Goal: Task Accomplishment & Management: Manage account settings

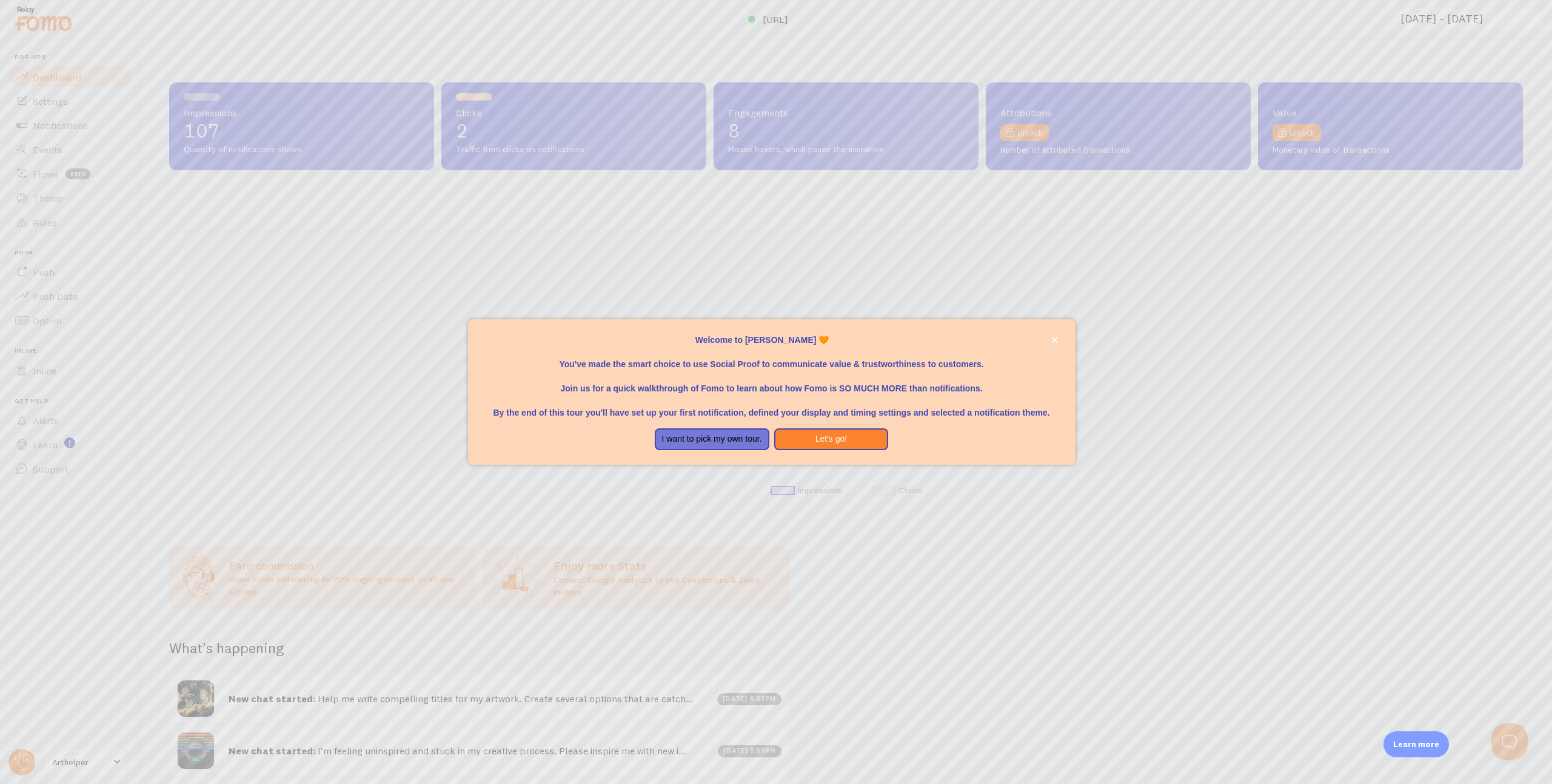
scroll to position [318, 1354]
click at [764, 245] on div at bounding box center [776, 392] width 1552 height 784
click at [1057, 337] on icon "close," at bounding box center [1055, 340] width 7 height 7
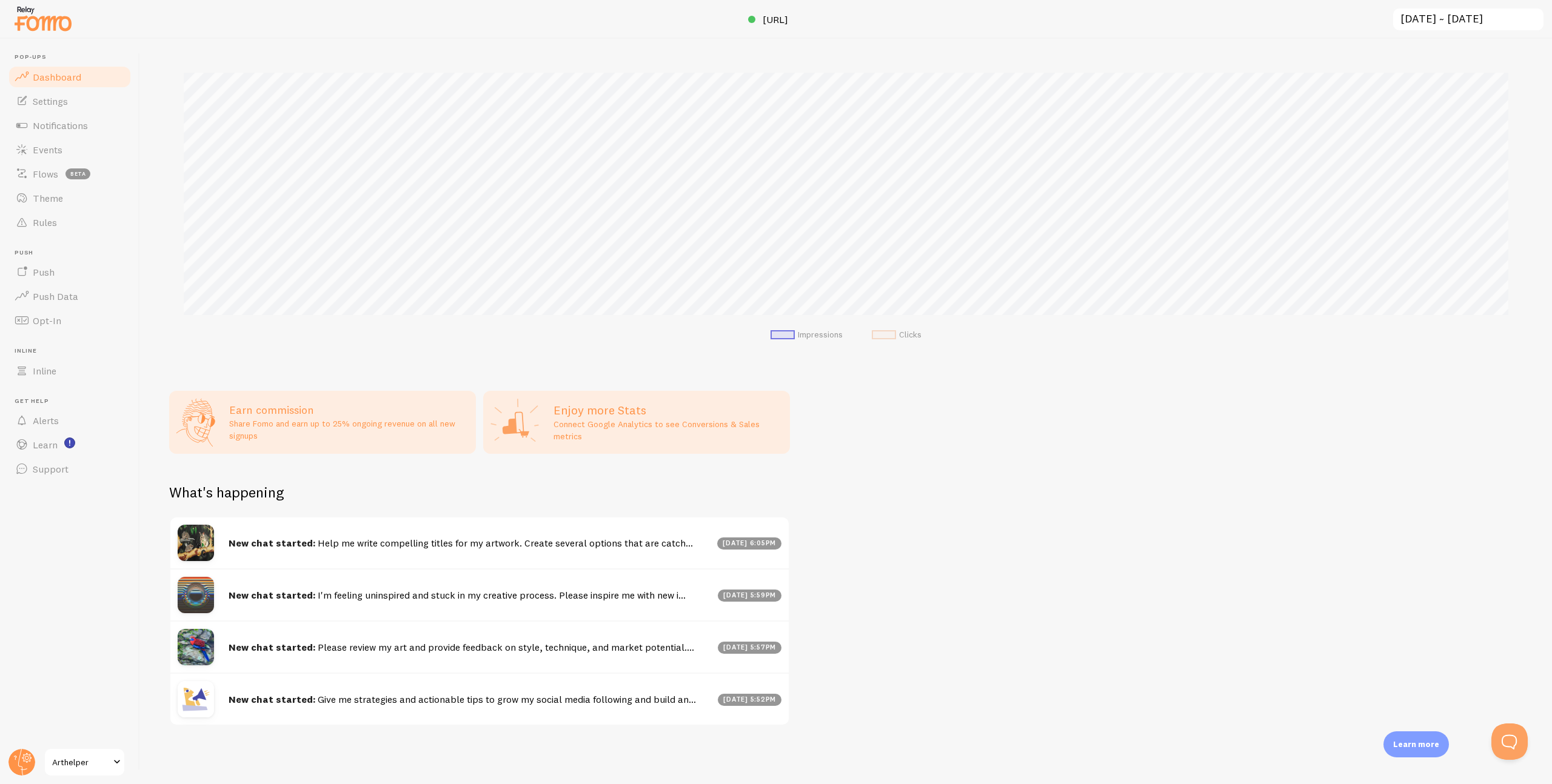
scroll to position [13, 0]
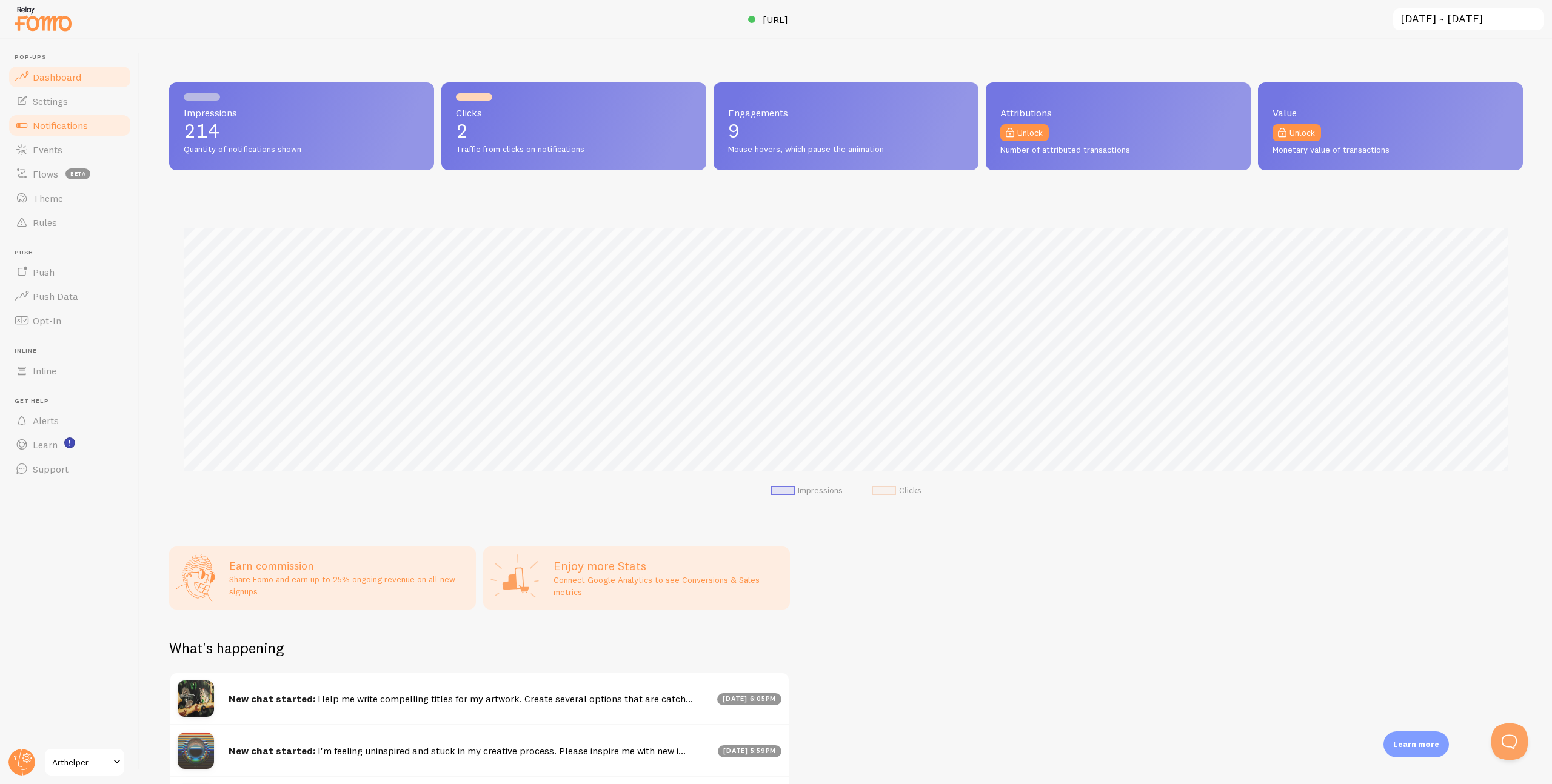
click at [59, 126] on span "Notifications" at bounding box center [60, 125] width 55 height 12
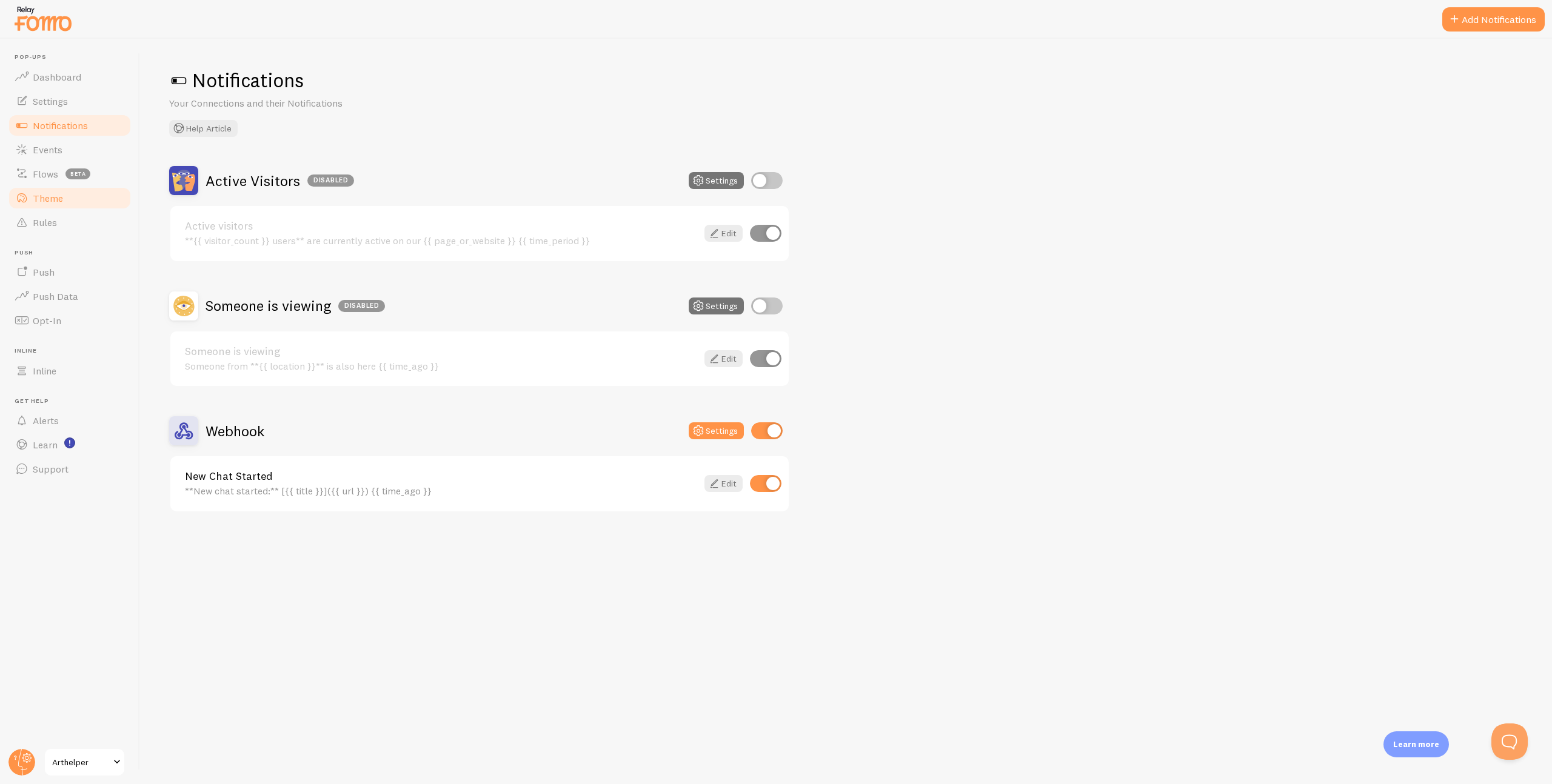
click at [44, 195] on span "Theme" at bounding box center [48, 198] width 31 height 12
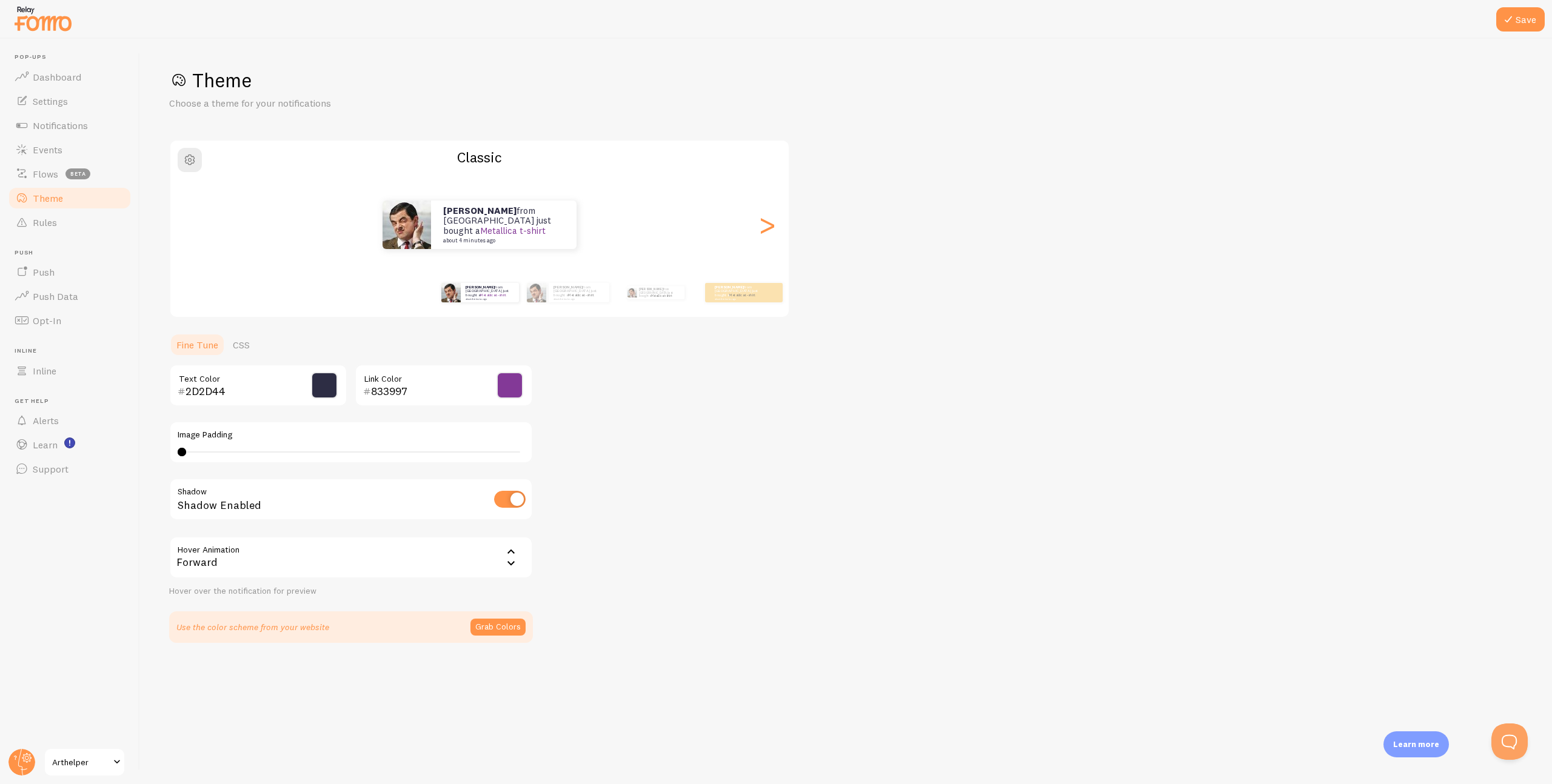
click at [317, 558] on div "Forward" at bounding box center [351, 558] width 364 height 42
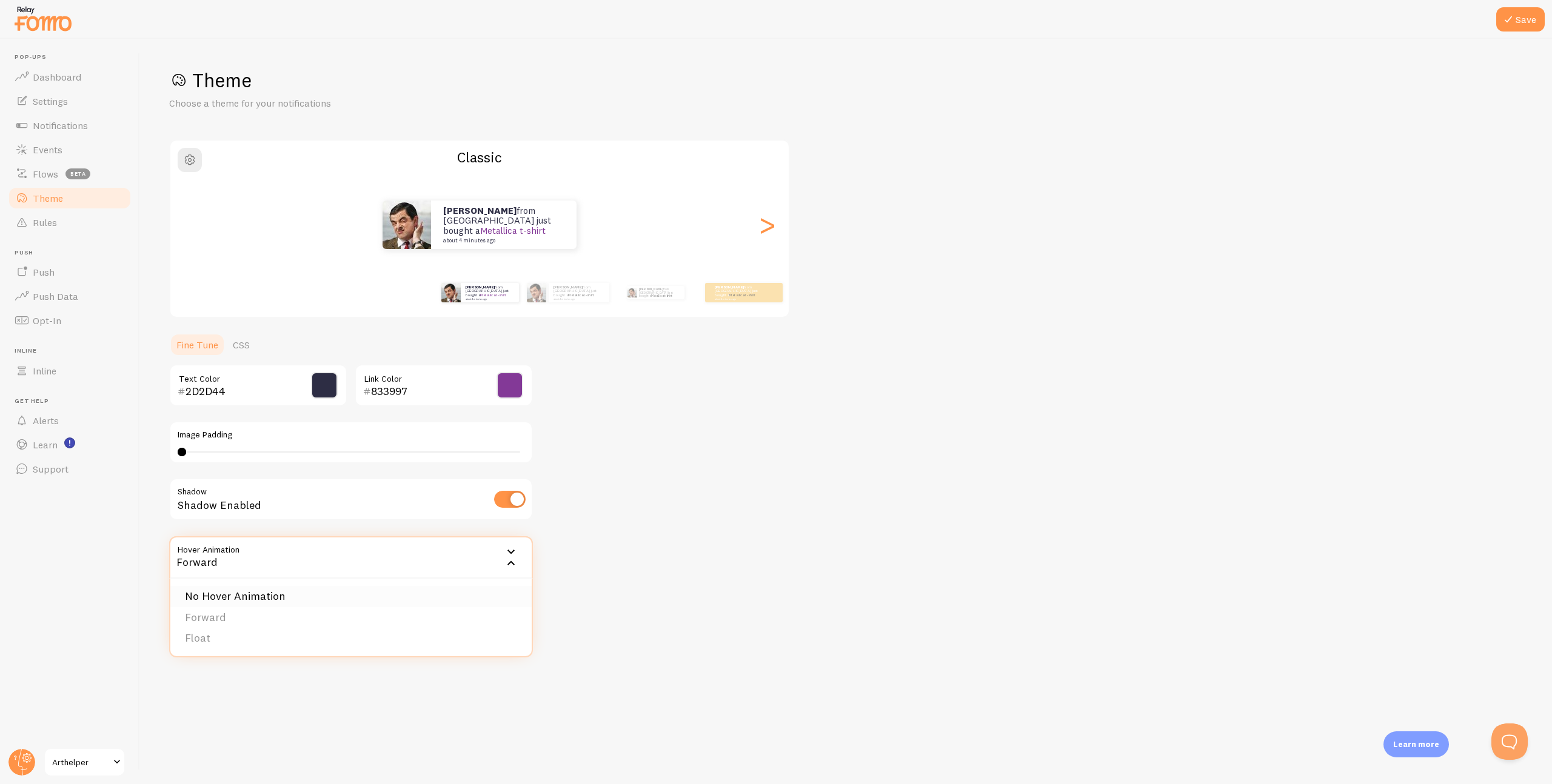
click at [309, 592] on li "No Hover Animation" at bounding box center [352, 596] width 362 height 21
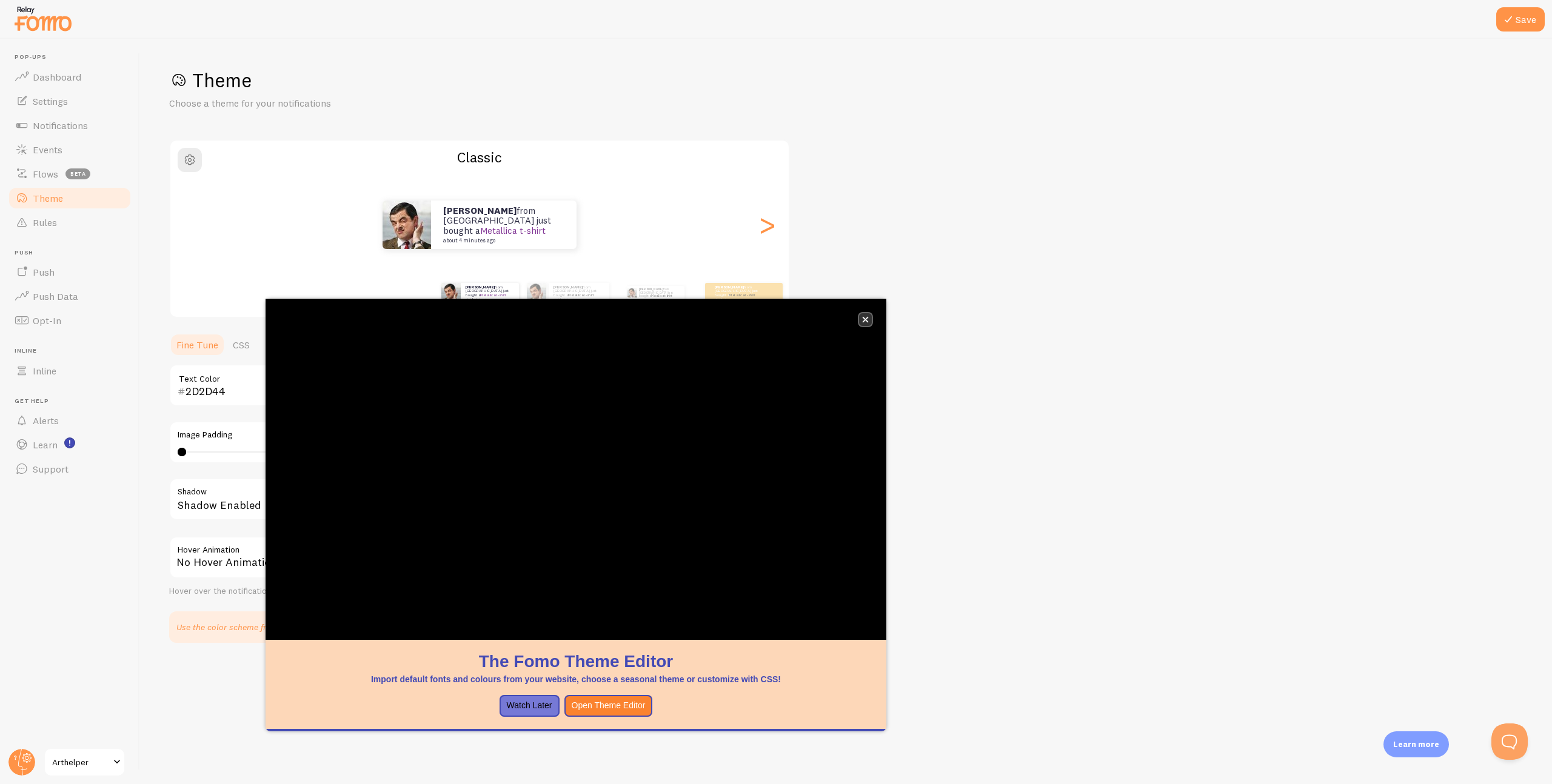
click at [864, 317] on icon "close," at bounding box center [865, 319] width 7 height 7
click at [865, 315] on button "close," at bounding box center [866, 320] width 13 height 13
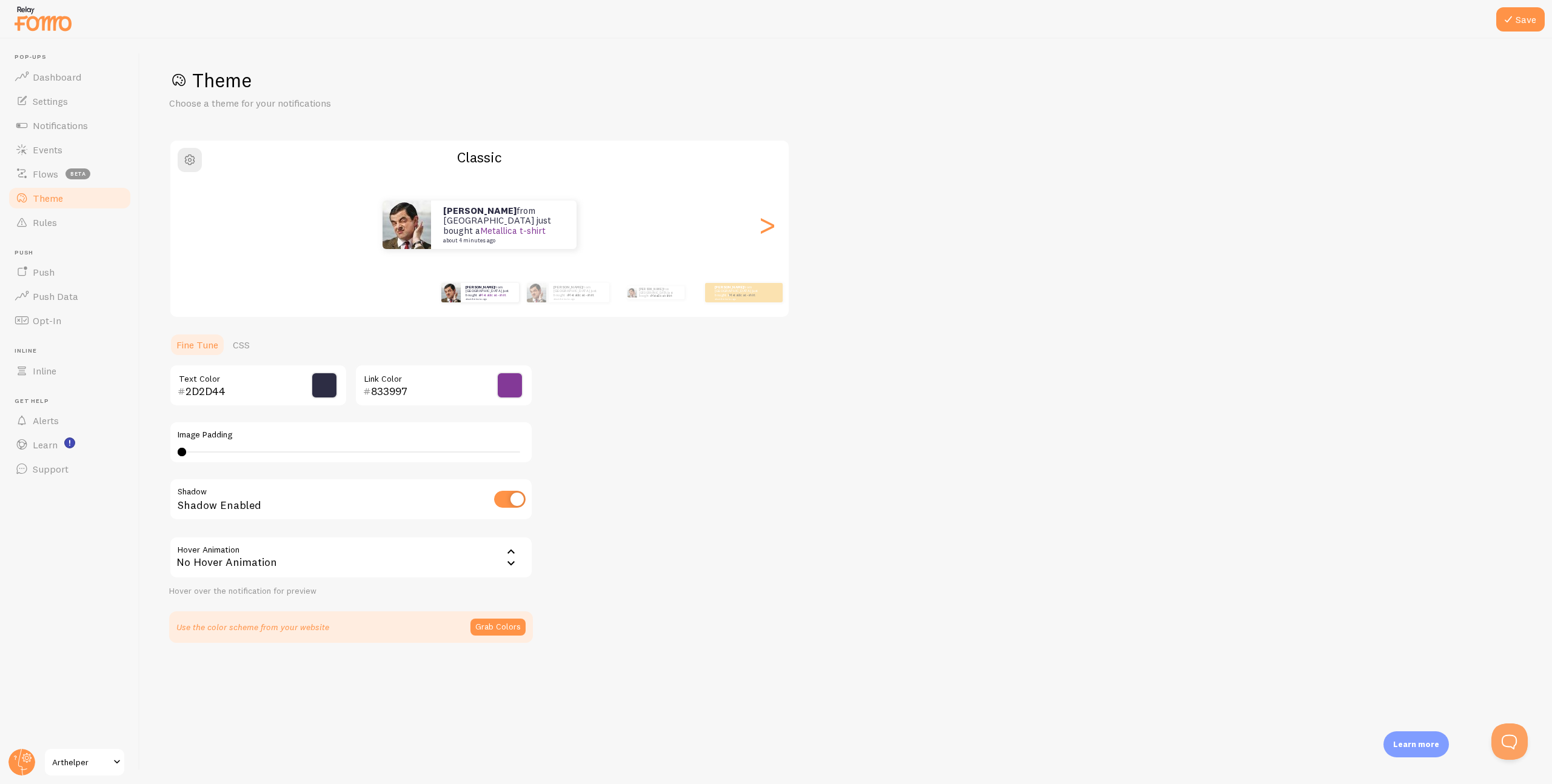
click at [300, 560] on div "No Hover Animation" at bounding box center [351, 558] width 364 height 42
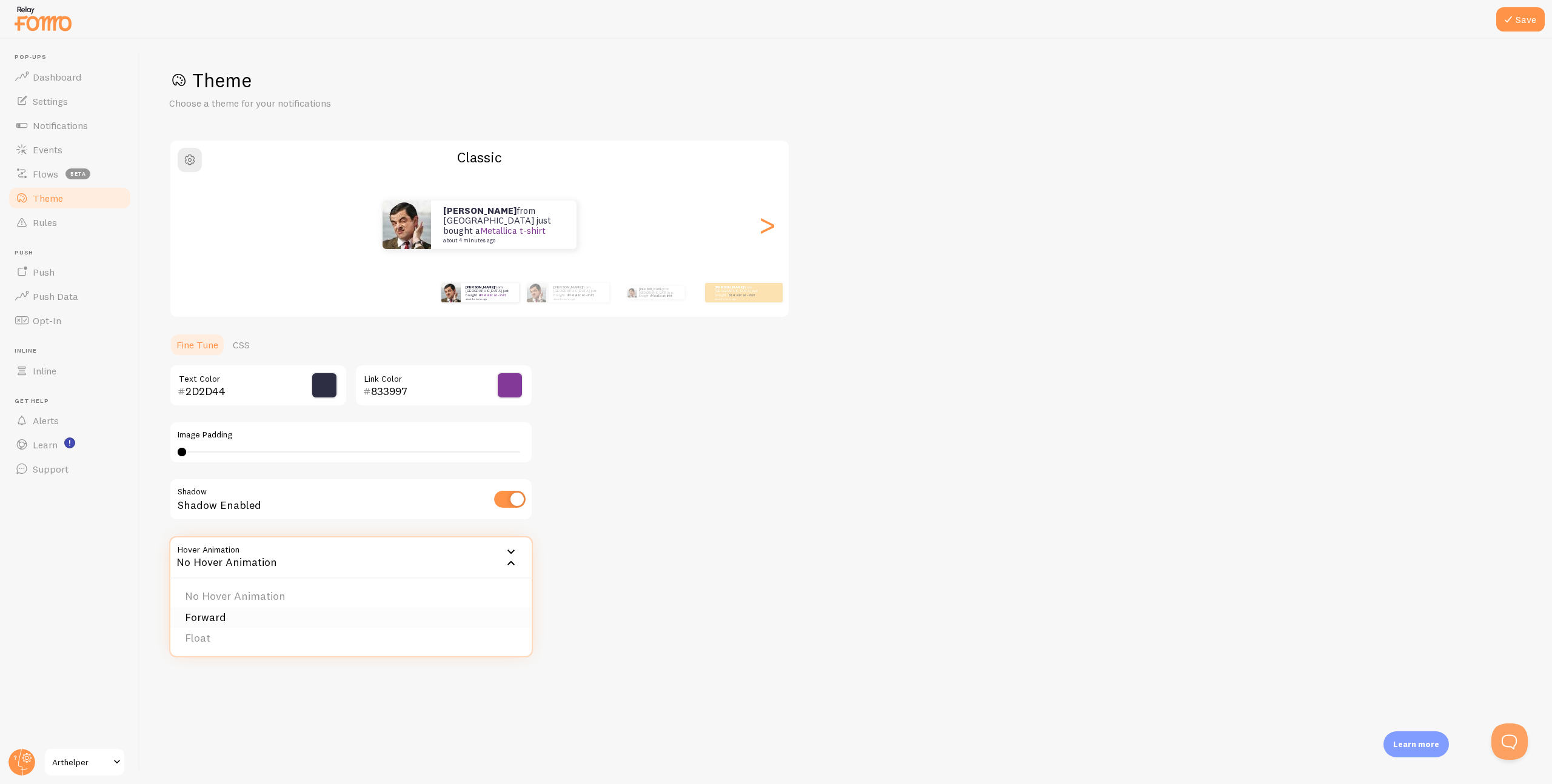
click at [267, 615] on li "Forward" at bounding box center [352, 618] width 362 height 21
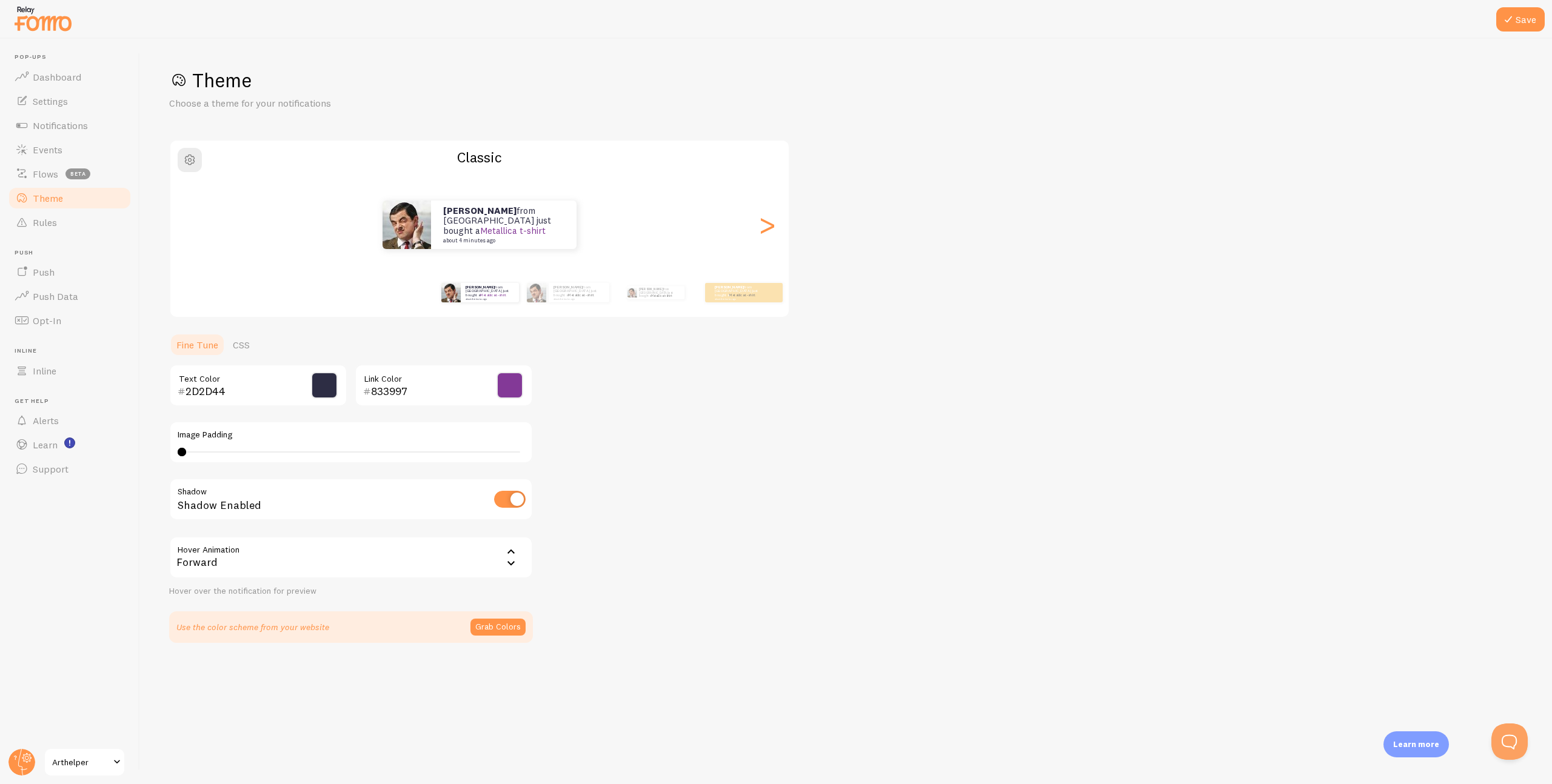
click at [271, 560] on div "Forward" at bounding box center [351, 558] width 364 height 42
click at [244, 631] on li "Float" at bounding box center [352, 638] width 362 height 21
click at [256, 563] on div "Float" at bounding box center [351, 558] width 364 height 42
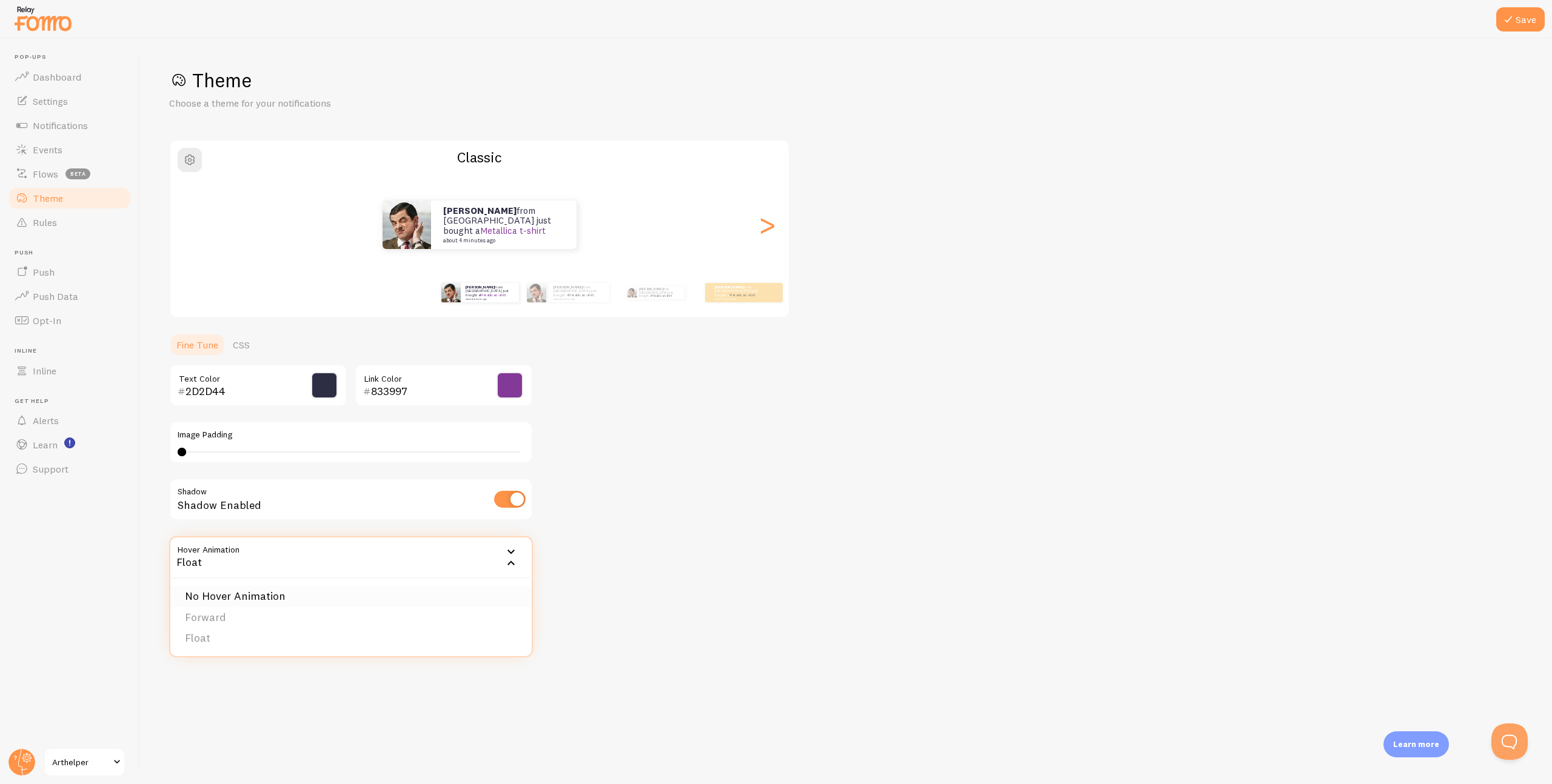
click at [234, 592] on li "No Hover Animation" at bounding box center [352, 596] width 362 height 21
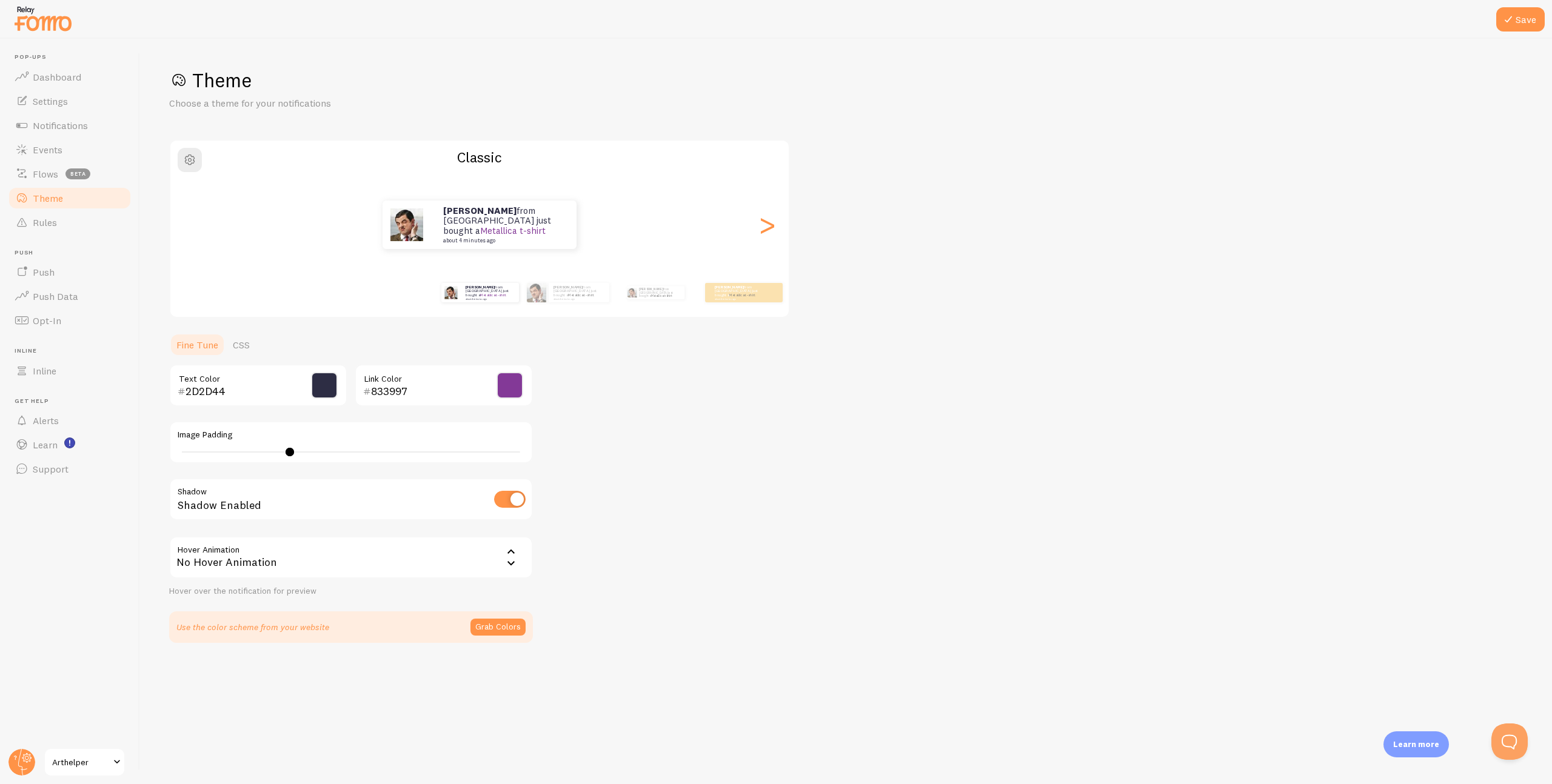
type input "0"
drag, startPoint x: 181, startPoint y: 452, endPoint x: 134, endPoint y: 451, distance: 47.0
click at [134, 451] on main "Pop-ups Dashboard Settings Notifications Events Flows beta Theme Rules Push Pus…" at bounding box center [776, 411] width 1552 height 746
click at [237, 348] on link "CSS" at bounding box center [241, 344] width 31 height 24
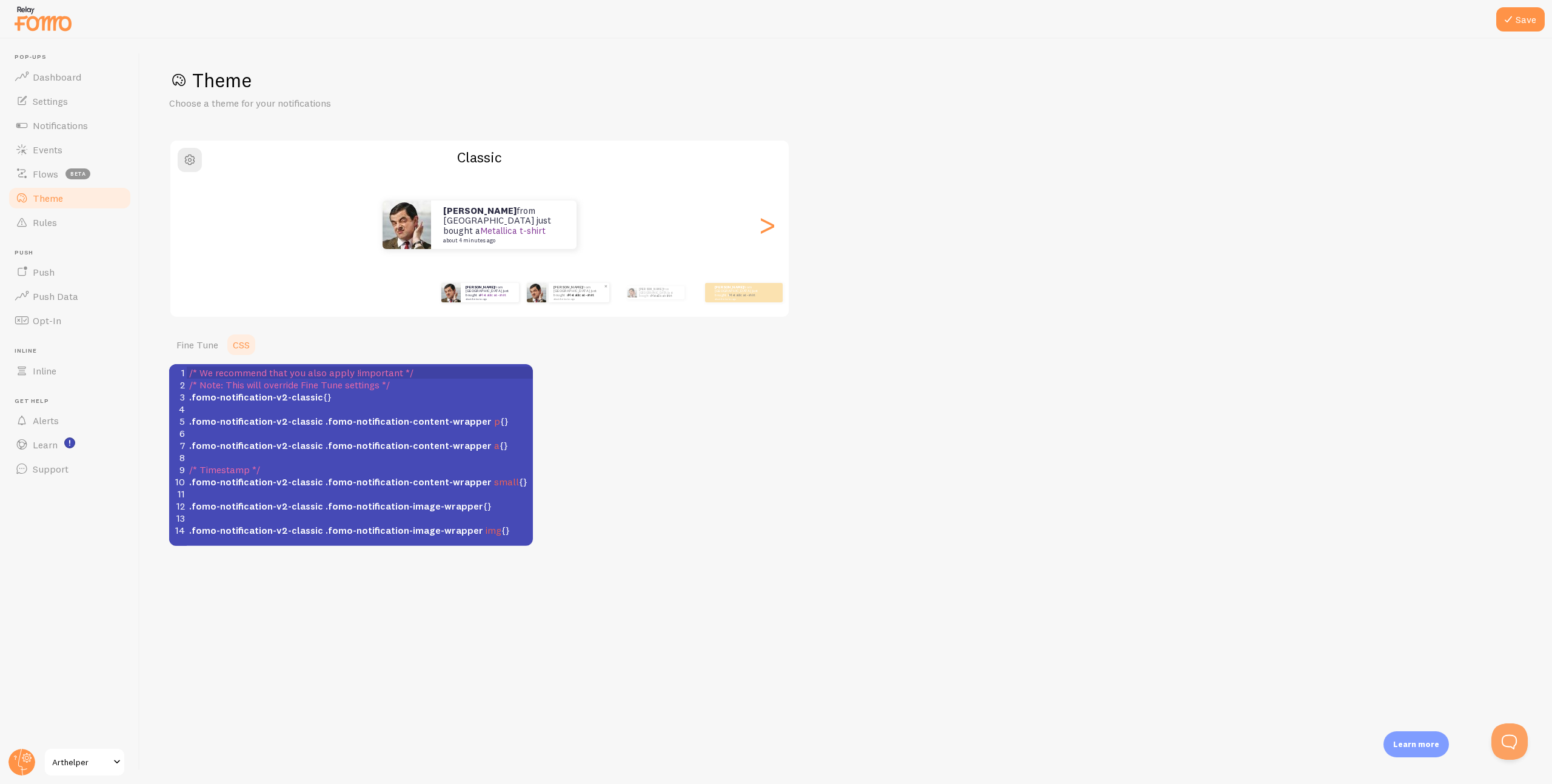
click at [550, 299] on div "Patrick from United States just bought a Metallica t-shirt about 4 minutes ago" at bounding box center [579, 293] width 60 height 20
click at [562, 299] on div "Patrick from United States just bought a Metallica t-shirt about 4 minutes ago" at bounding box center [568, 293] width 78 height 34
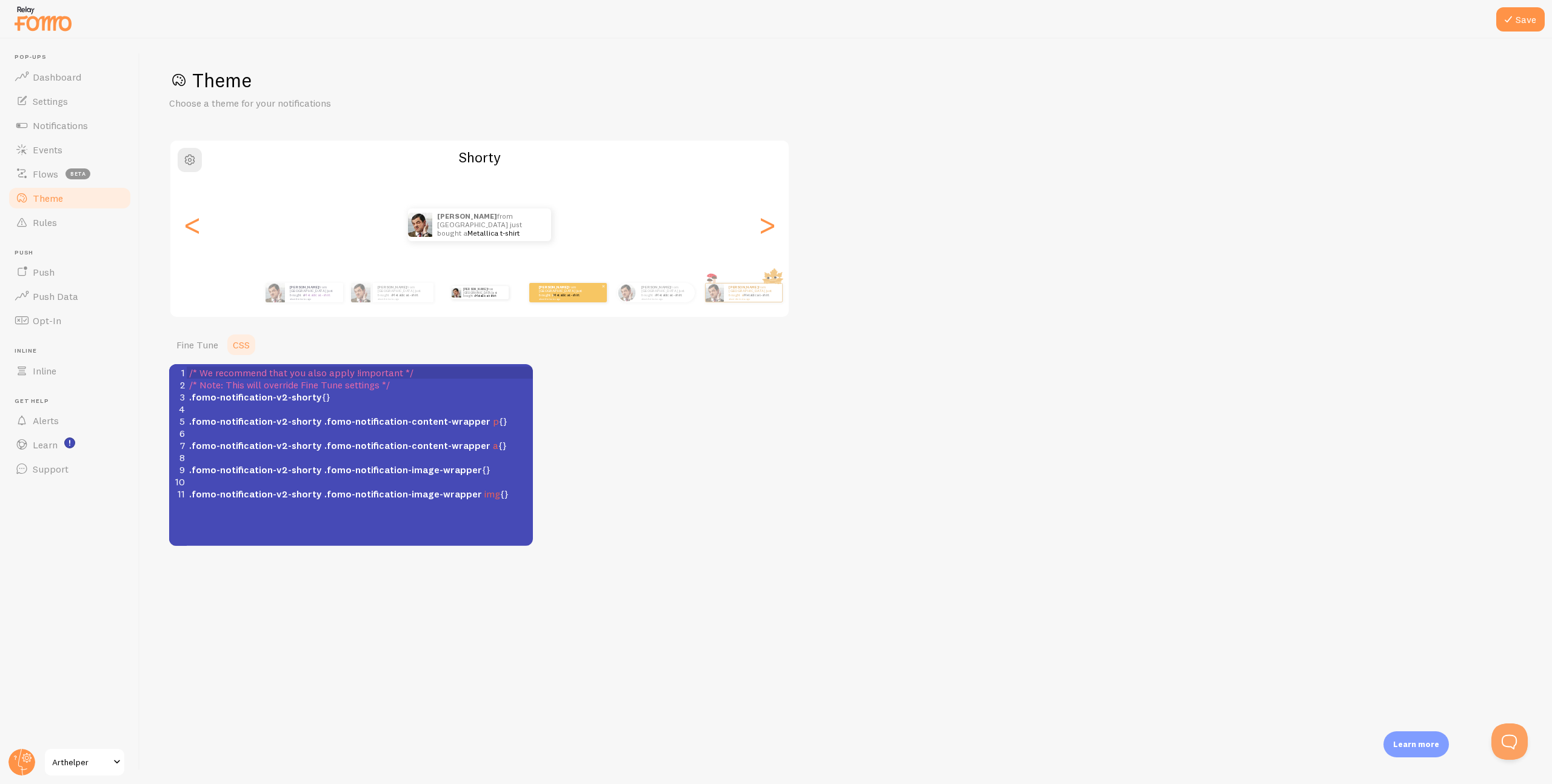
click at [566, 298] on div "Patrick from United States just bought a Metallica t-shirt about 4 minutes ago" at bounding box center [568, 293] width 78 height 20
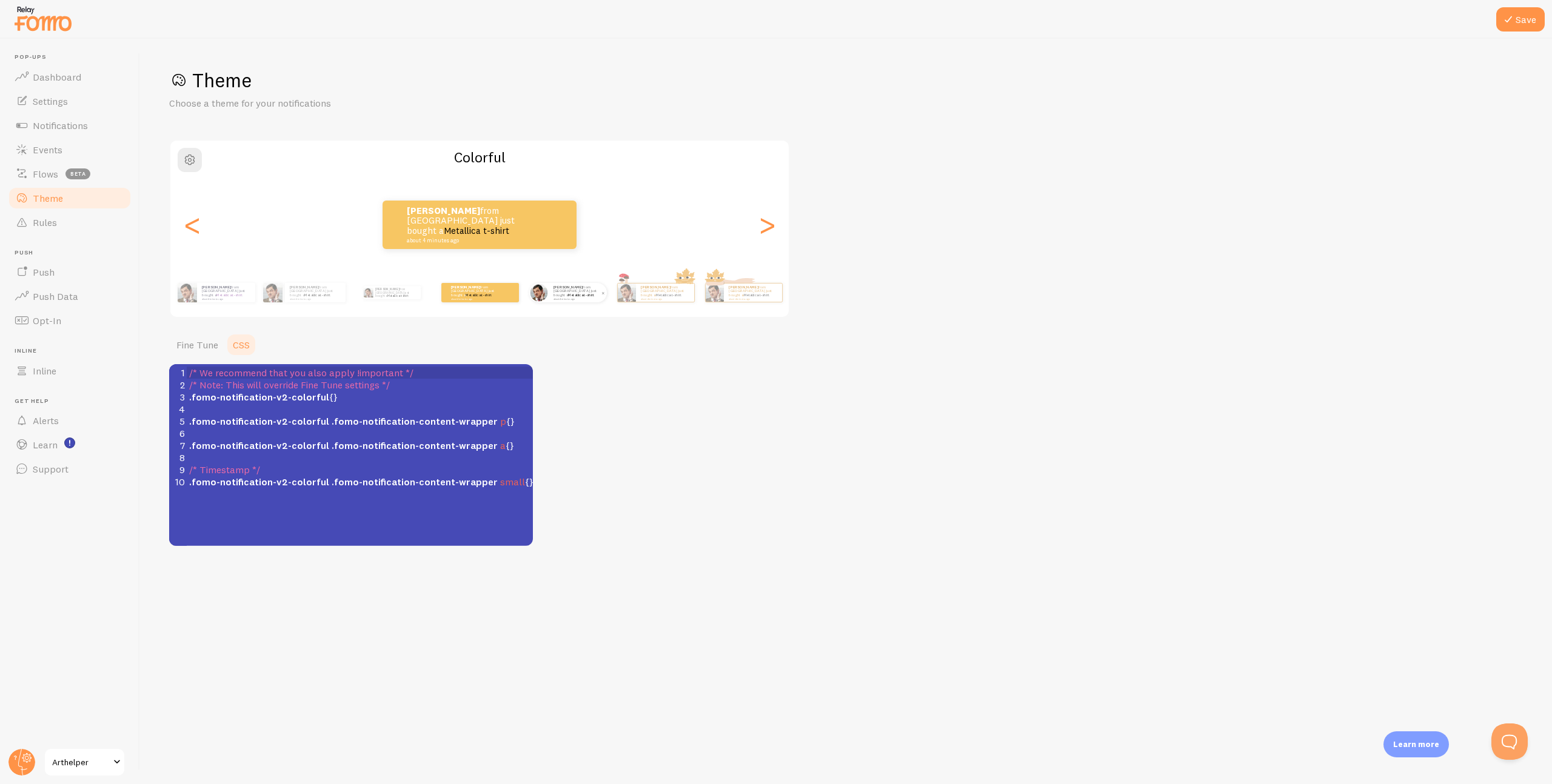
click at [587, 295] on link "Metallica t-shirt" at bounding box center [581, 295] width 26 height 5
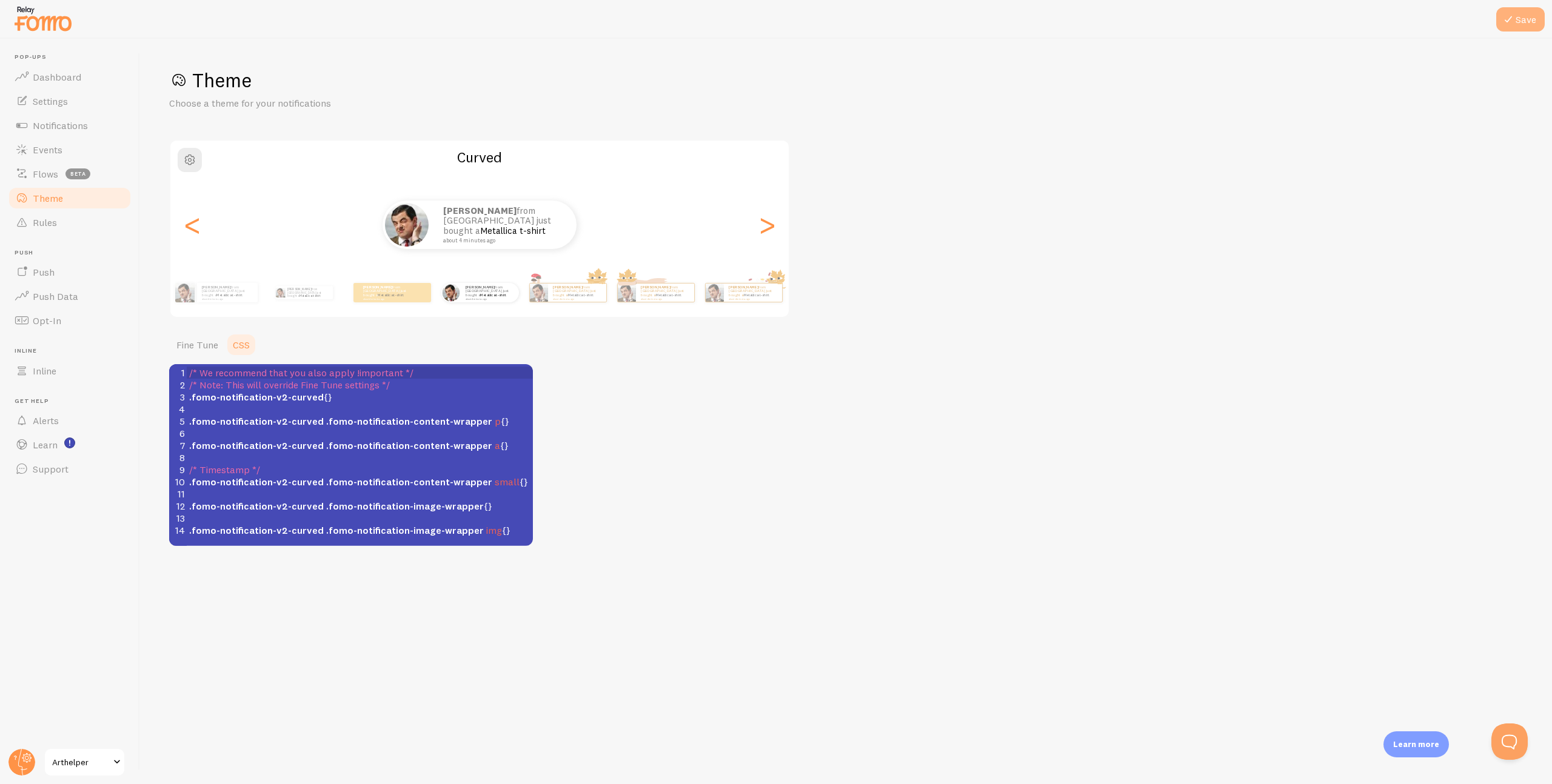
click at [1517, 20] on button "Save" at bounding box center [1521, 19] width 49 height 24
click at [770, 227] on div ">" at bounding box center [767, 225] width 15 height 87
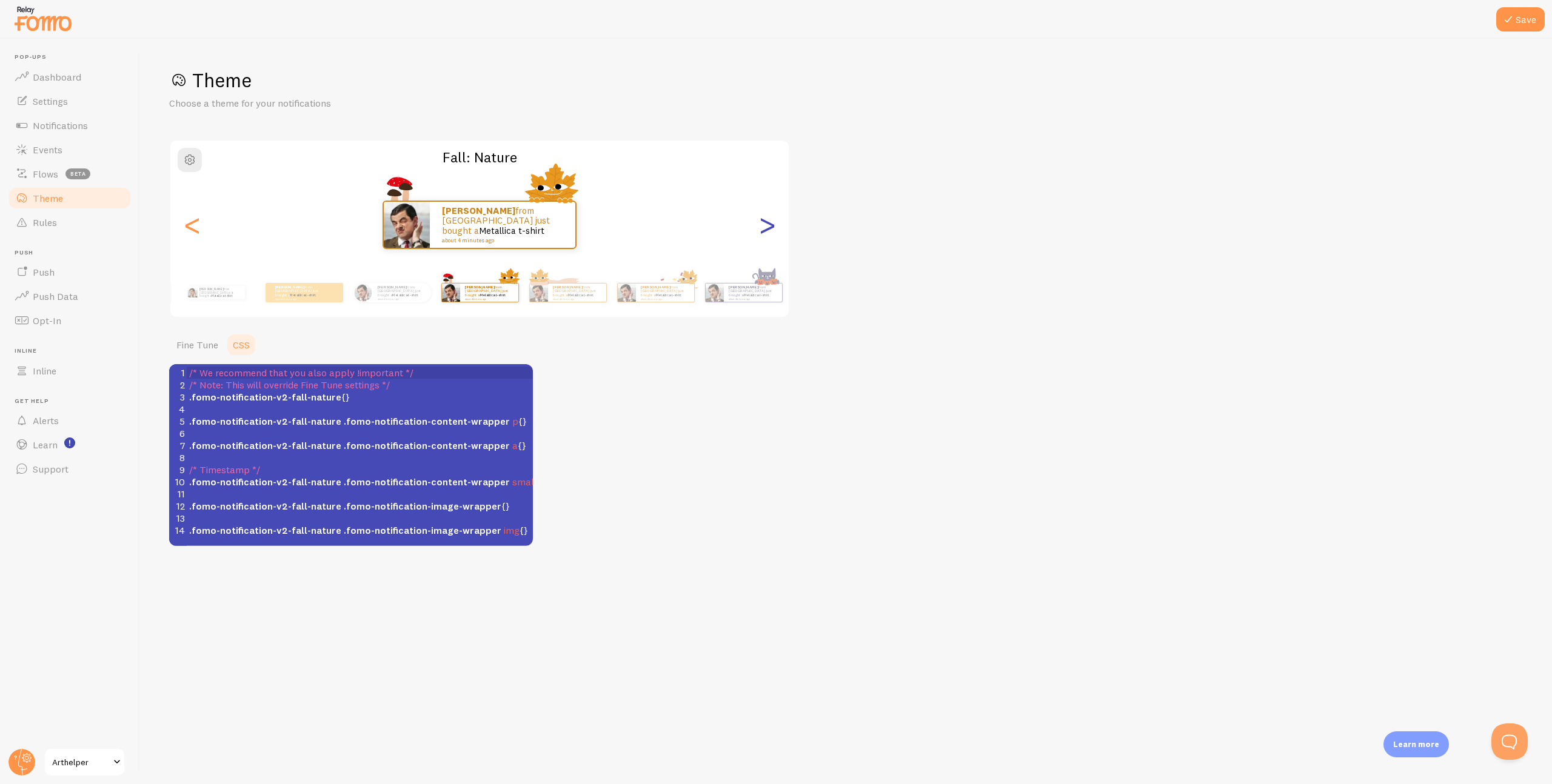
click at [769, 226] on div ">" at bounding box center [767, 225] width 15 height 87
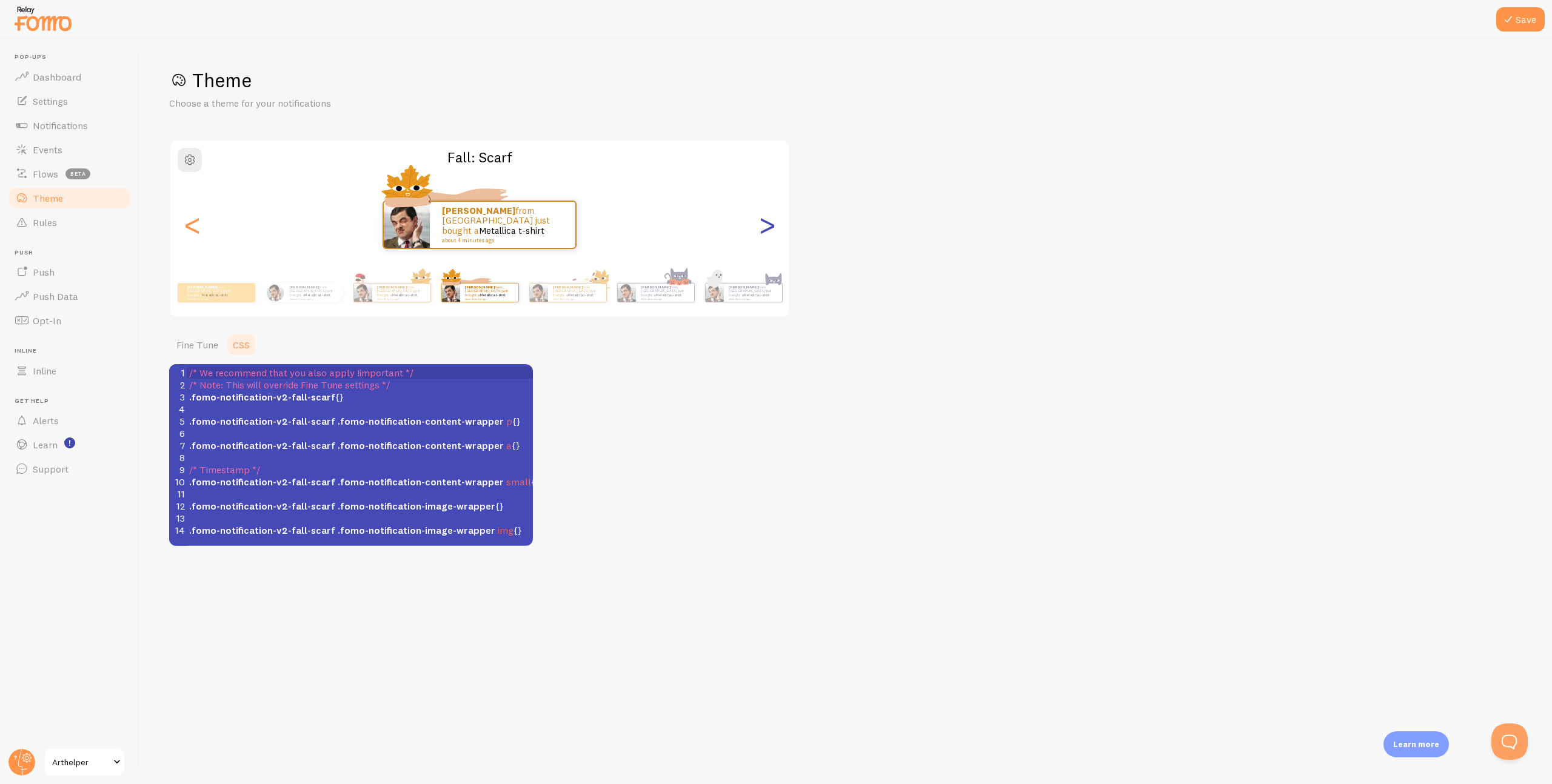
click at [769, 226] on div ">" at bounding box center [767, 225] width 15 height 87
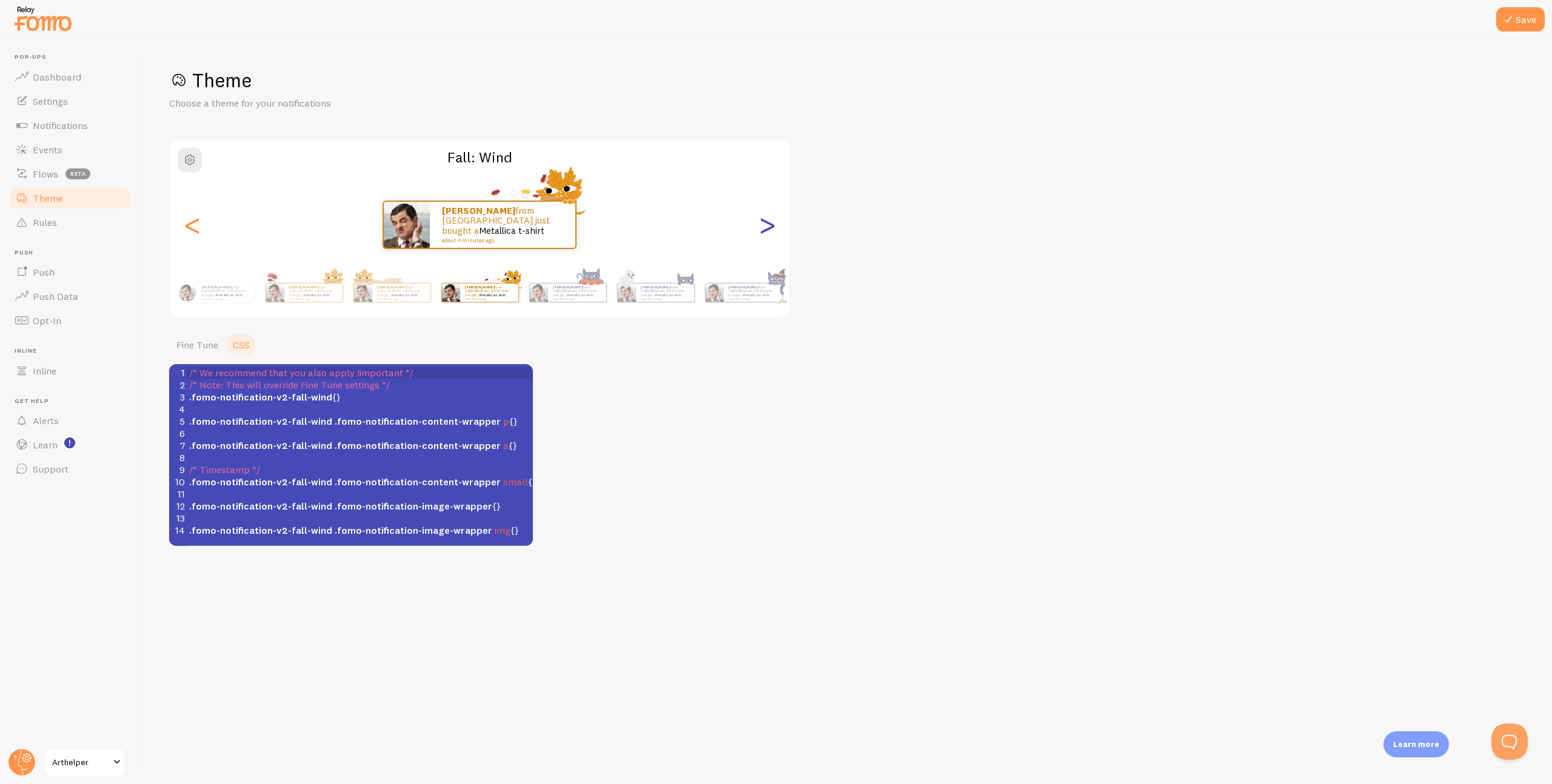
click at [769, 226] on div ">" at bounding box center [767, 225] width 15 height 87
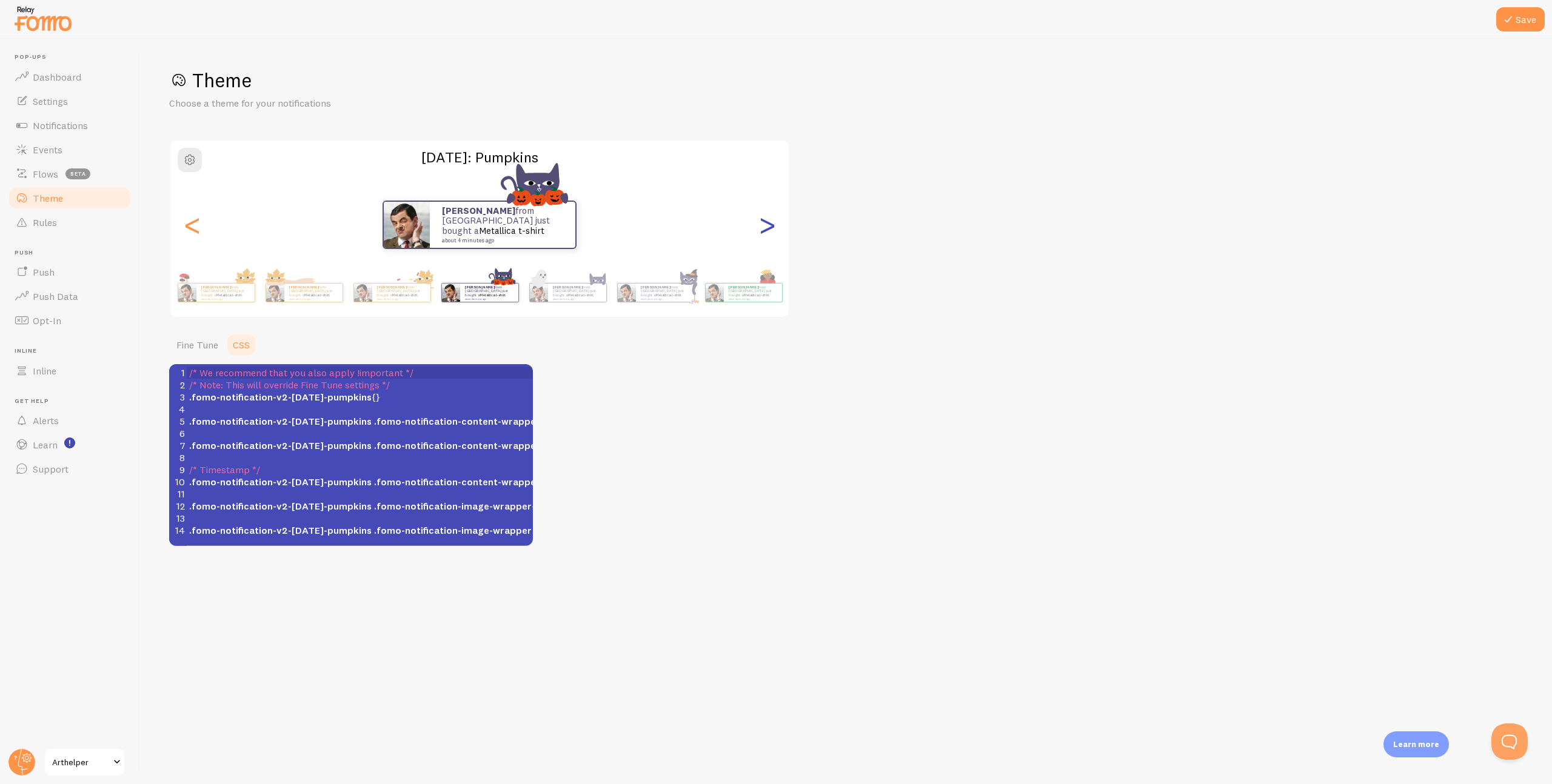
click at [769, 226] on div ">" at bounding box center [767, 225] width 15 height 87
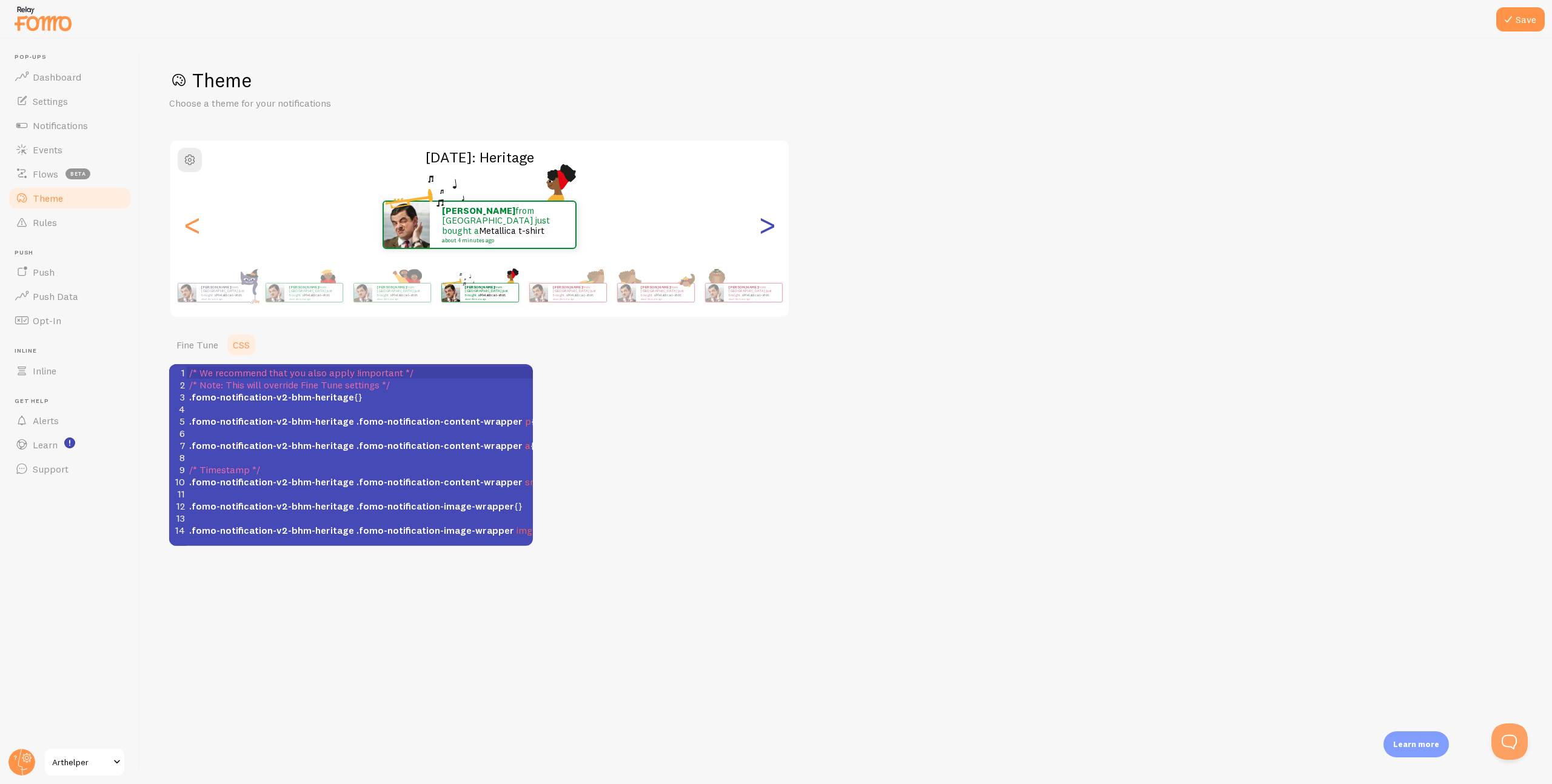
click at [769, 226] on div ">" at bounding box center [767, 225] width 15 height 87
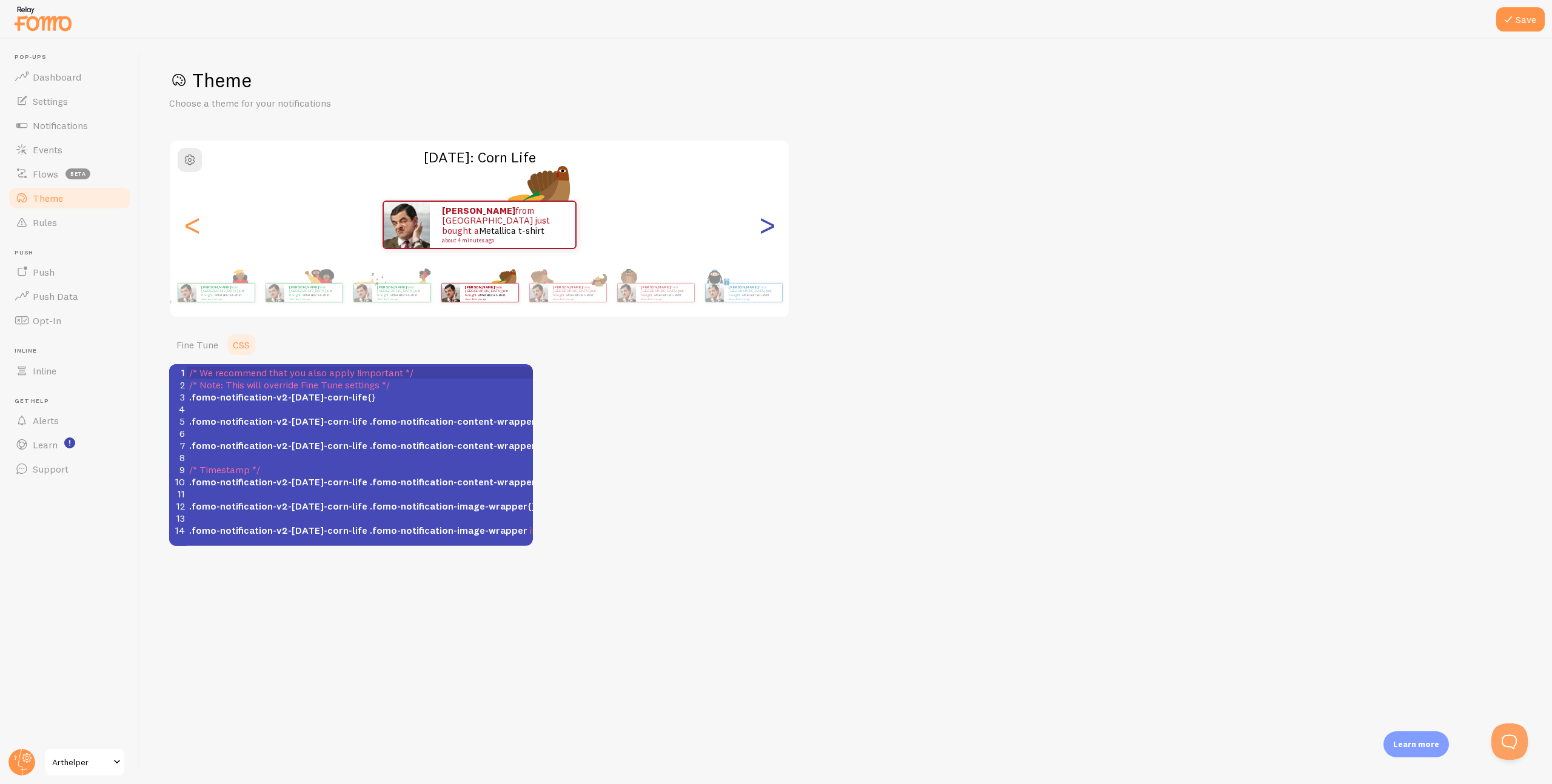
click at [769, 226] on div ">" at bounding box center [767, 225] width 15 height 87
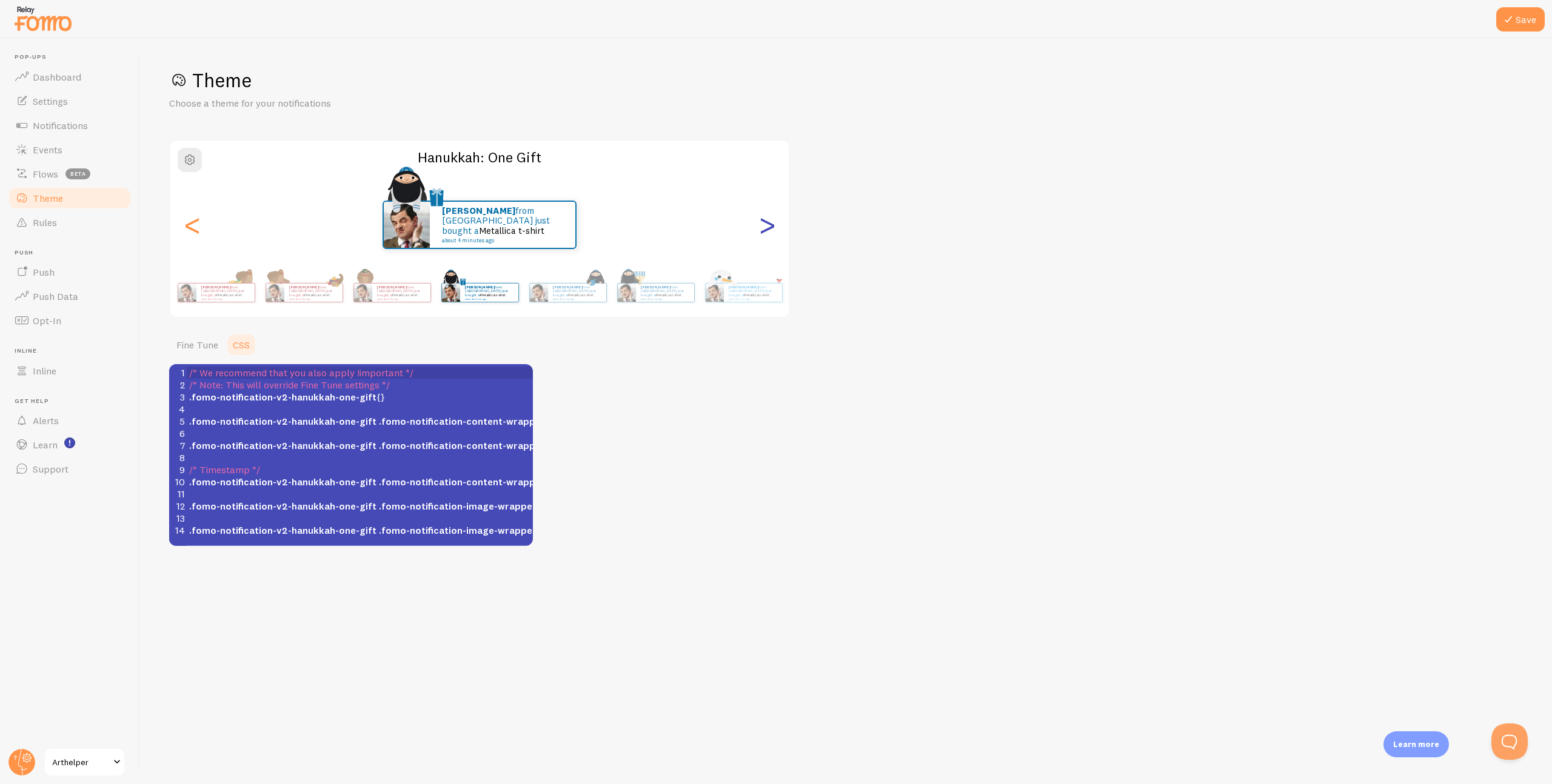
click at [769, 226] on div ">" at bounding box center [767, 225] width 15 height 87
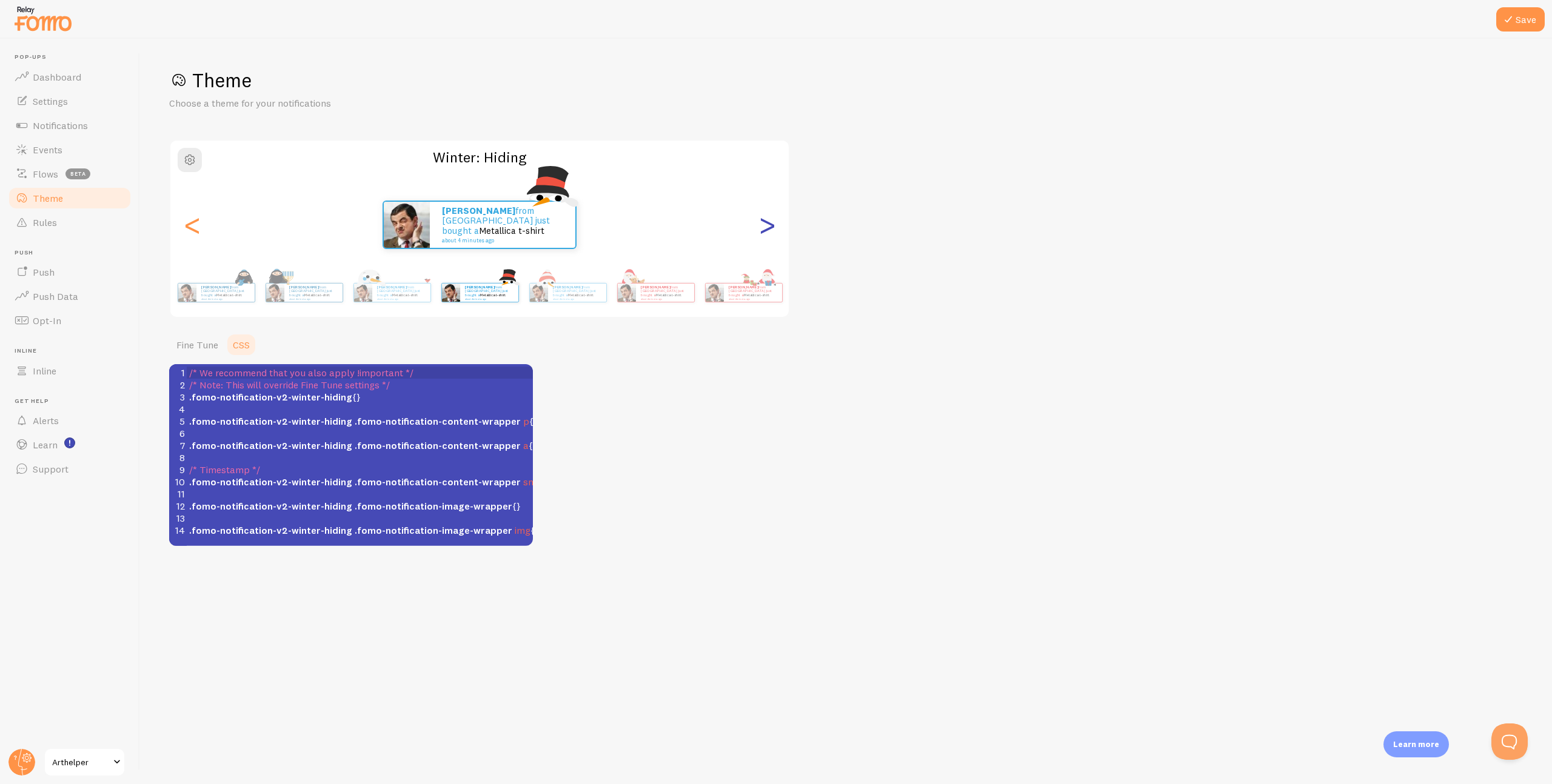
click at [769, 226] on div ">" at bounding box center [767, 225] width 15 height 87
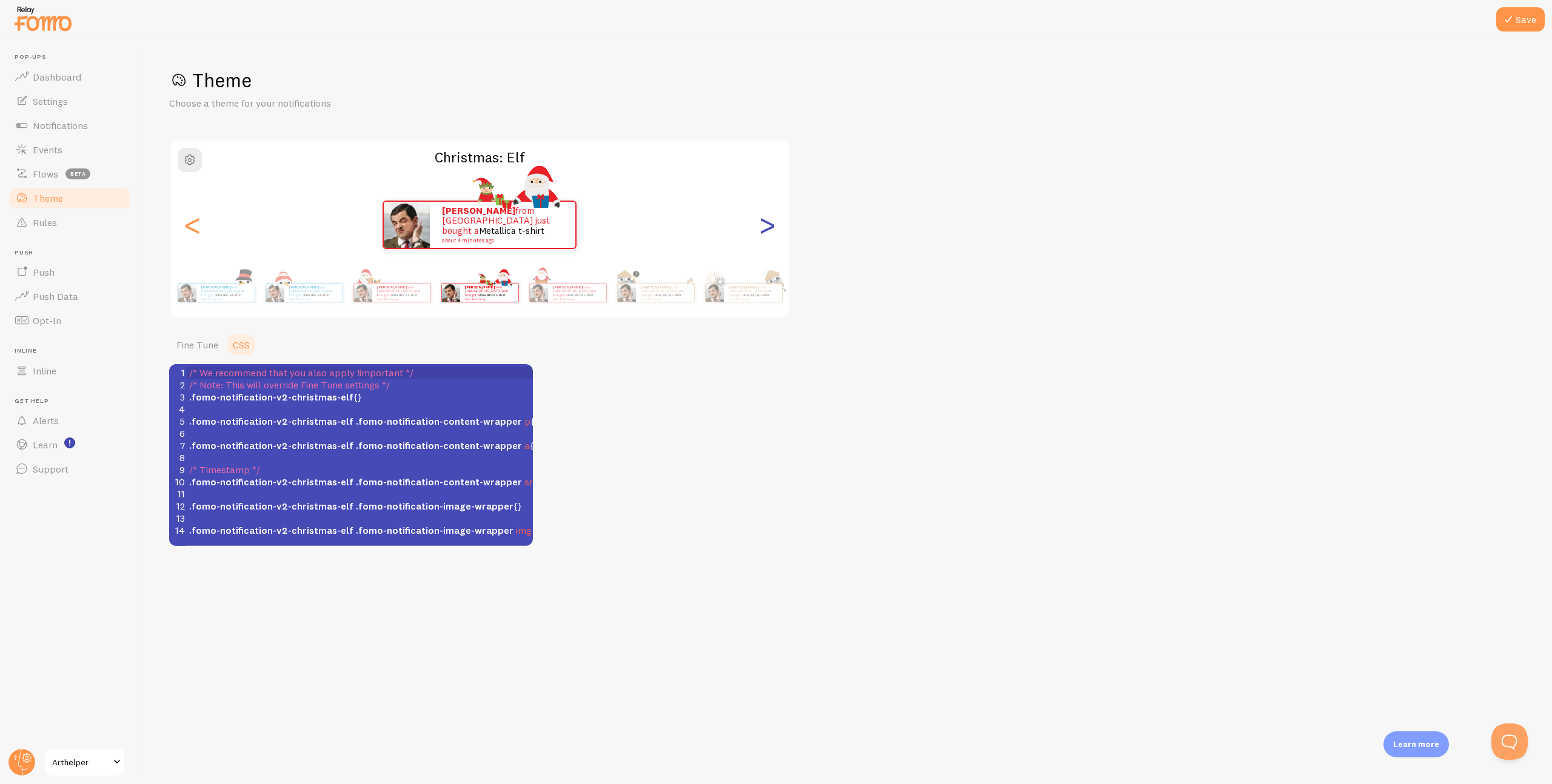
click at [769, 226] on div ">" at bounding box center [767, 225] width 15 height 87
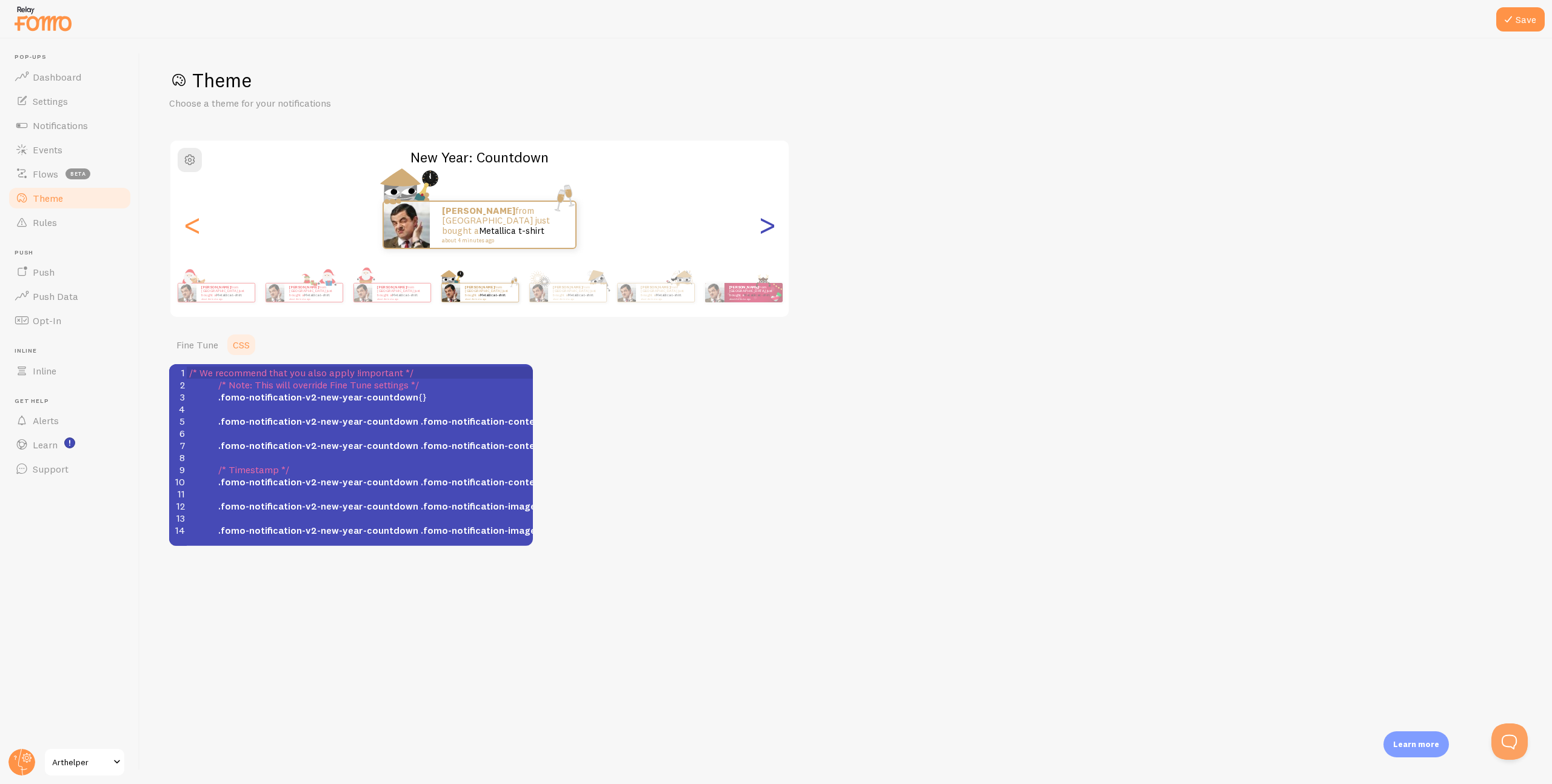
click at [769, 226] on div ">" at bounding box center [767, 225] width 15 height 87
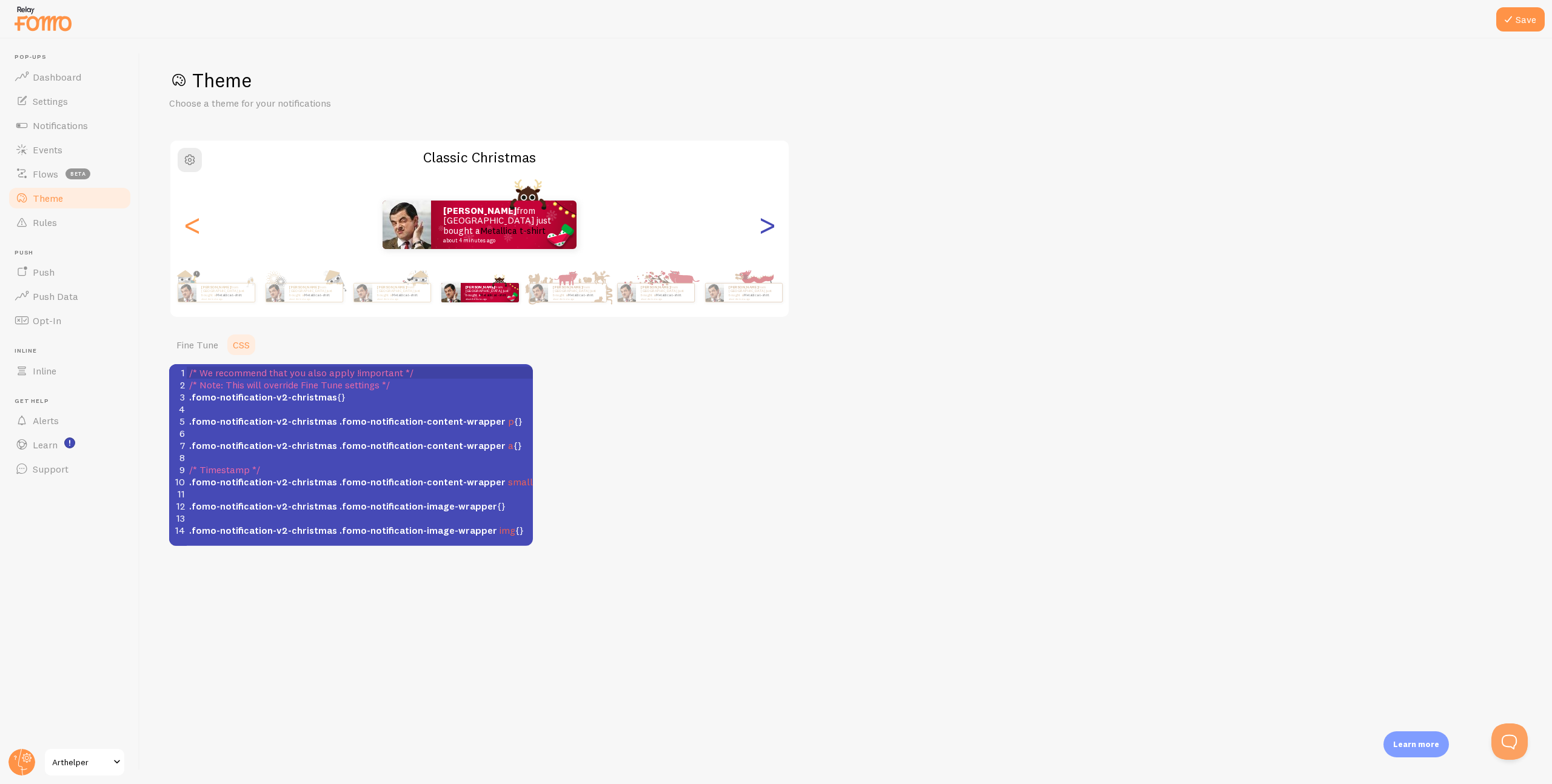
click at [769, 226] on div ">" at bounding box center [767, 225] width 15 height 87
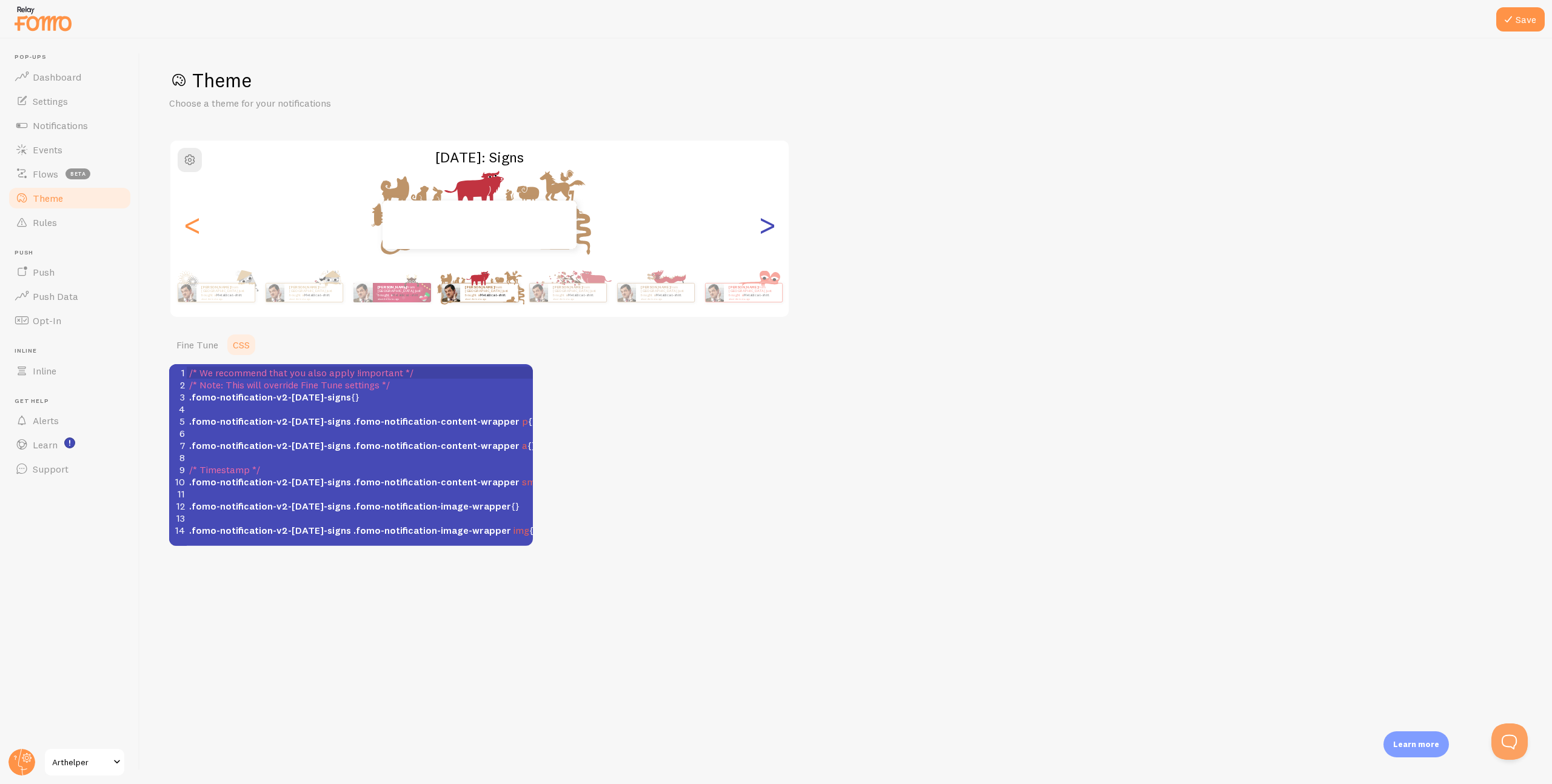
click at [769, 226] on div ">" at bounding box center [767, 225] width 15 height 87
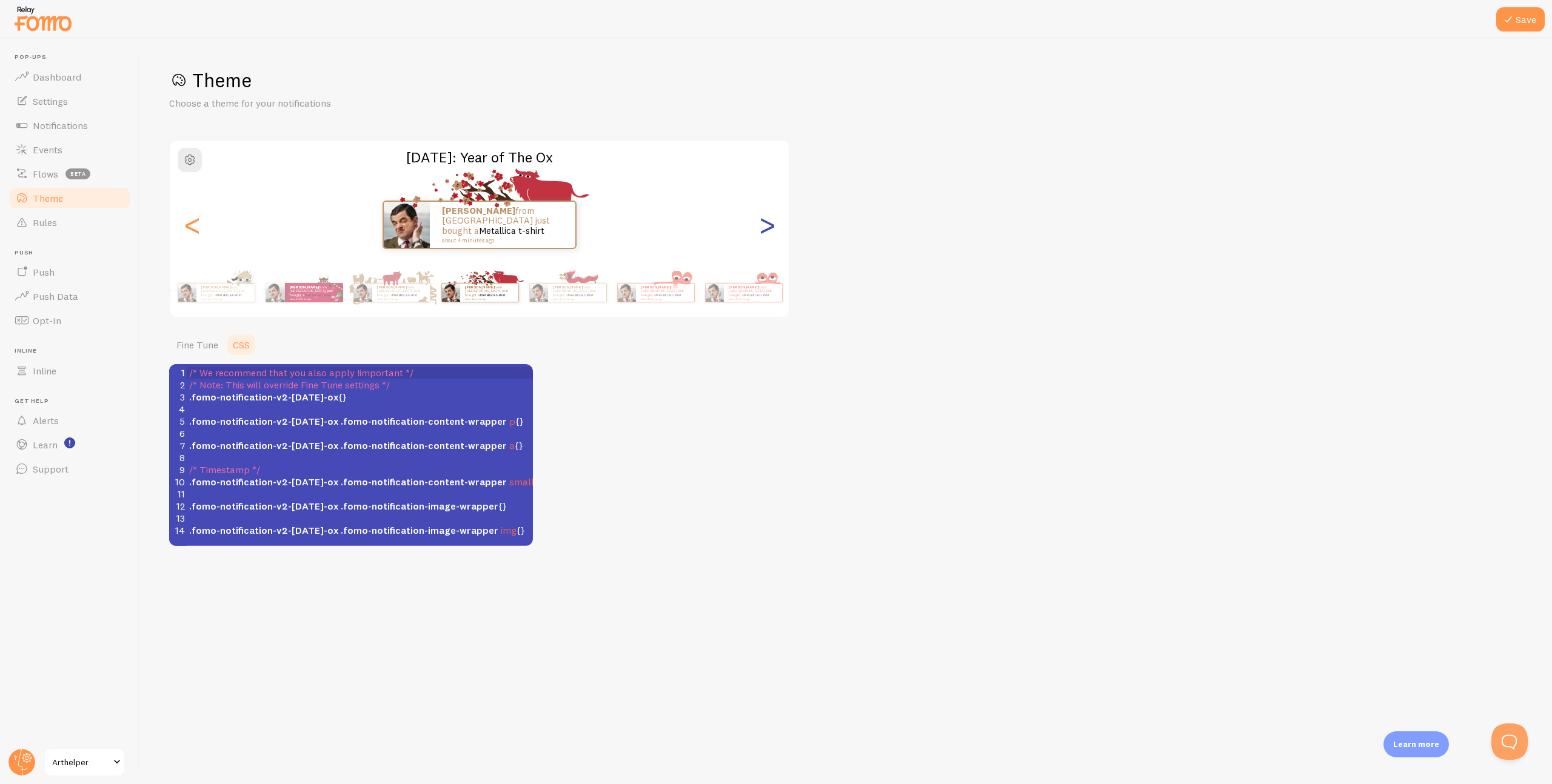
click at [769, 226] on div ">" at bounding box center [767, 225] width 15 height 87
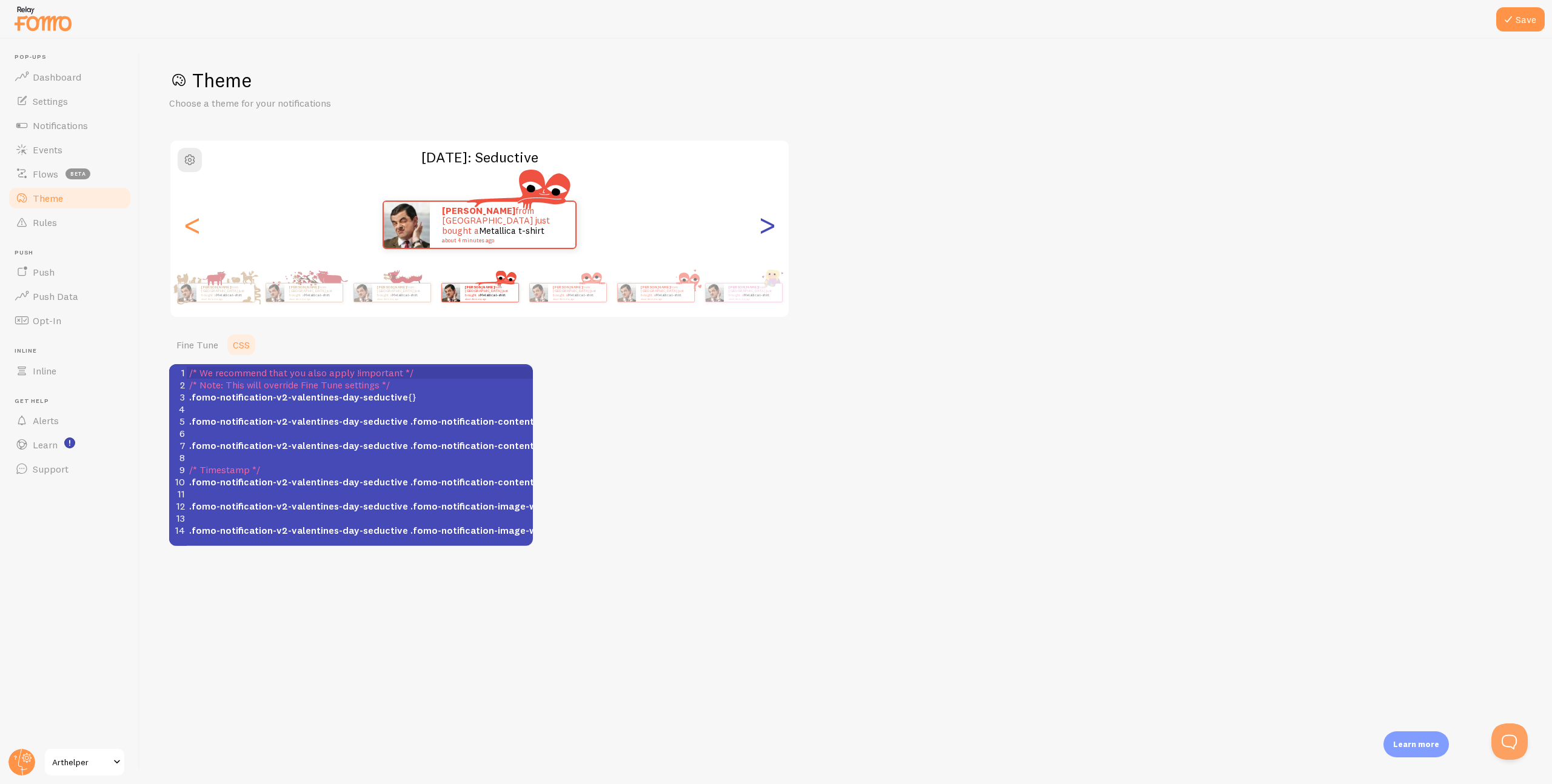
click at [769, 226] on div ">" at bounding box center [767, 225] width 15 height 87
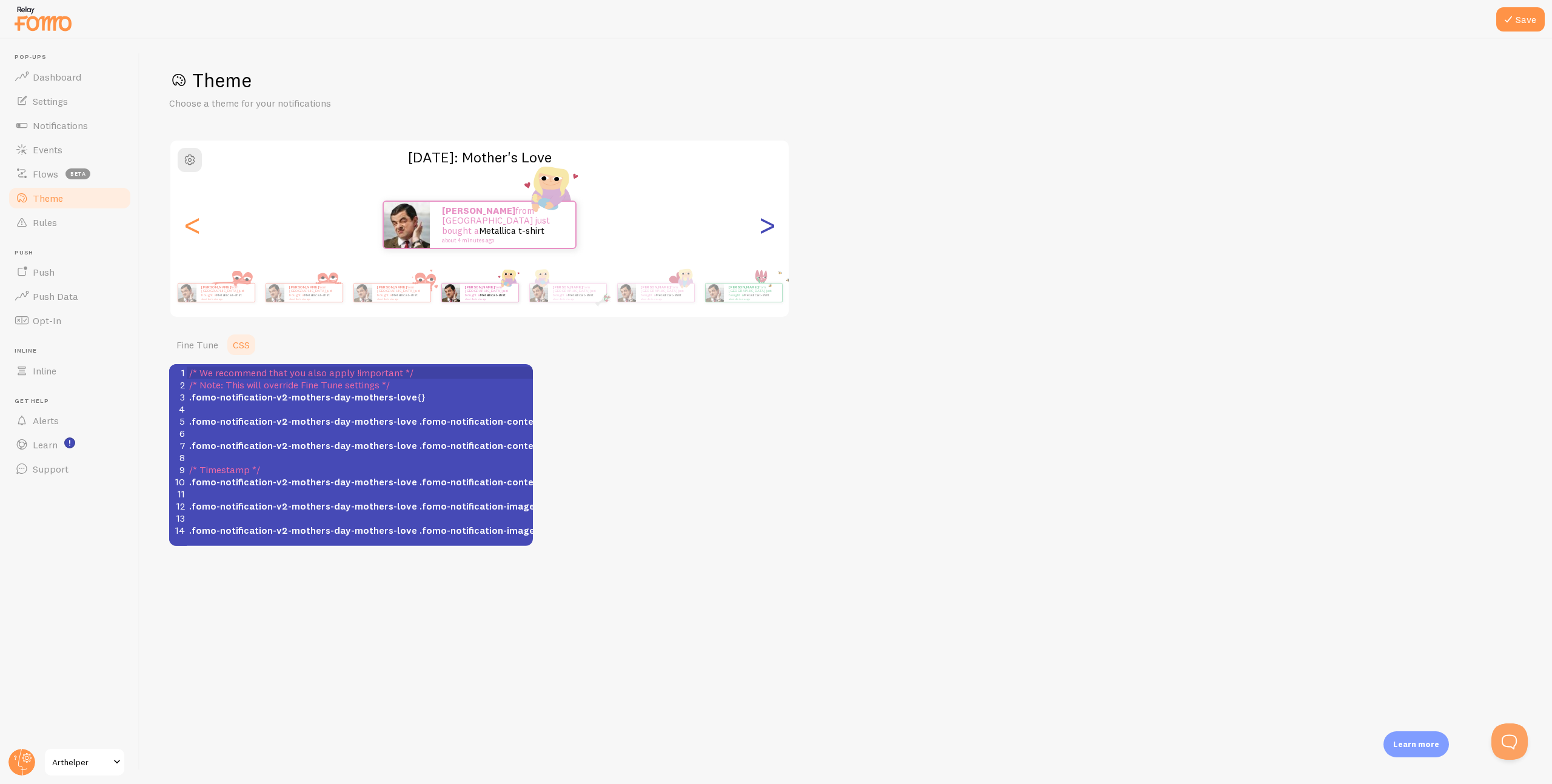
click at [769, 226] on div ">" at bounding box center [767, 225] width 15 height 87
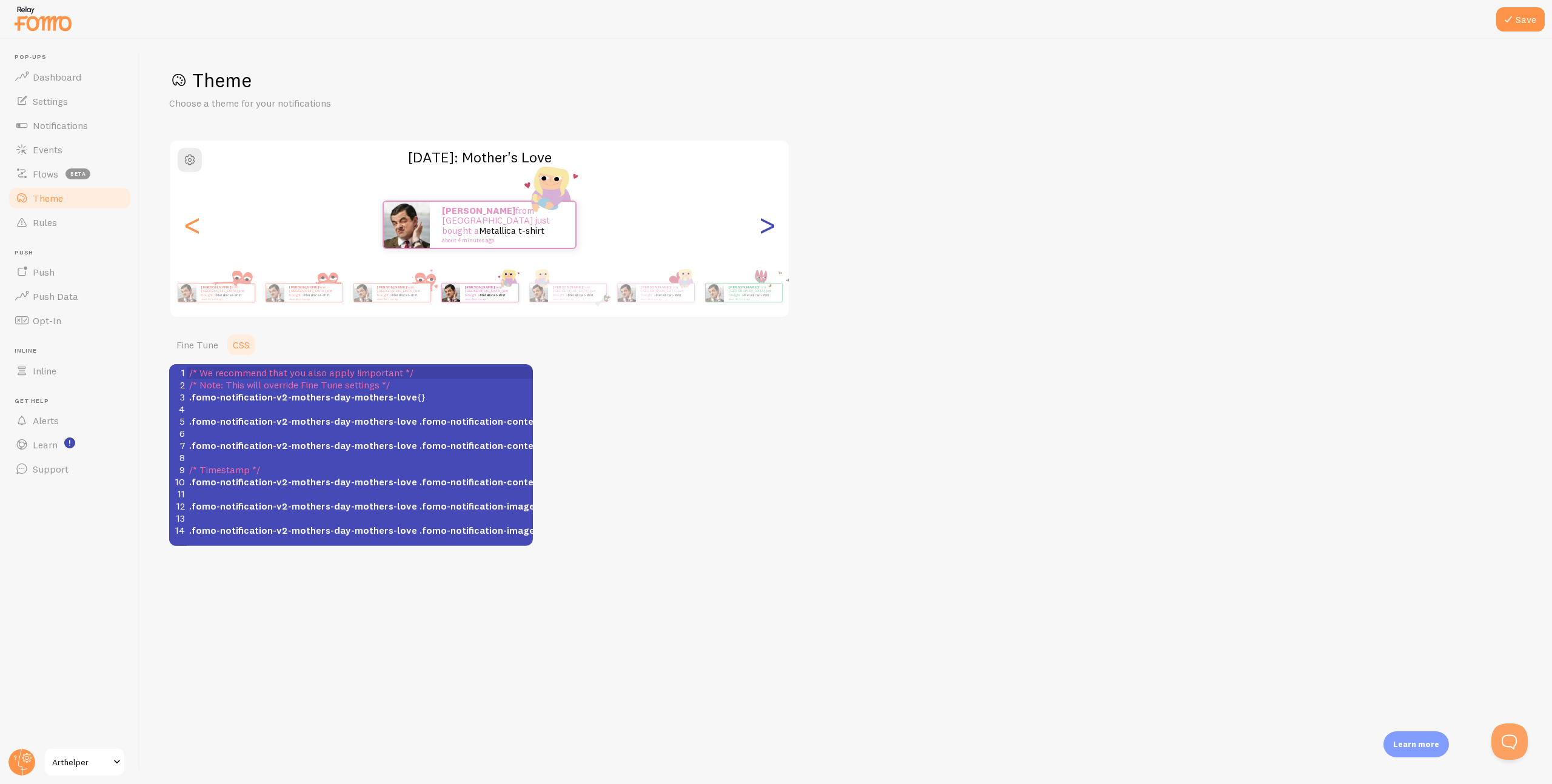
click at [767, 226] on div ">" at bounding box center [767, 225] width 15 height 87
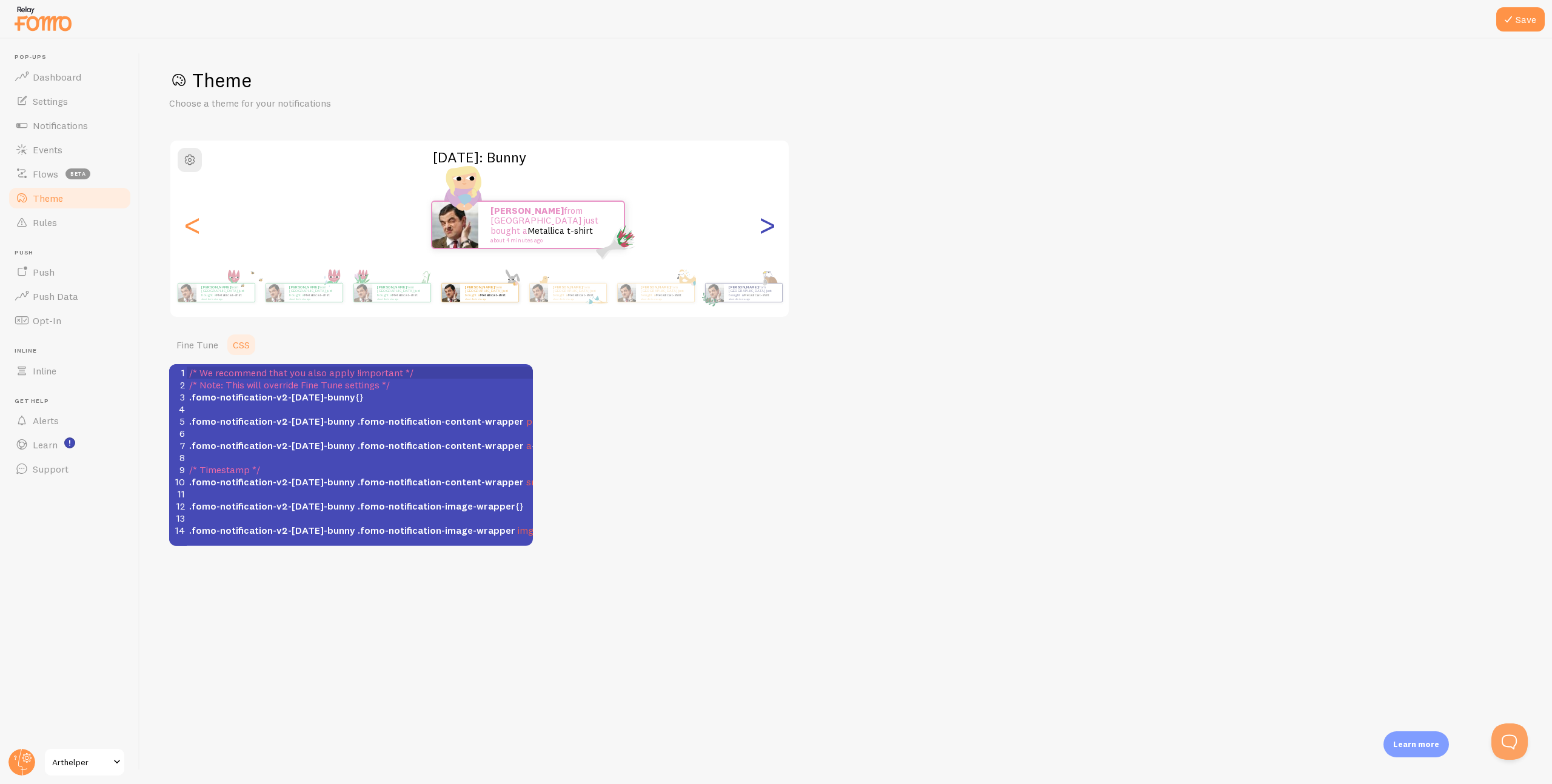
click at [768, 226] on div ">" at bounding box center [767, 225] width 15 height 87
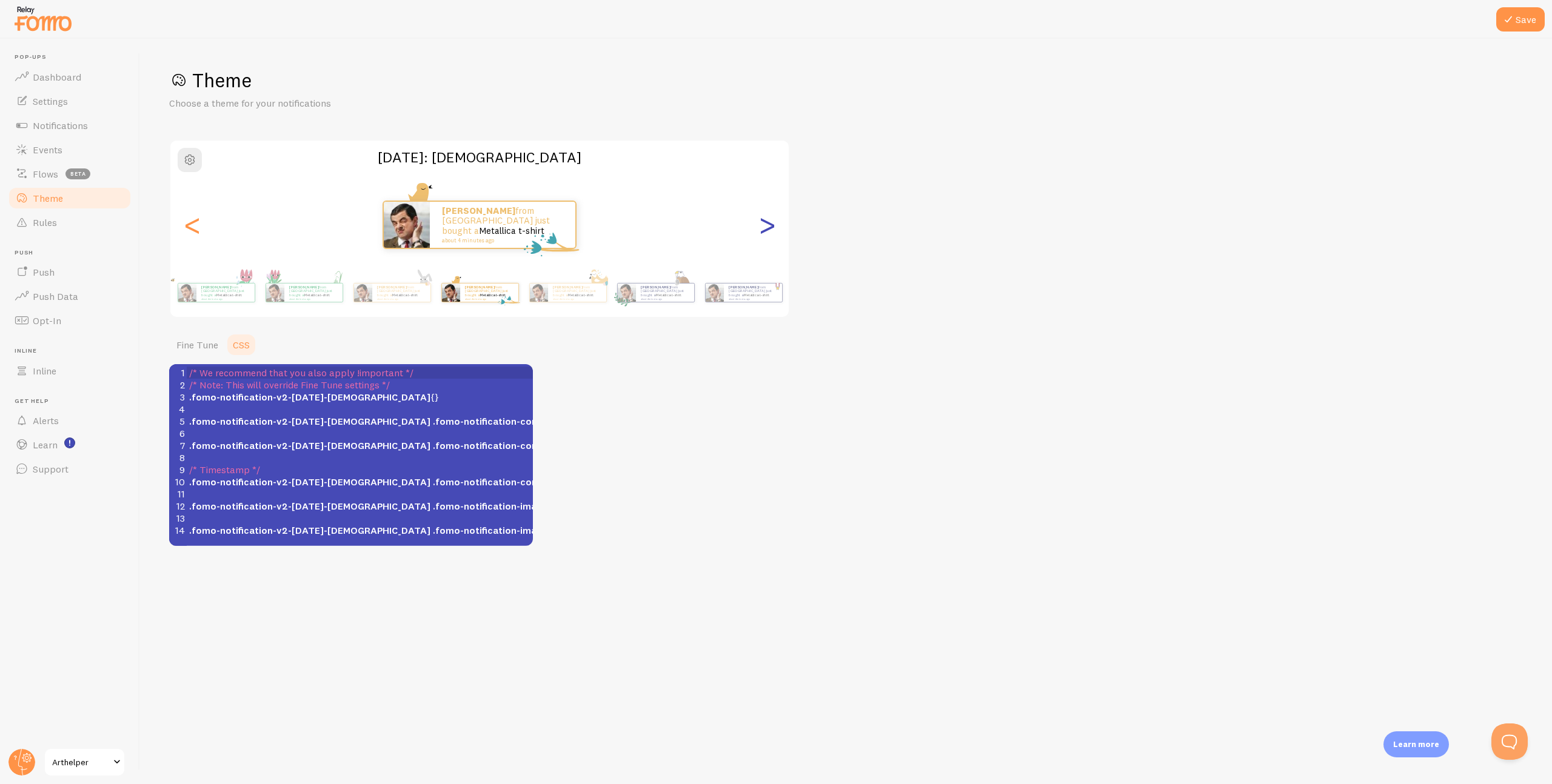
click at [768, 226] on div ">" at bounding box center [767, 225] width 15 height 87
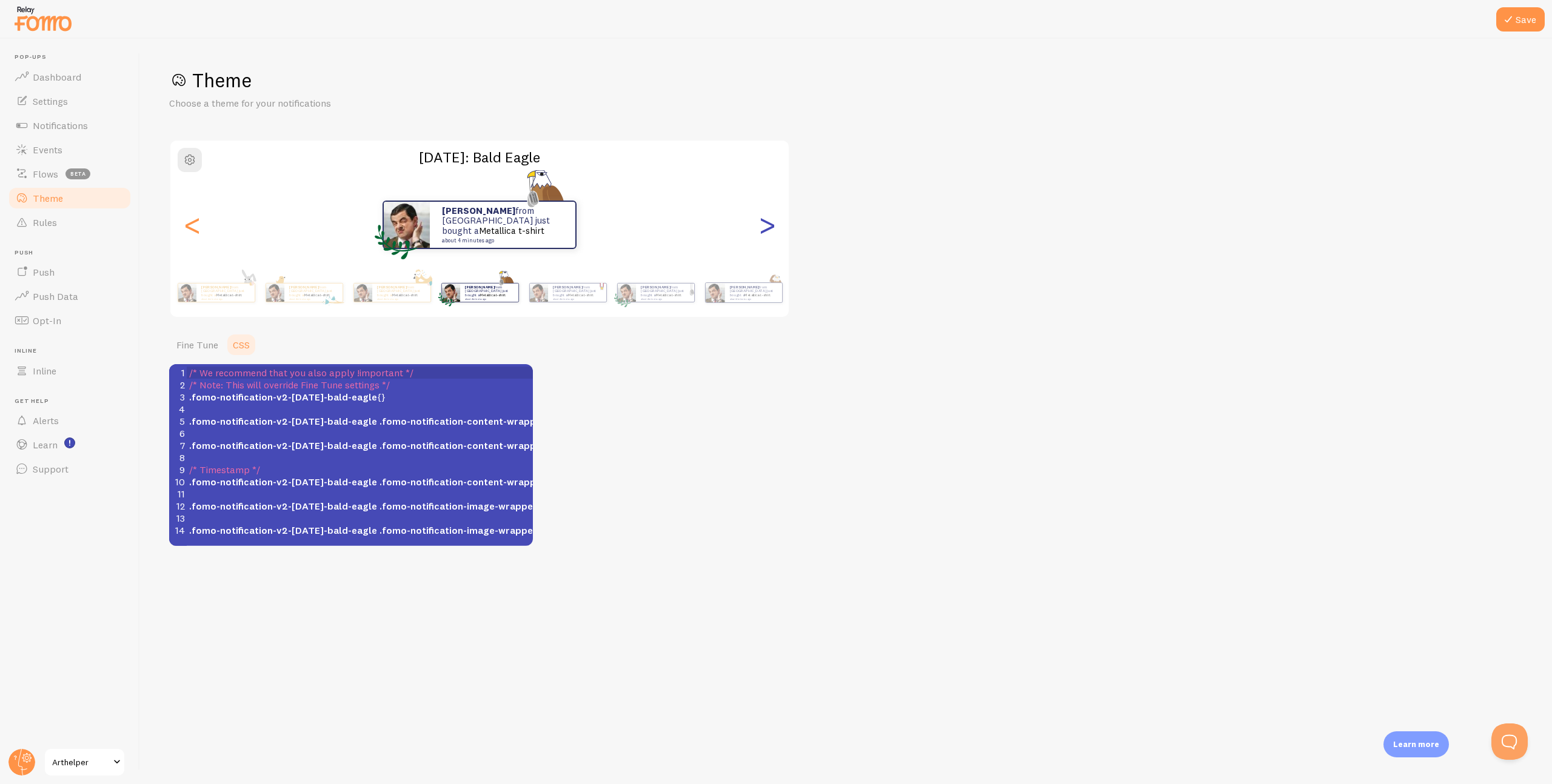
click at [768, 226] on div ">" at bounding box center [767, 225] width 15 height 87
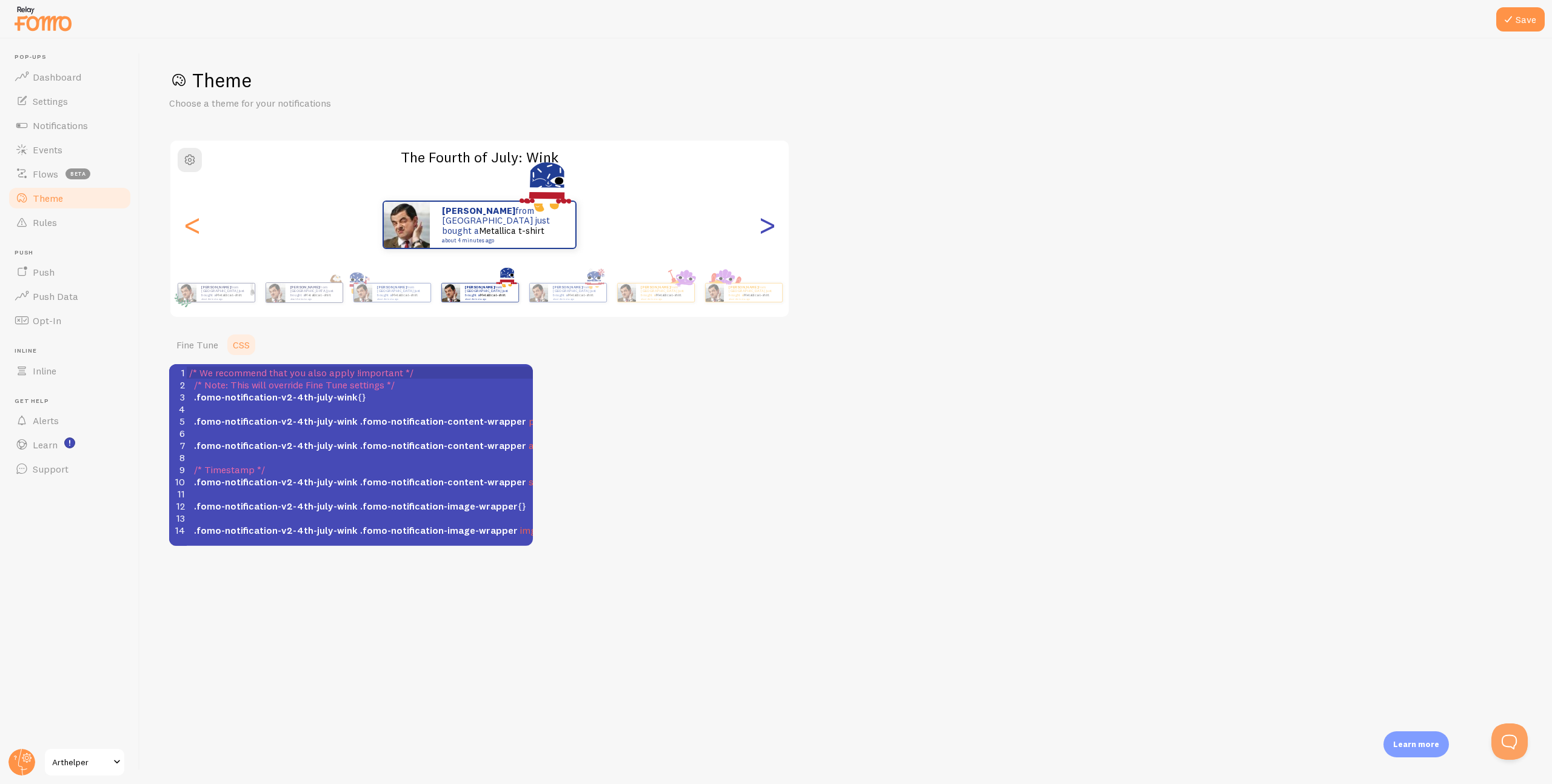
click at [768, 226] on div ">" at bounding box center [767, 225] width 15 height 87
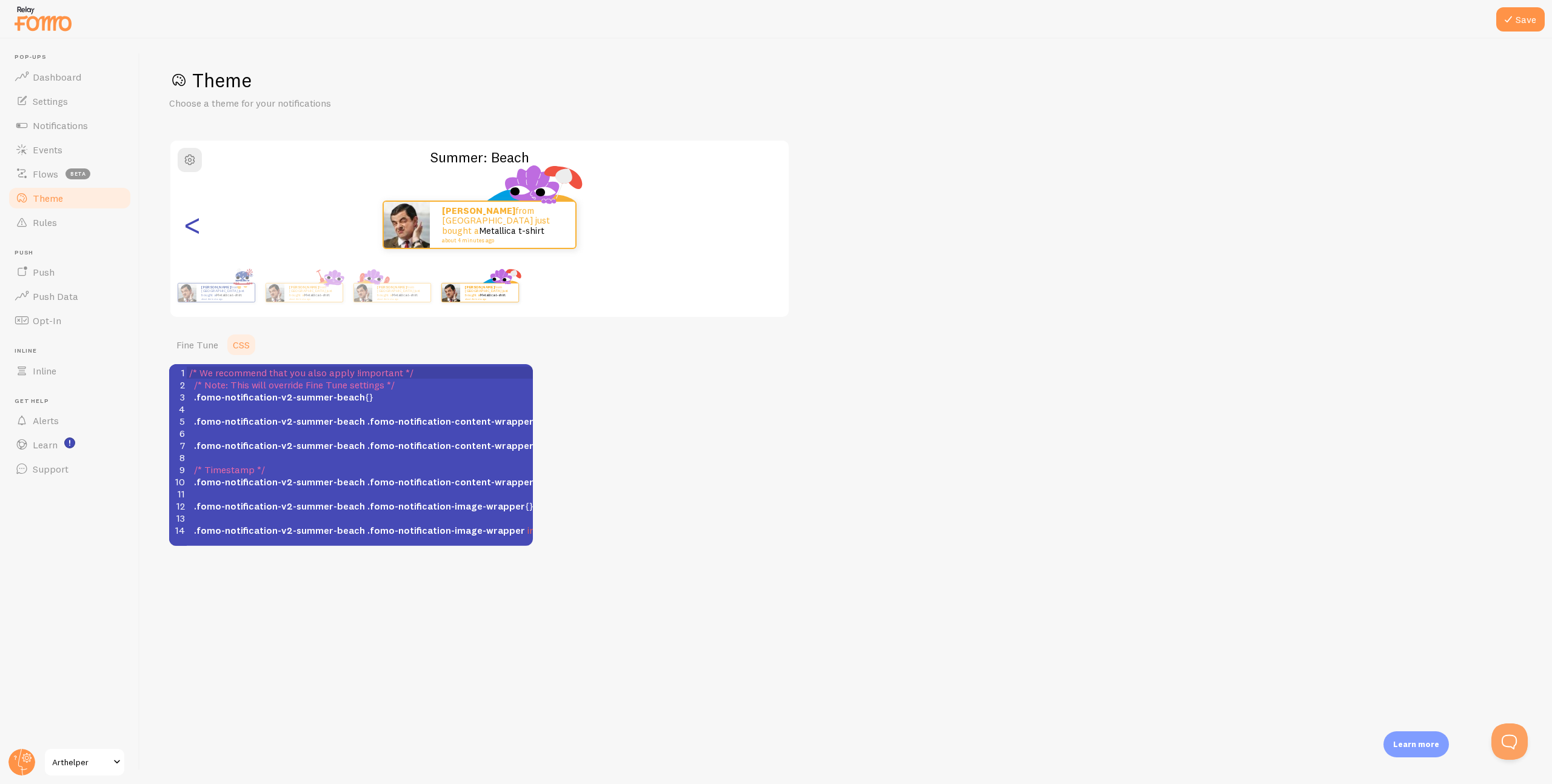
click at [187, 225] on div "<" at bounding box center [192, 225] width 15 height 87
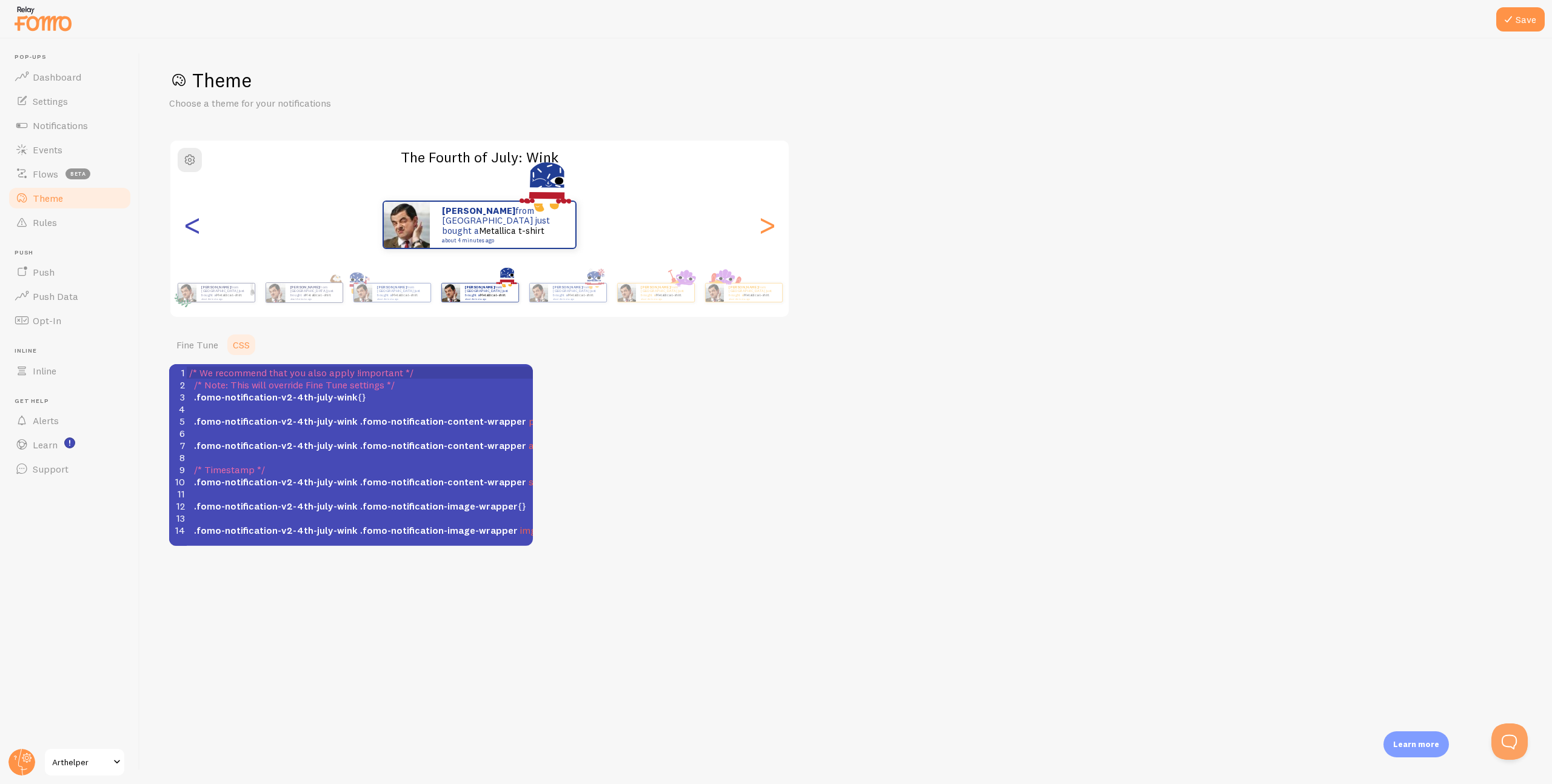
click at [187, 225] on div "<" at bounding box center [192, 225] width 15 height 87
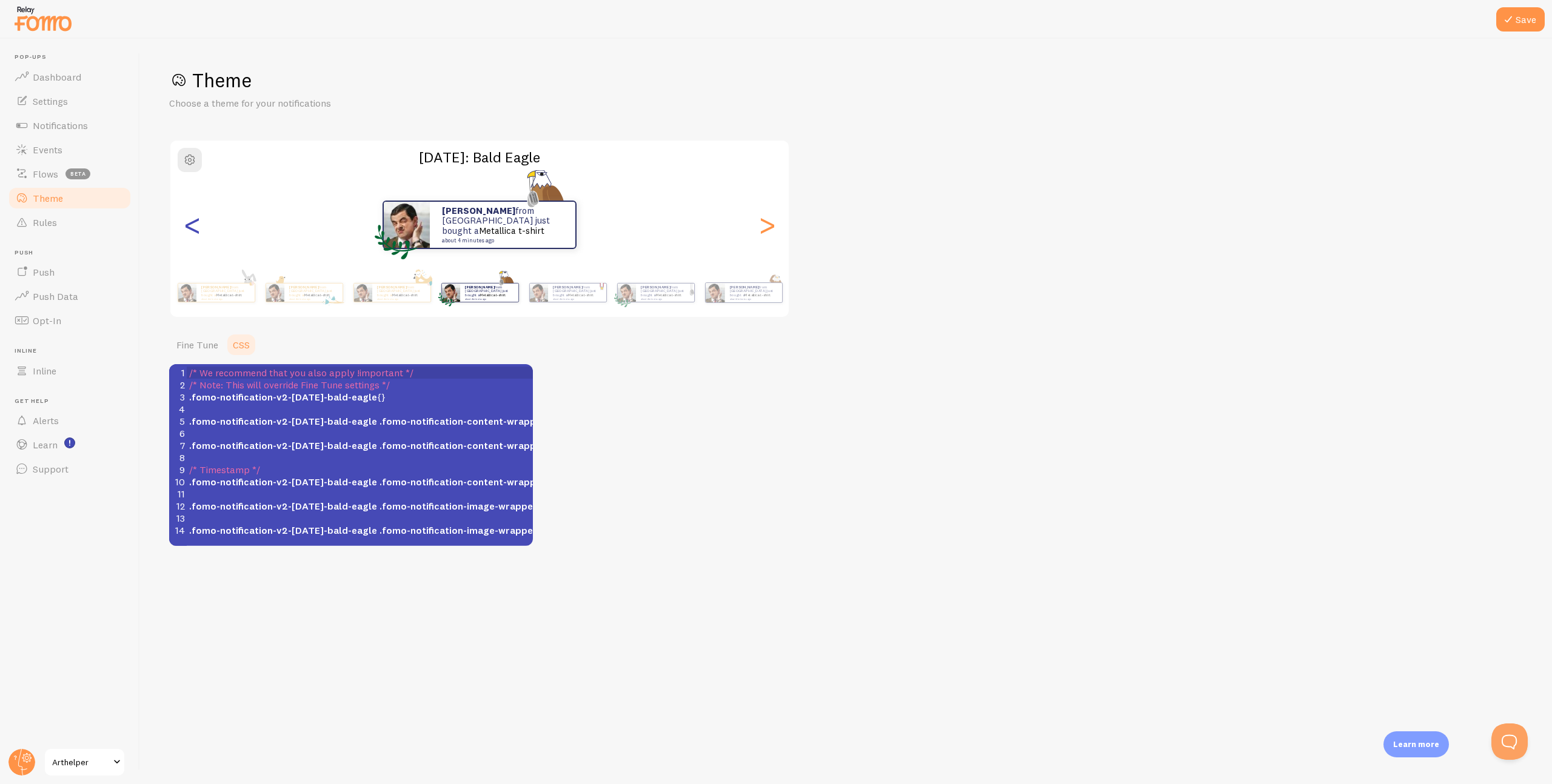
click at [187, 225] on div "<" at bounding box center [192, 225] width 15 height 87
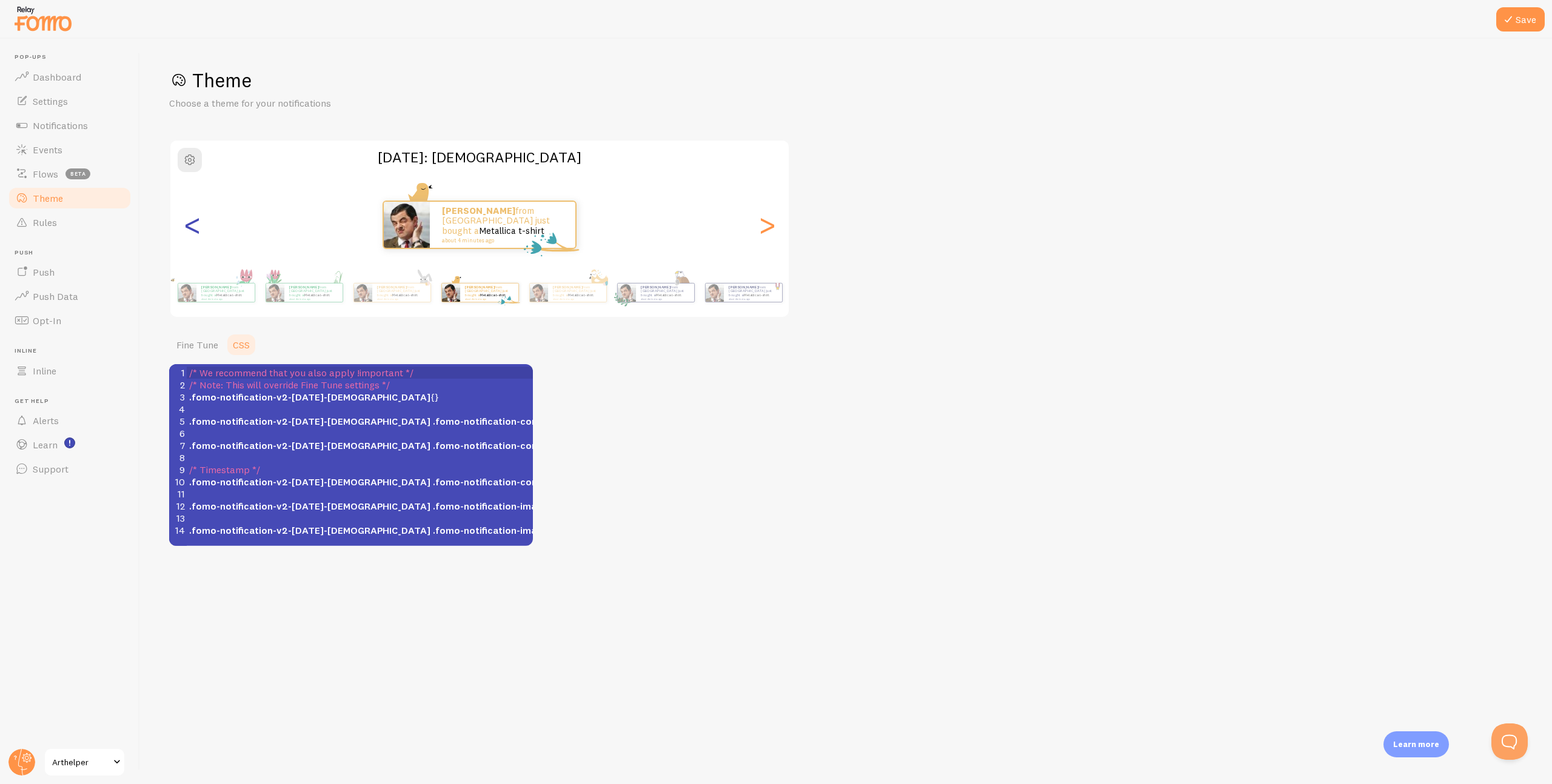
click at [187, 225] on div "<" at bounding box center [192, 225] width 15 height 87
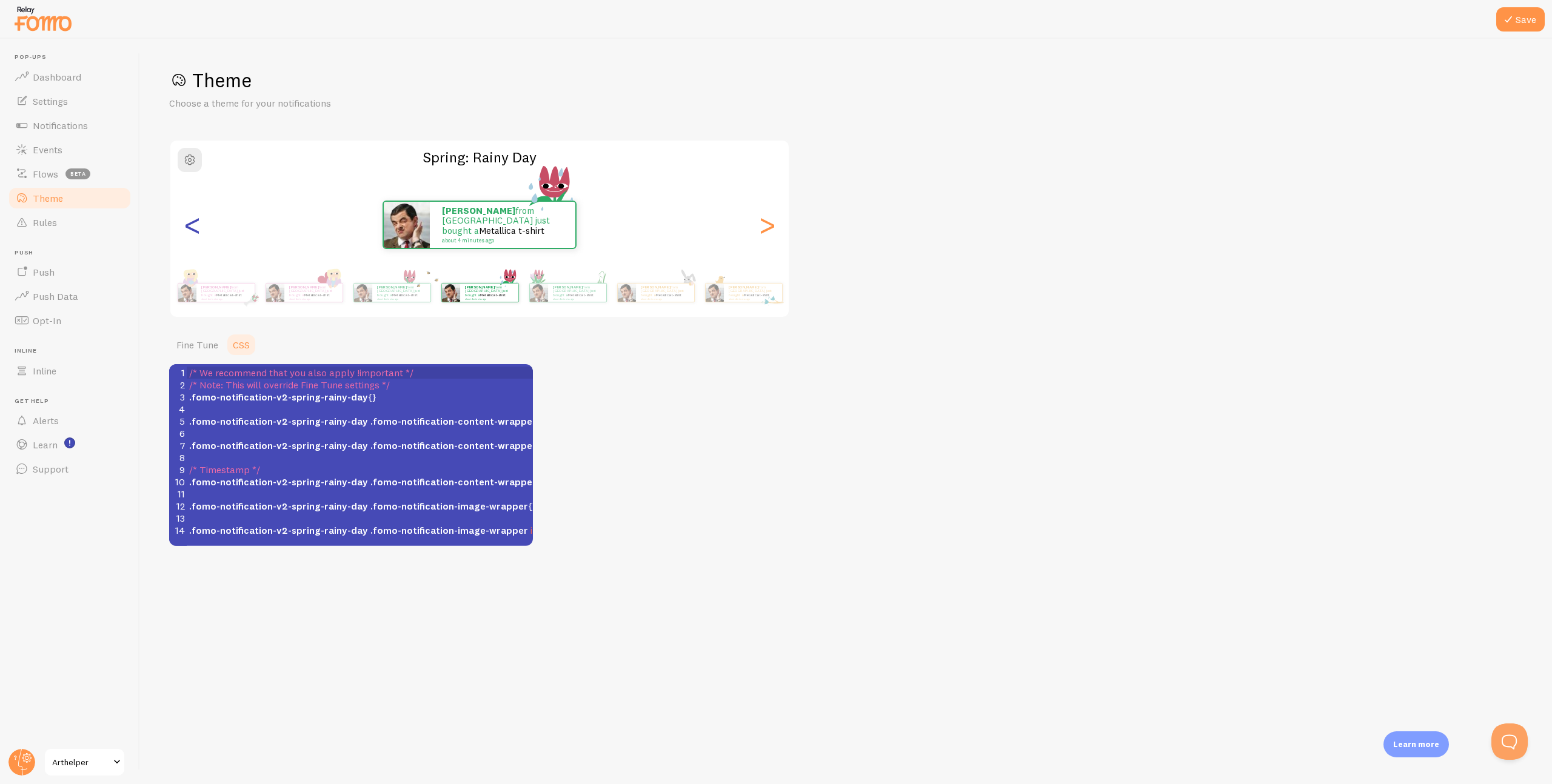
click at [187, 225] on div "<" at bounding box center [192, 225] width 15 height 87
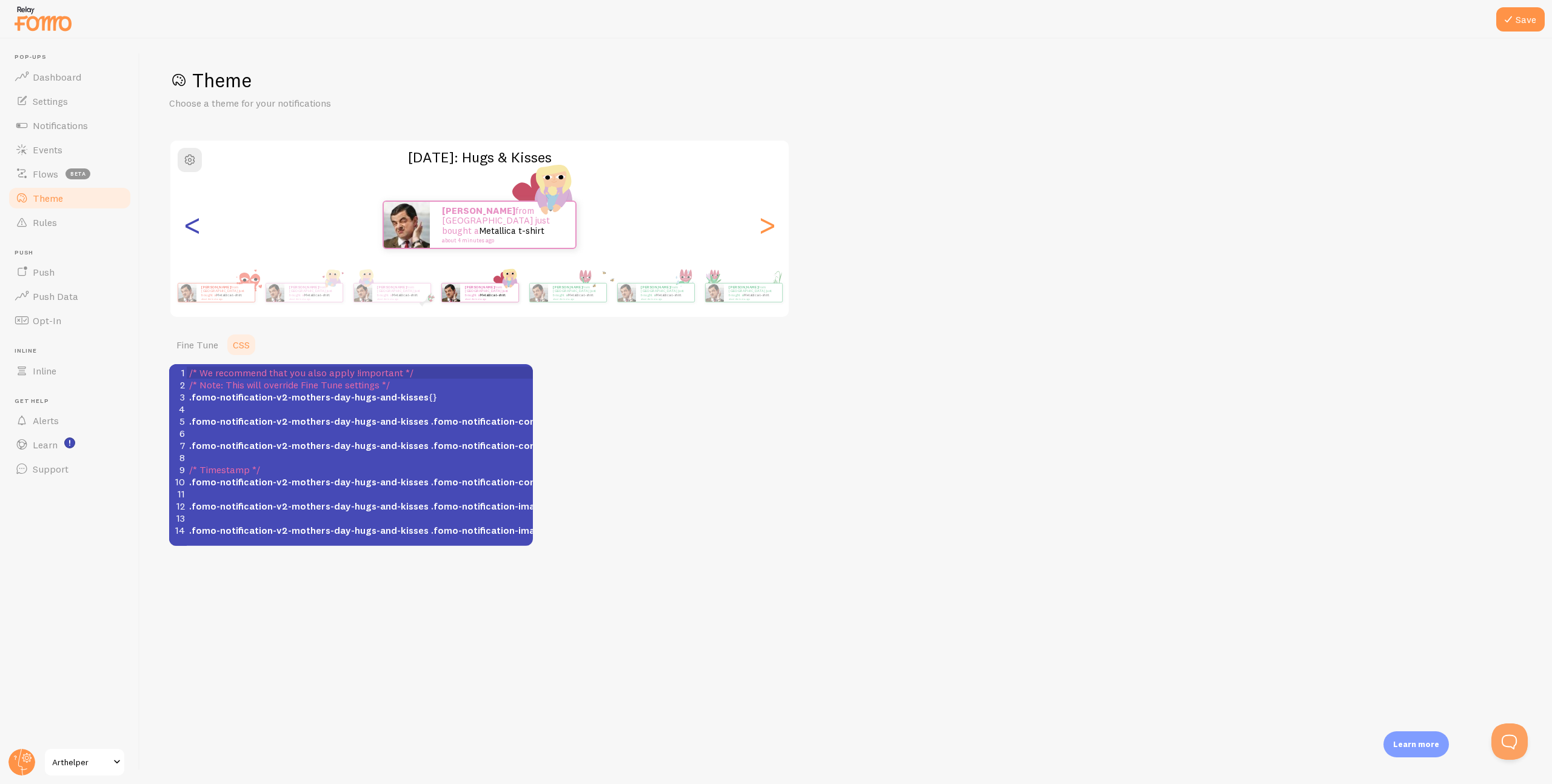
click at [187, 225] on div "<" at bounding box center [192, 225] width 15 height 87
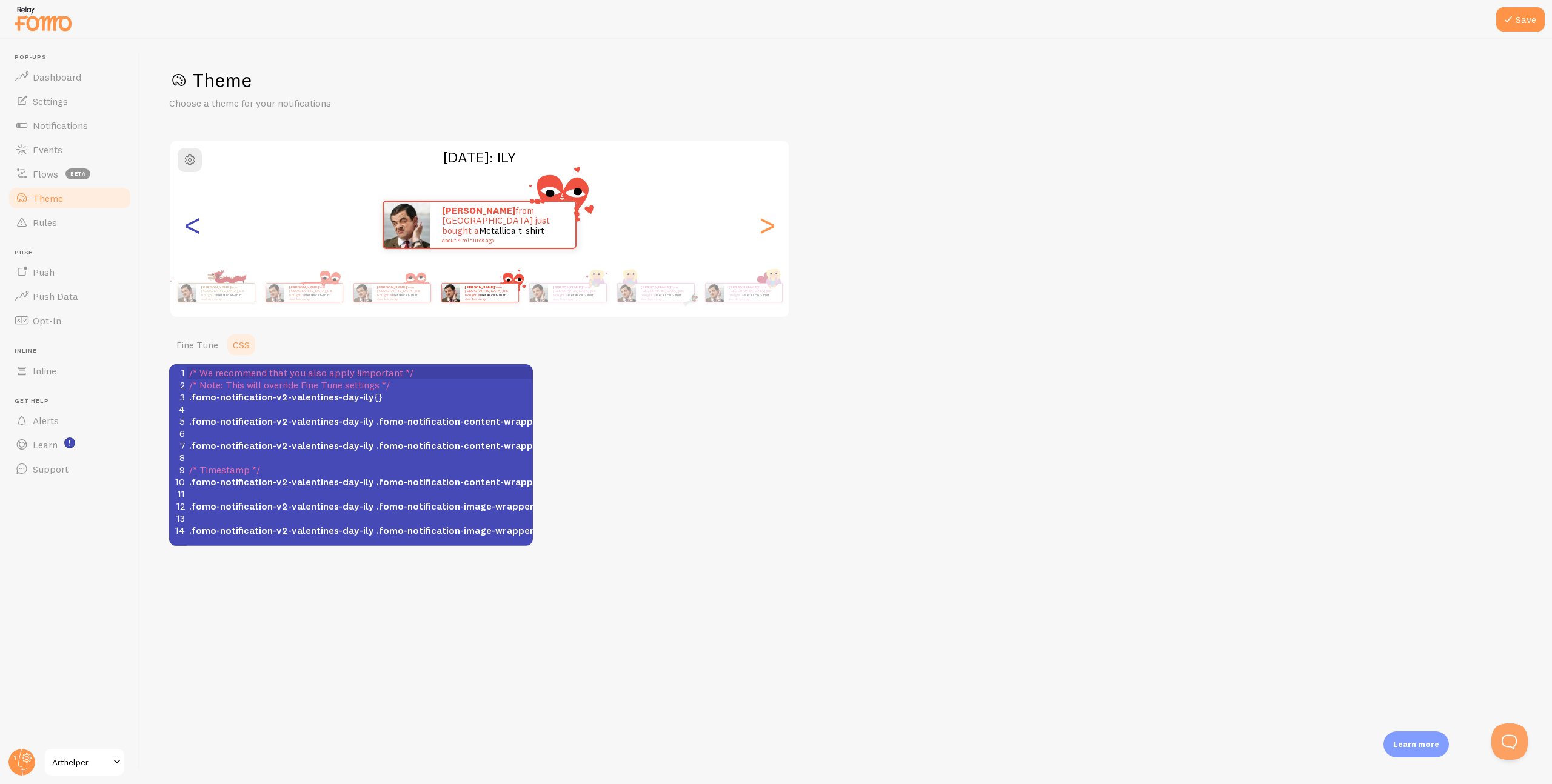
click at [187, 225] on div "<" at bounding box center [192, 225] width 15 height 87
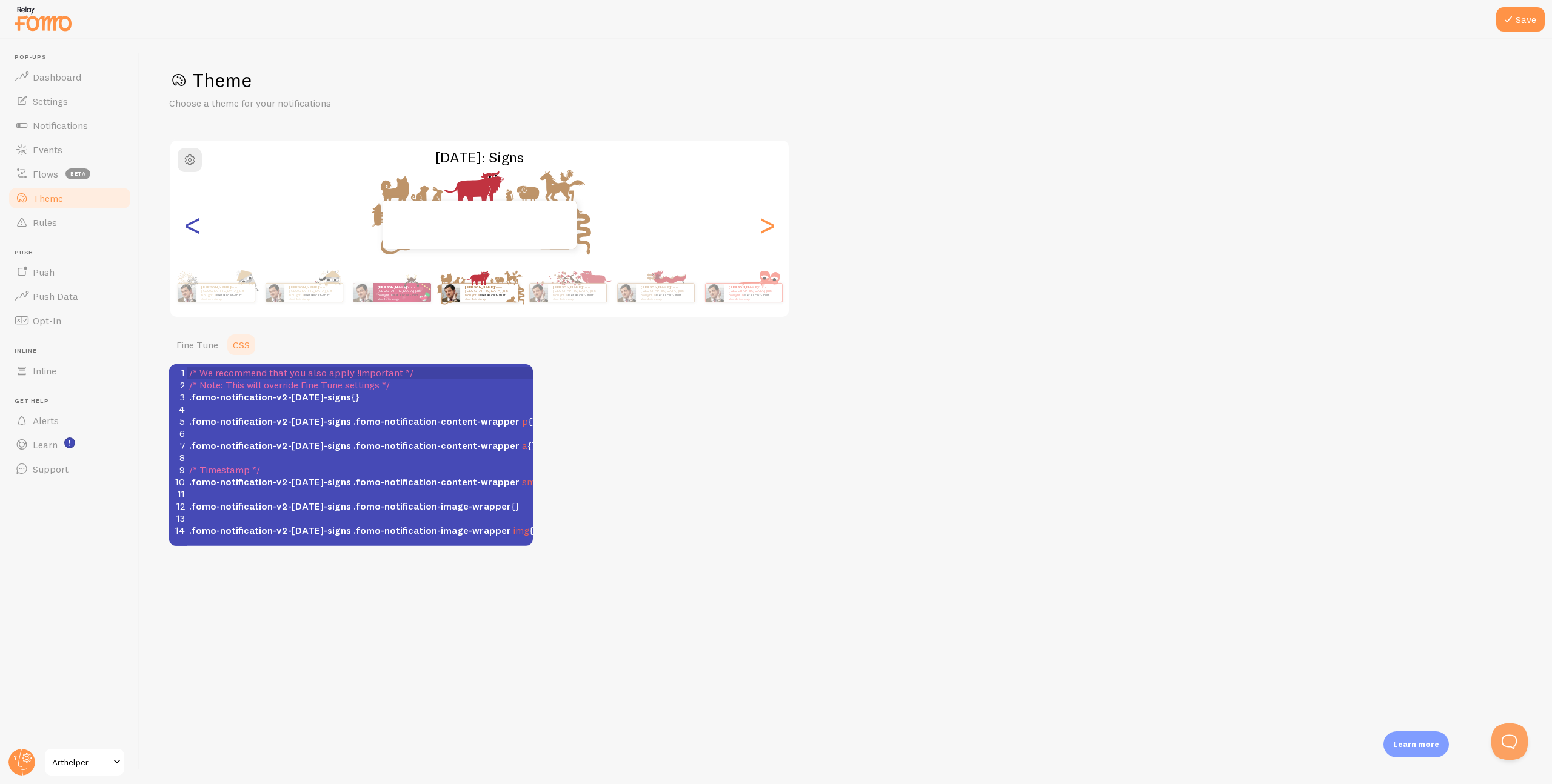
click at [187, 225] on div "<" at bounding box center [192, 225] width 15 height 87
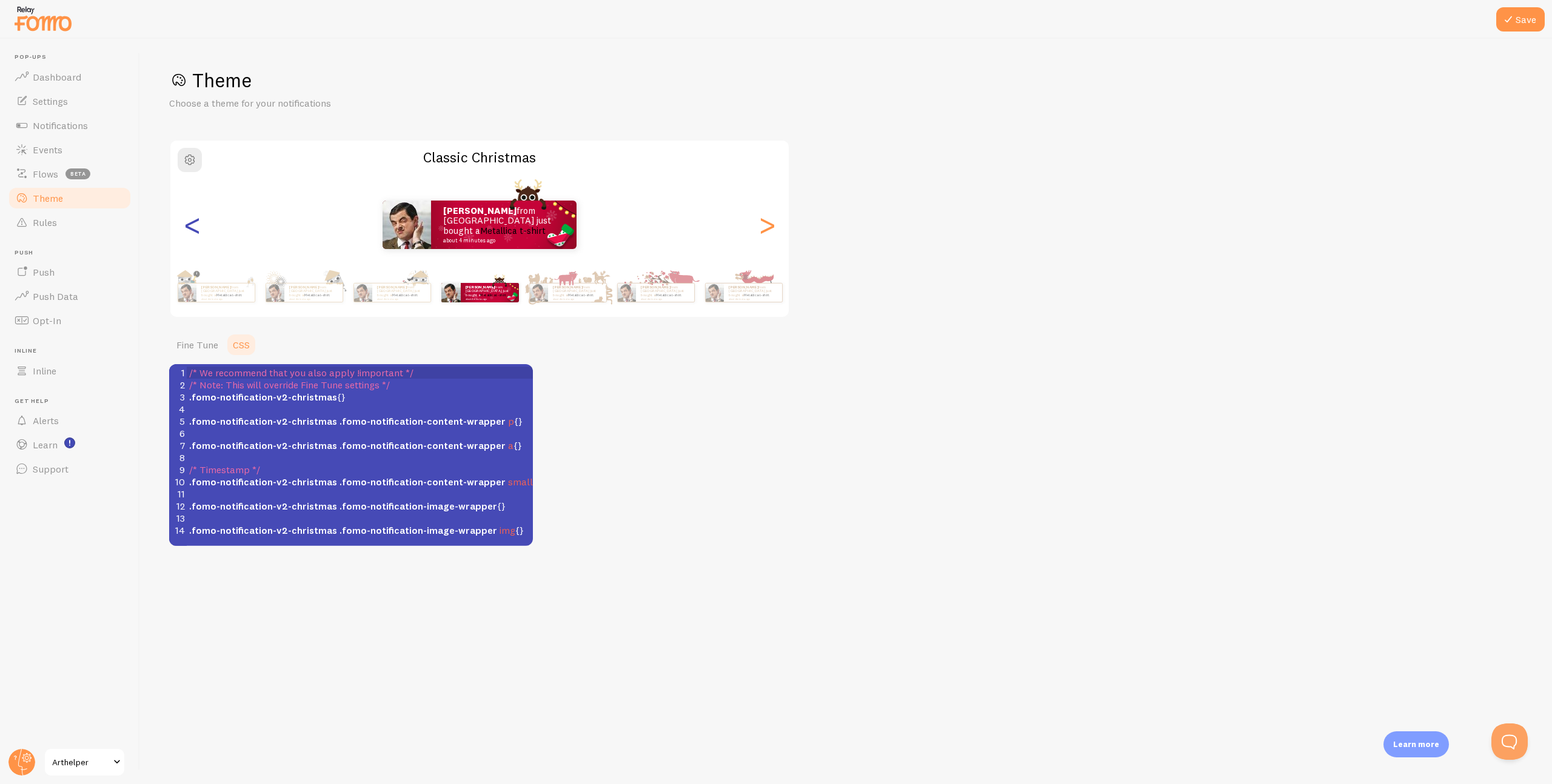
click at [187, 225] on div "<" at bounding box center [192, 225] width 15 height 87
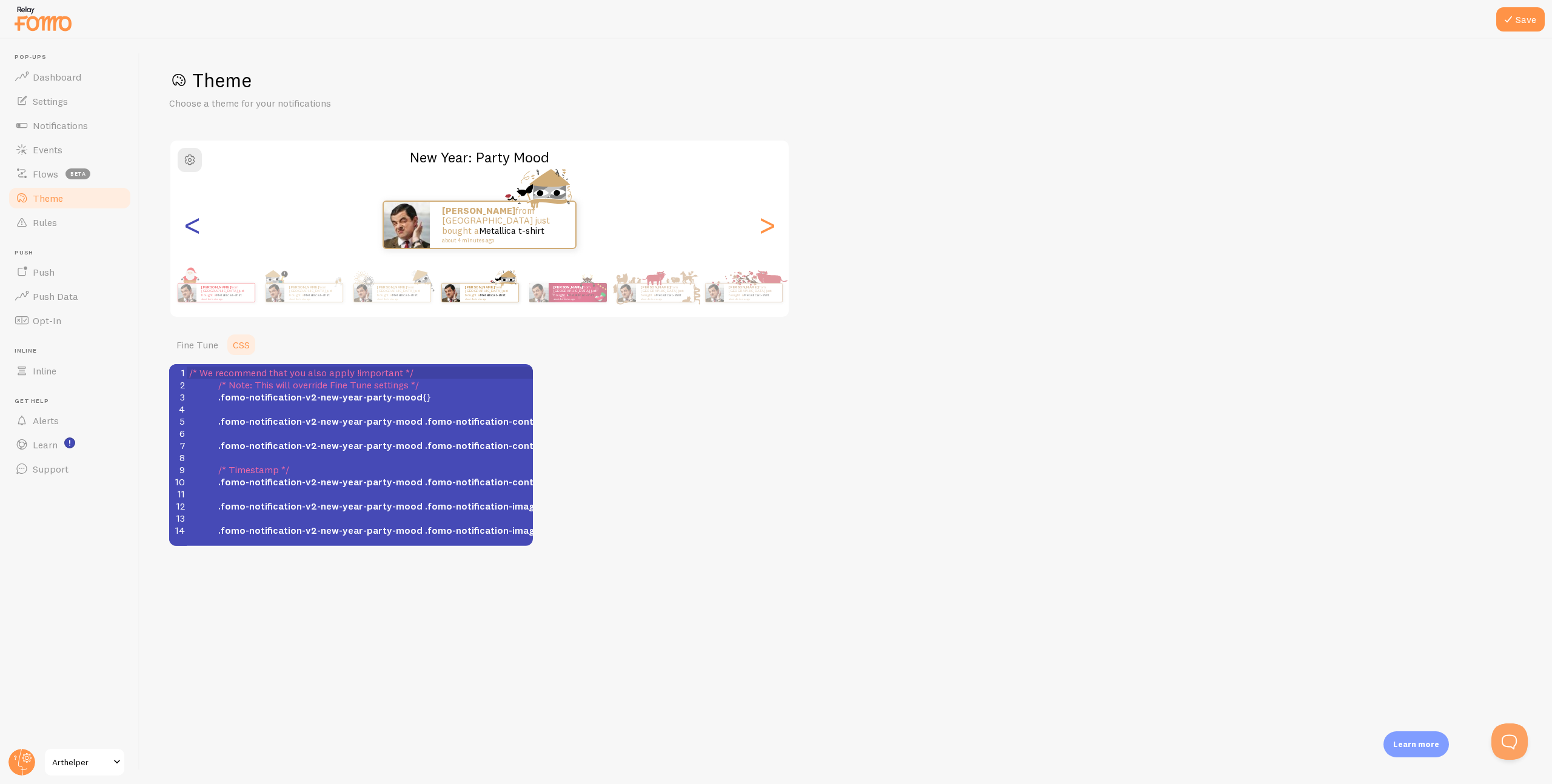
click at [187, 225] on div "<" at bounding box center [192, 225] width 15 height 87
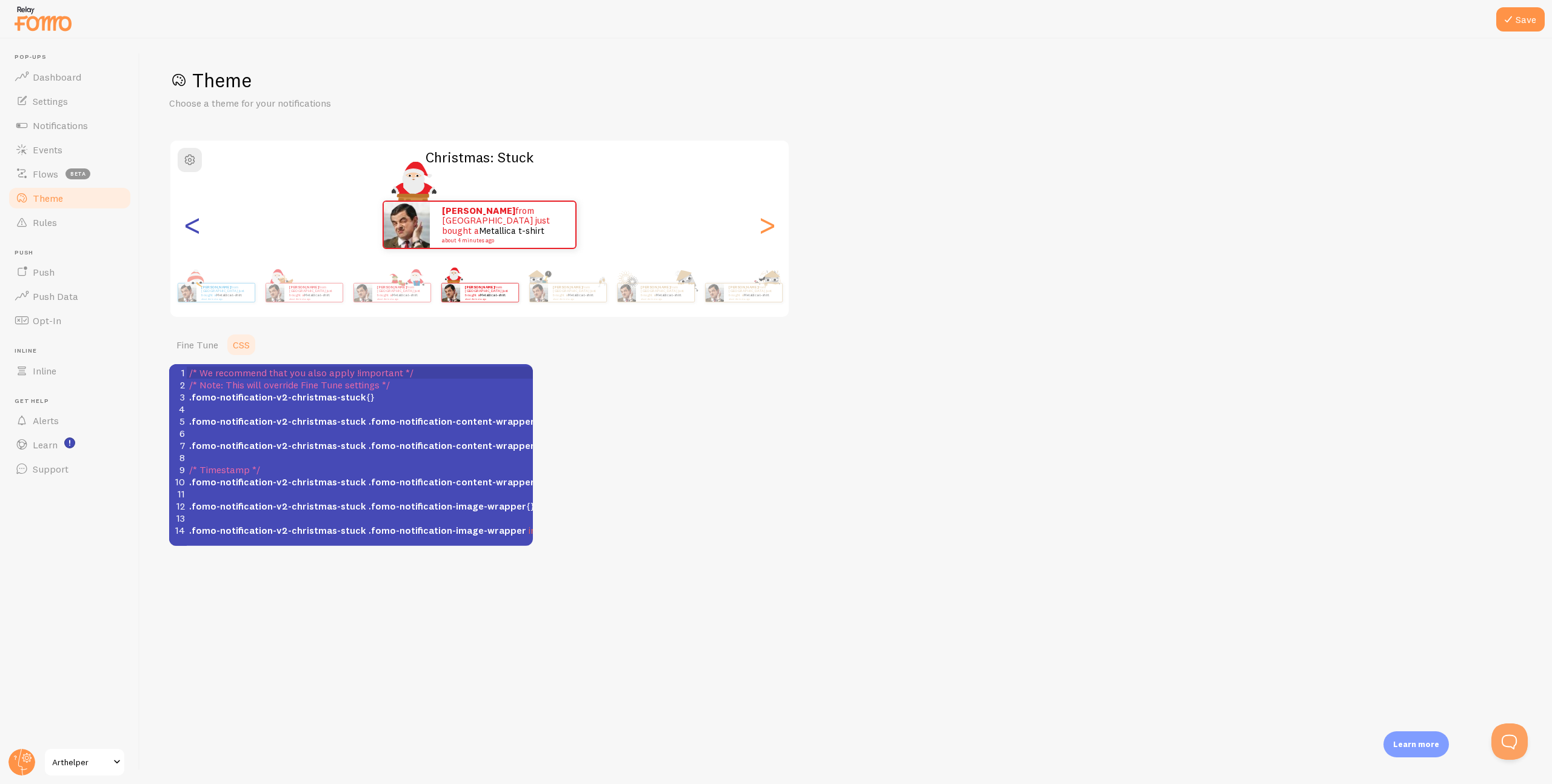
click at [187, 225] on div "<" at bounding box center [192, 225] width 15 height 87
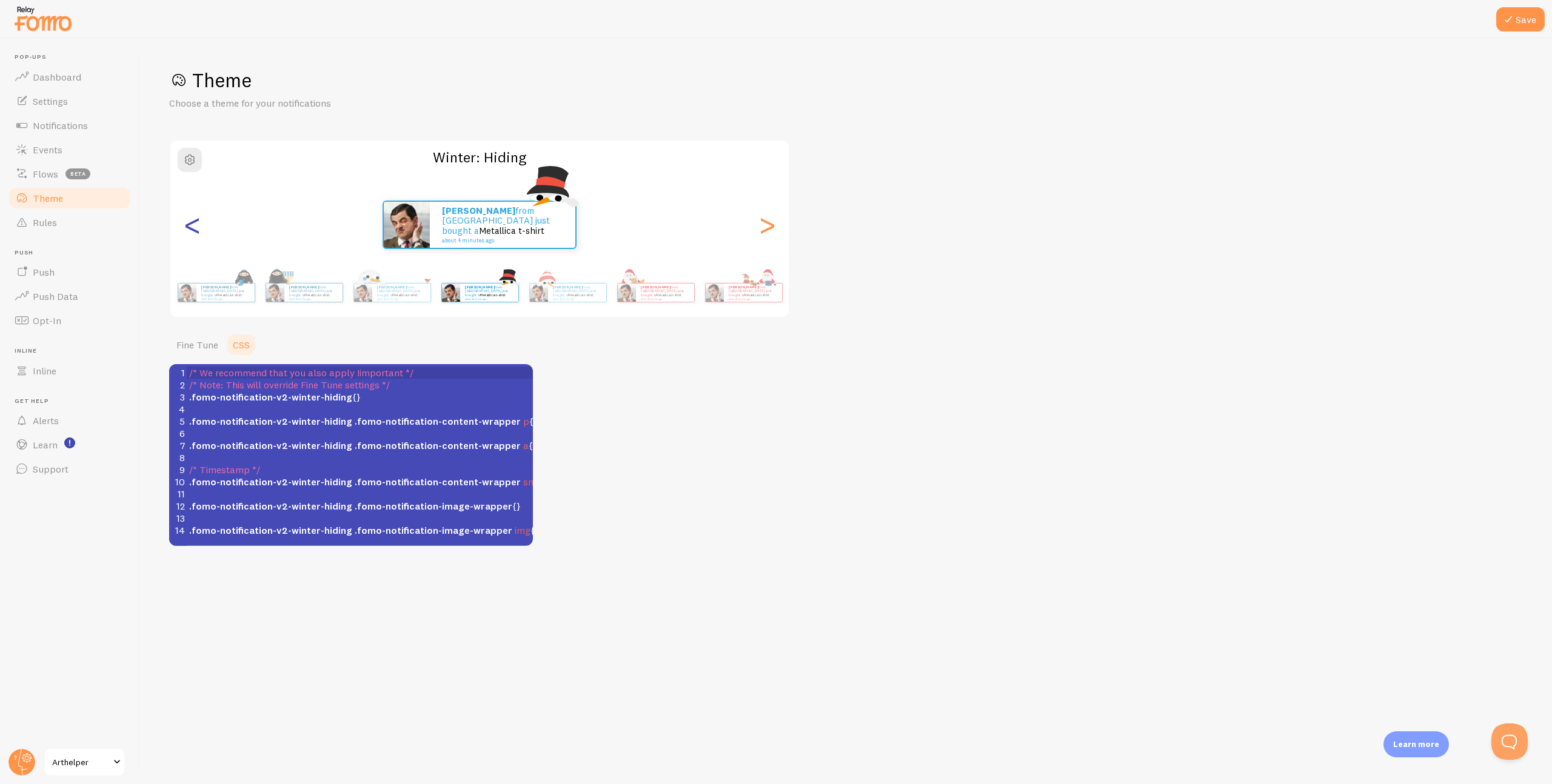
click at [187, 225] on div "<" at bounding box center [192, 225] width 15 height 87
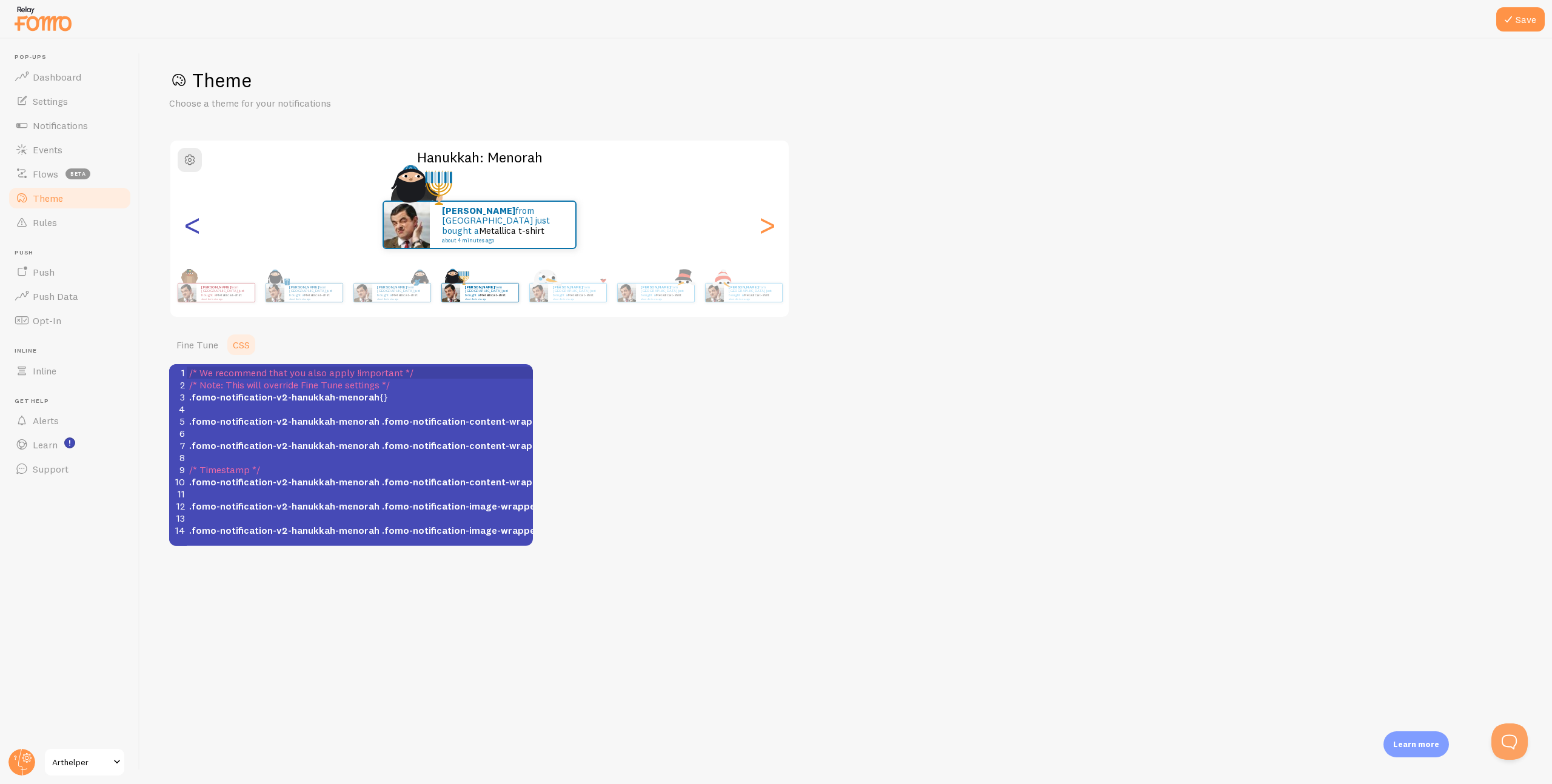
click at [187, 225] on div "<" at bounding box center [192, 225] width 15 height 87
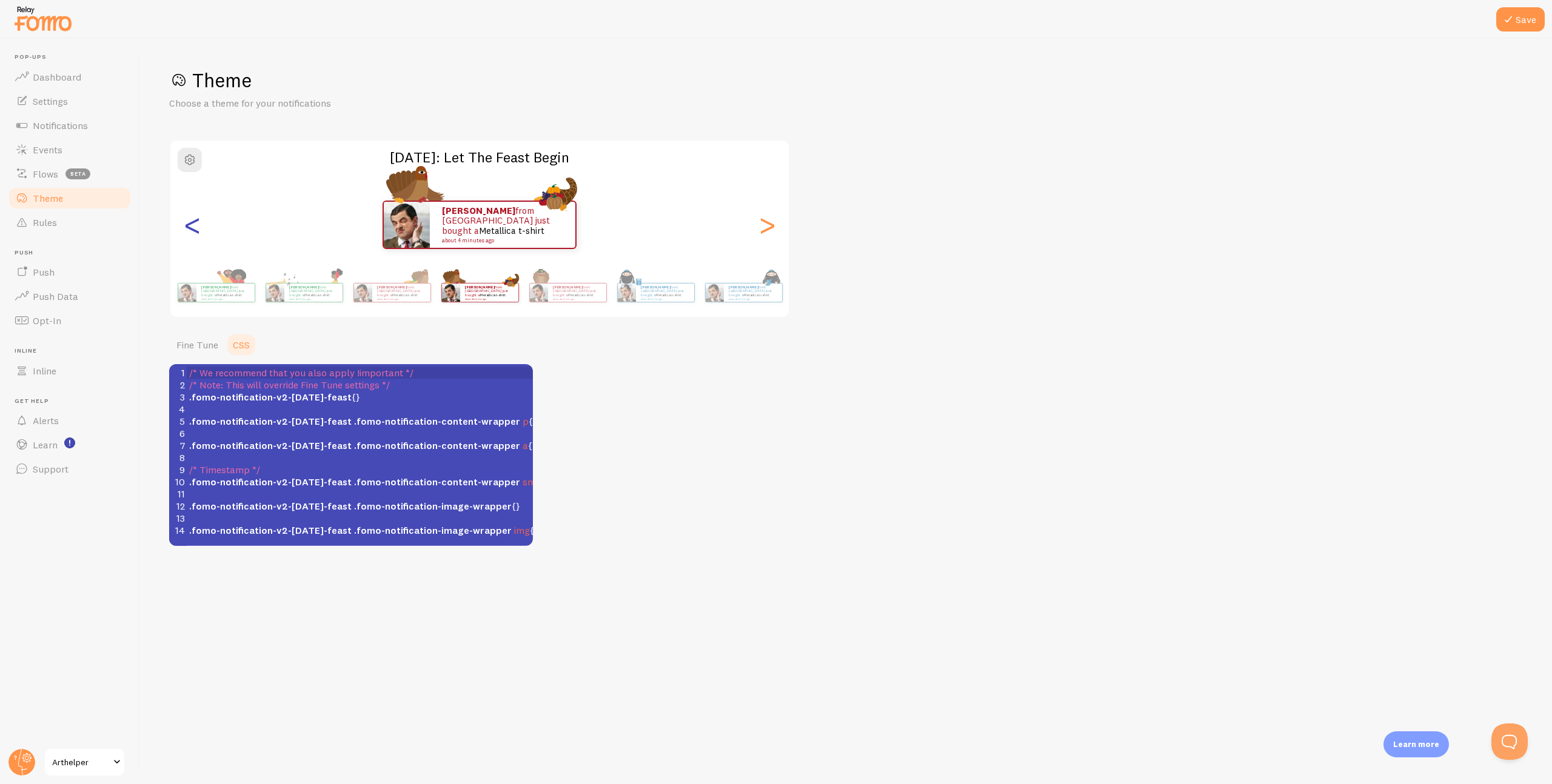
click at [187, 225] on div "<" at bounding box center [192, 225] width 15 height 87
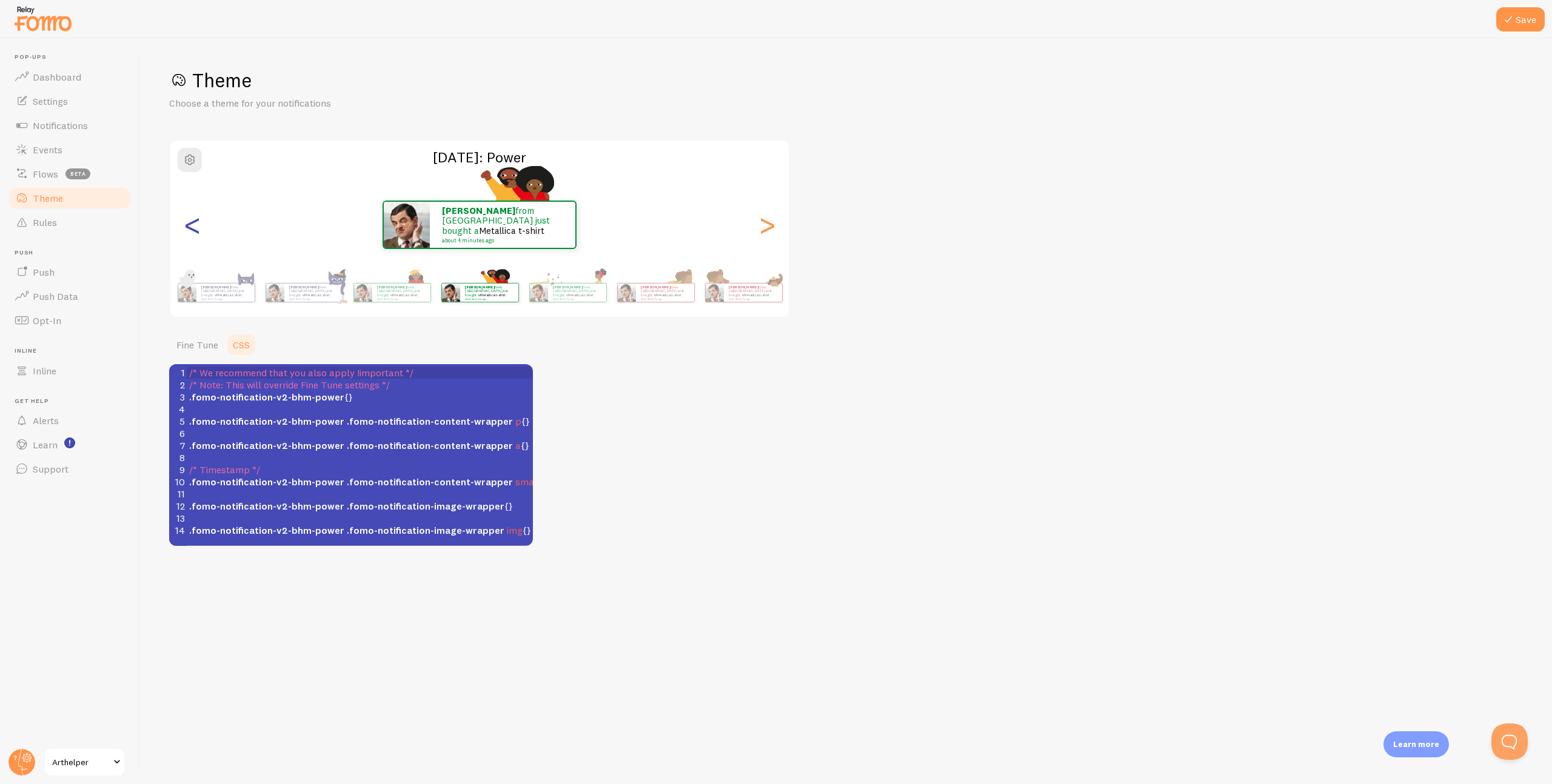
click at [187, 225] on div "<" at bounding box center [192, 225] width 15 height 87
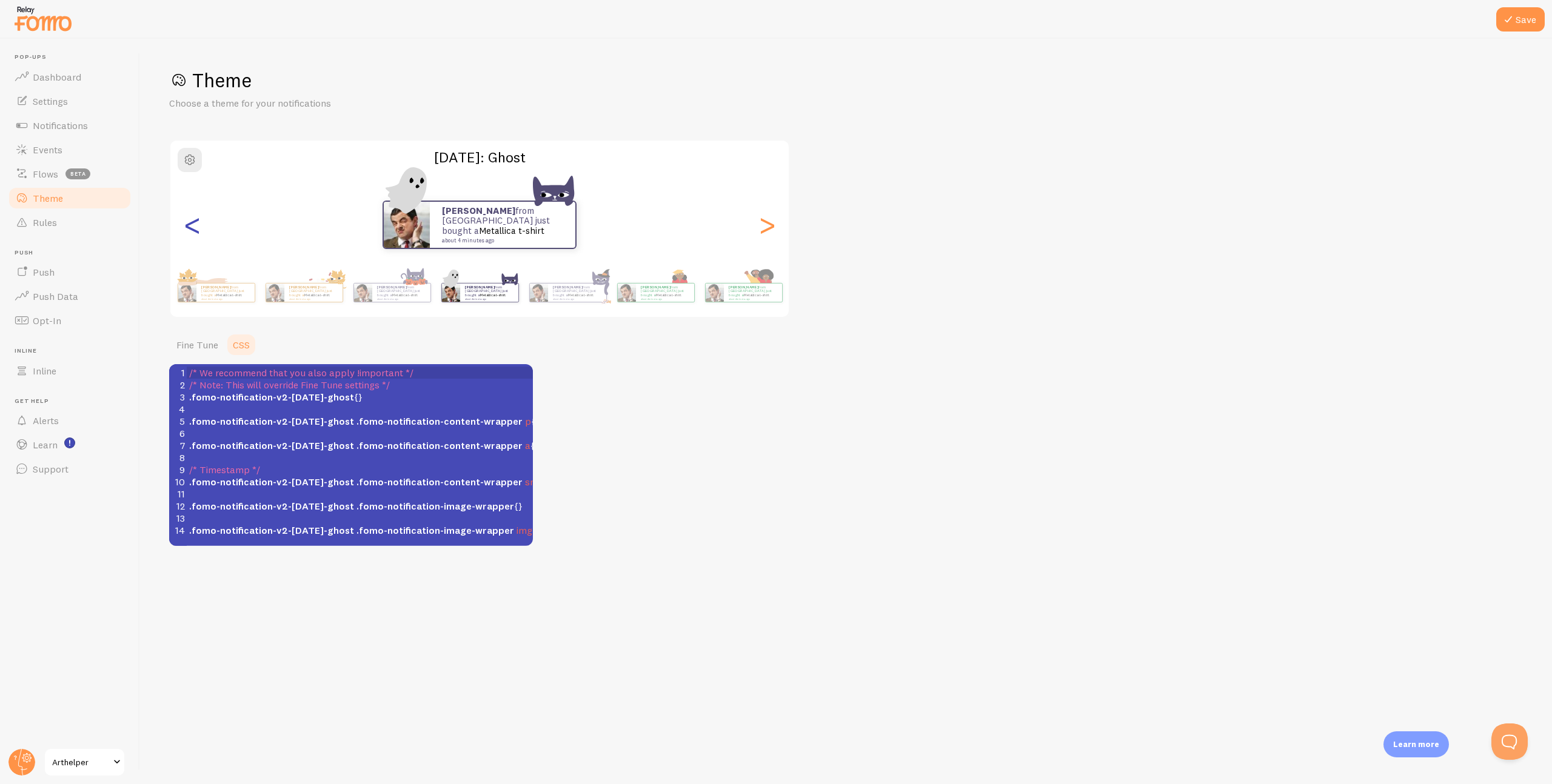
click at [187, 225] on div "<" at bounding box center [192, 225] width 15 height 87
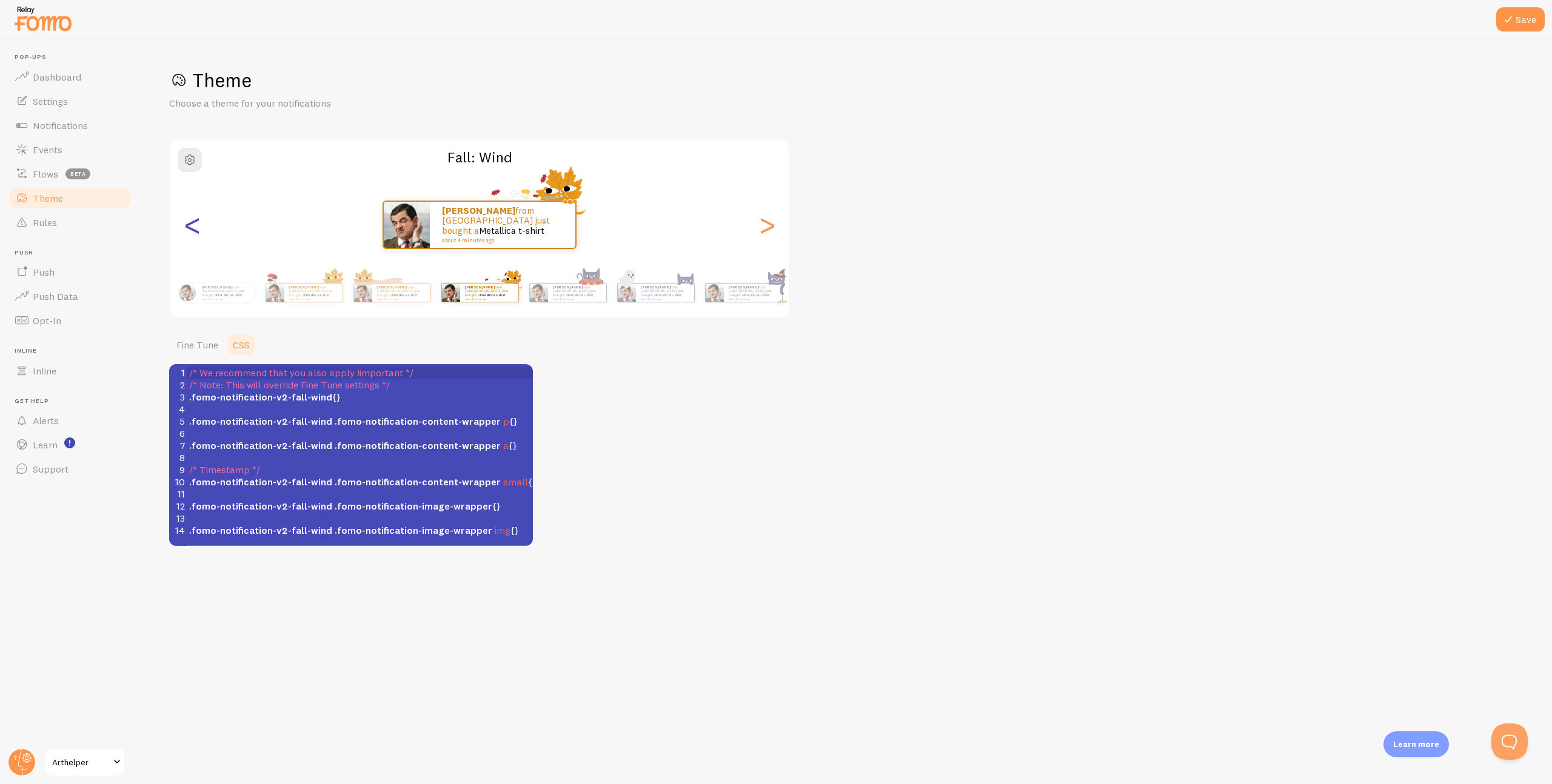
click at [187, 225] on div "<" at bounding box center [192, 225] width 15 height 87
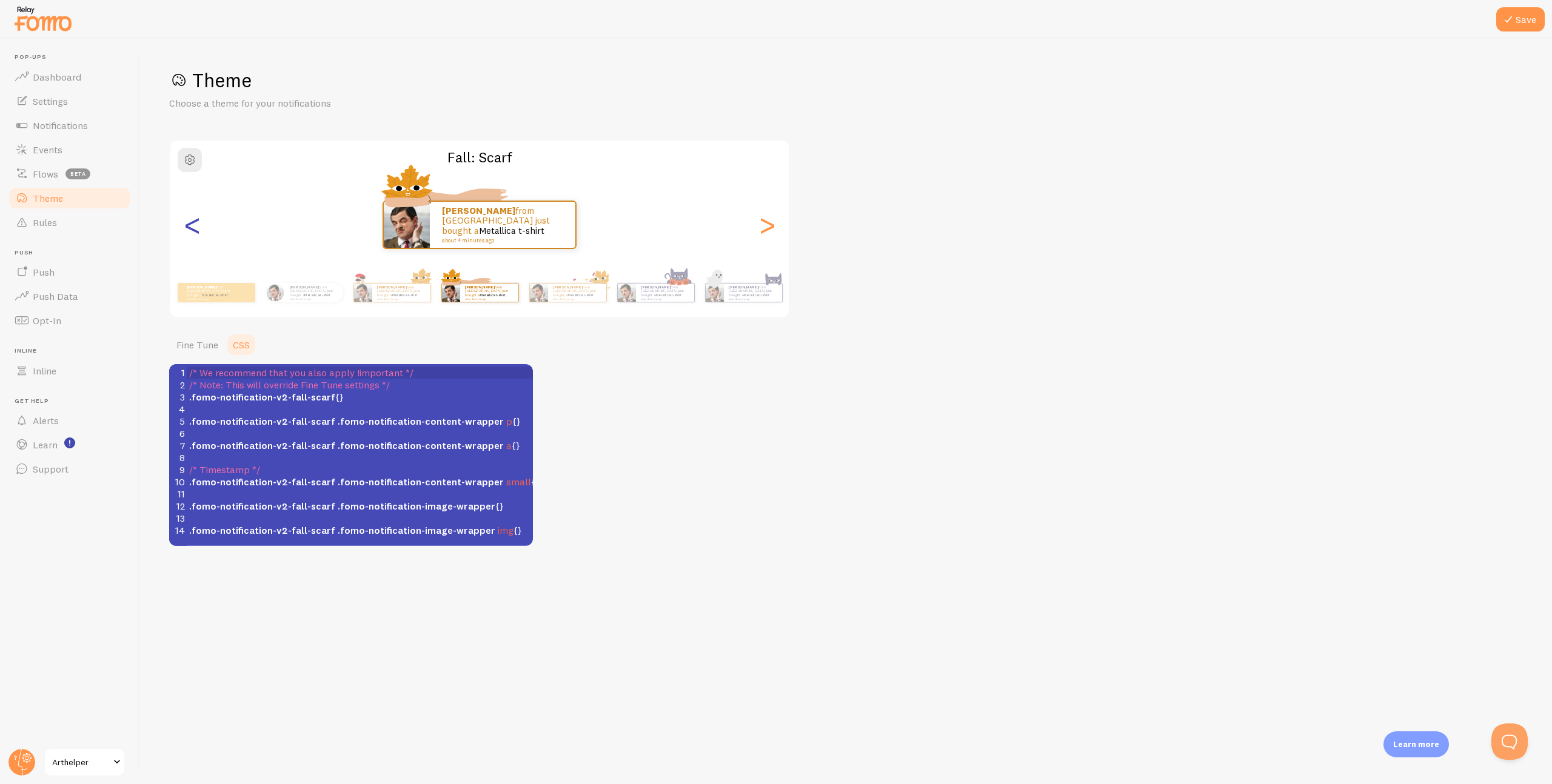
click at [187, 225] on div "<" at bounding box center [192, 225] width 15 height 87
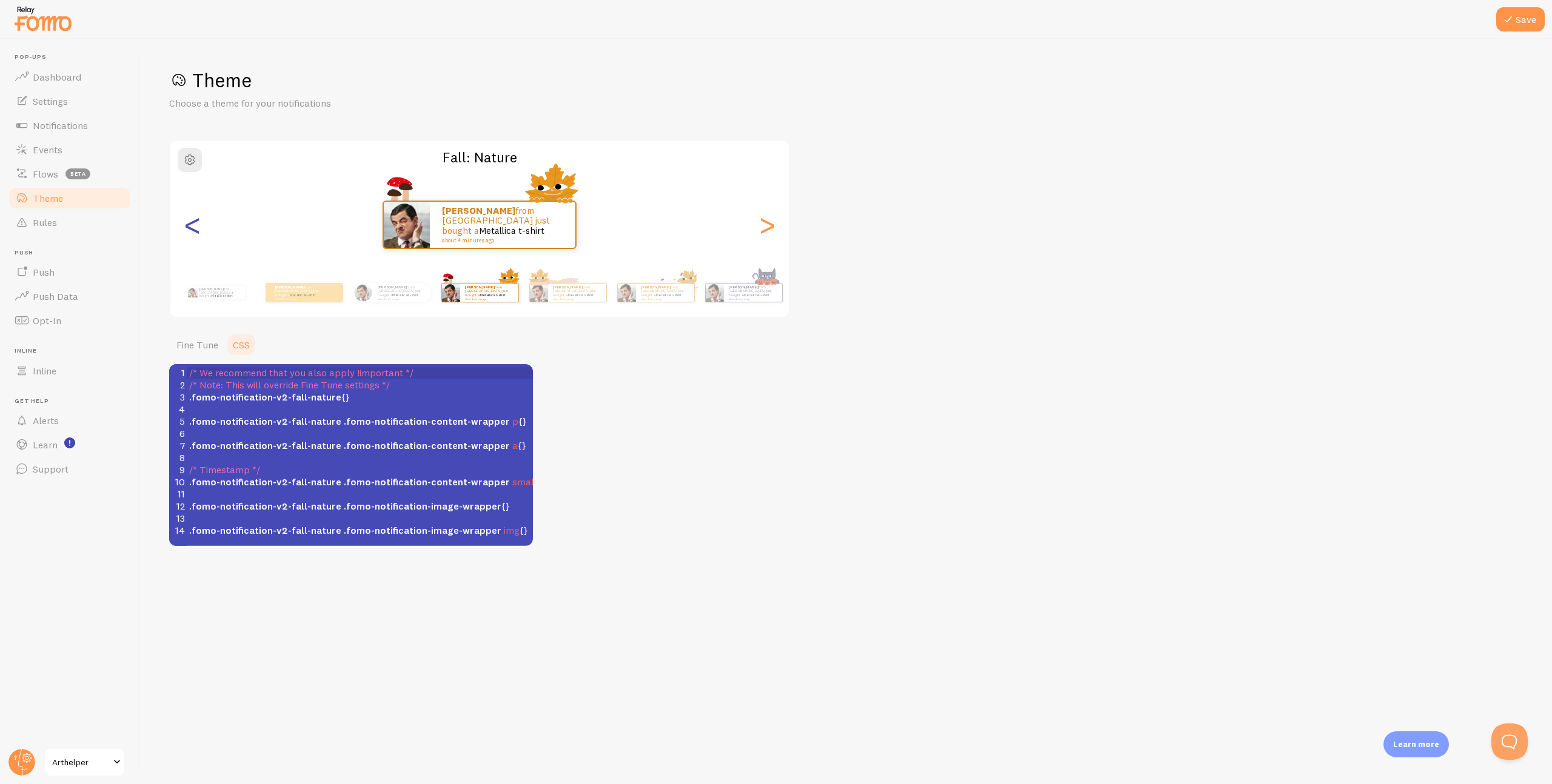
click at [187, 225] on div "<" at bounding box center [192, 225] width 15 height 87
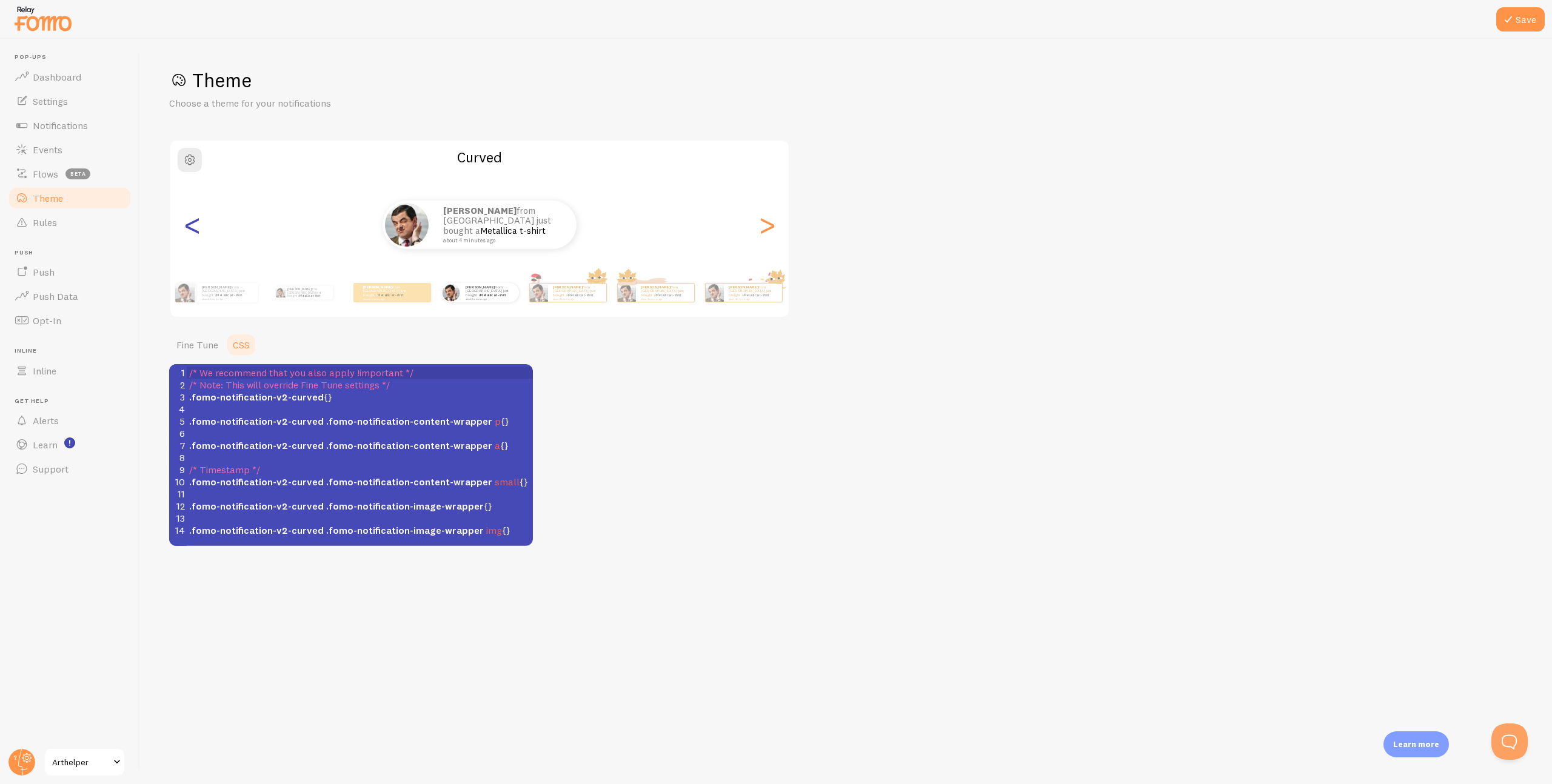
click at [187, 225] on div "<" at bounding box center [192, 225] width 15 height 87
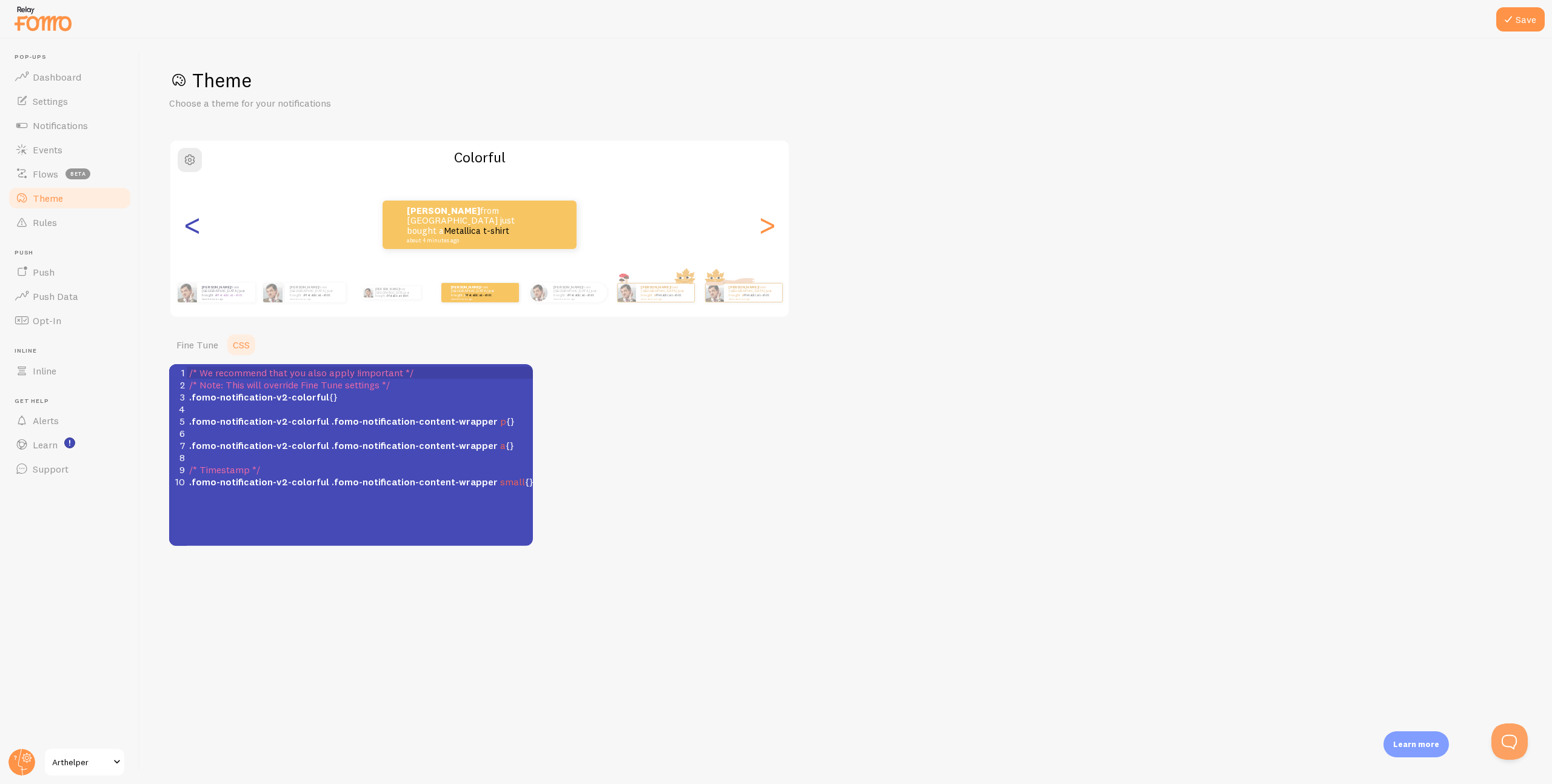
click at [187, 225] on div "<" at bounding box center [192, 225] width 15 height 87
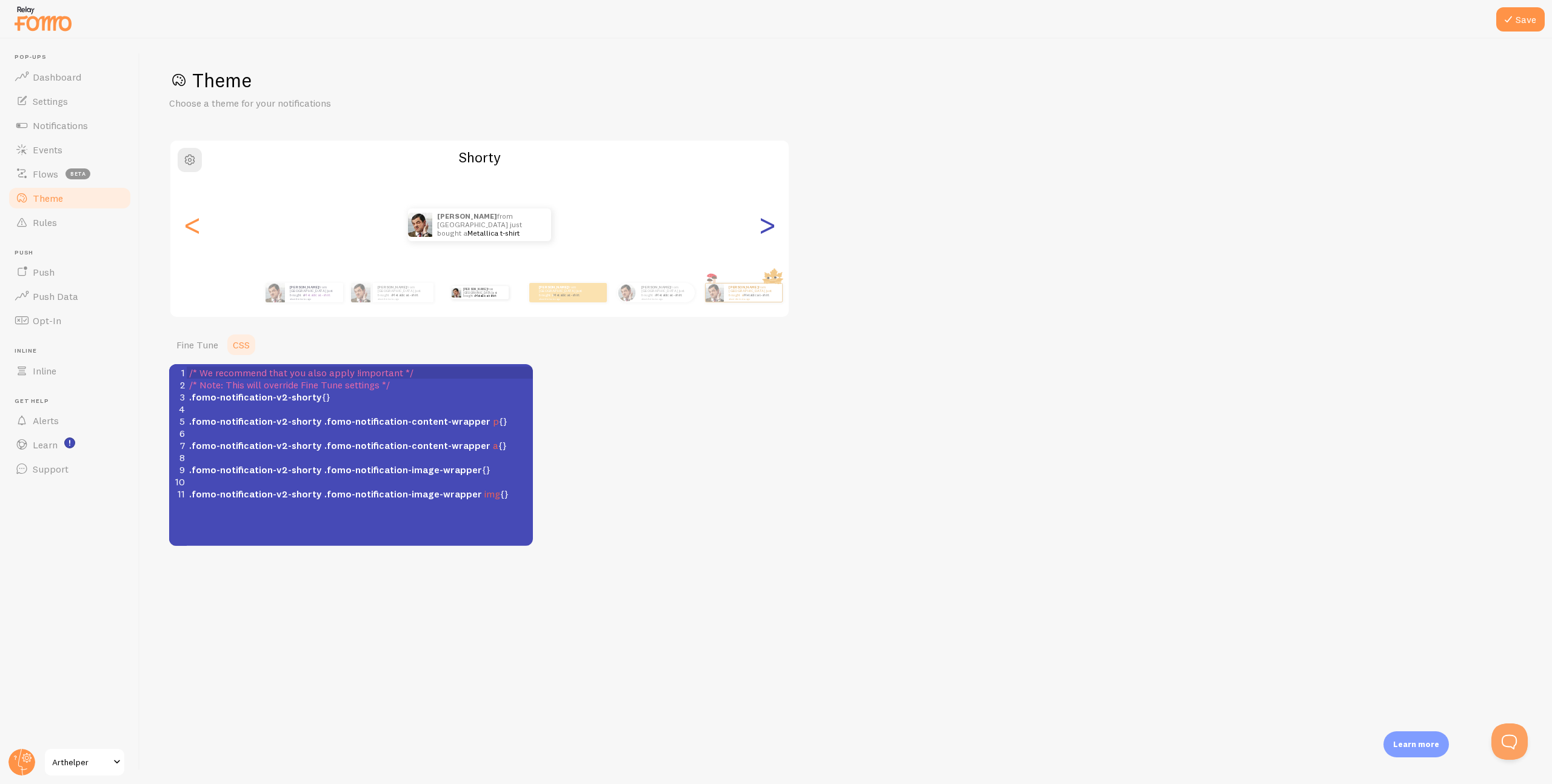
click at [765, 229] on div ">" at bounding box center [767, 225] width 15 height 87
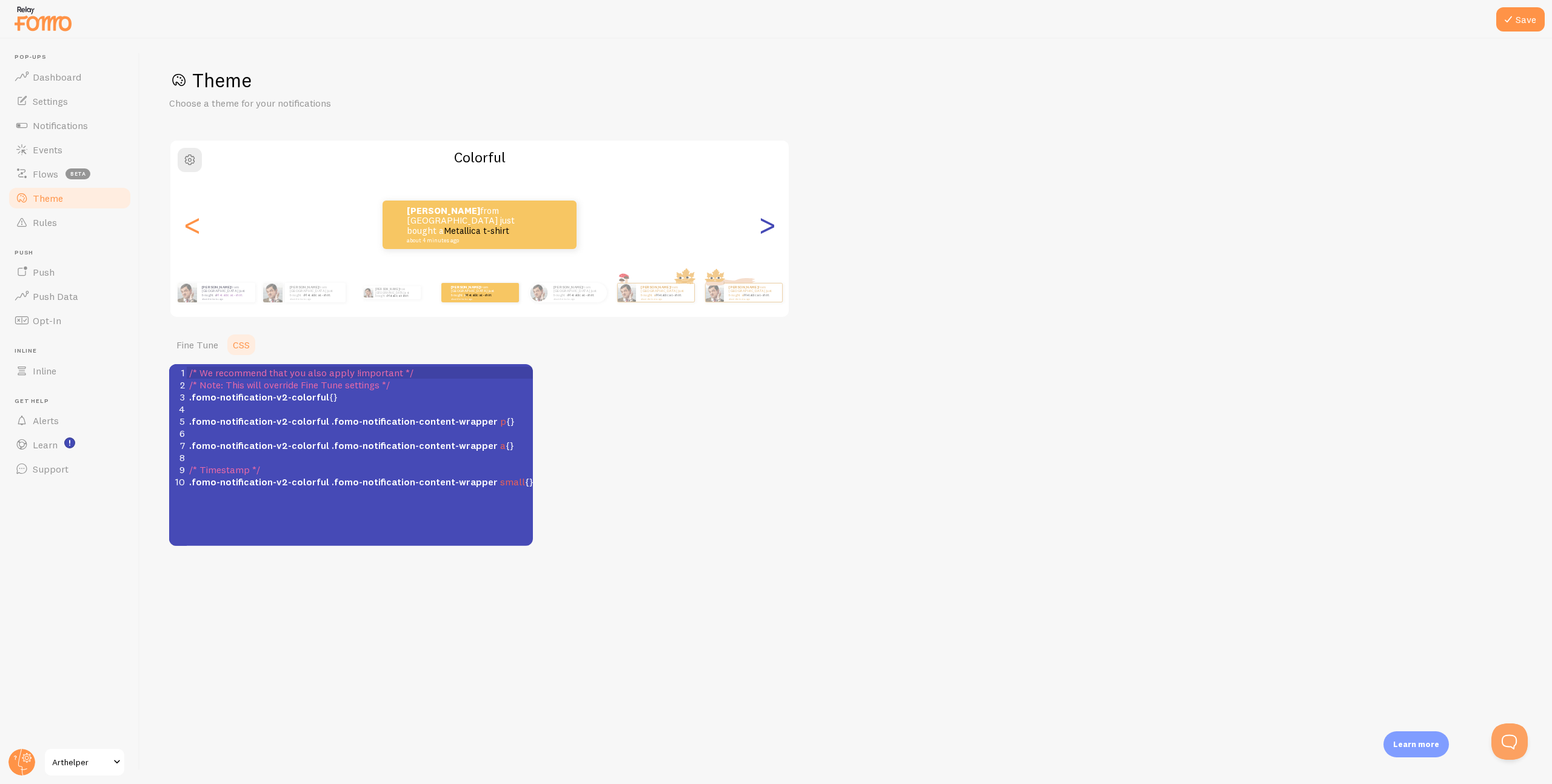
click at [765, 229] on div ">" at bounding box center [767, 225] width 15 height 87
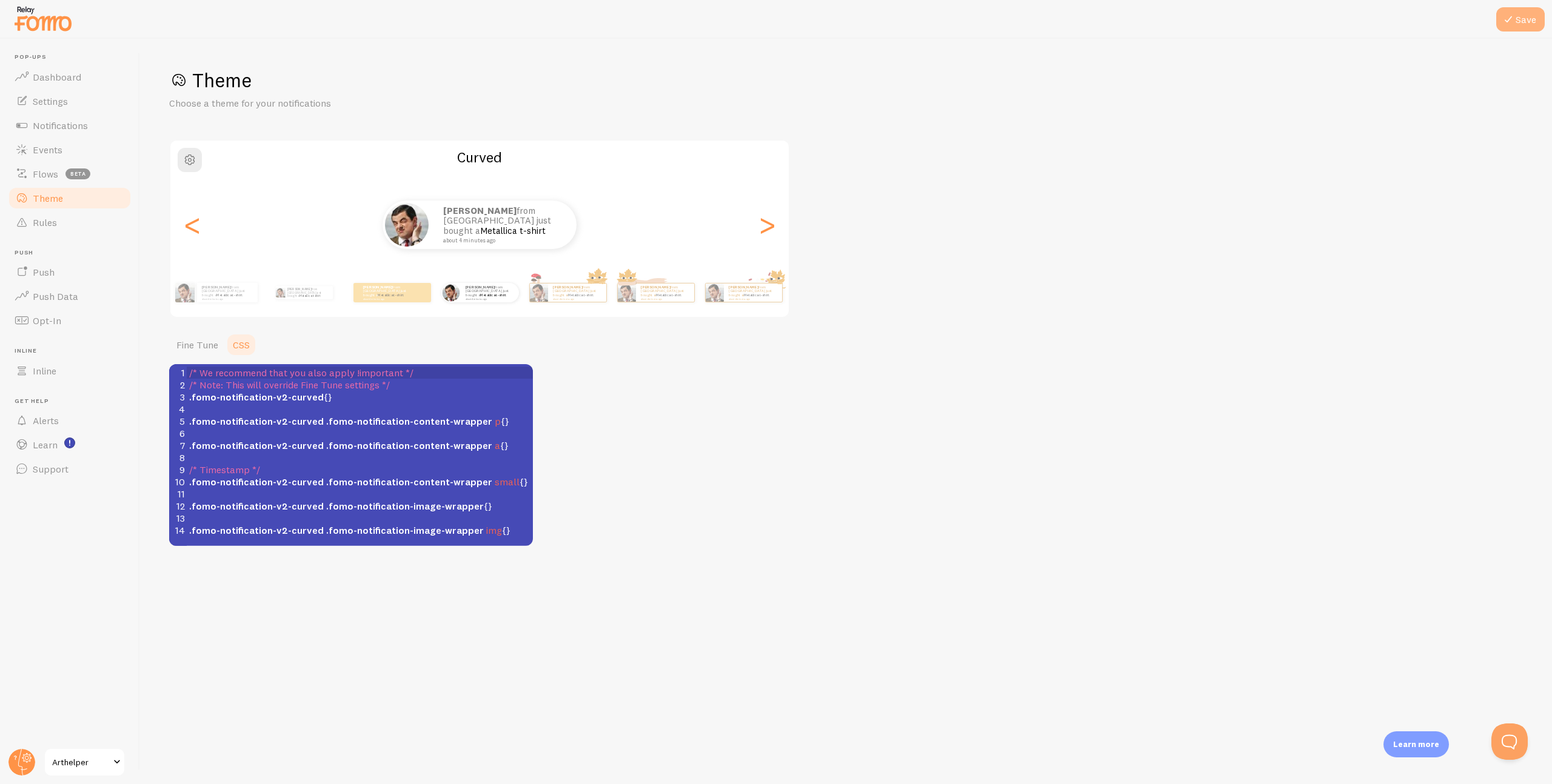
click at [1519, 19] on button "Save" at bounding box center [1521, 19] width 49 height 24
click at [187, 160] on span "button" at bounding box center [190, 160] width 15 height 15
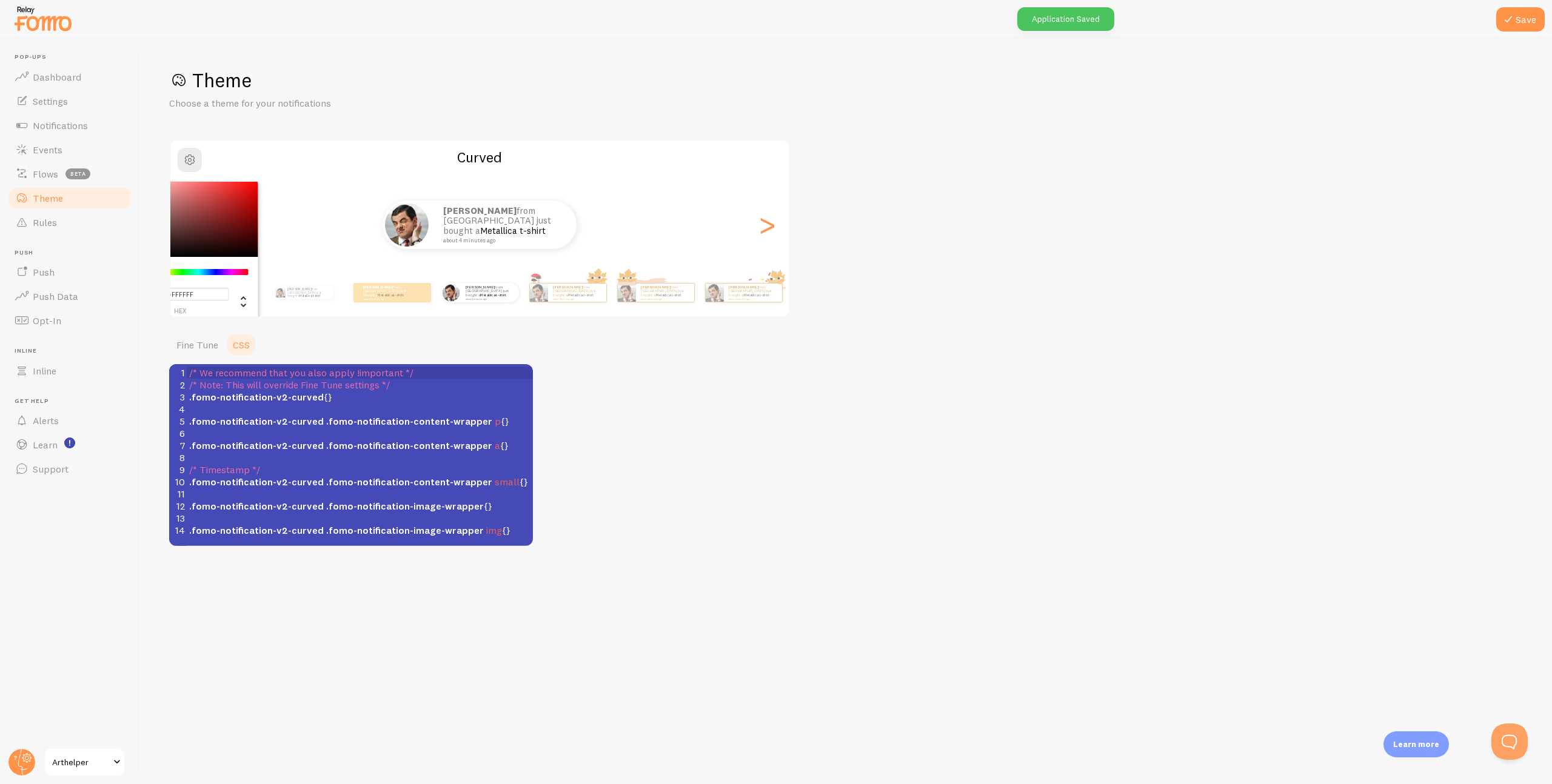
click at [388, 94] on div "Theme Choose a theme for your notifications" at bounding box center [846, 89] width 1354 height 42
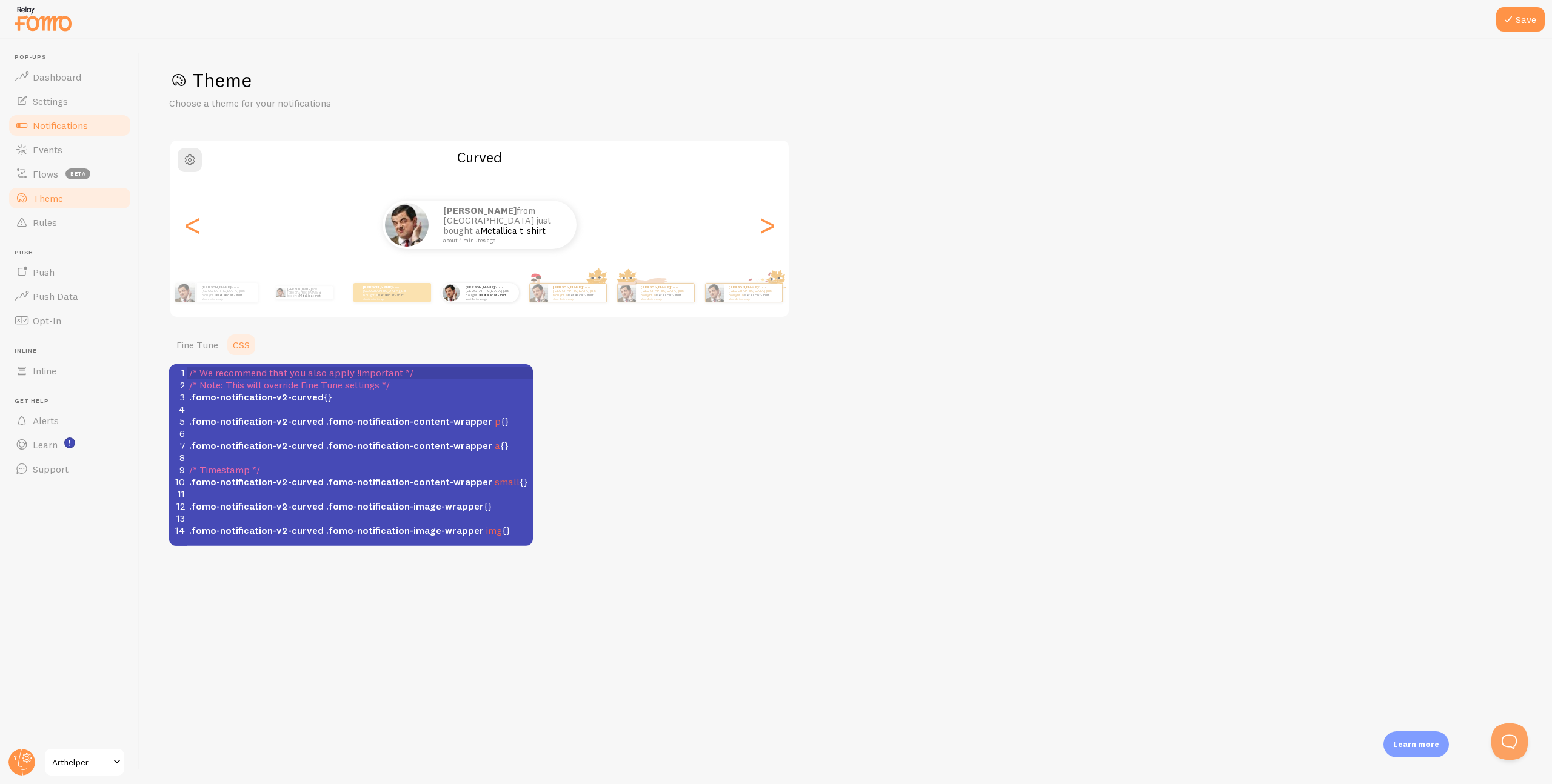
click at [60, 123] on span "Notifications" at bounding box center [60, 125] width 55 height 12
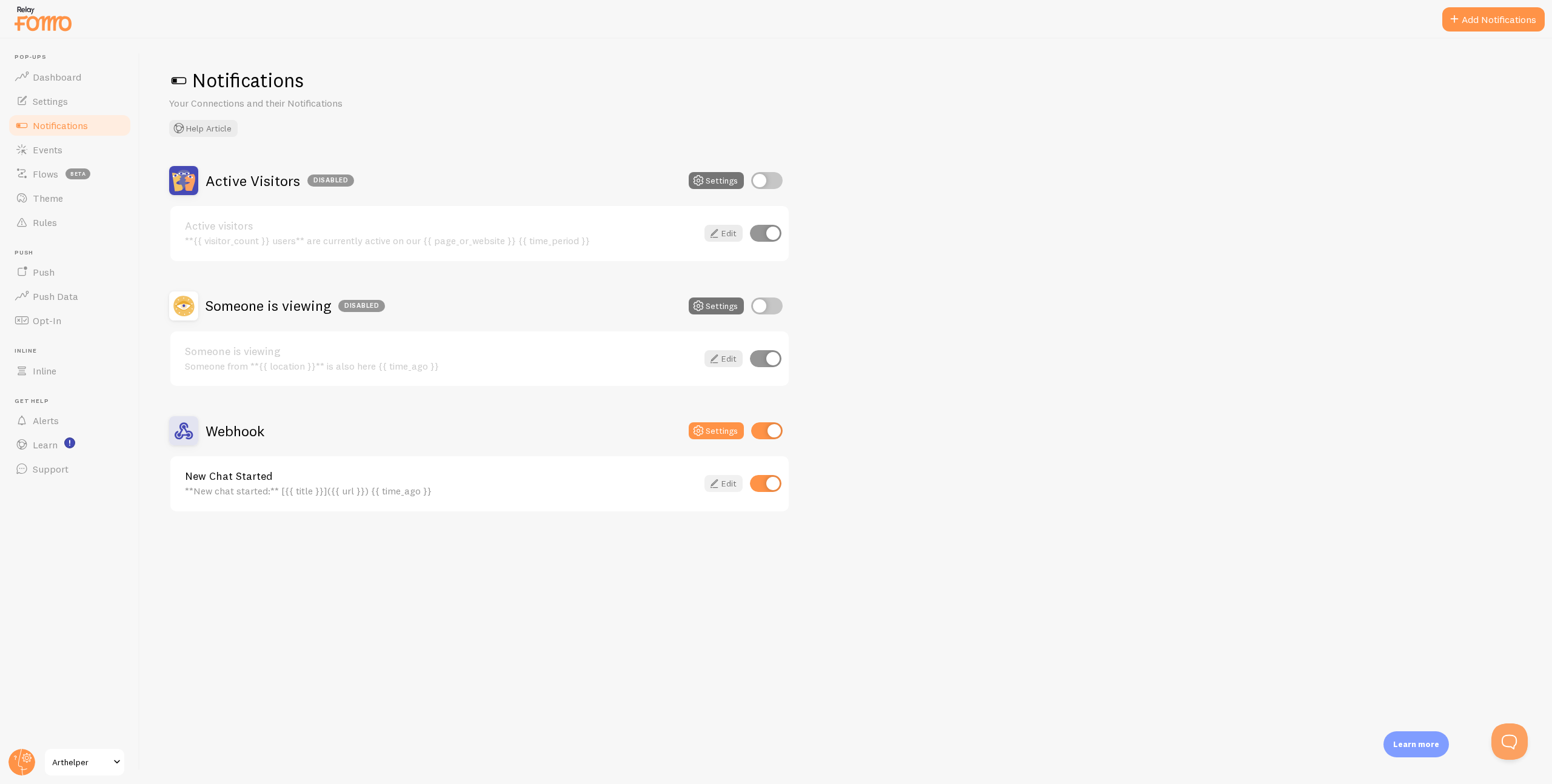
click at [720, 483] on icon at bounding box center [714, 483] width 15 height 15
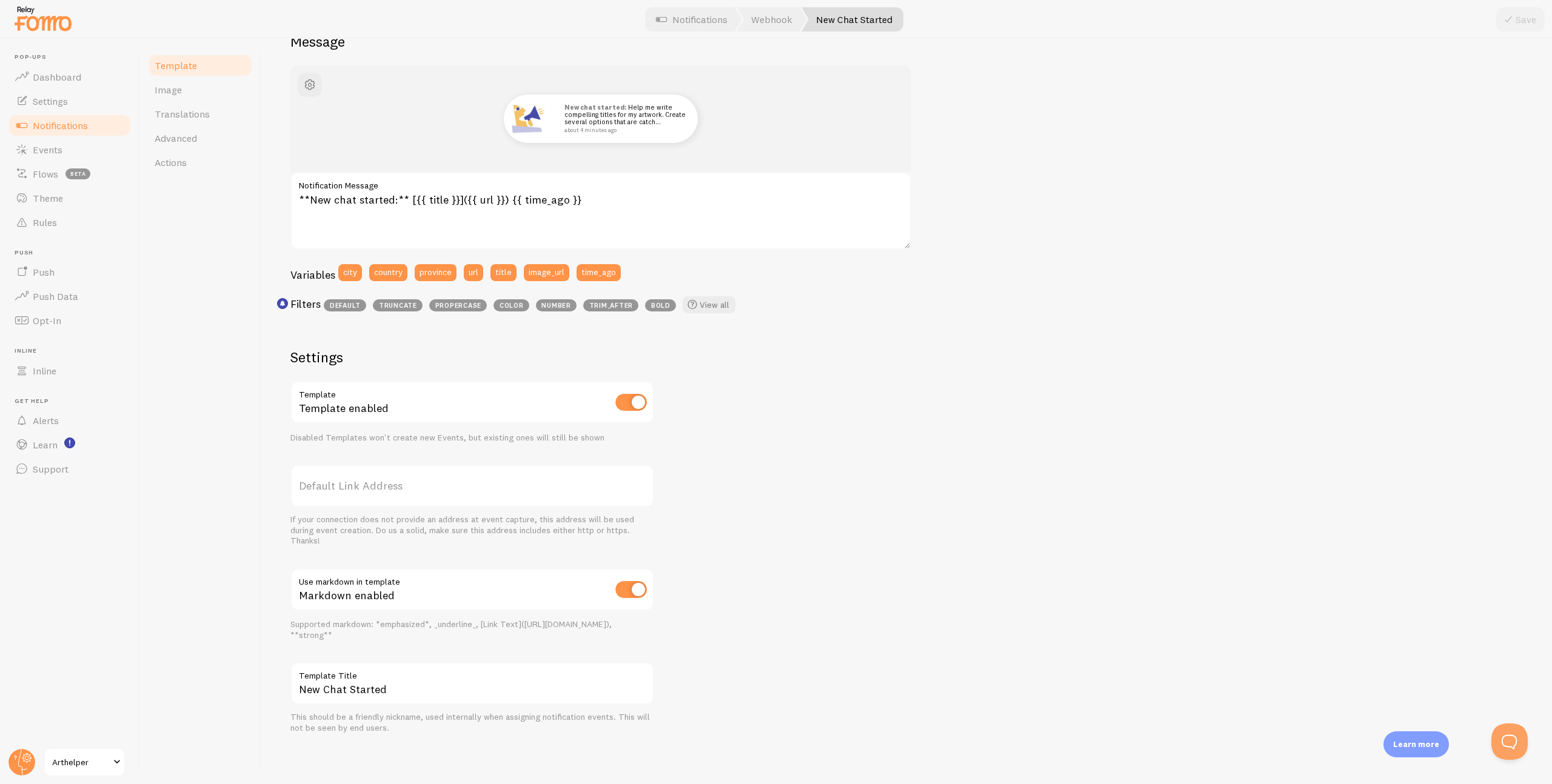
scroll to position [114, 0]
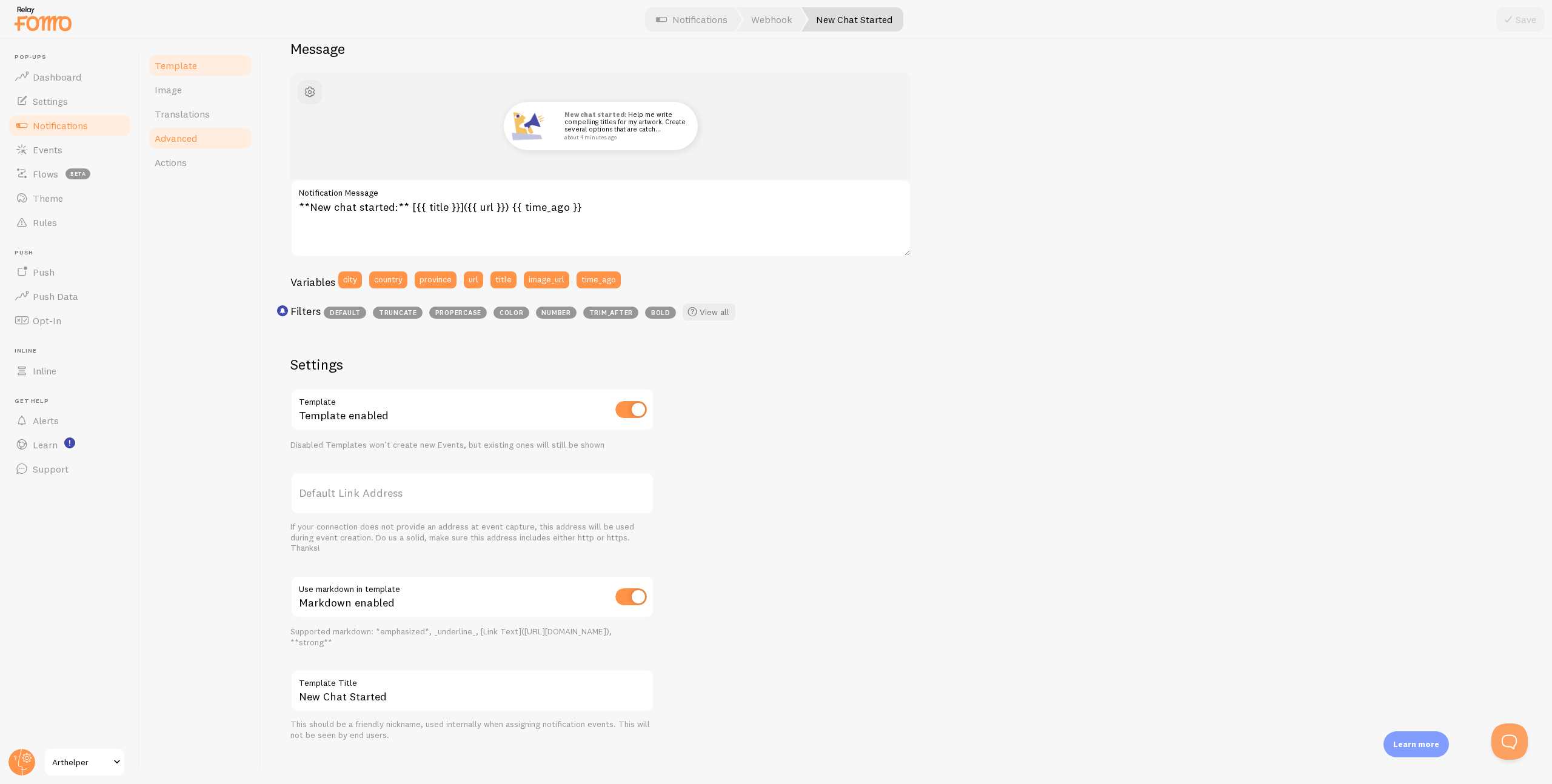
click at [182, 142] on span "Advanced" at bounding box center [176, 138] width 42 height 12
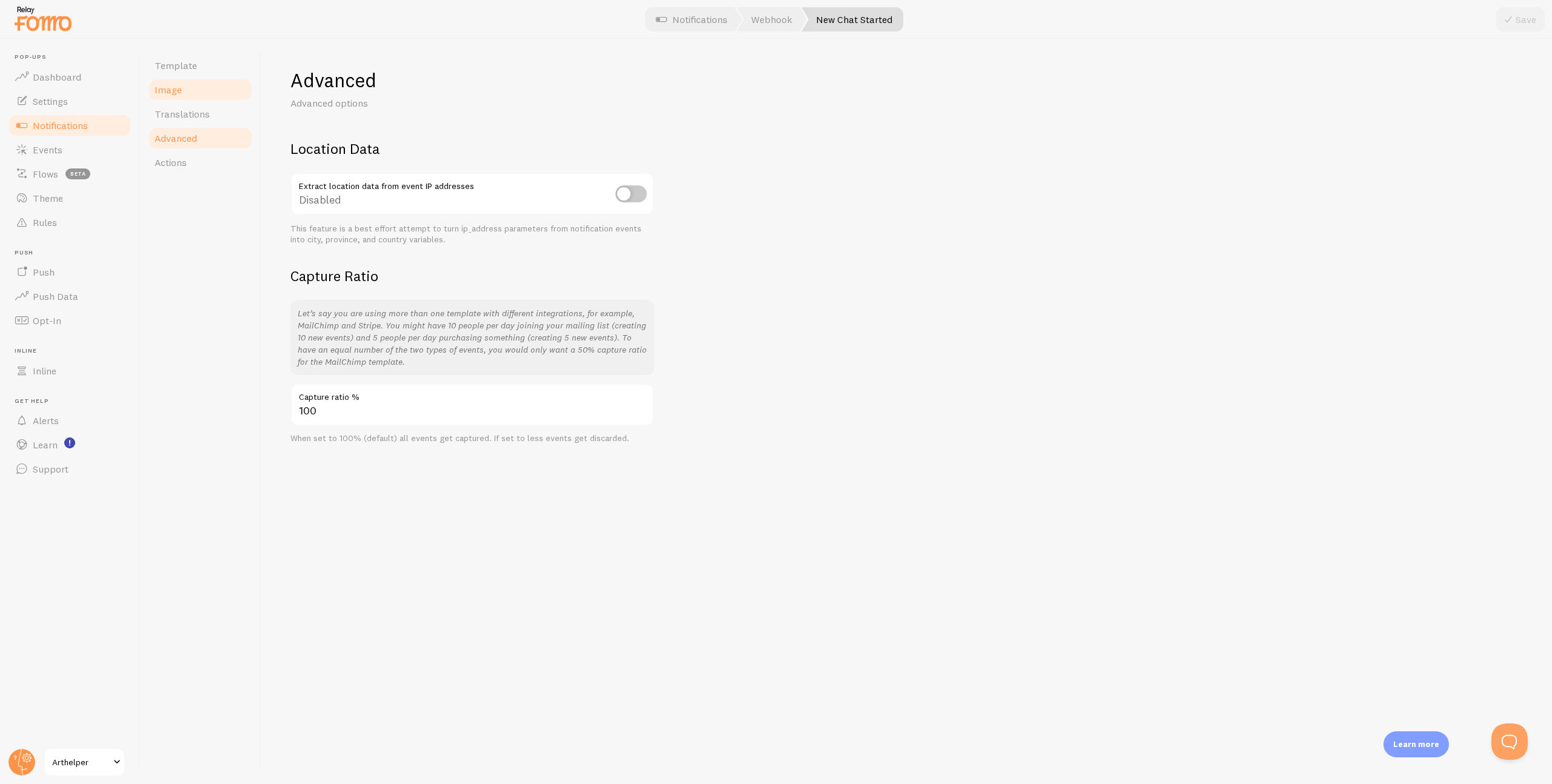
click at [179, 86] on span "Image" at bounding box center [168, 89] width 28 height 12
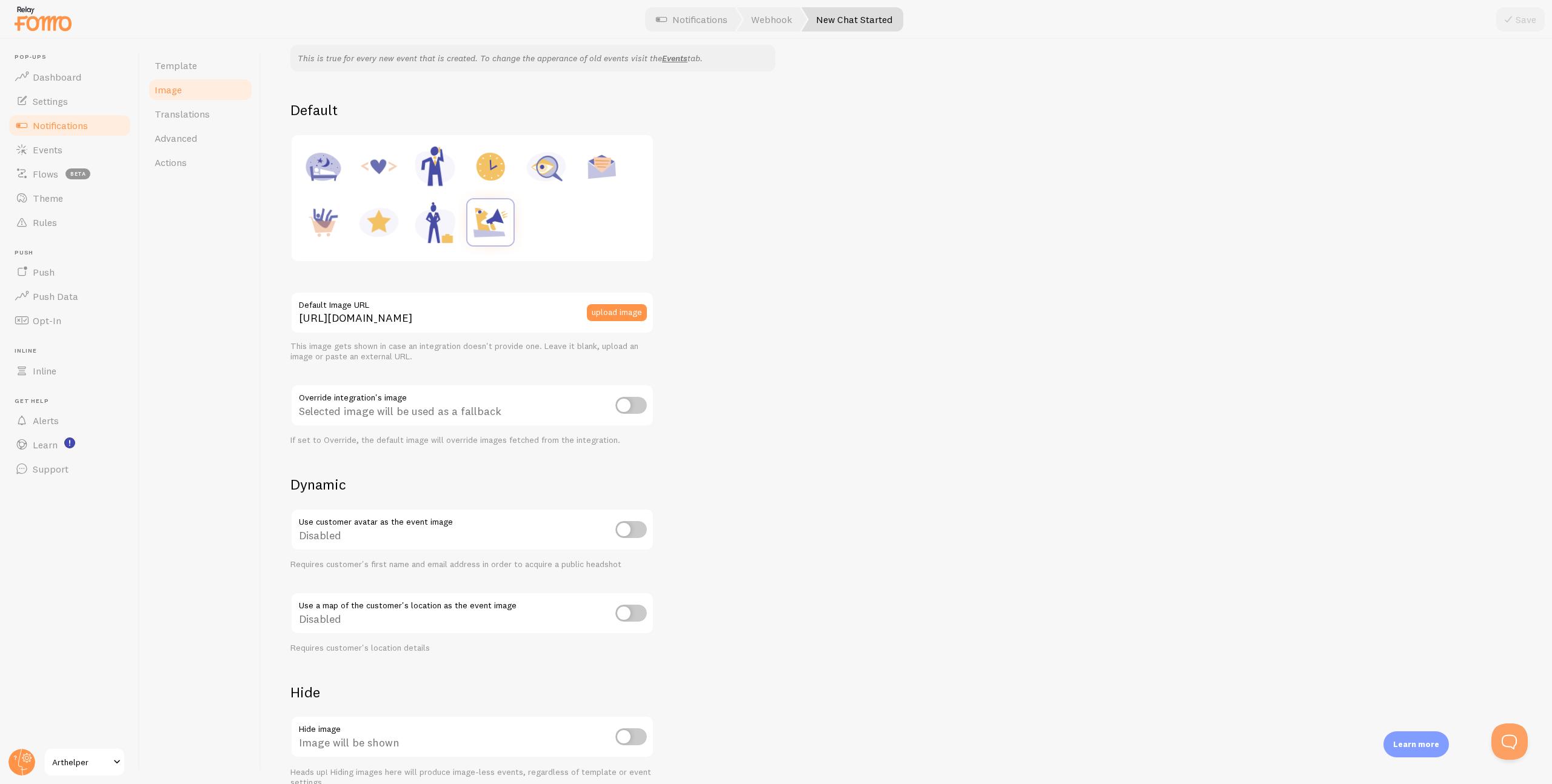
scroll to position [171, 0]
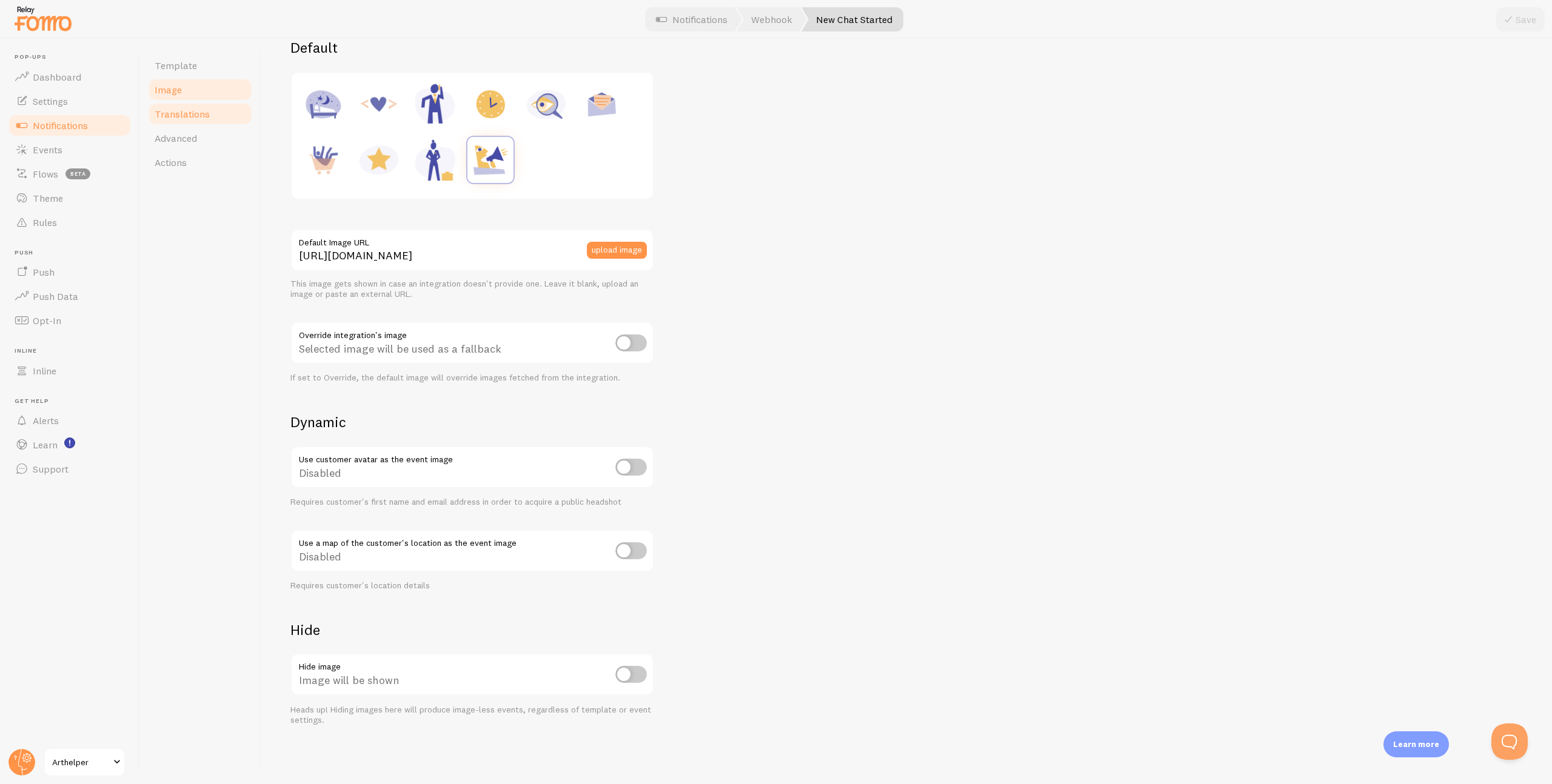
click at [176, 115] on span "Translations" at bounding box center [182, 114] width 55 height 12
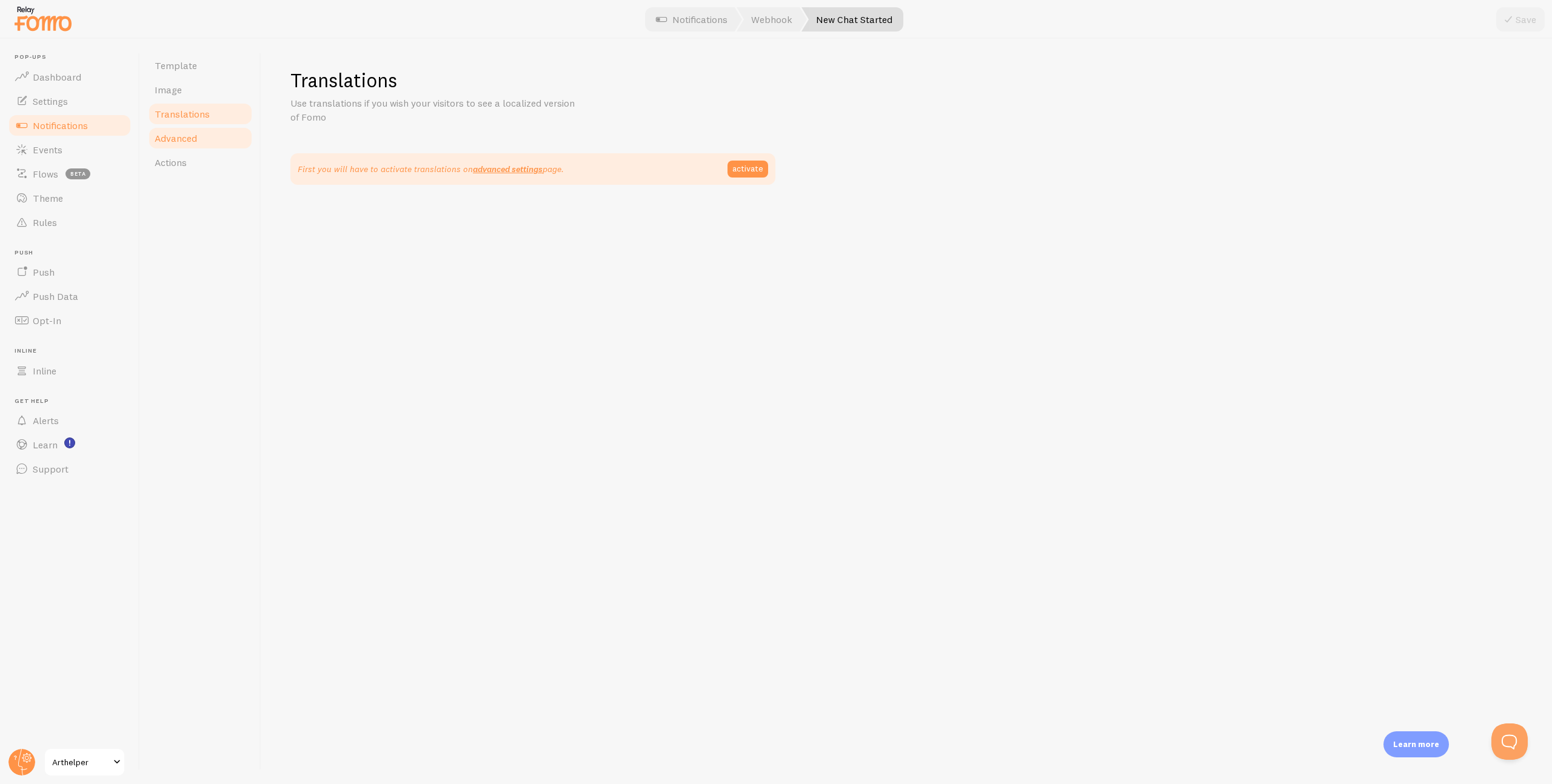
click at [176, 135] on span "Advanced" at bounding box center [176, 138] width 42 height 12
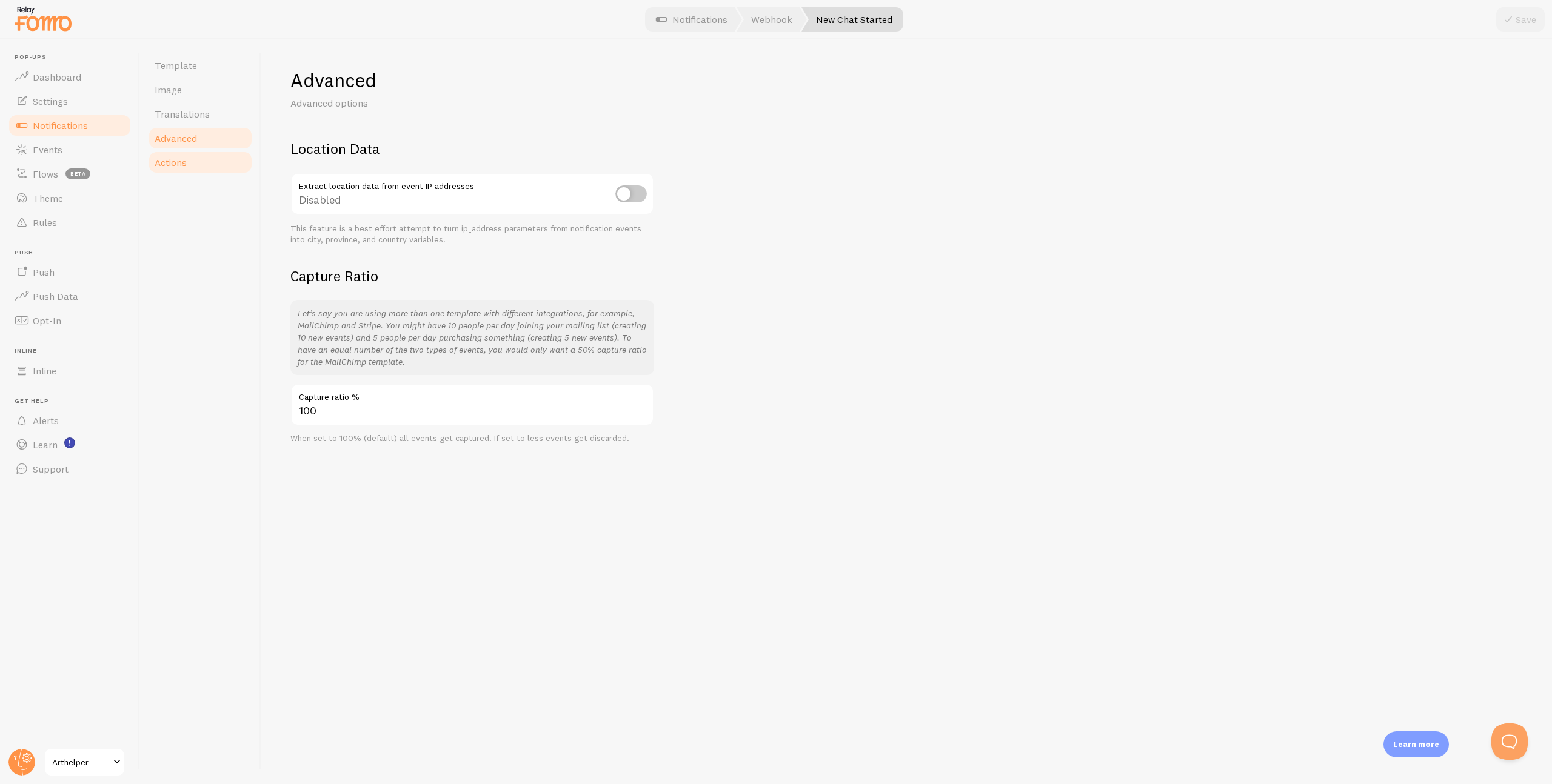
click at [174, 156] on span "Actions" at bounding box center [171, 162] width 32 height 12
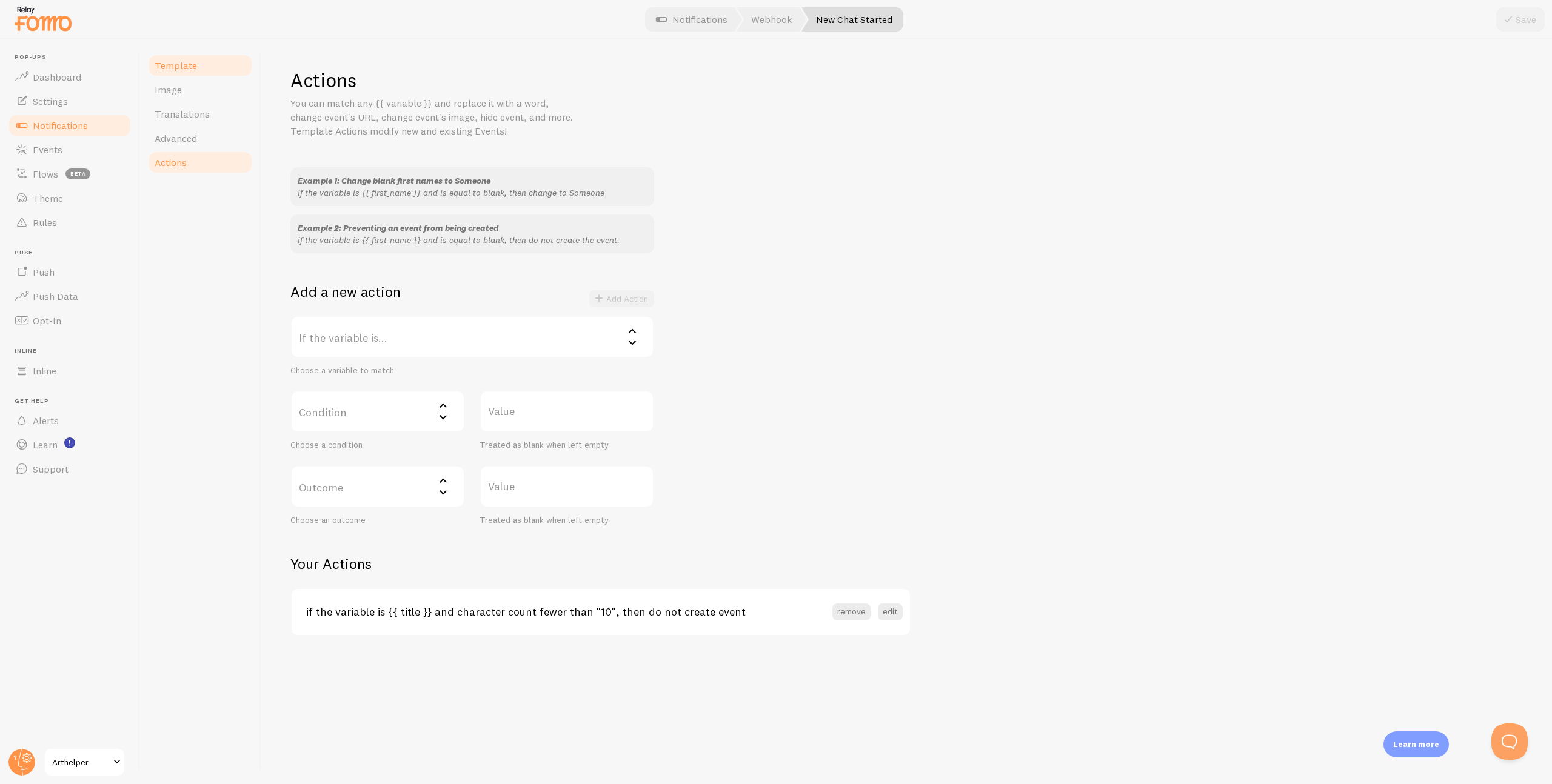
click at [169, 60] on span "Template" at bounding box center [176, 65] width 42 height 12
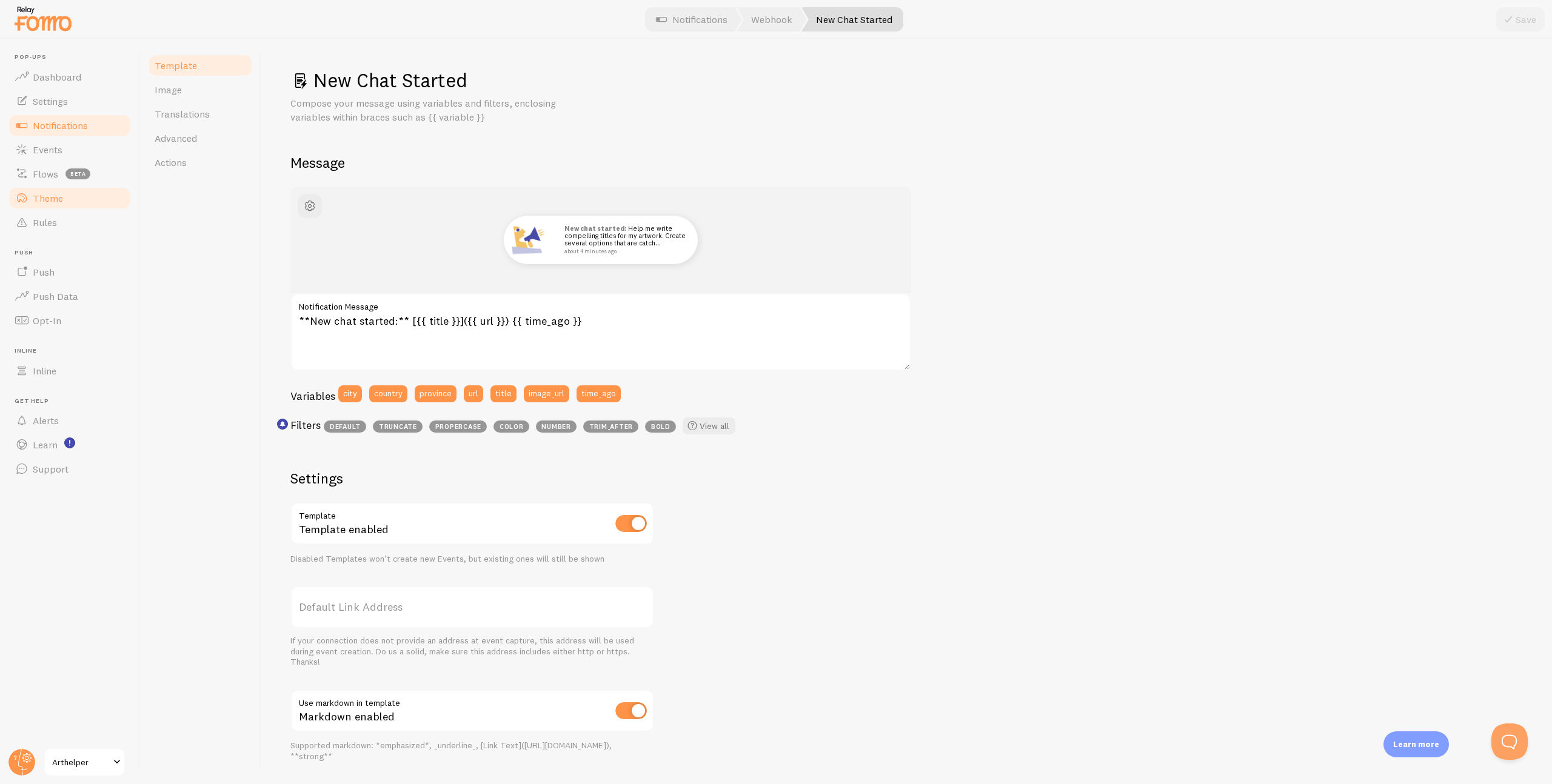
click at [42, 197] on span "Theme" at bounding box center [48, 198] width 31 height 12
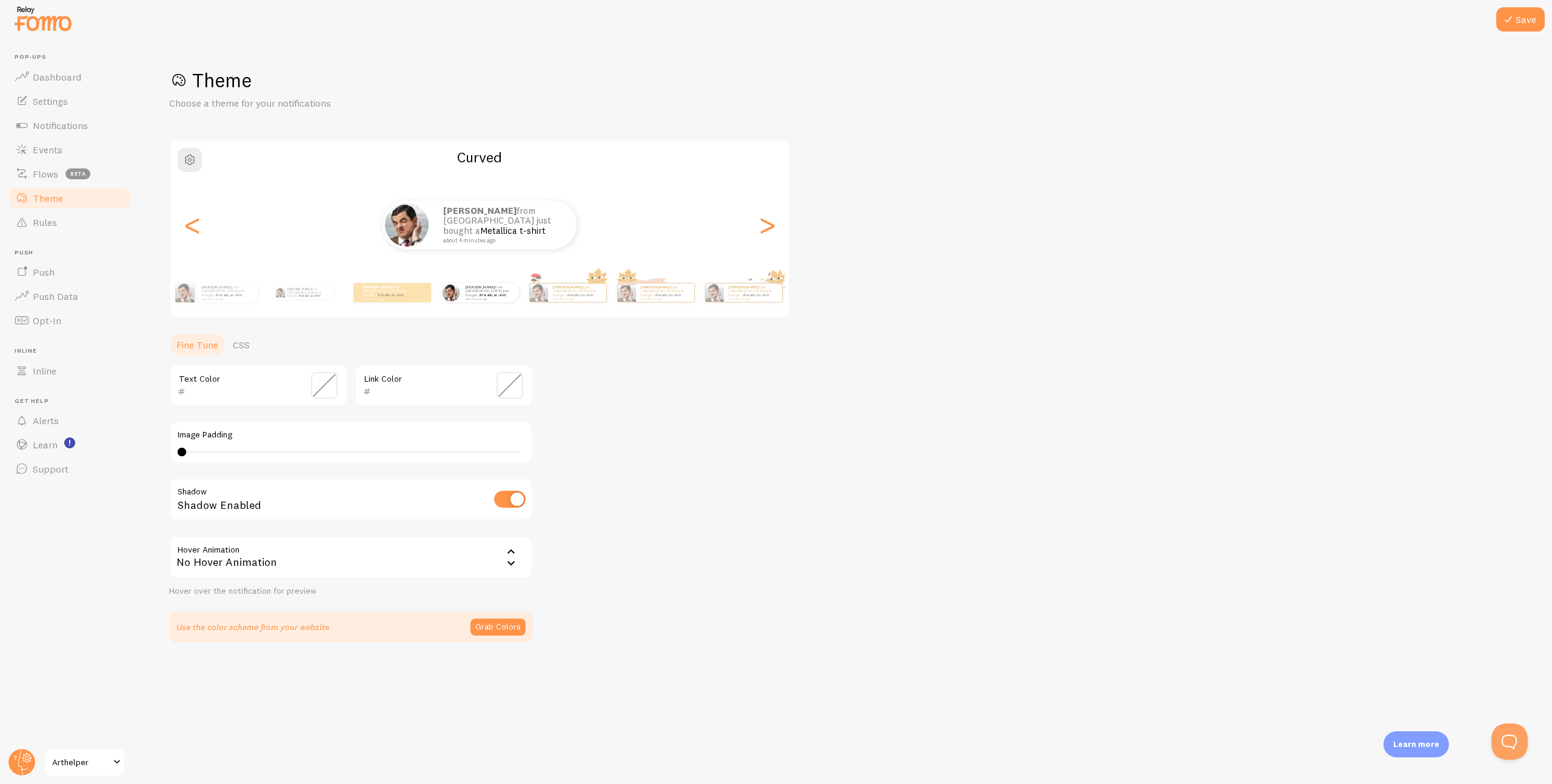
click at [327, 388] on span at bounding box center [324, 385] width 27 height 27
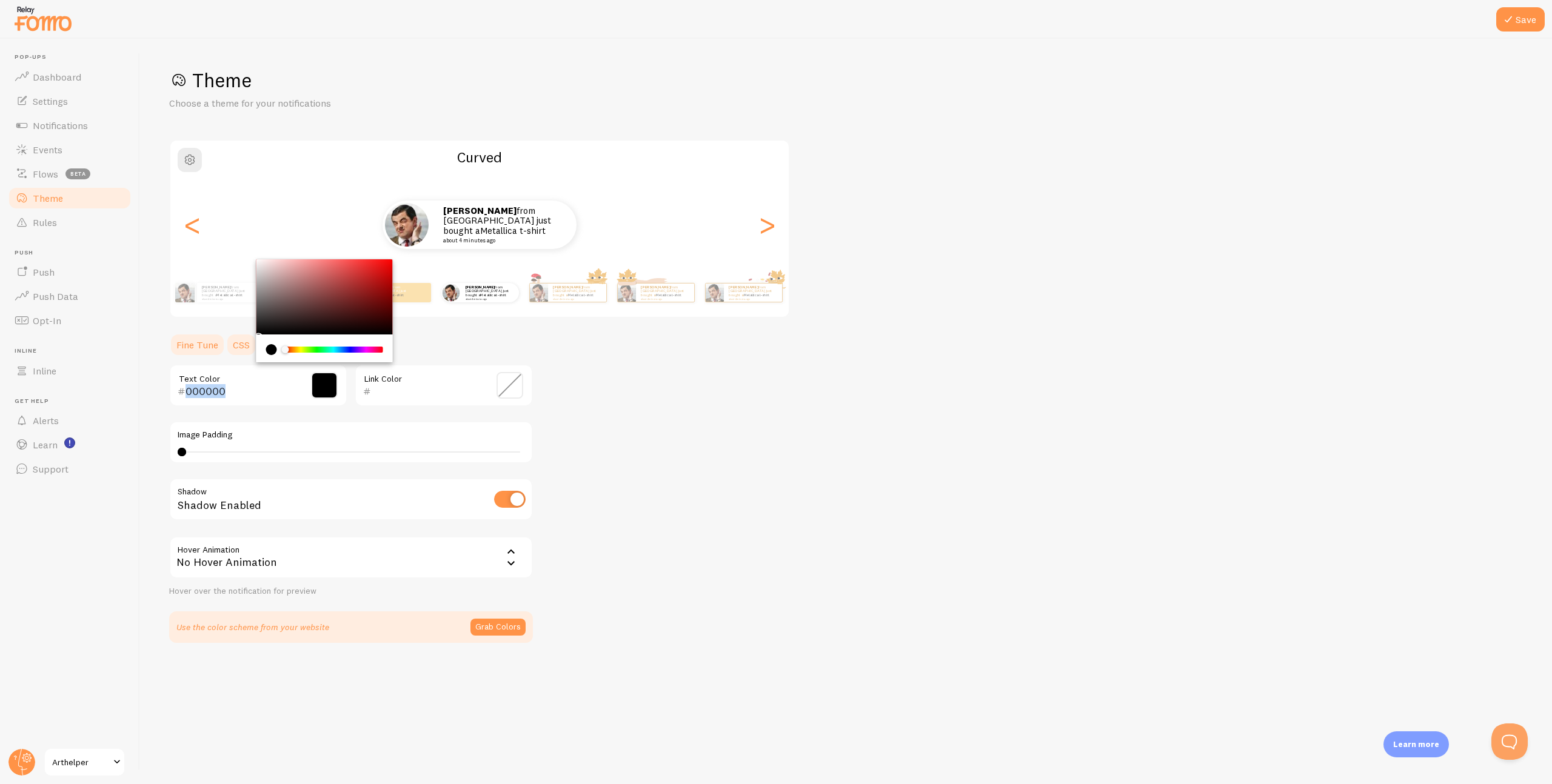
drag, startPoint x: 236, startPoint y: 338, endPoint x: 226, endPoint y: 342, distance: 10.8
click at [226, 342] on section "Fine Tune CSS 000000 Text Color Link Color Image Padding 4 4 - undefined Shadow…" at bounding box center [351, 487] width 364 height 310
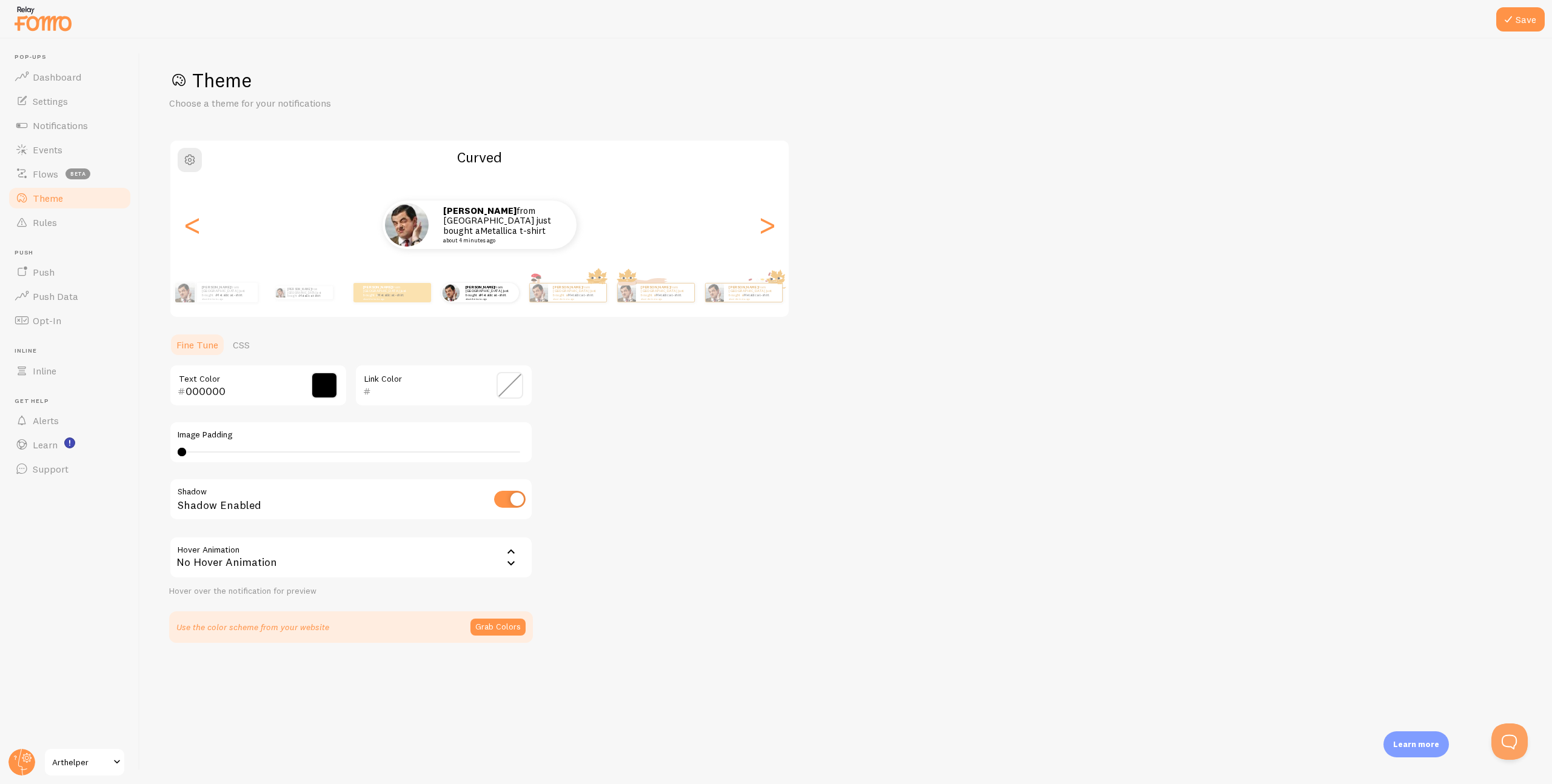
click at [324, 387] on span at bounding box center [324, 385] width 27 height 27
click at [361, 350] on div "Chrome color picker" at bounding box center [333, 350] width 97 height 6
type input "000000"
drag, startPoint x: 370, startPoint y: 290, endPoint x: 212, endPoint y: 344, distance: 167.0
click at [212, 344] on section "Fine Tune CSS 000000 Text Color Link Color Image Padding 4 4 - undefined Shadow…" at bounding box center [351, 487] width 364 height 310
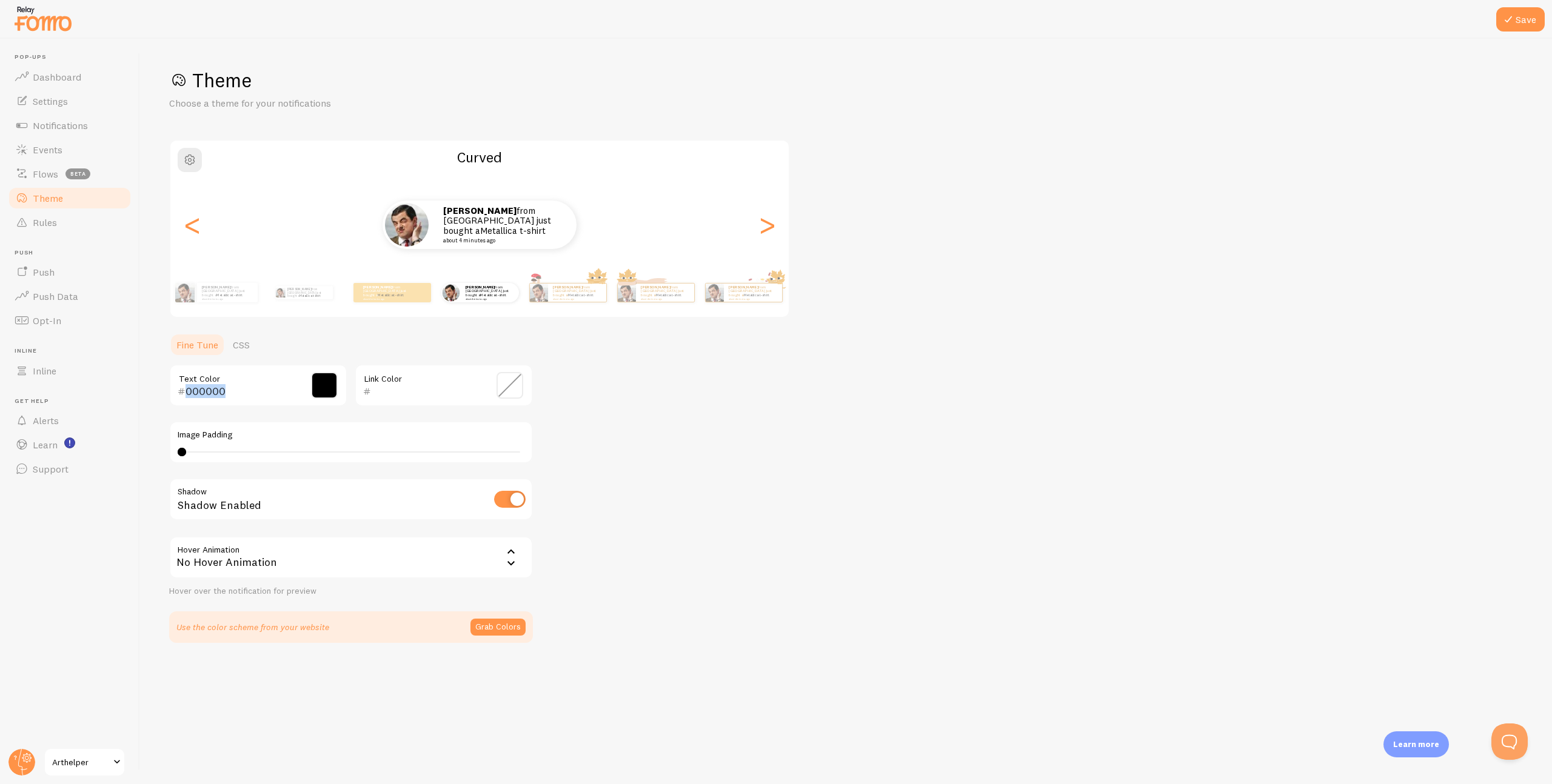
click at [574, 413] on div "Theme Choose a theme for your notifications Curved Patrick from United States j…" at bounding box center [846, 356] width 1354 height 575
click at [513, 388] on span at bounding box center [510, 385] width 27 height 27
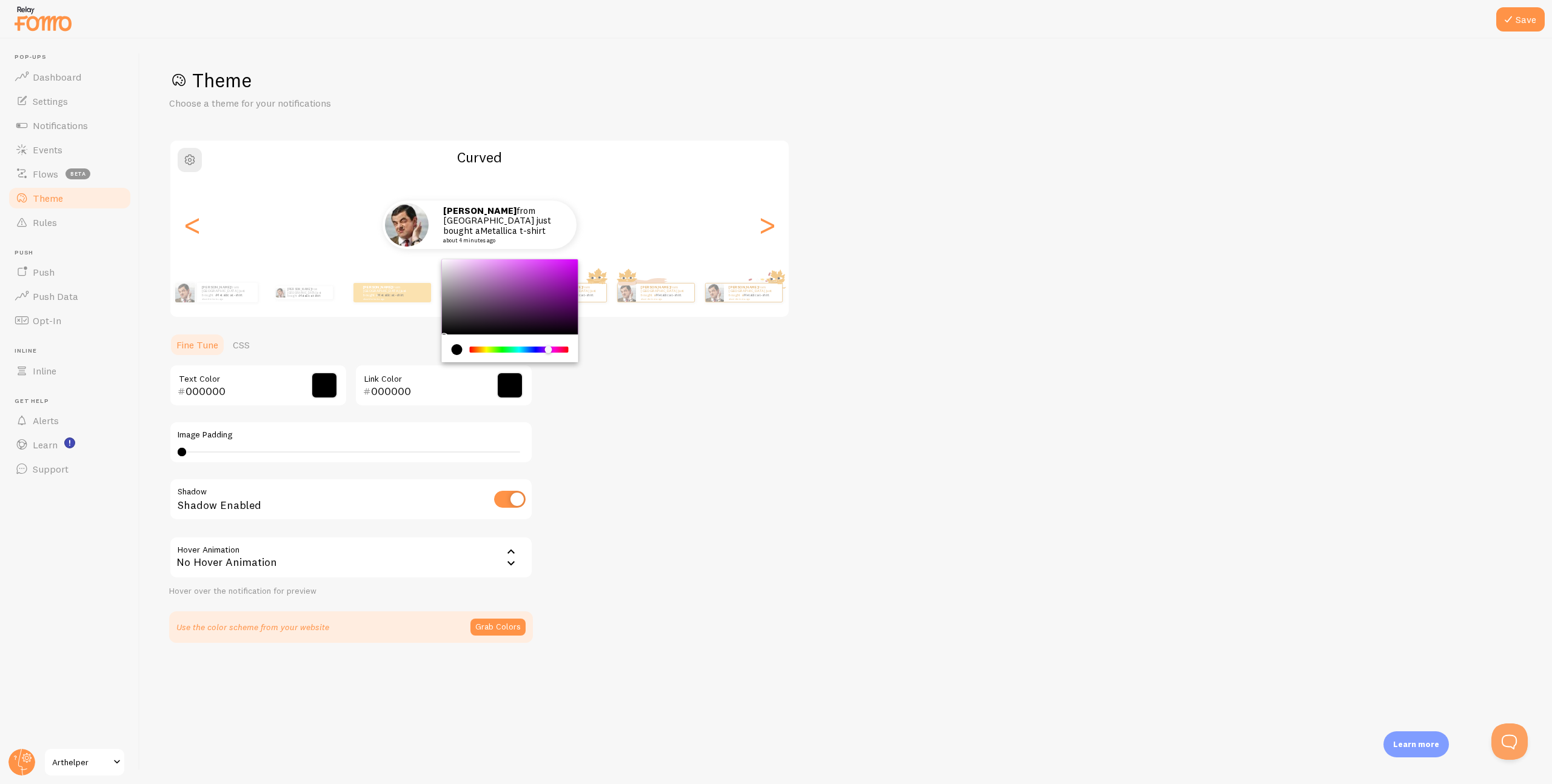
click at [549, 348] on div "Chrome color picker" at bounding box center [519, 350] width 97 height 6
click at [543, 349] on div "Chrome color picker" at bounding box center [519, 350] width 97 height 6
click at [546, 285] on div "Chrome color picker" at bounding box center [511, 297] width 137 height 75
type input "7F2BD0"
drag, startPoint x: 550, startPoint y: 290, endPoint x: 550, endPoint y: 274, distance: 16.0
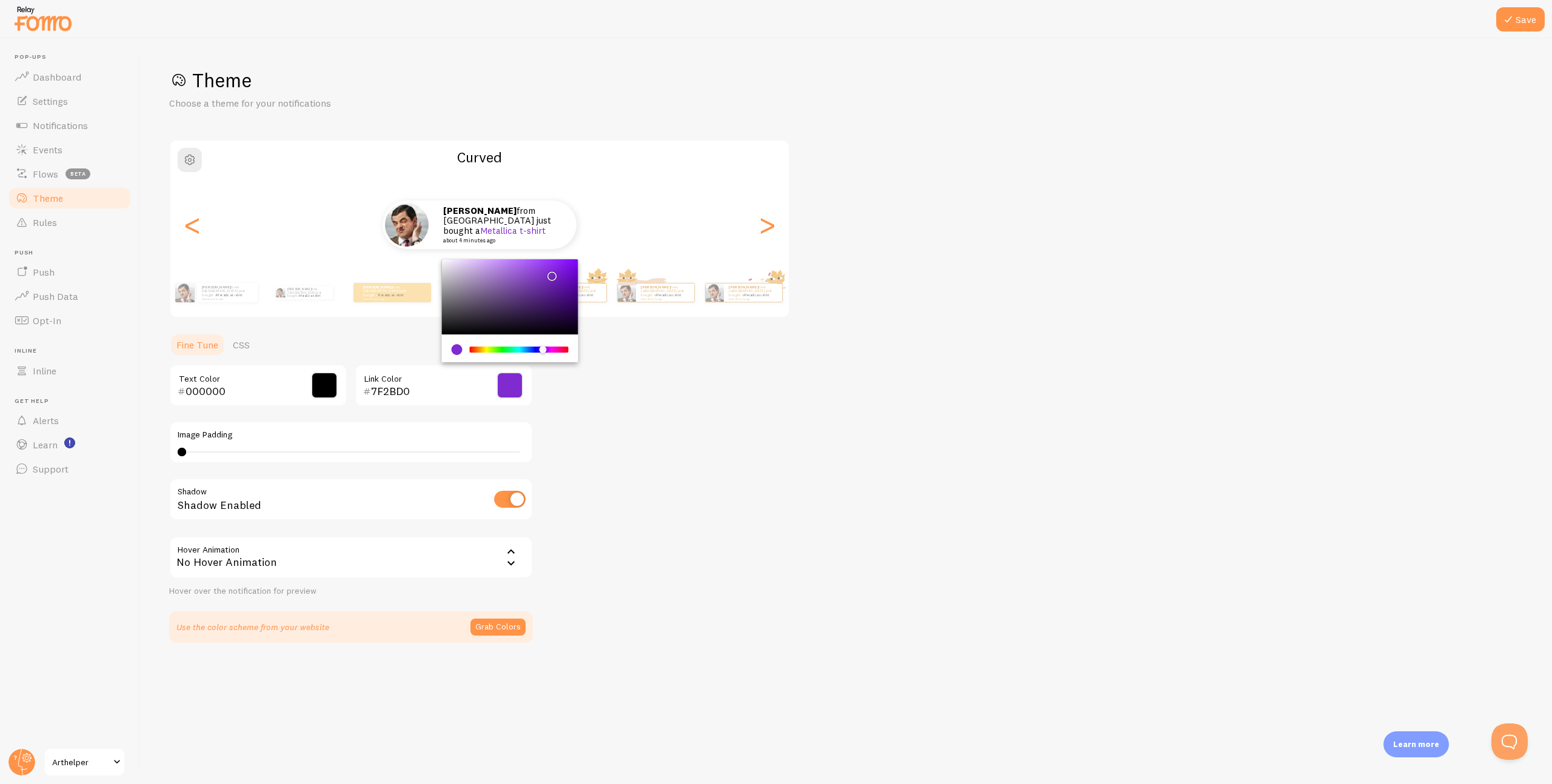
click at [550, 274] on div "Chrome color picker" at bounding box center [553, 277] width 7 height 7
click at [659, 376] on div "Theme Choose a theme for your notifications Curved Patrick from United States j…" at bounding box center [846, 356] width 1354 height 575
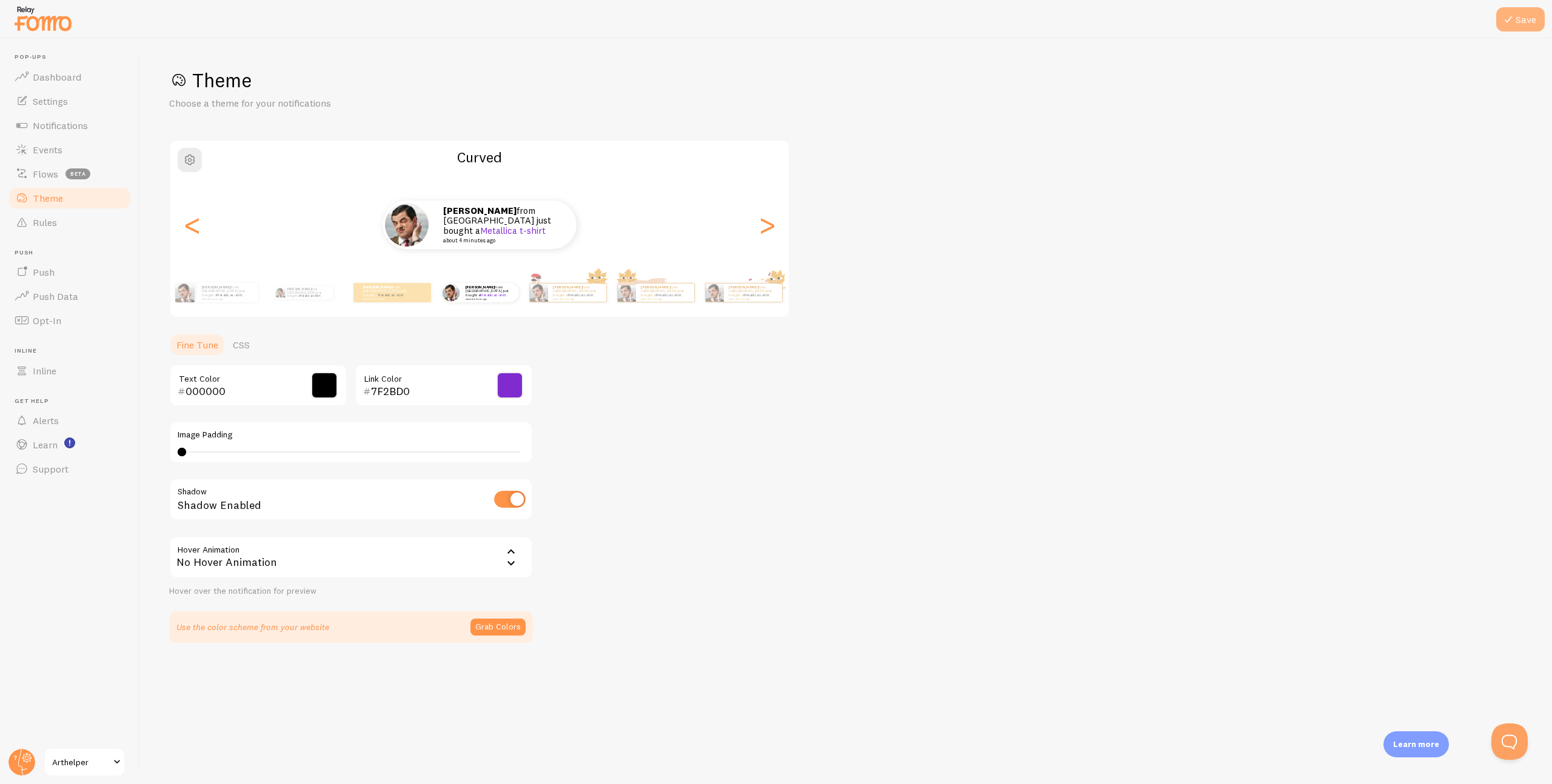
click at [1516, 20] on button "Save" at bounding box center [1521, 19] width 49 height 24
click at [52, 149] on span "Events" at bounding box center [47, 150] width 30 height 12
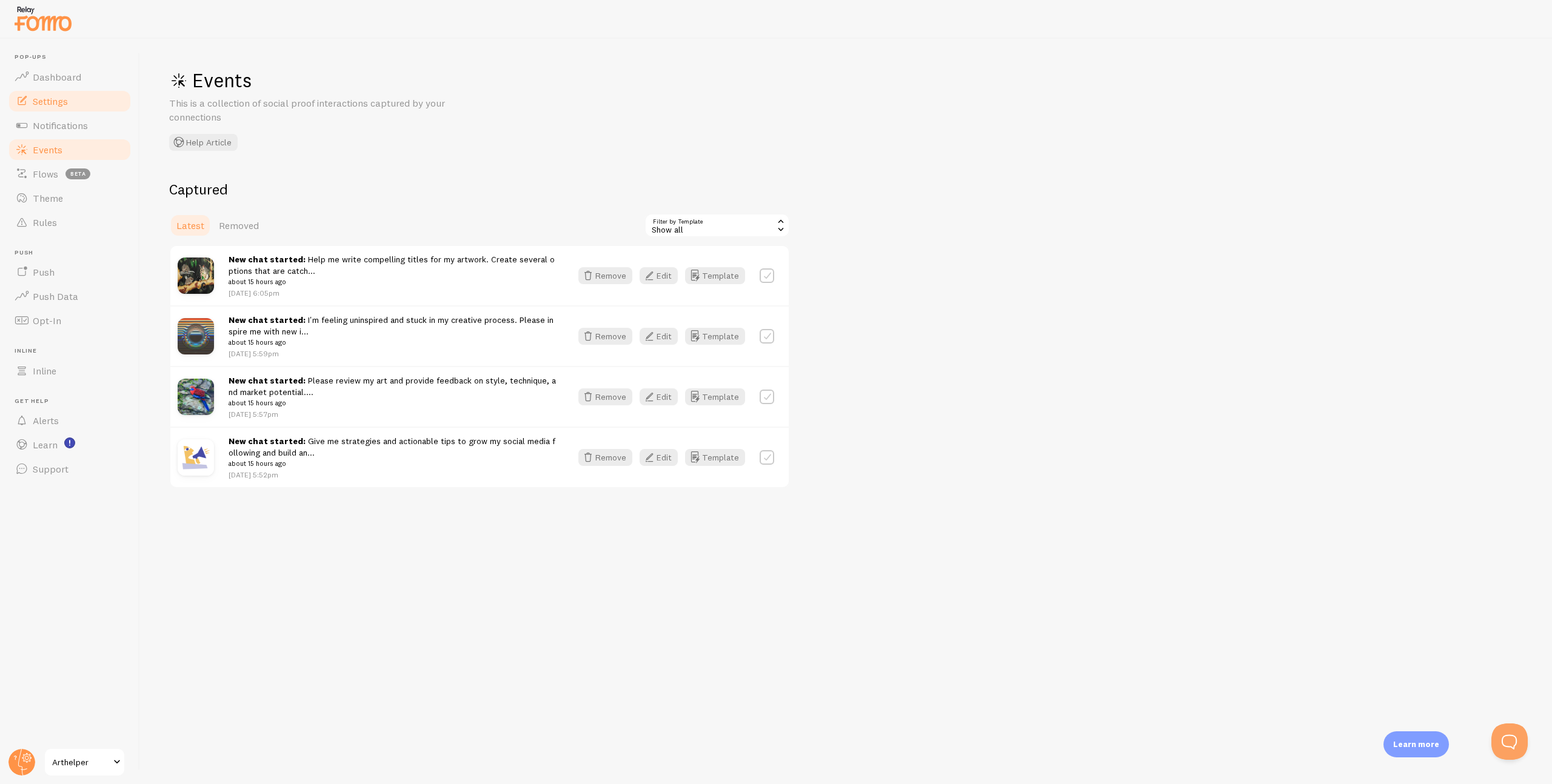
click at [54, 92] on link "Settings" at bounding box center [70, 101] width 125 height 24
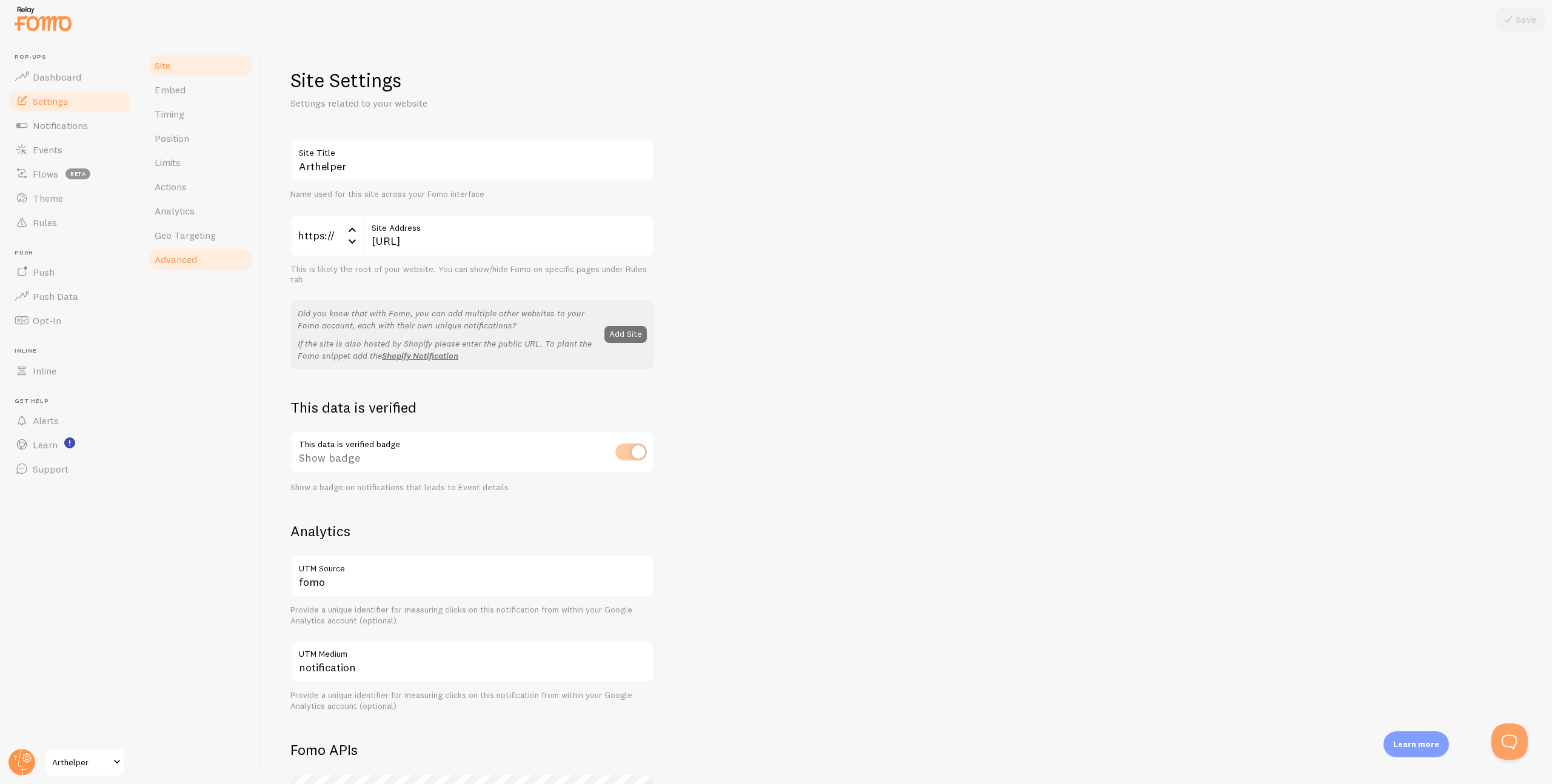
click at [182, 252] on link "Advanced" at bounding box center [200, 259] width 106 height 24
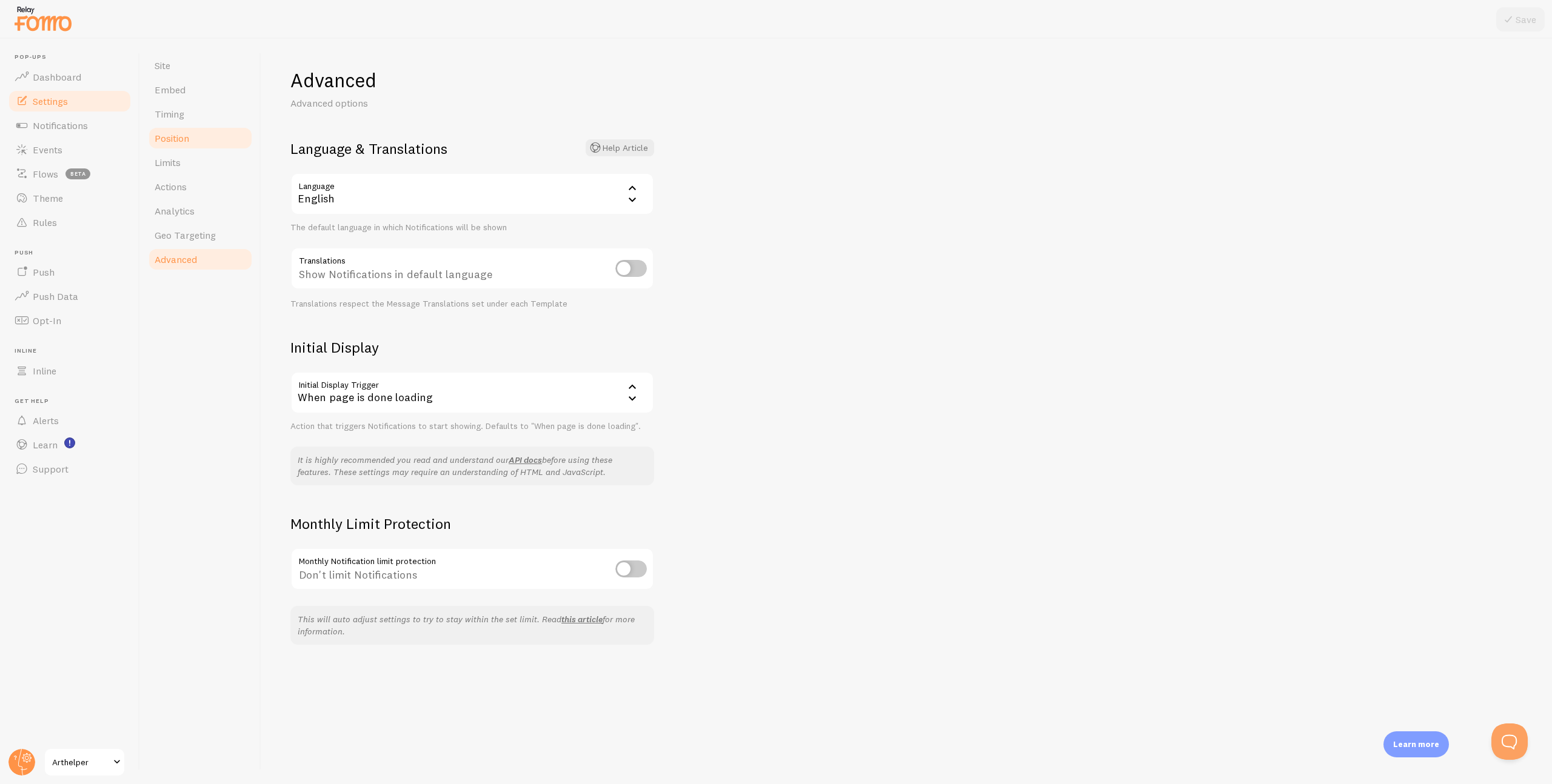
click at [182, 145] on link "Position" at bounding box center [200, 138] width 106 height 24
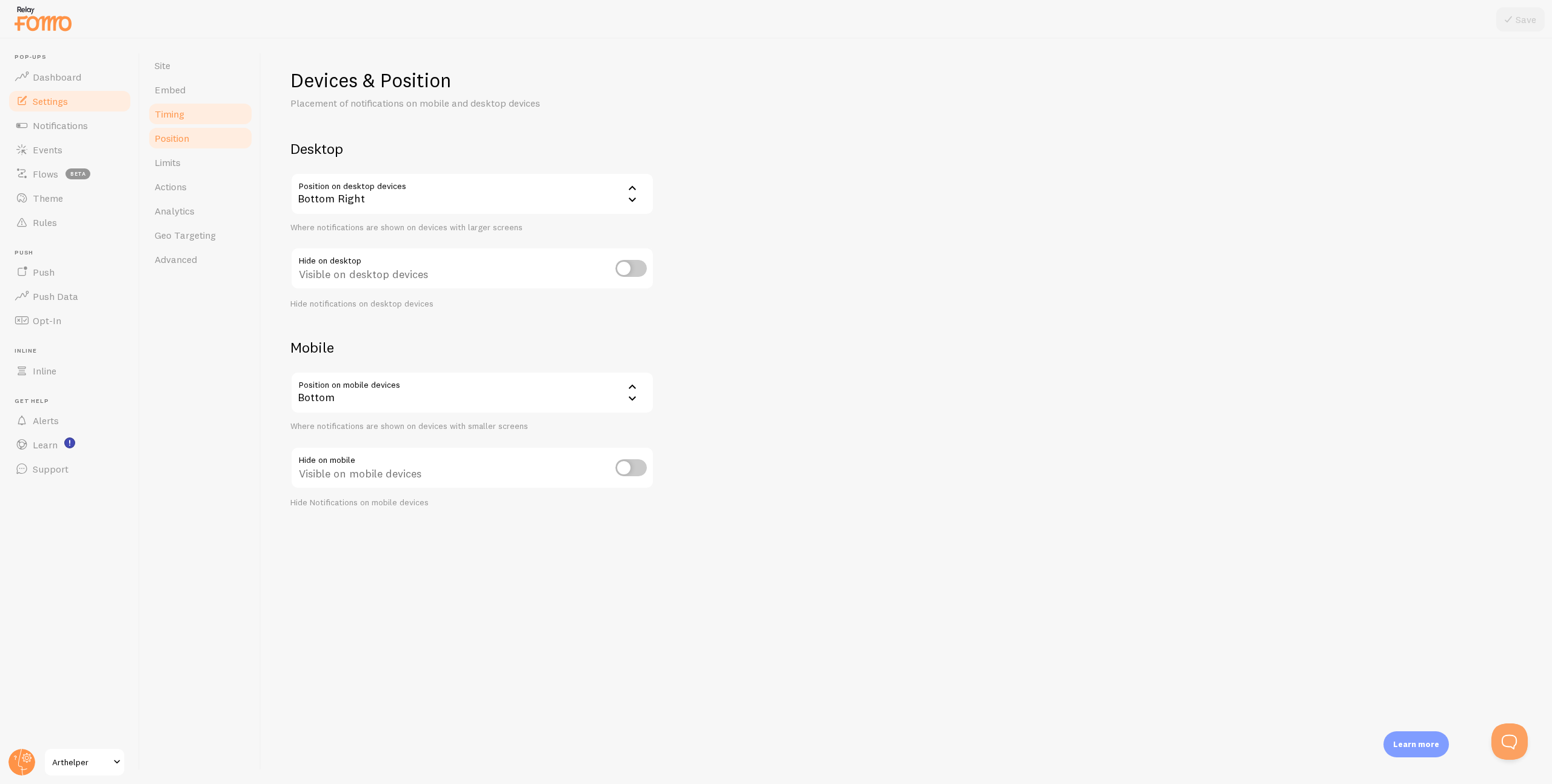
click at [181, 119] on span "Timing" at bounding box center [169, 114] width 30 height 12
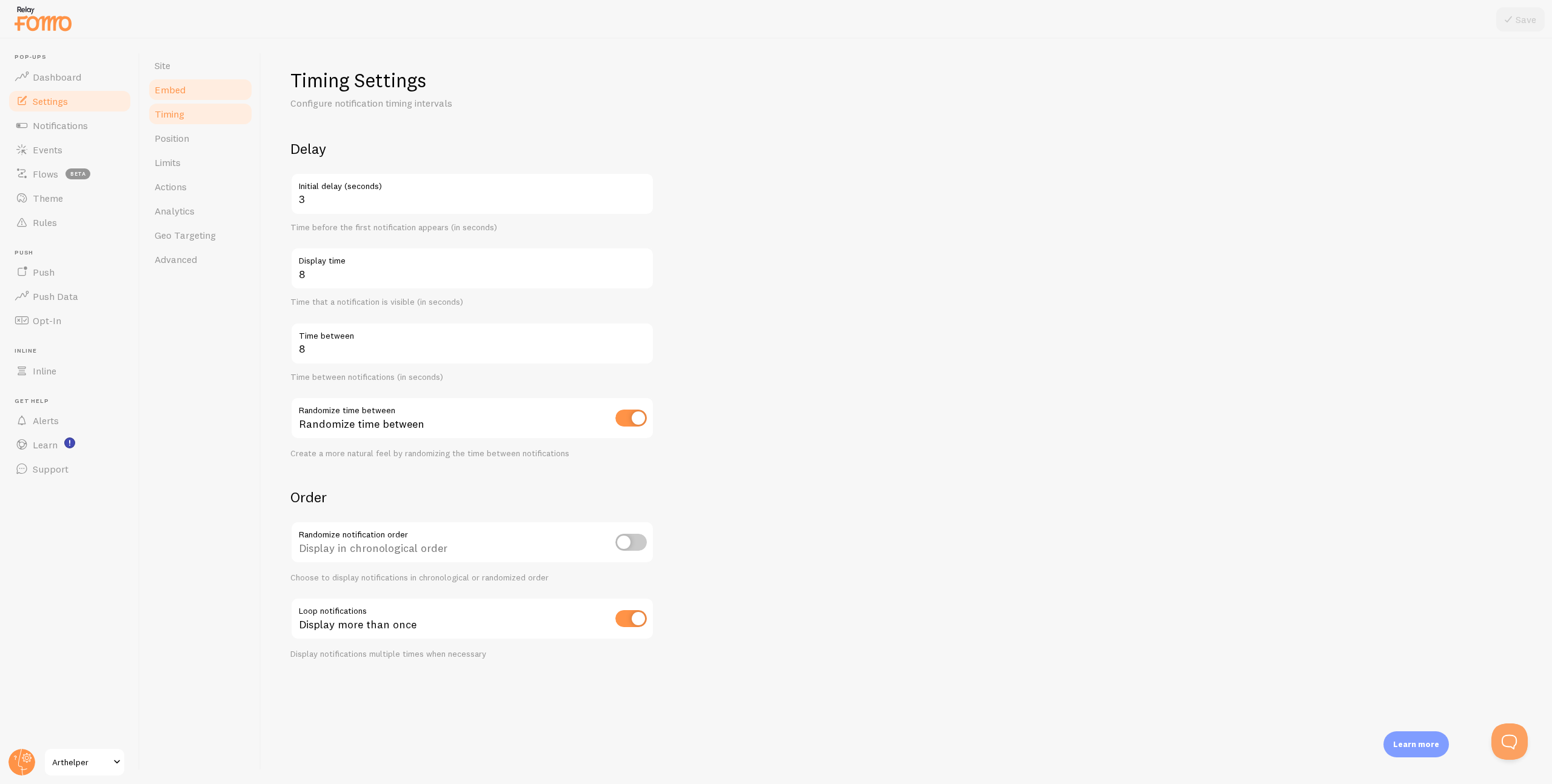
click at [182, 94] on span "Embed" at bounding box center [170, 89] width 31 height 12
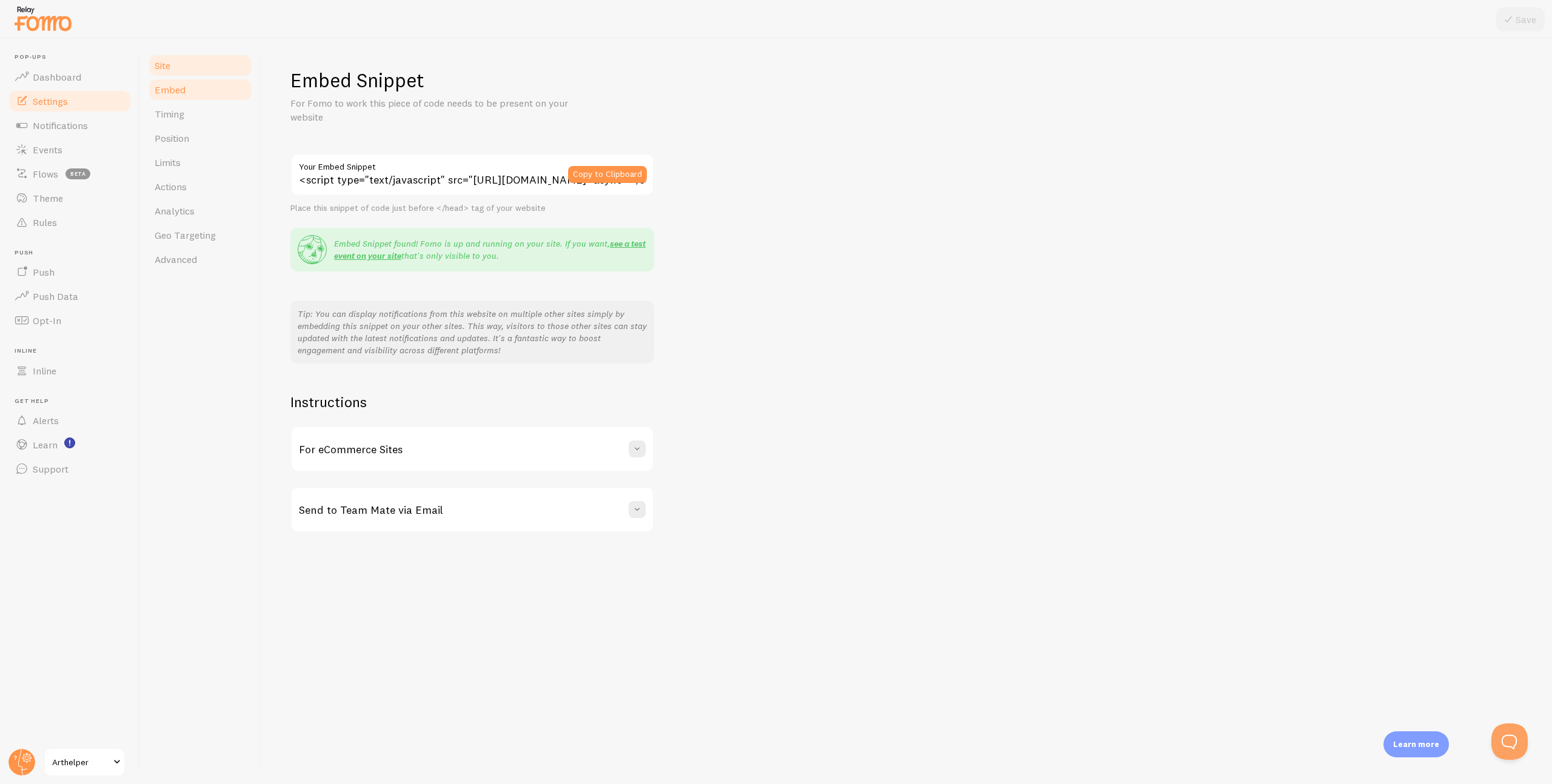
click at [185, 64] on link "Site" at bounding box center [200, 65] width 106 height 24
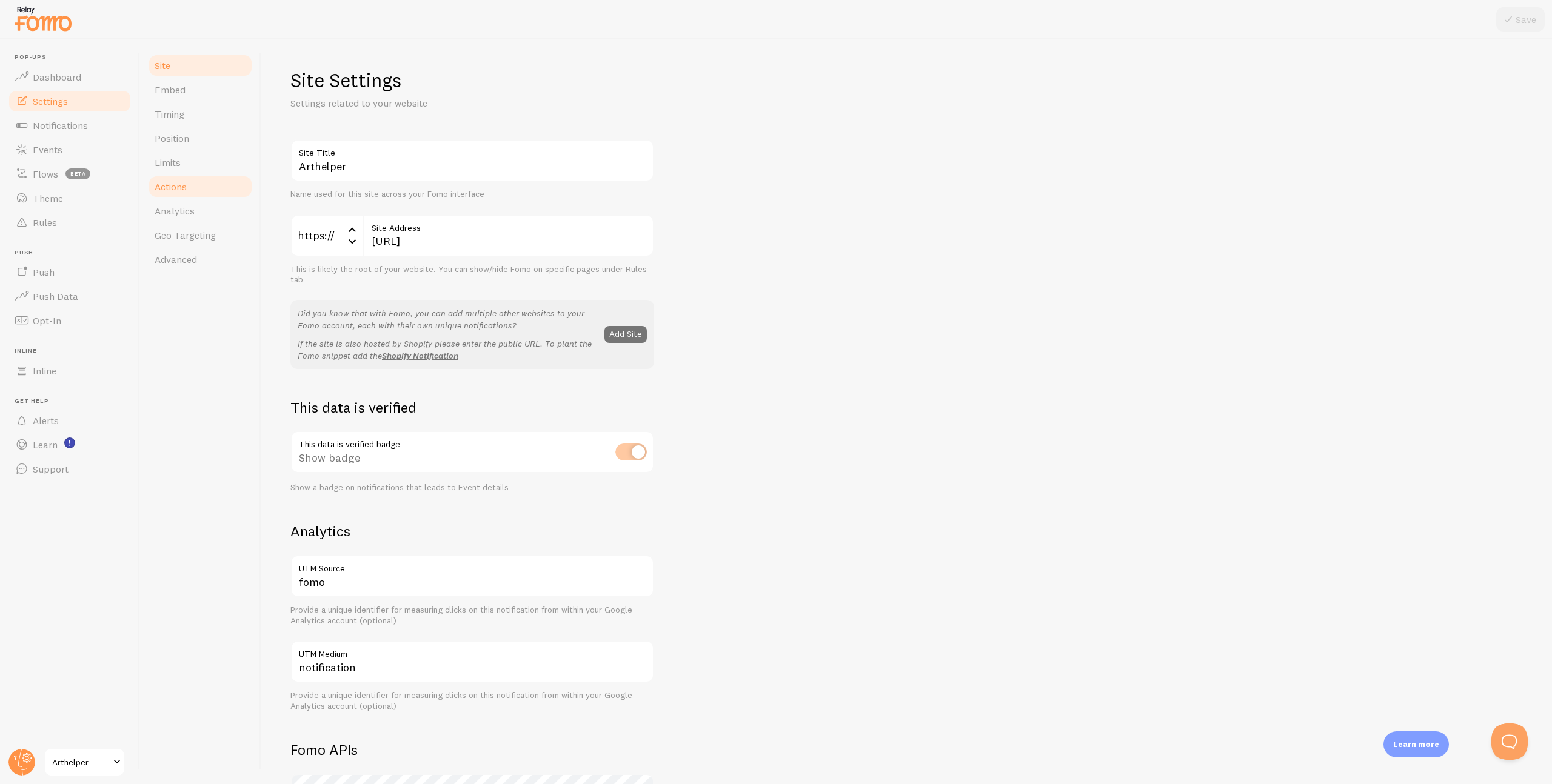
click at [175, 185] on span "Actions" at bounding box center [171, 187] width 32 height 12
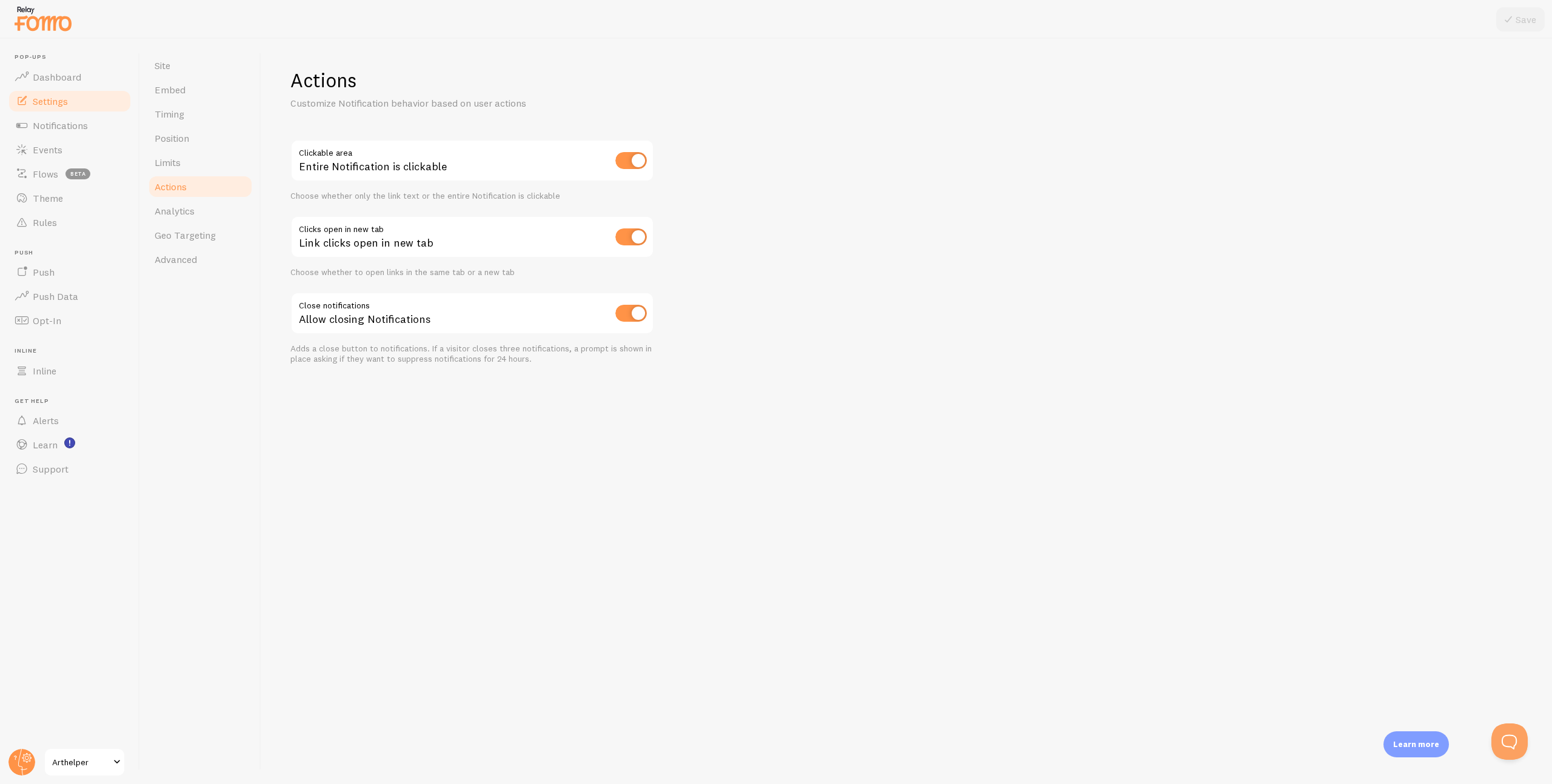
click at [633, 158] on input "checkbox" at bounding box center [630, 160] width 31 height 17
checkbox input "false"
click at [1516, 17] on button "Save" at bounding box center [1521, 19] width 49 height 24
click at [60, 147] on span "Events" at bounding box center [47, 150] width 30 height 12
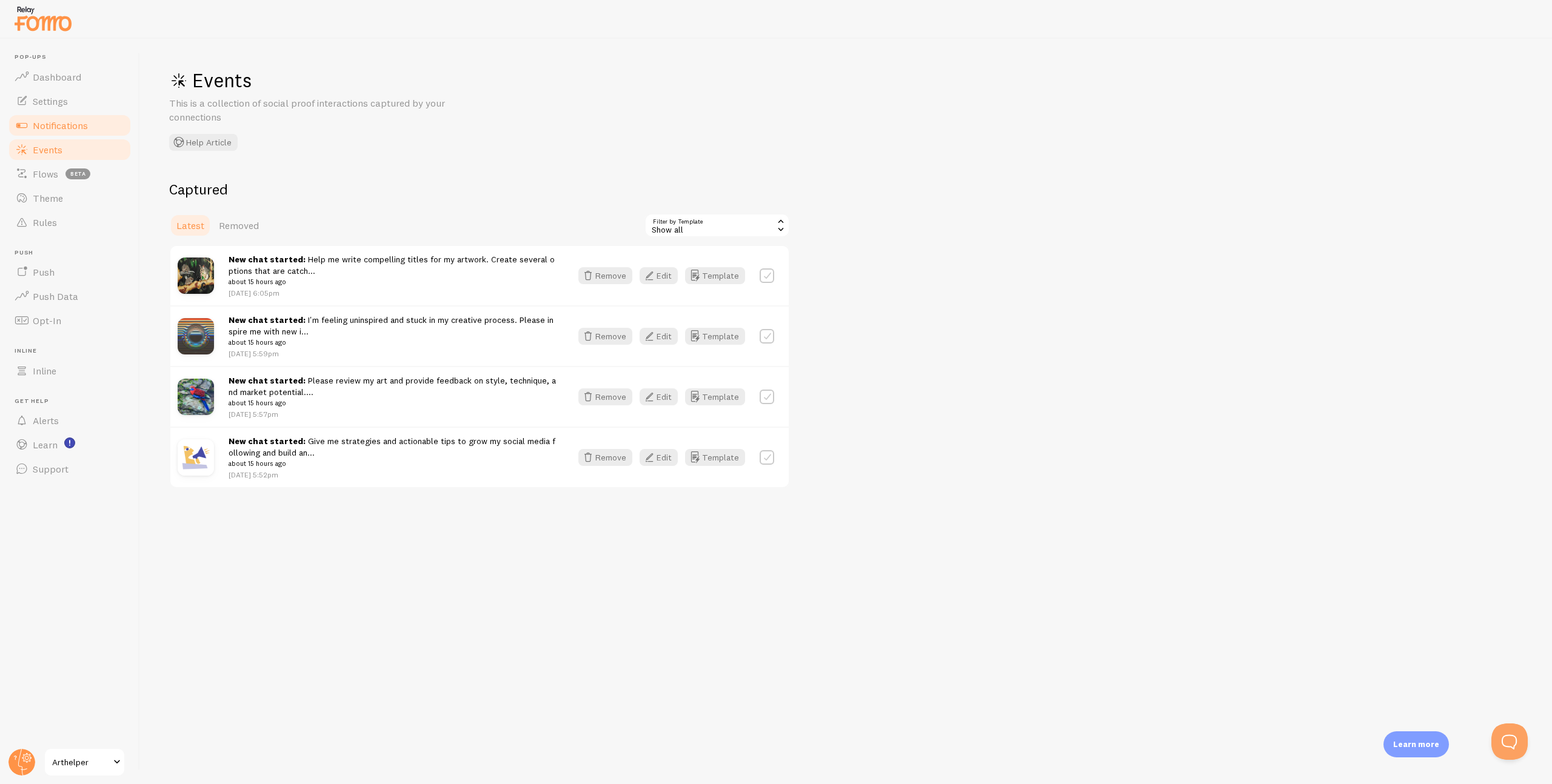
click at [53, 129] on span "Notifications" at bounding box center [60, 125] width 55 height 12
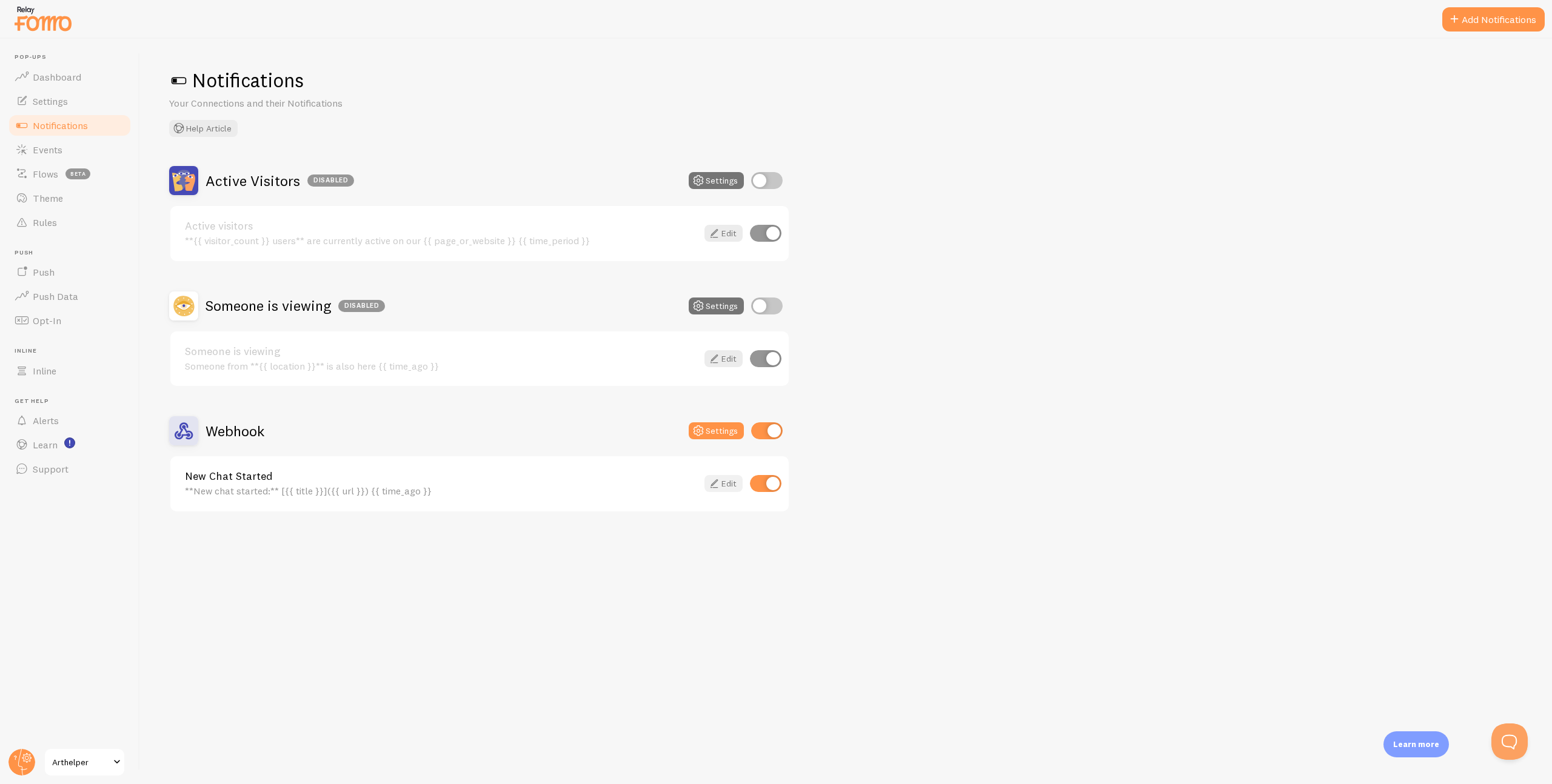
click at [716, 482] on icon at bounding box center [714, 483] width 15 height 15
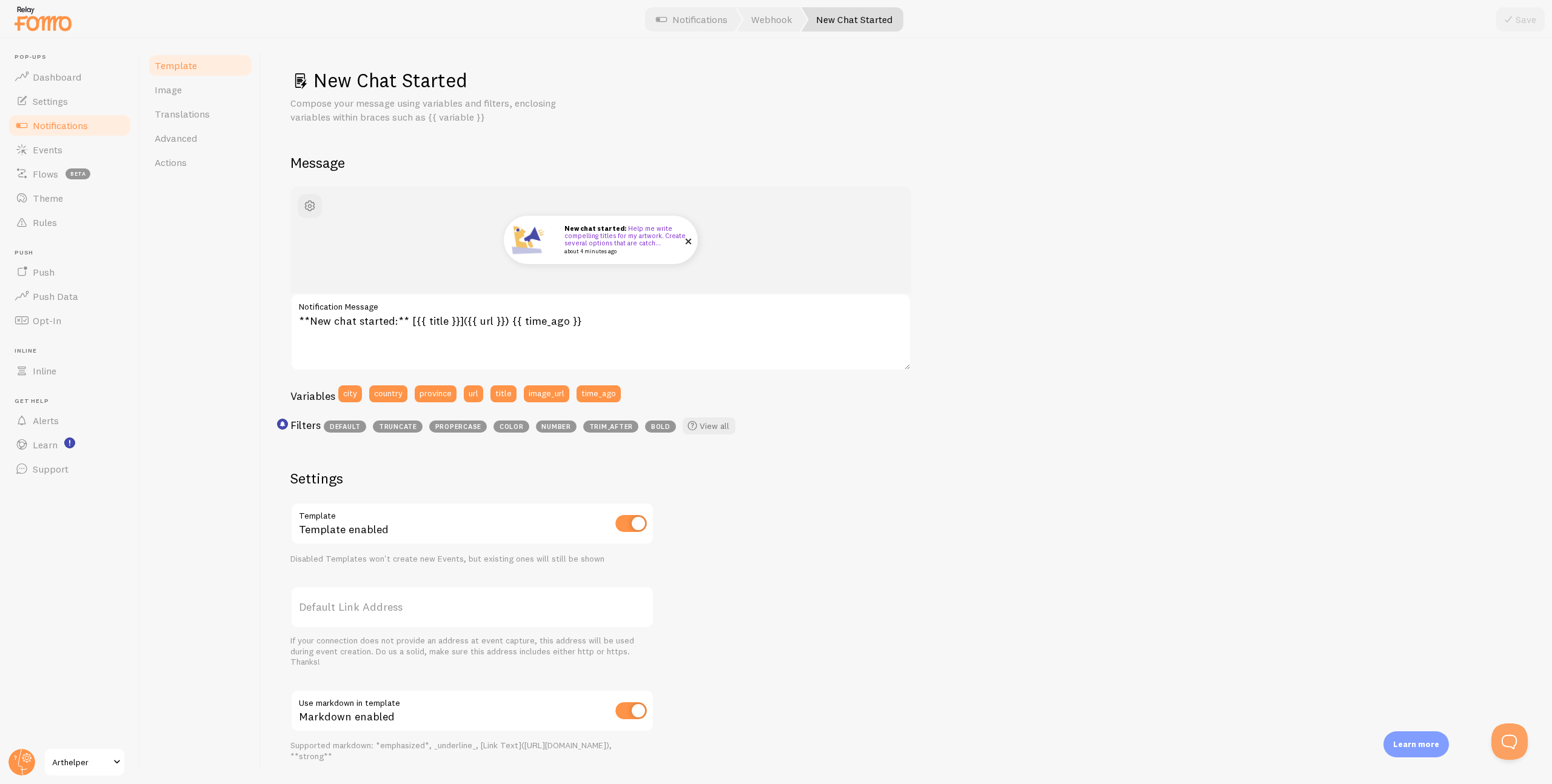
click at [538, 240] on img at bounding box center [528, 240] width 44 height 44
click at [632, 238] on link "Help me write compelling titles for my artwork. Create several options that are…" at bounding box center [625, 236] width 121 height 23
click at [53, 103] on span "Settings" at bounding box center [50, 101] width 35 height 12
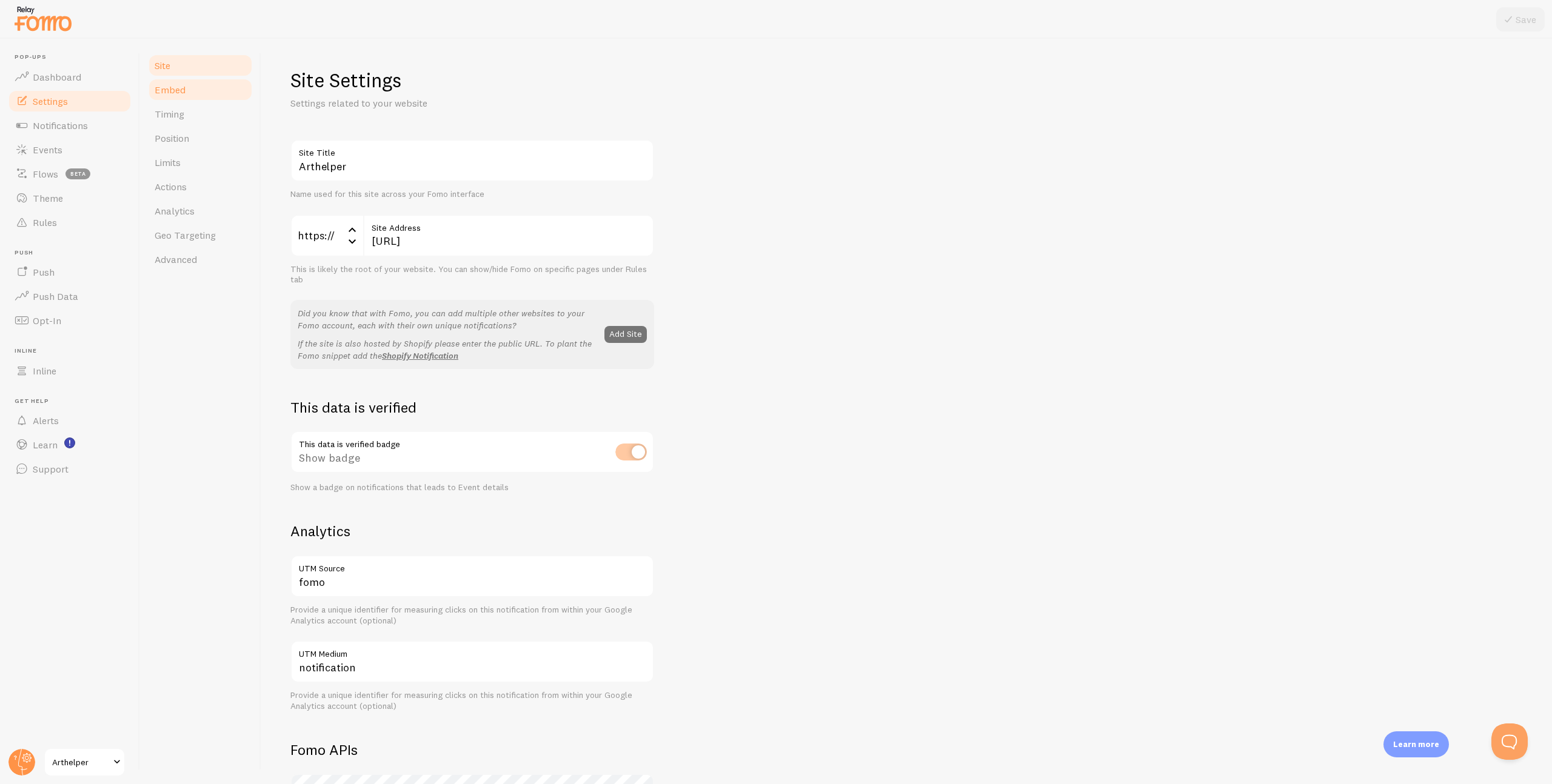
click at [173, 91] on span "Embed" at bounding box center [170, 89] width 31 height 12
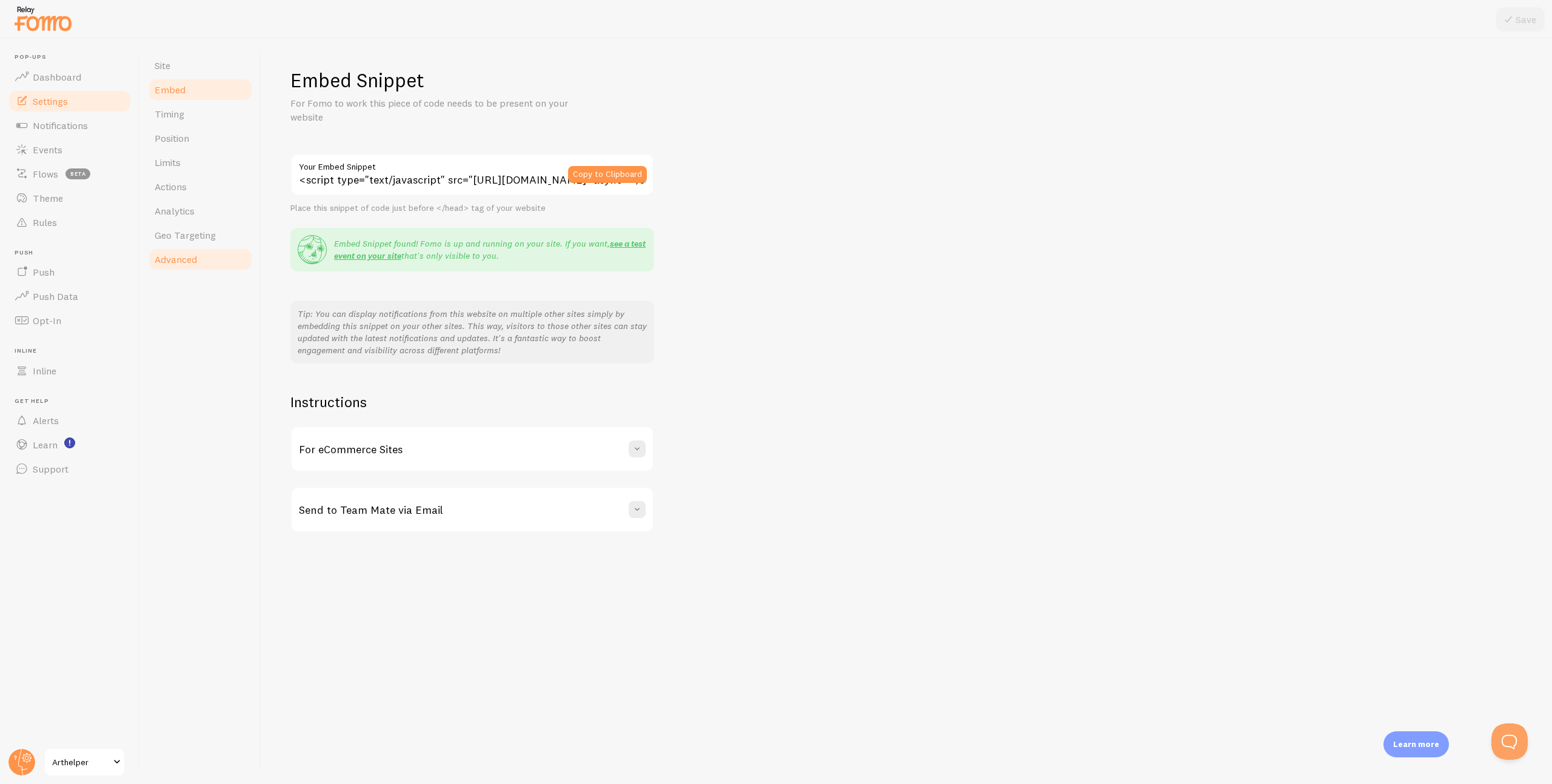
click at [172, 255] on span "Advanced" at bounding box center [176, 259] width 42 height 12
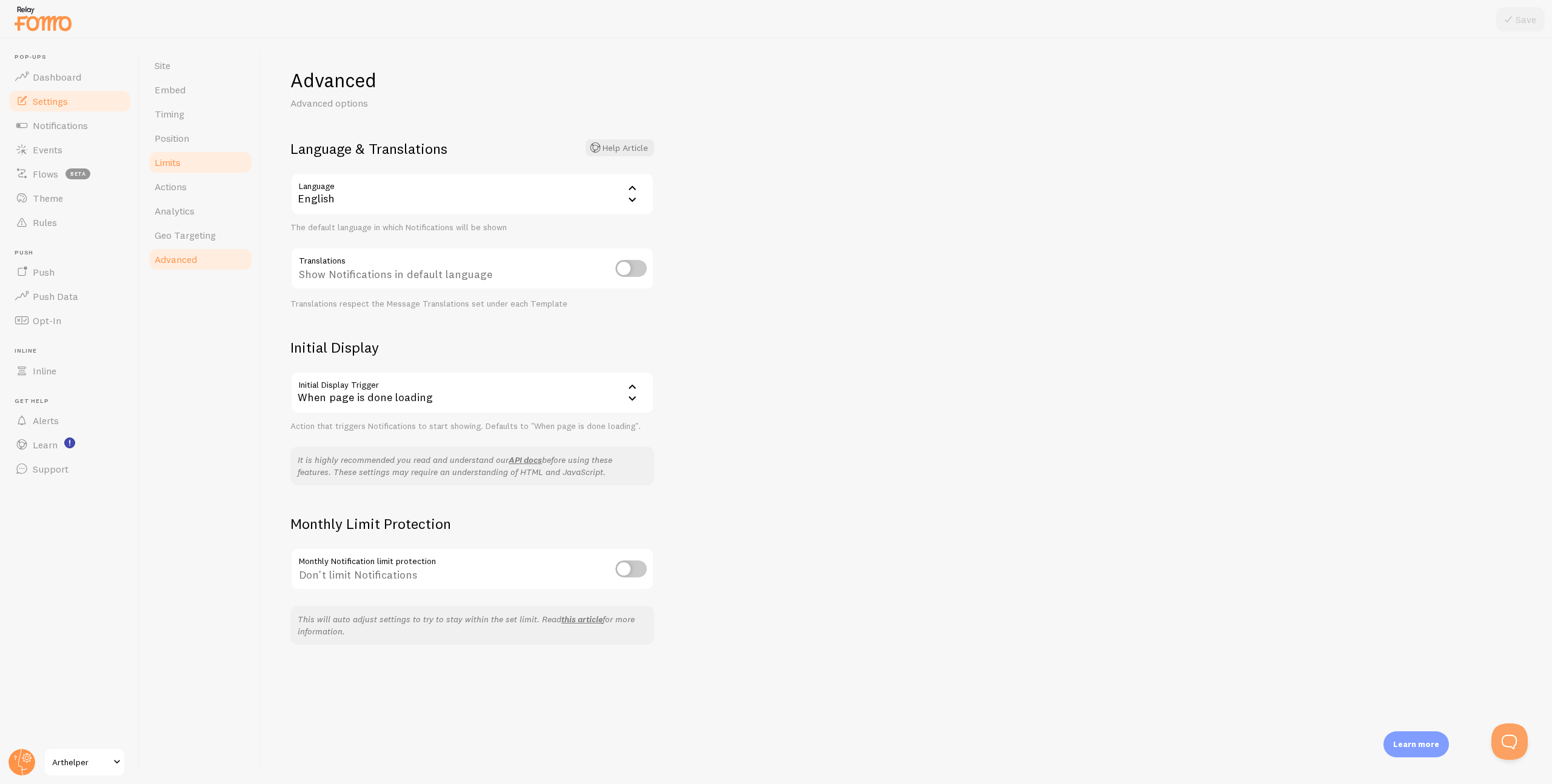
click at [171, 156] on span "Limits" at bounding box center [168, 162] width 26 height 12
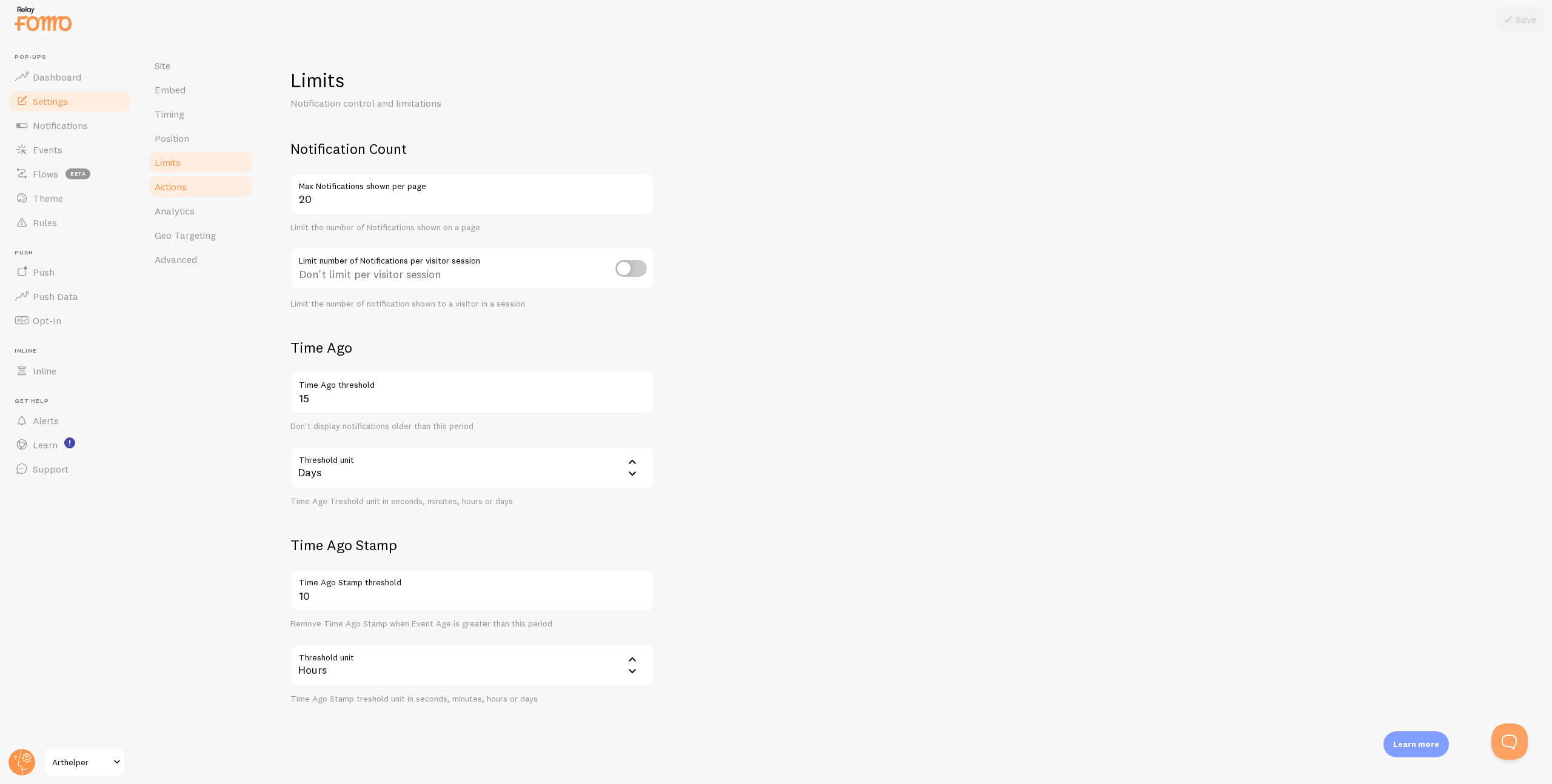
click at [171, 184] on span "Actions" at bounding box center [171, 187] width 32 height 12
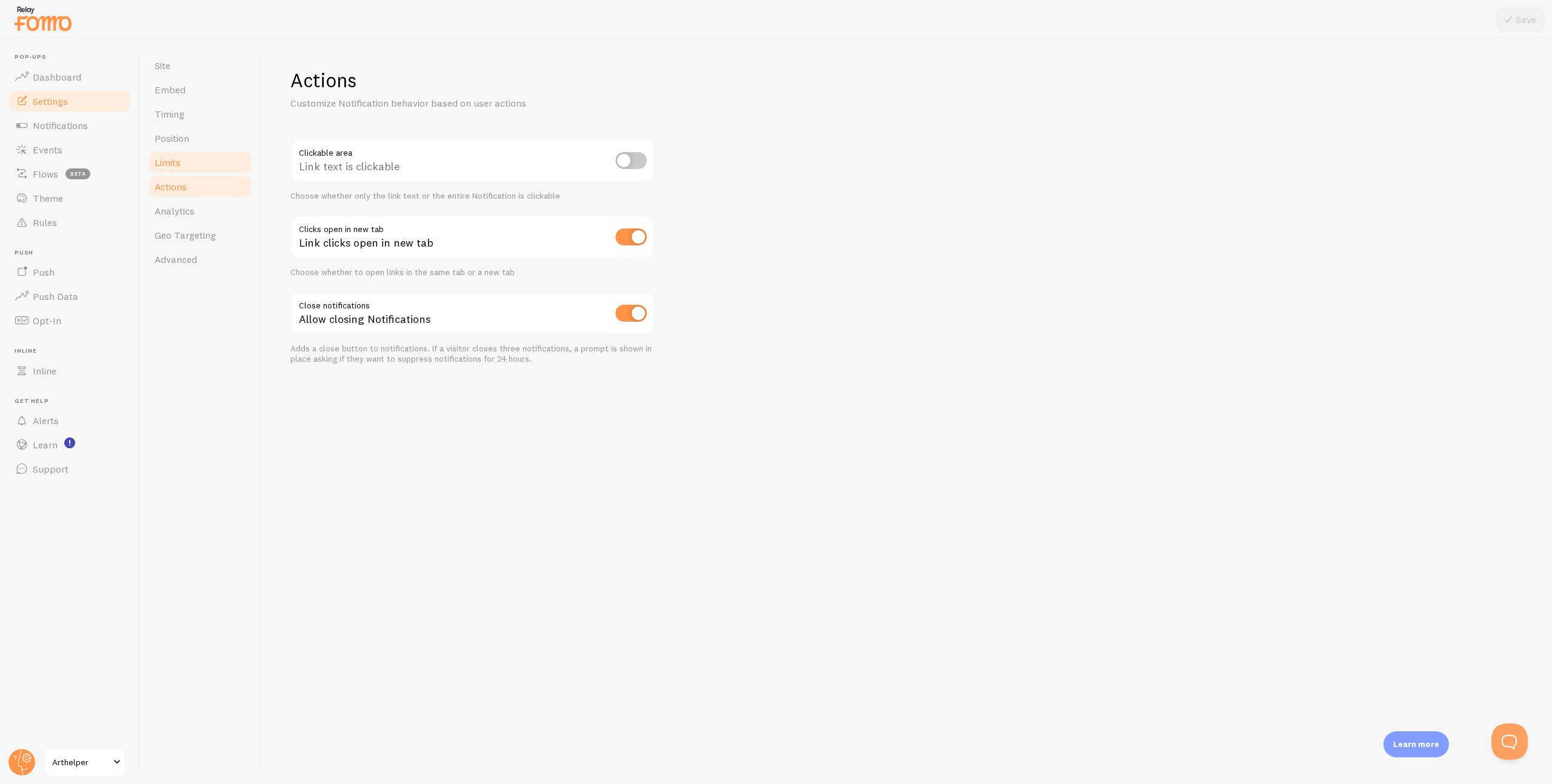
click at [176, 168] on link "Limits" at bounding box center [200, 162] width 106 height 24
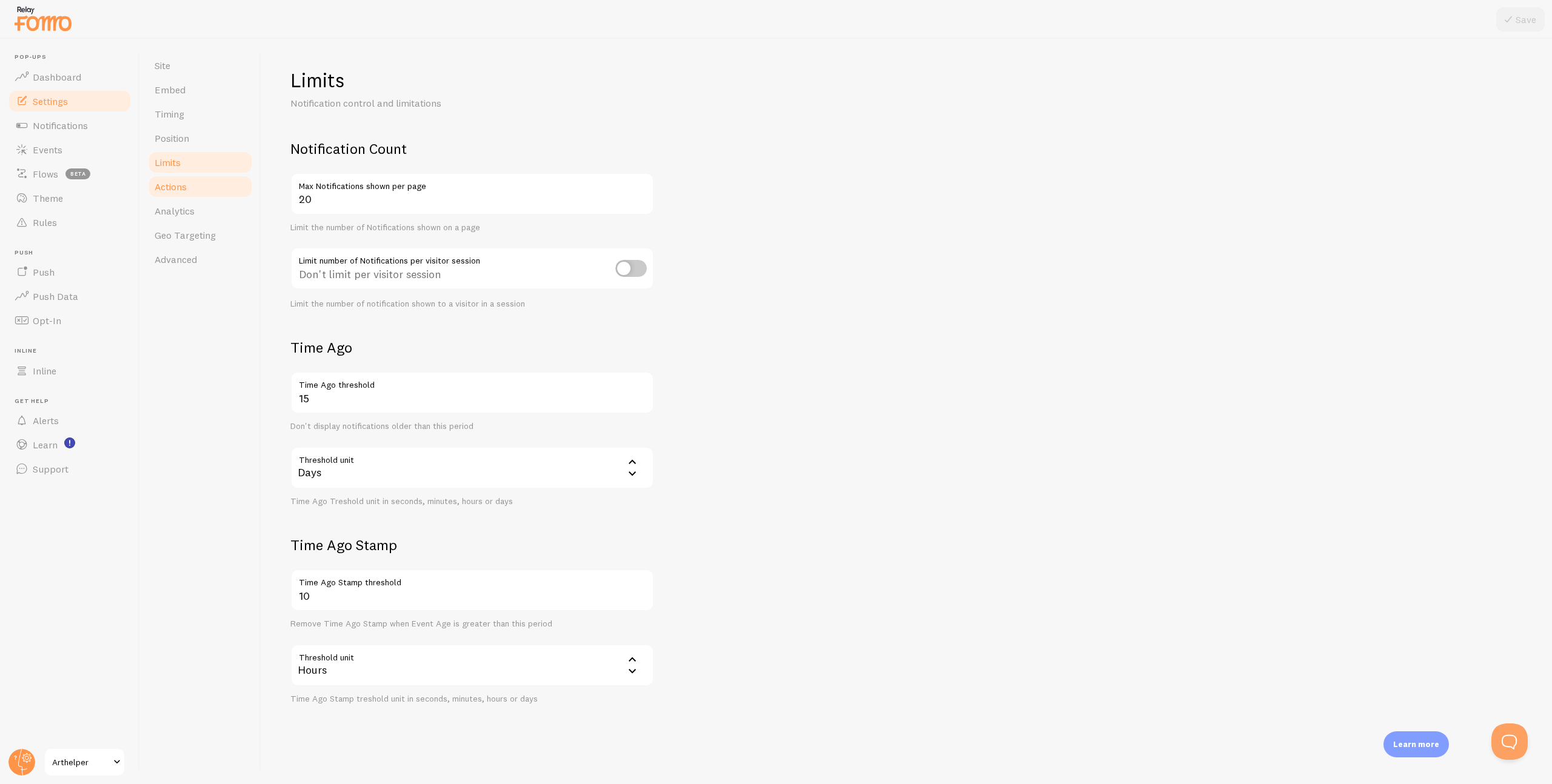
click at [178, 193] on link "Actions" at bounding box center [200, 186] width 106 height 24
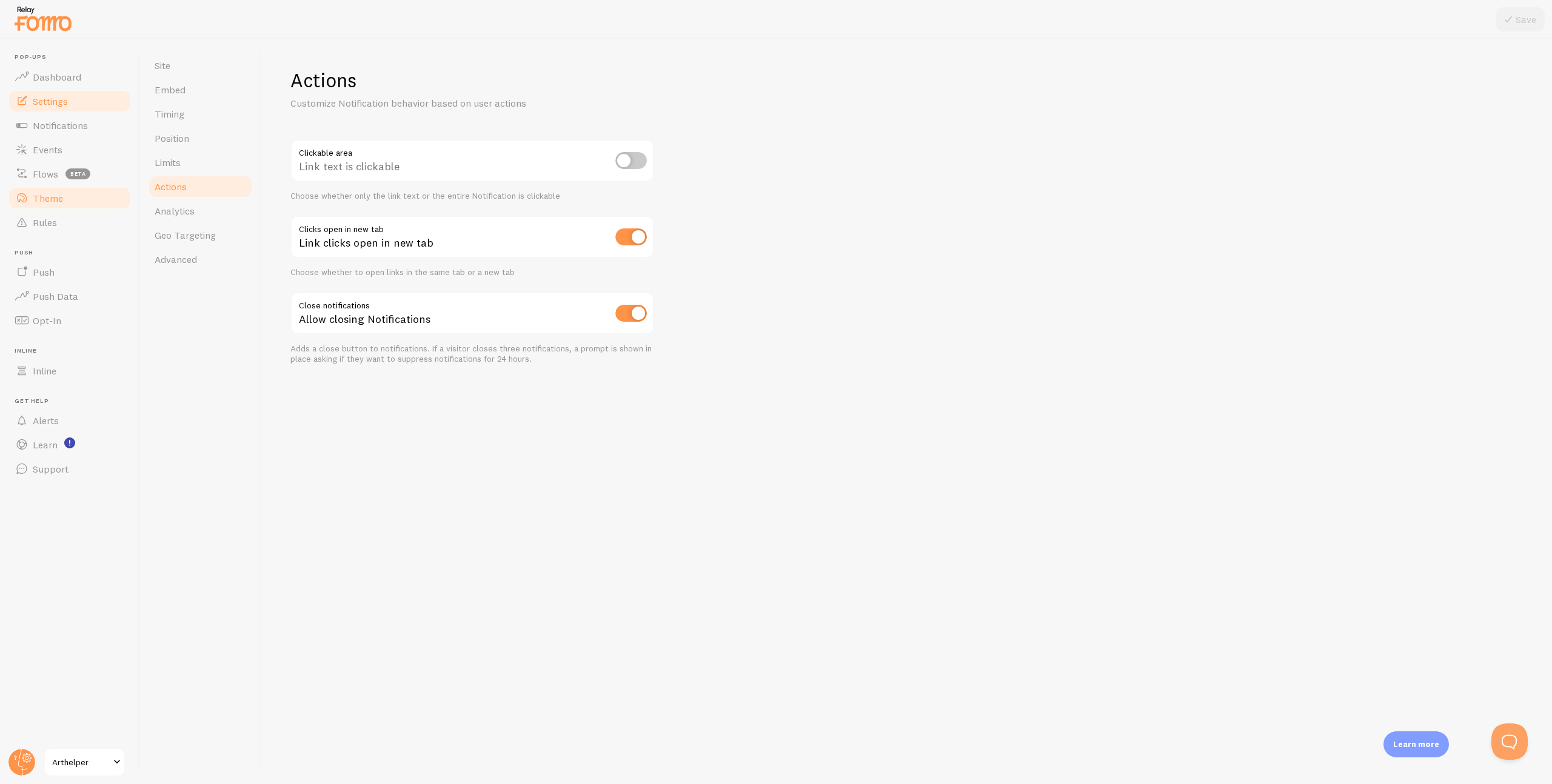
click at [51, 198] on span "Theme" at bounding box center [48, 198] width 31 height 12
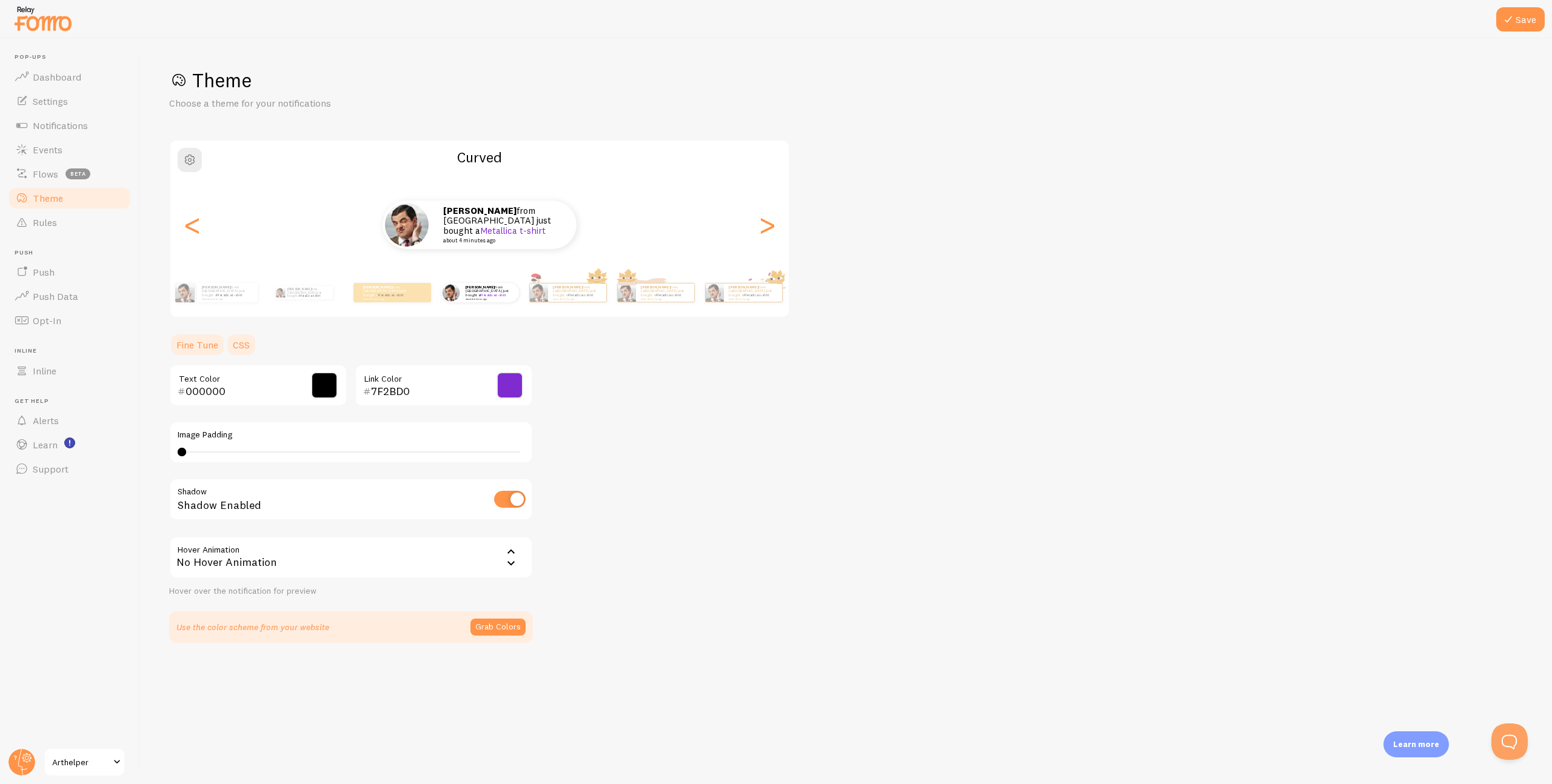
click at [239, 344] on link "CSS" at bounding box center [241, 344] width 31 height 24
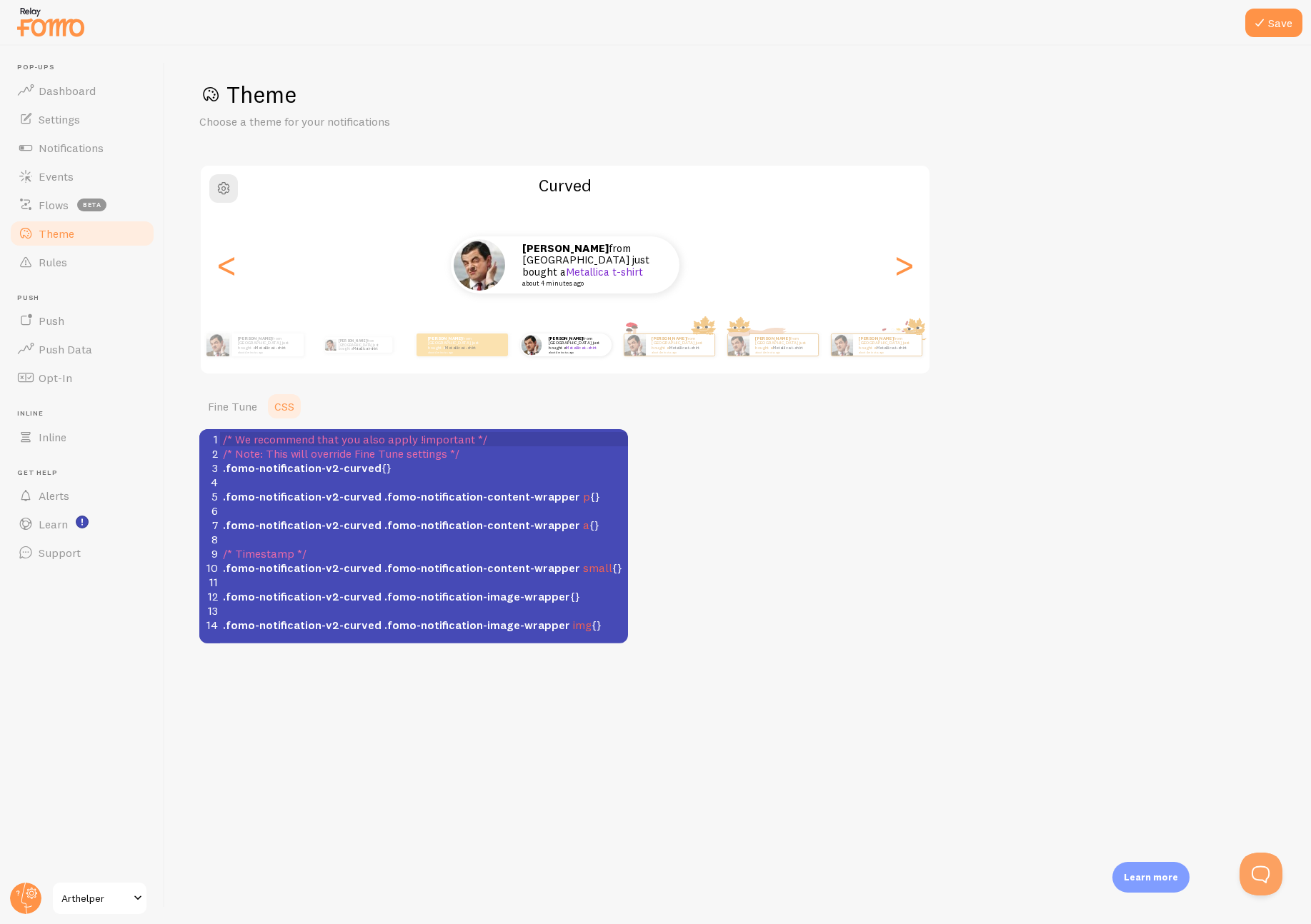
click at [828, 242] on div "Patrick from United States just bought a Metallica t-shirt about 4 minutes ago" at bounding box center [566, 264] width 729 height 57
click at [578, 497] on span ".fomo-notification-v2-curved .fomo-notification-content-wrapper p {}" at bounding box center [411, 496] width 377 height 15
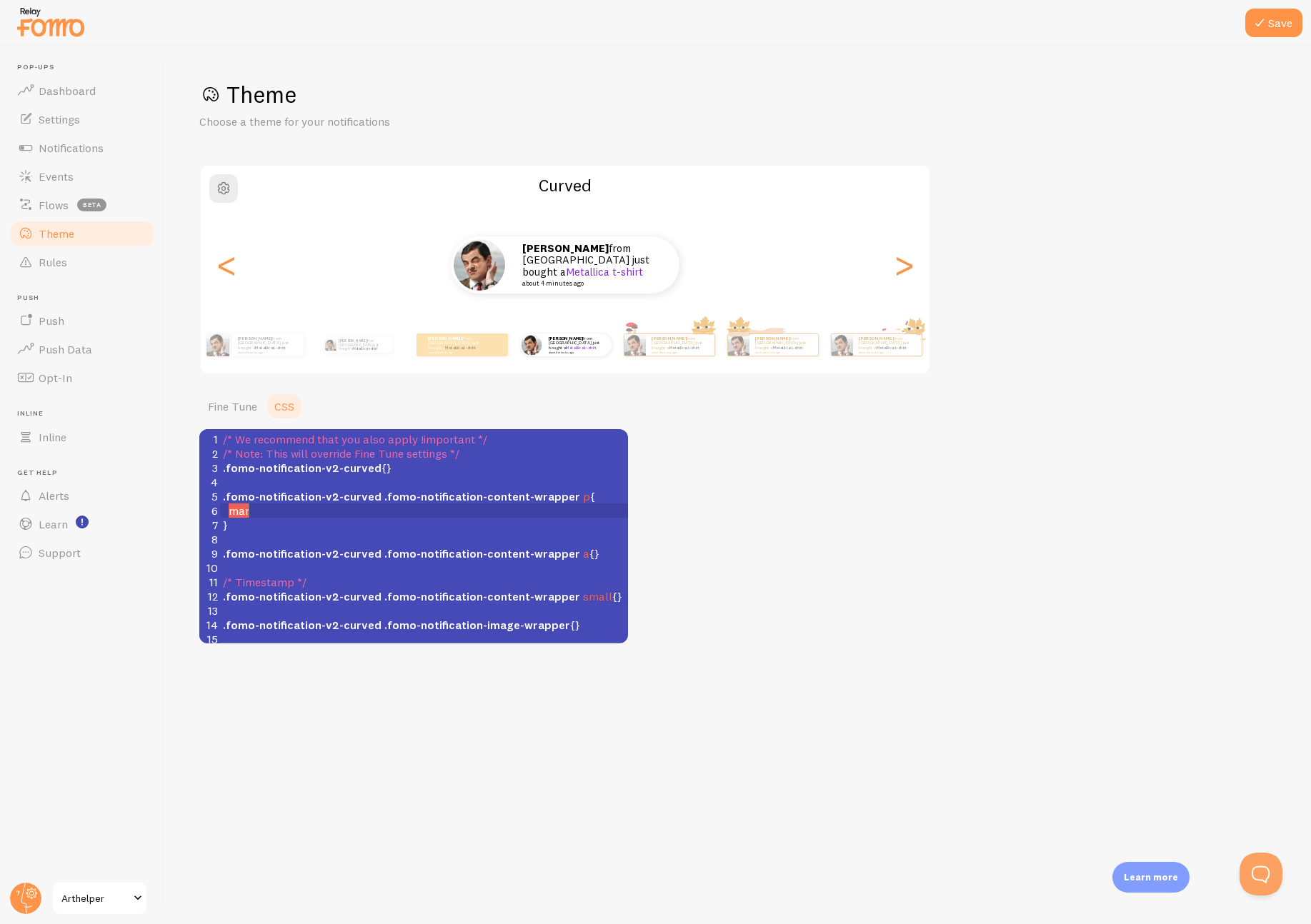
type textarea "mart"
type textarea "gin-right: 4px;"
click at [728, 498] on div "Theme Choose a theme for your notifications Curved Patrick from United States j…" at bounding box center [738, 362] width 1077 height 564
click at [476, 553] on span ".fomo-notification-content-wrapper" at bounding box center [482, 554] width 196 height 15
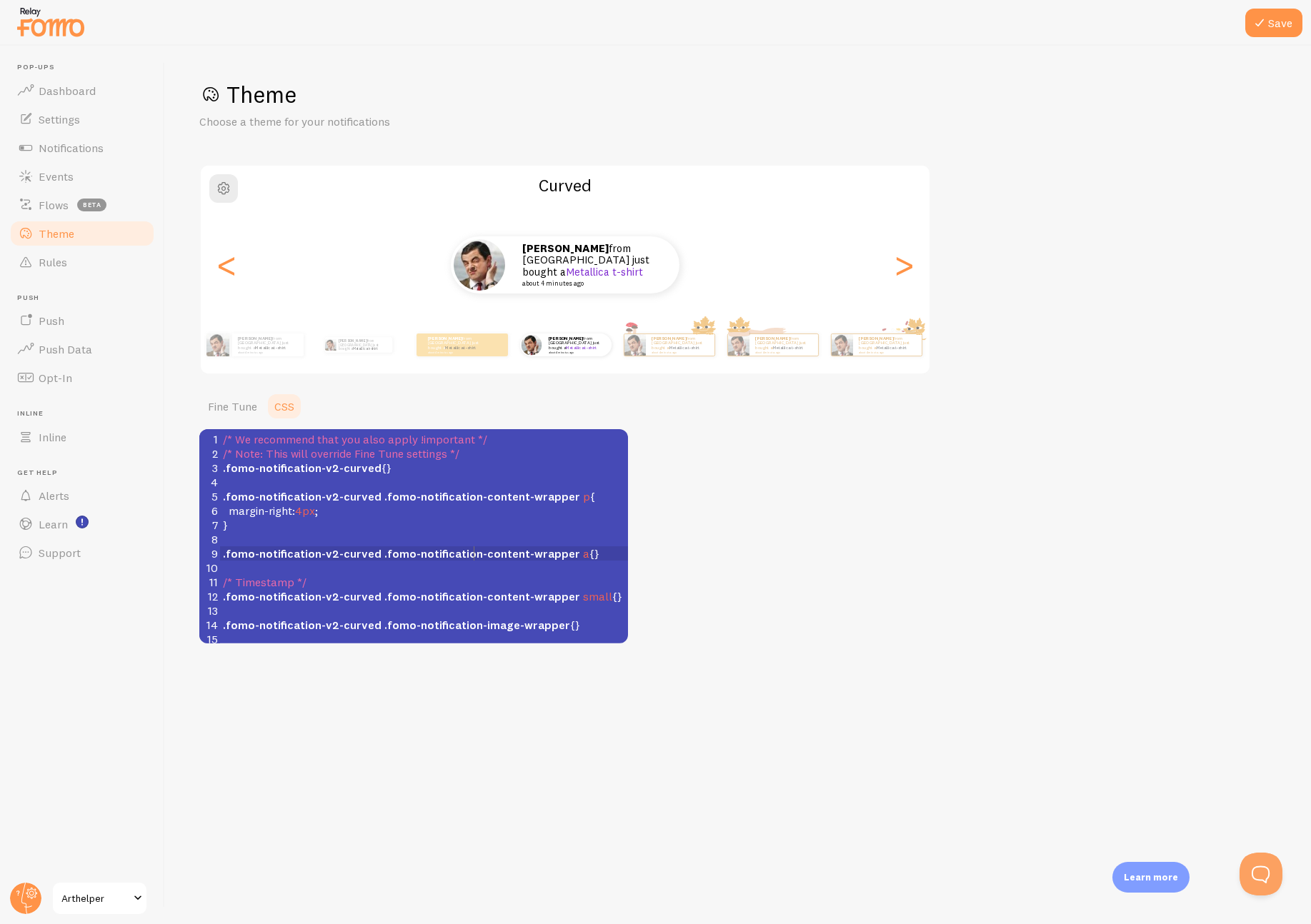
scroll to position [6, 71]
click at [1266, 21] on icon at bounding box center [1260, 23] width 17 height 17
click at [353, 509] on pre "margin-right : 4px ;" at bounding box center [424, 511] width 408 height 15
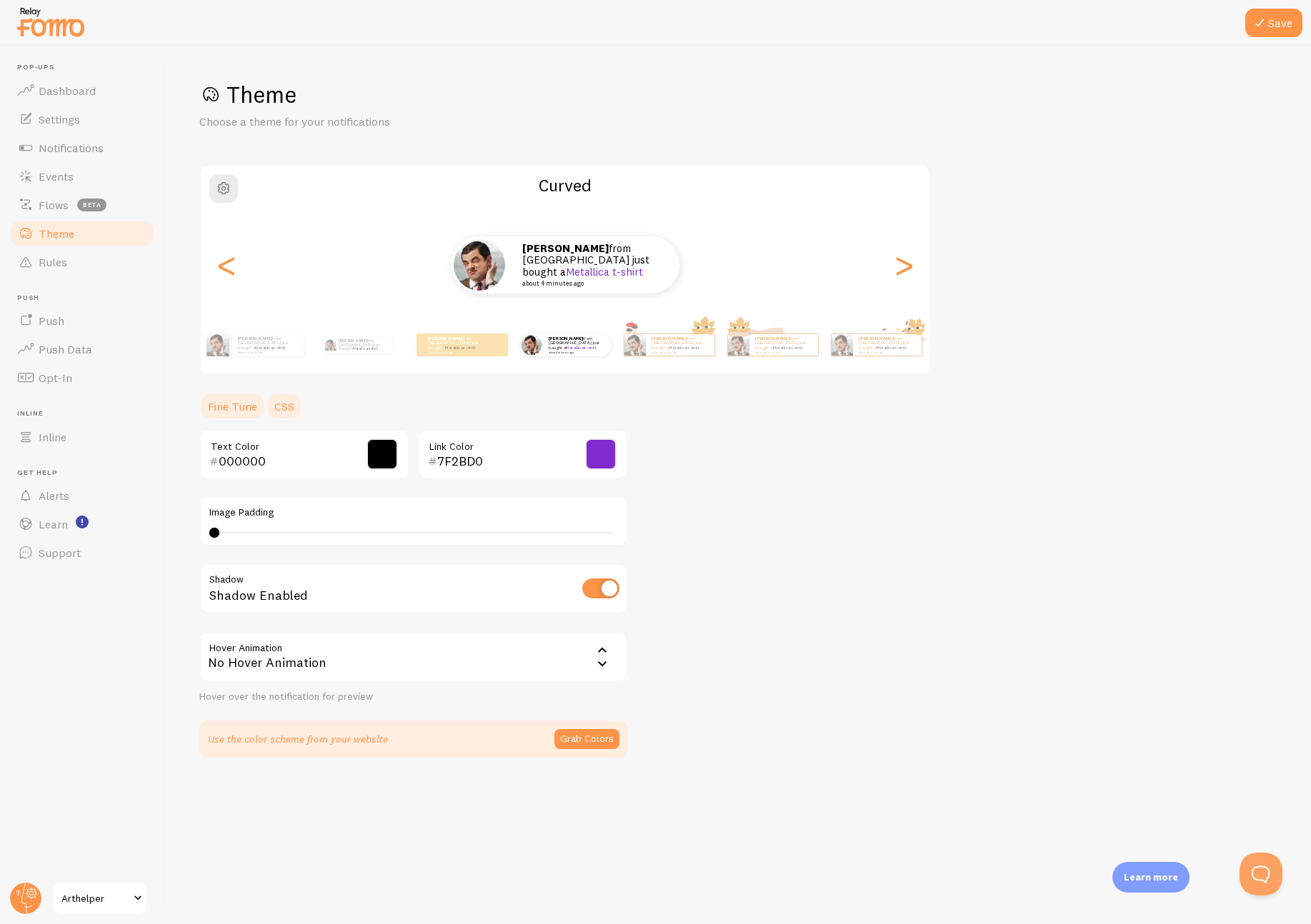
click at [285, 415] on link "CSS" at bounding box center [284, 406] width 37 height 28
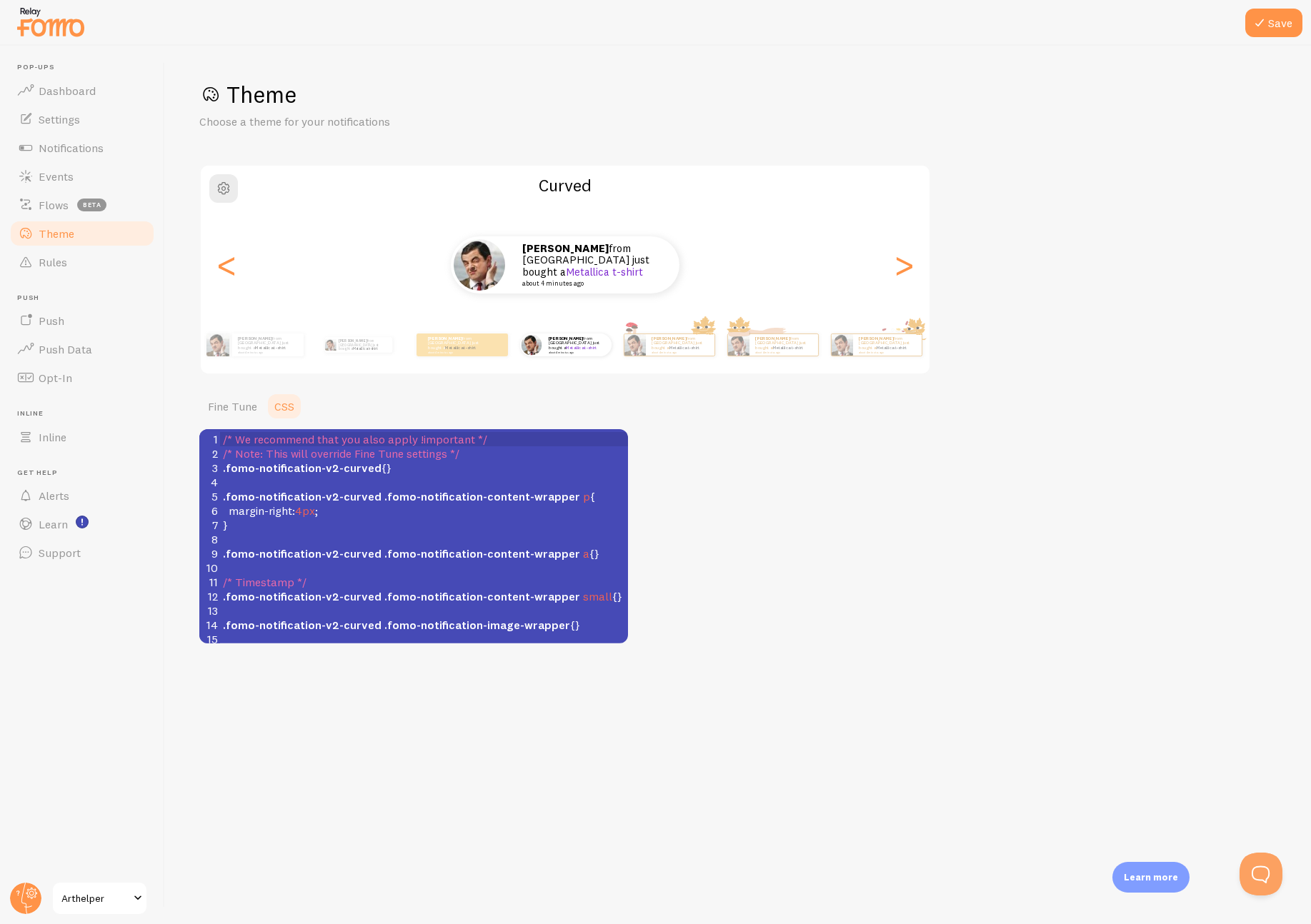
scroll to position [6, 0]
type textarea "margin-right: 4px;"
drag, startPoint x: 578, startPoint y: 500, endPoint x: 328, endPoint y: 512, distance: 250.3
click at [328, 512] on div "1 /* We recommend that you also apply !important */ 2 /* Note: This will overri…" at bounding box center [424, 546] width 408 height 228
type textarea ".fomo-notiviat"
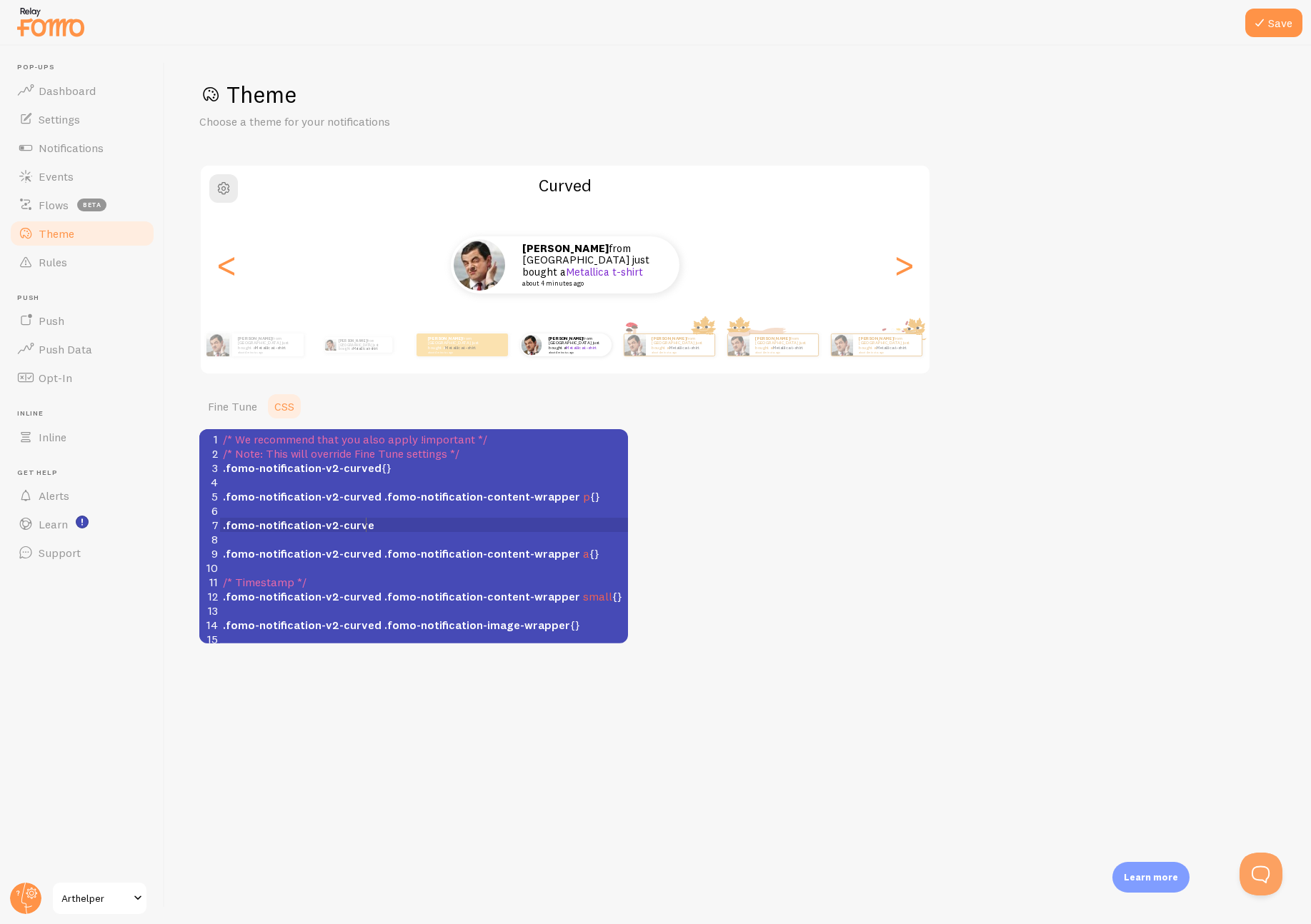
scroll to position [6, 92]
type textarea "fication-v2-curved .m"
type textarea "fomot-notification-content-wrapper #"
click at [580, 530] on pre ".fomo-notification-v2-curved .fomot-notification-content-wrapper #" at bounding box center [424, 524] width 408 height 15
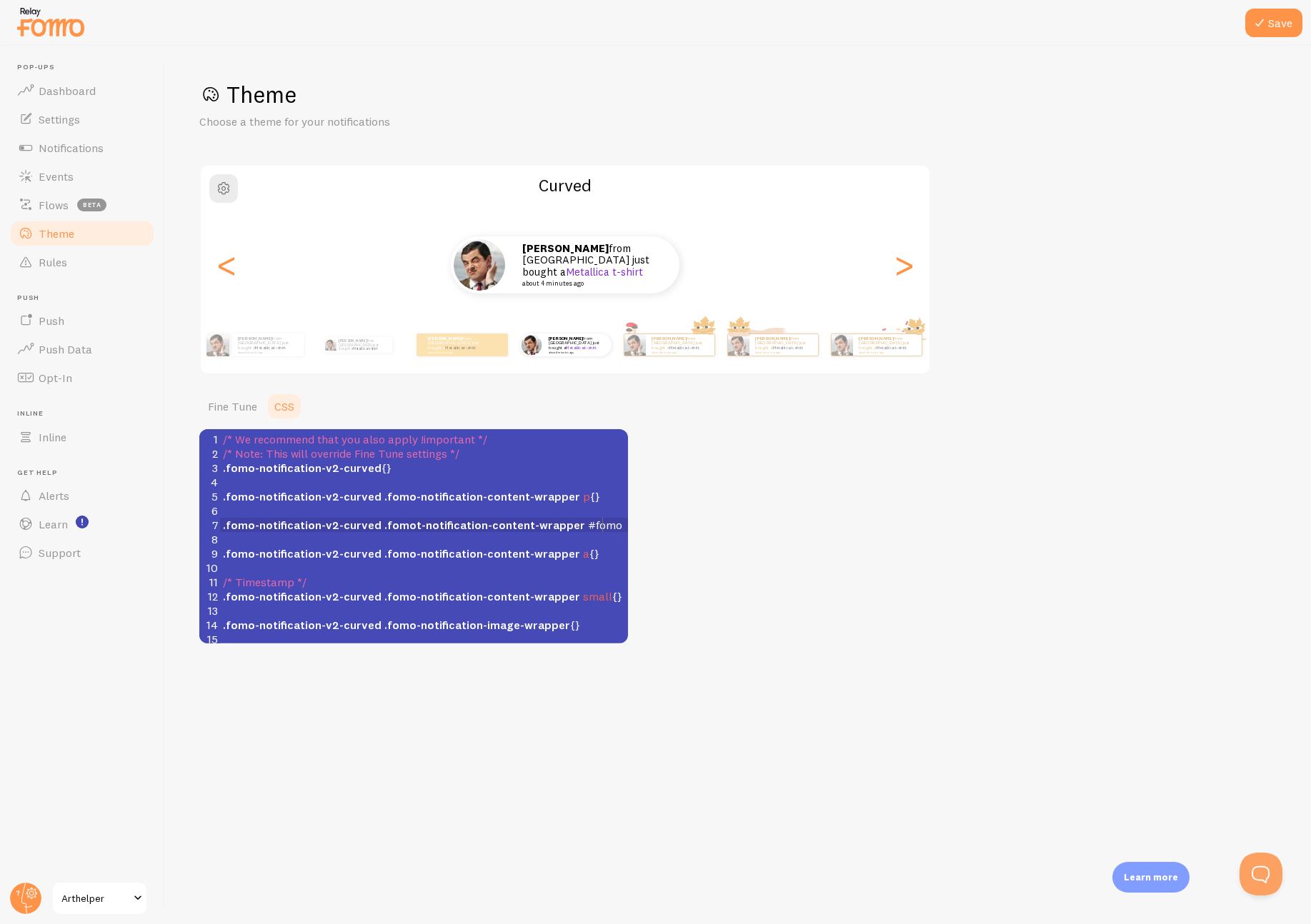
scroll to position [6, 25]
type textarea "fomo-"
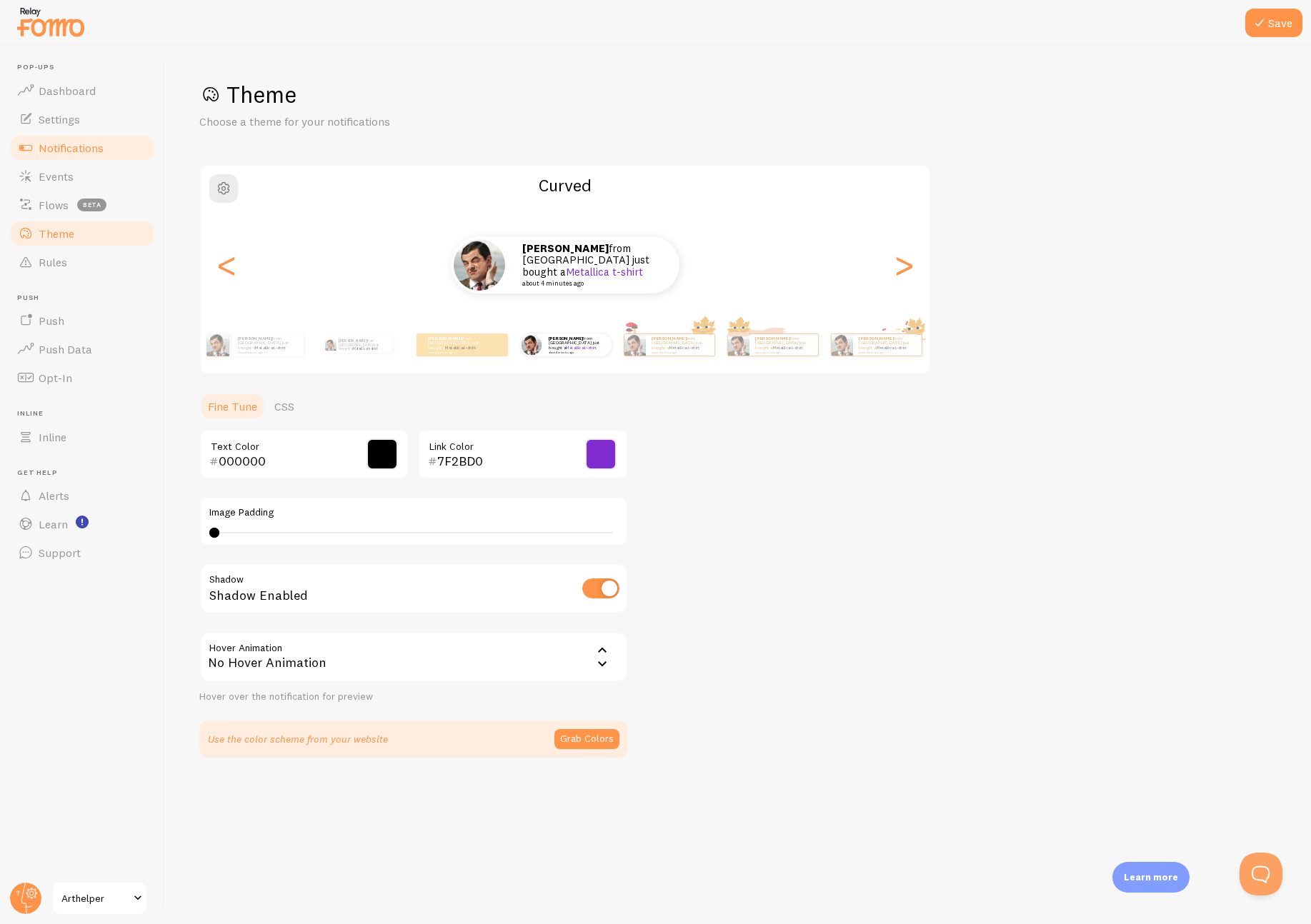
click at [72, 153] on span "Notifications" at bounding box center [71, 147] width 65 height 15
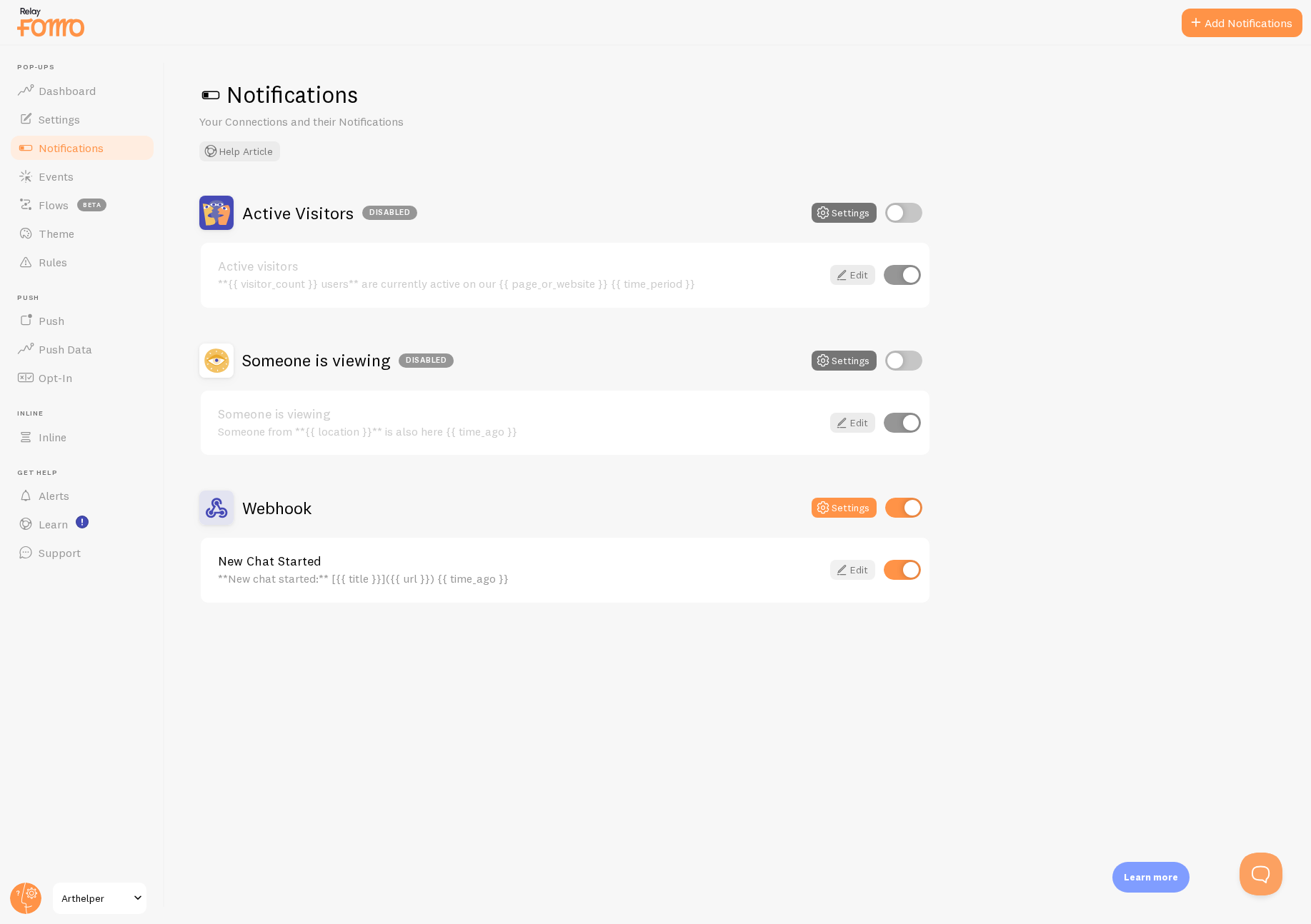
click at [850, 569] on link "Edit" at bounding box center [852, 570] width 45 height 20
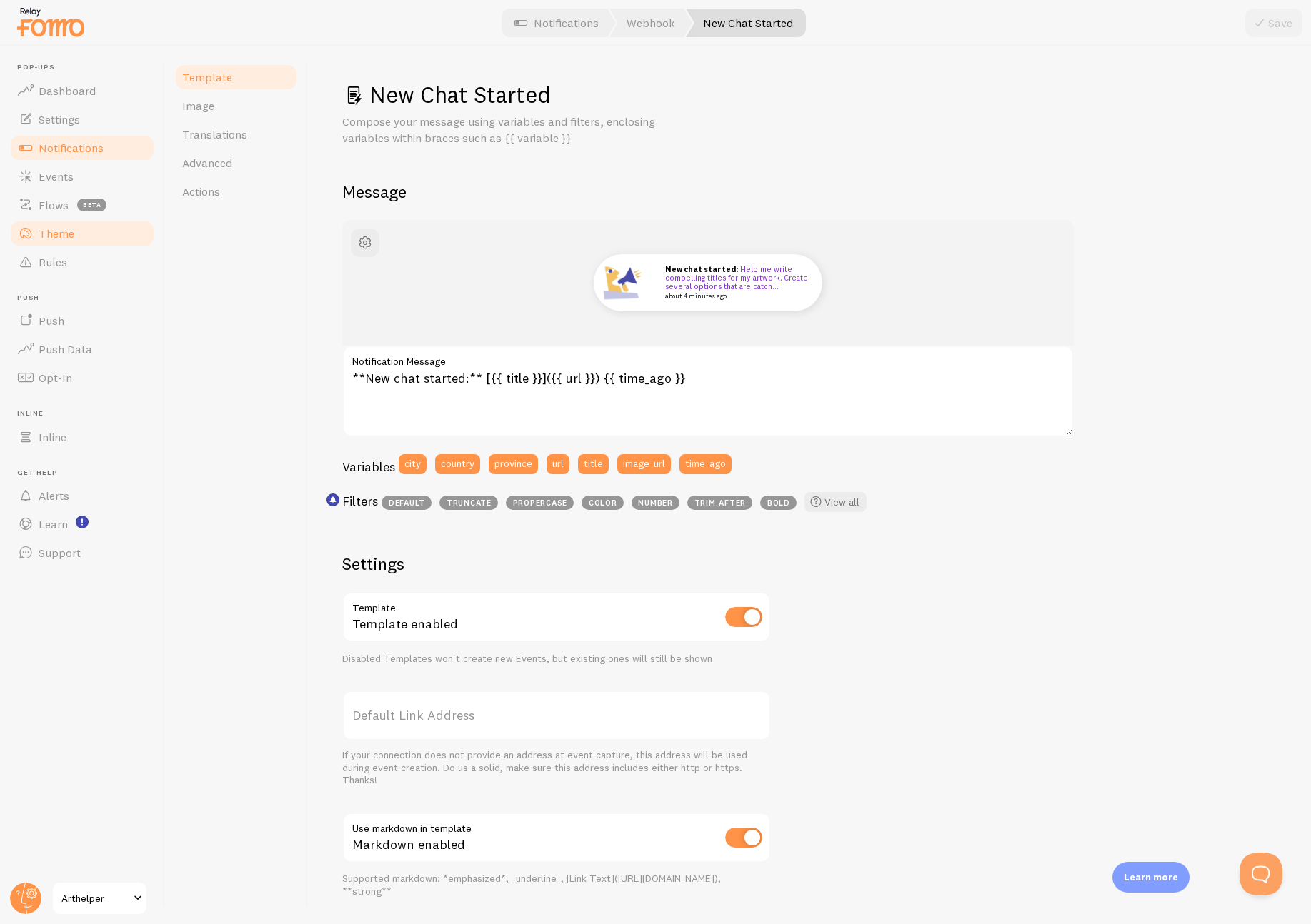
click at [50, 227] on span "Theme" at bounding box center [56, 234] width 36 height 15
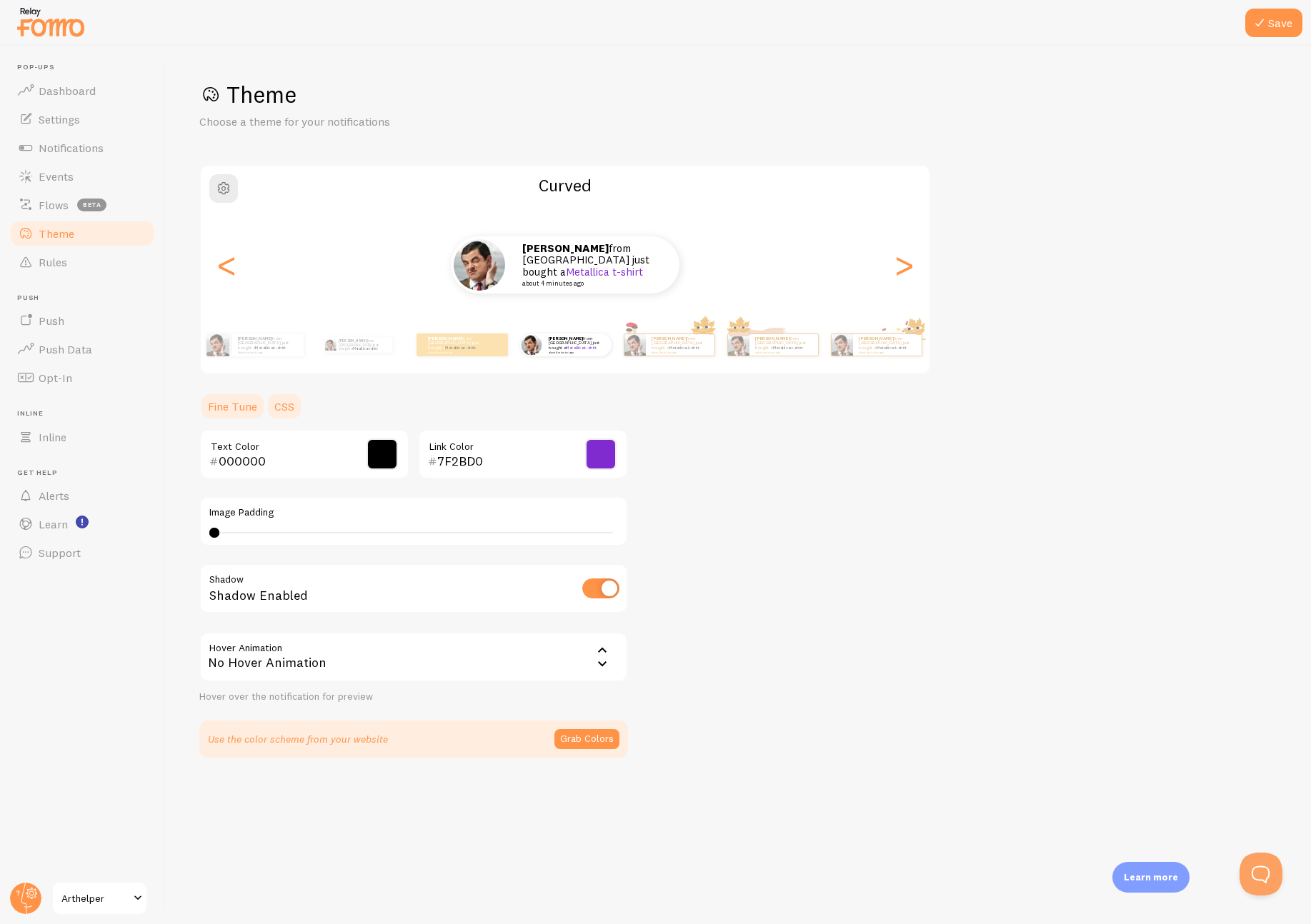
click at [288, 405] on link "CSS" at bounding box center [284, 406] width 37 height 28
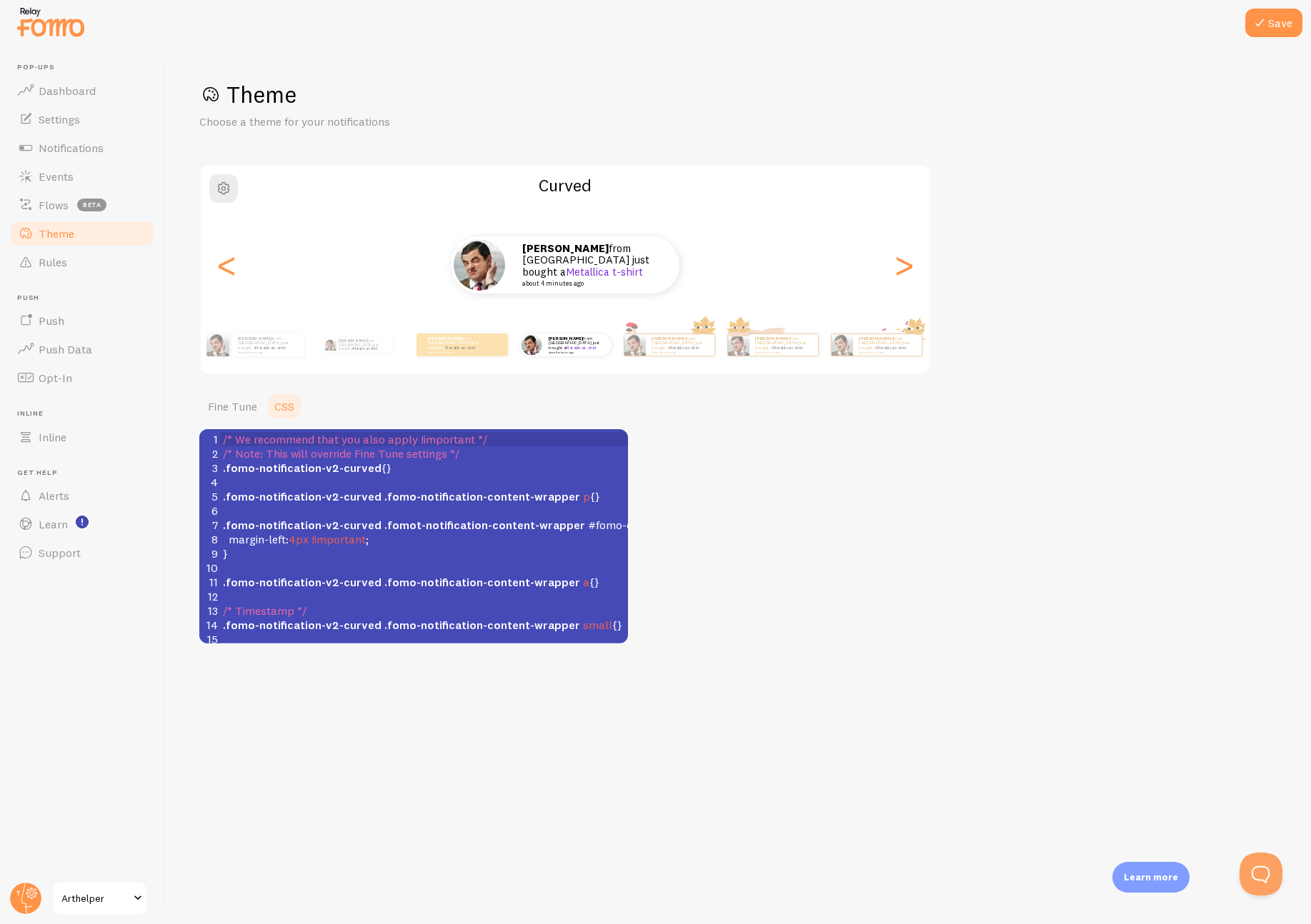
scroll to position [6, 0]
type textarea ".fomo-notification-v2-curved .fomot-notification-content-wrapper #fomo-close { …"
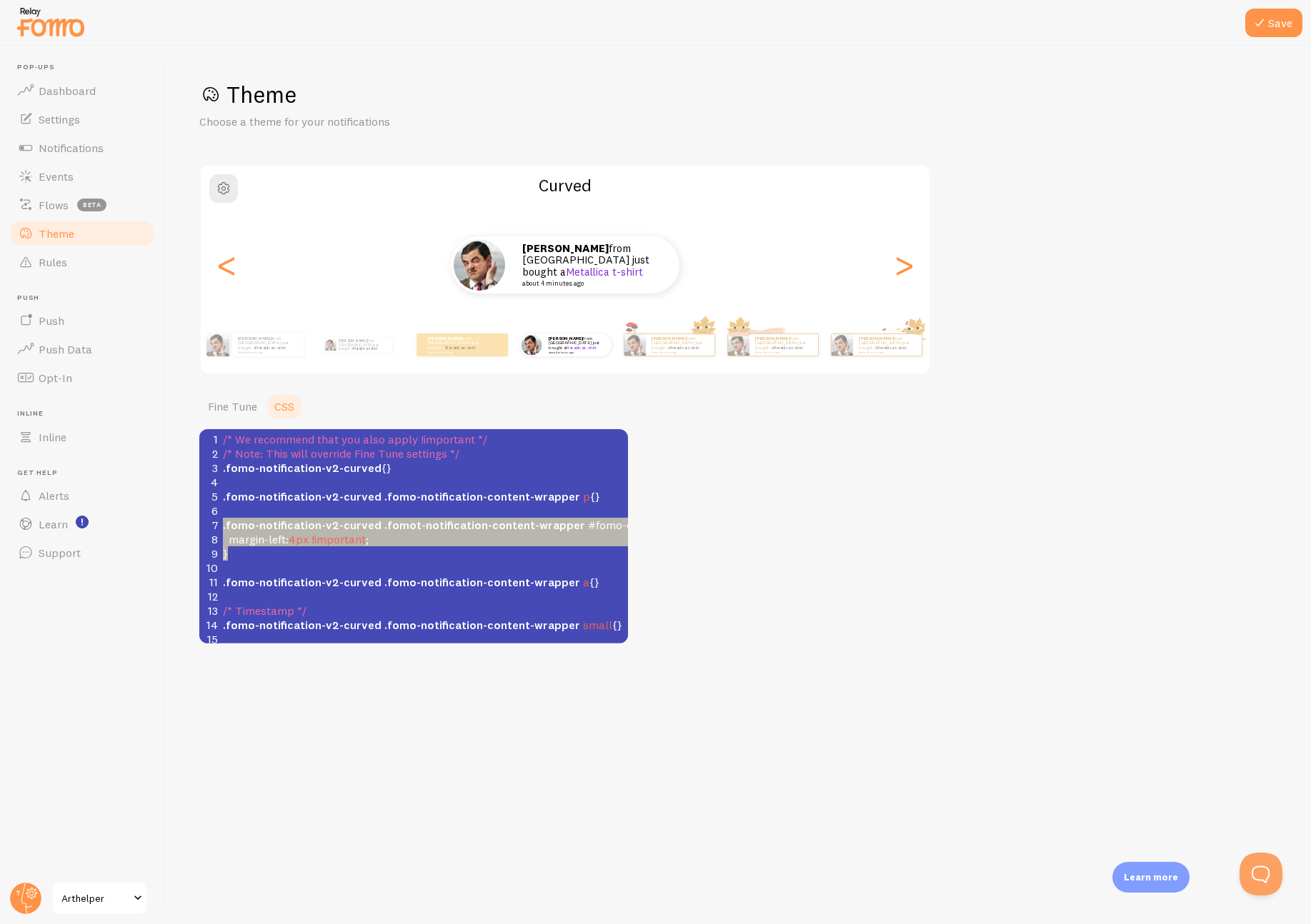
drag, startPoint x: 248, startPoint y: 558, endPoint x: 210, endPoint y: 526, distance: 49.7
click at [220, 526] on div "1 /* We recommend that you also apply !important */ 2 /* Note: This will overri…" at bounding box center [431, 560] width 423 height 258
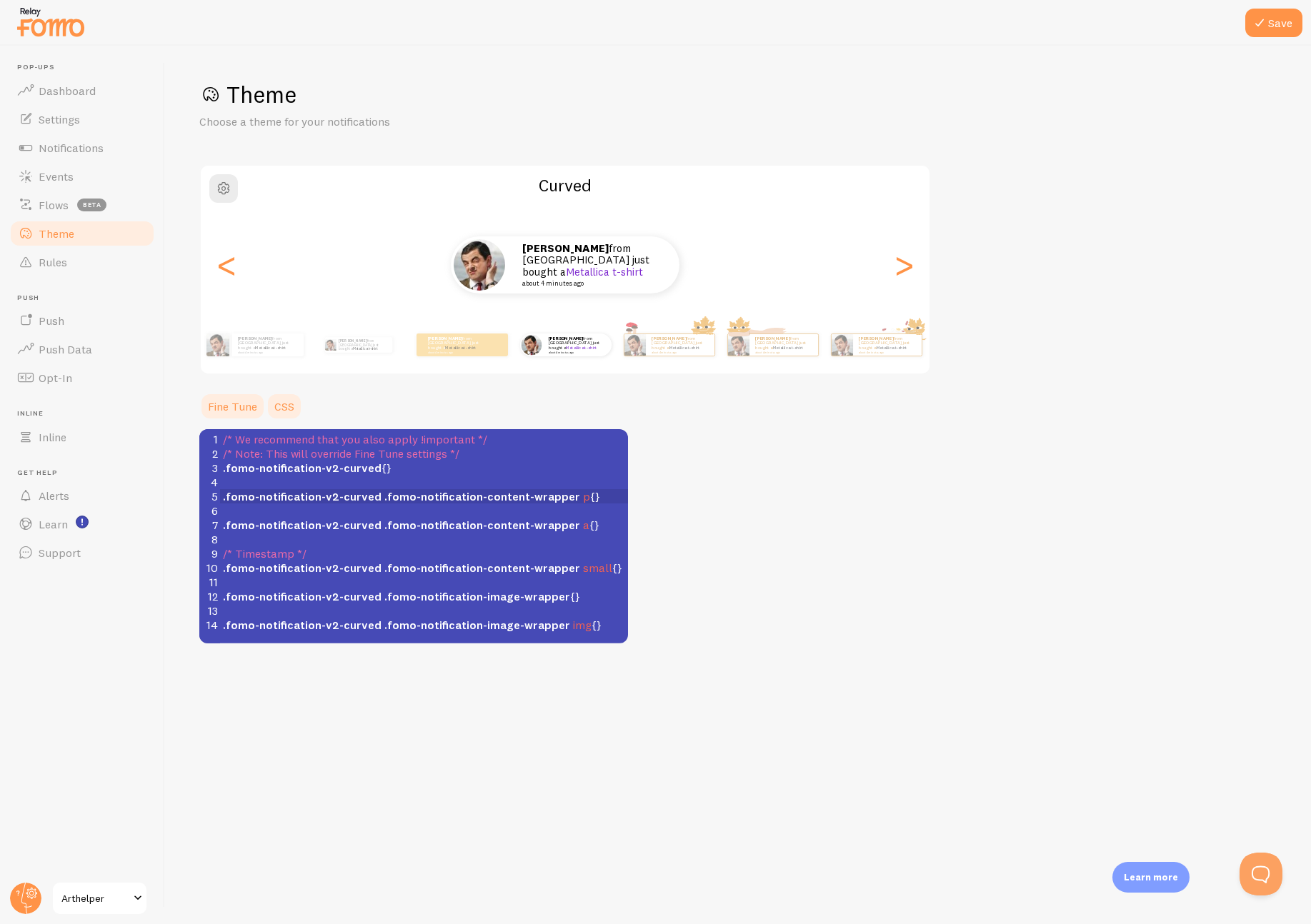
click at [220, 402] on link "Fine Tune" at bounding box center [233, 406] width 67 height 28
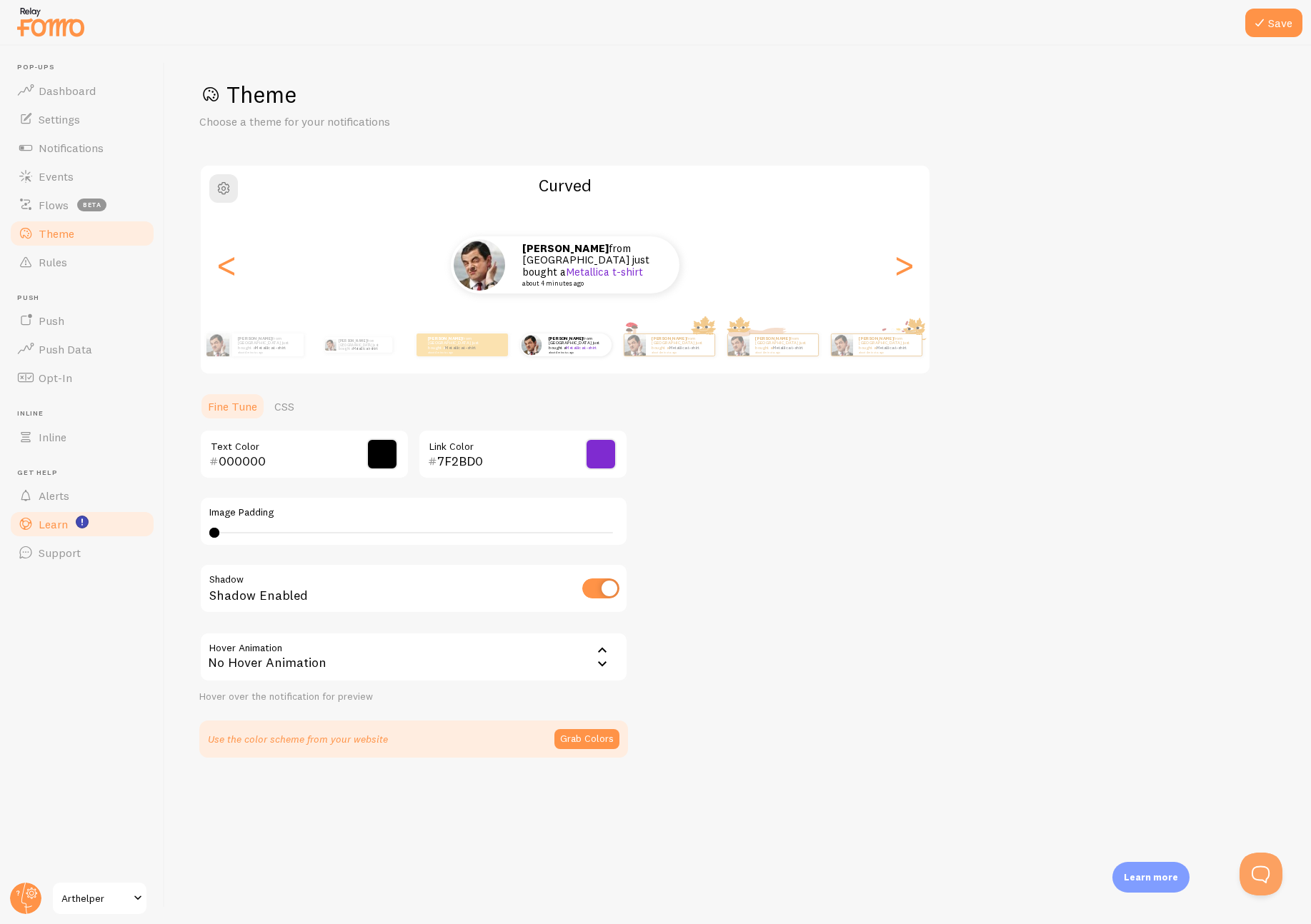
type input "4"
drag, startPoint x: 212, startPoint y: 532, endPoint x: 139, endPoint y: 535, distance: 73.1
click at [139, 535] on main "Pop-ups Dashboard Settings Notifications Events Flows beta Theme Rules Push Pus…" at bounding box center [656, 484] width 1311 height 879
click at [819, 586] on div "Theme Choose a theme for your notifications Curved Patrick from United States j…" at bounding box center [738, 419] width 1077 height 678
click at [1259, 20] on icon at bounding box center [1260, 23] width 17 height 17
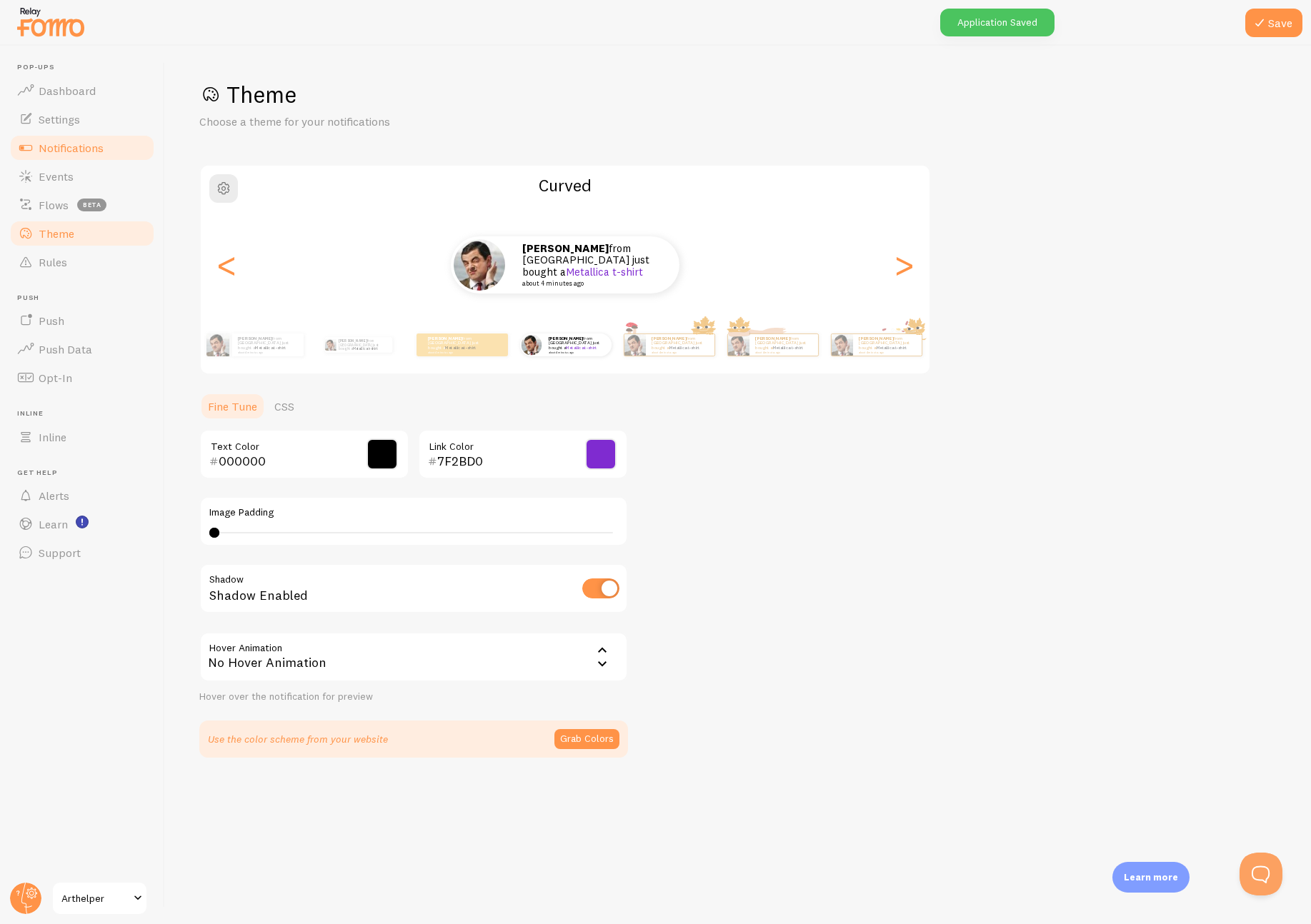
click at [58, 149] on span "Notifications" at bounding box center [71, 147] width 65 height 15
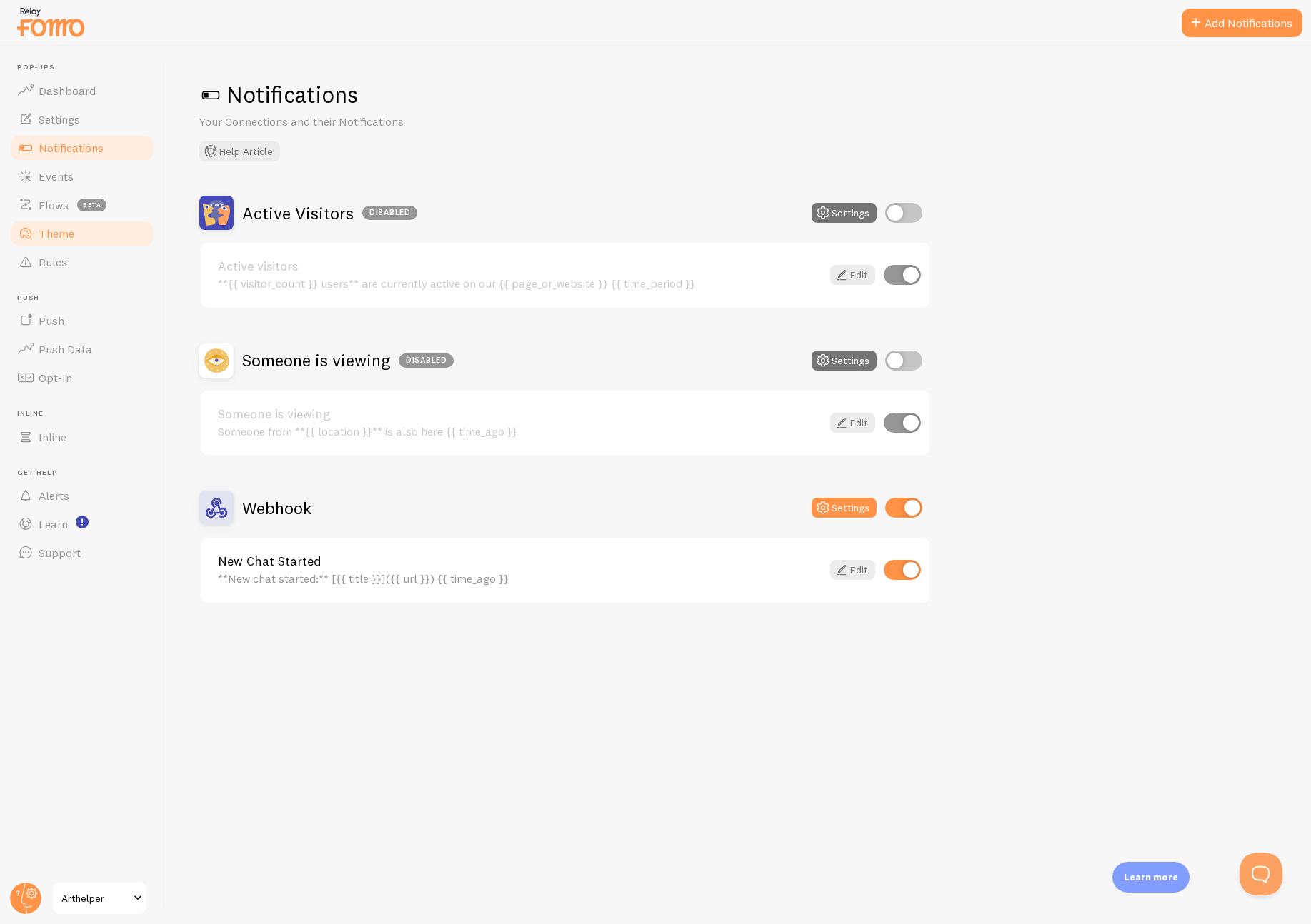
click at [60, 228] on span "Theme" at bounding box center [56, 234] width 36 height 15
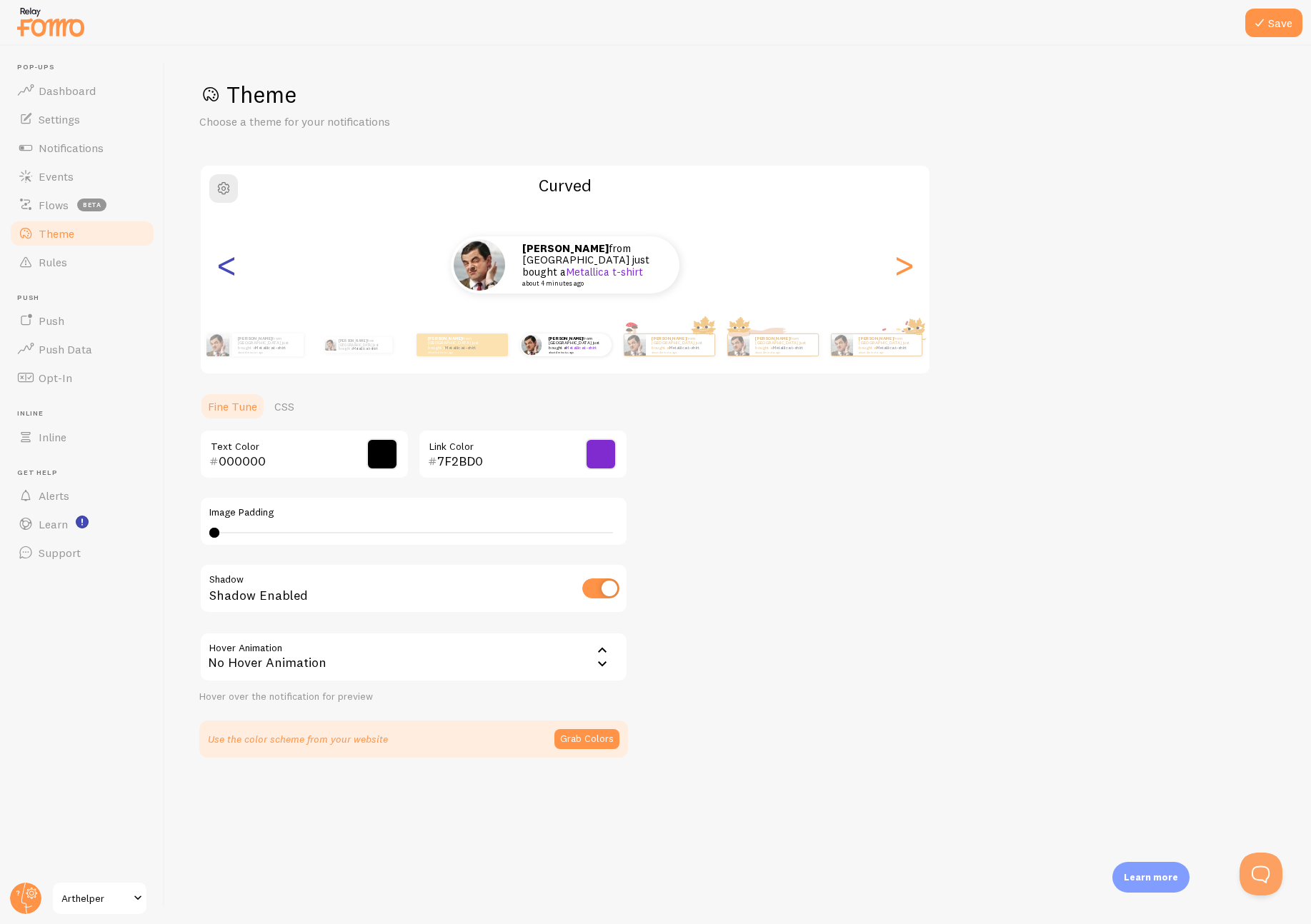
click at [222, 266] on div "<" at bounding box center [227, 265] width 17 height 103
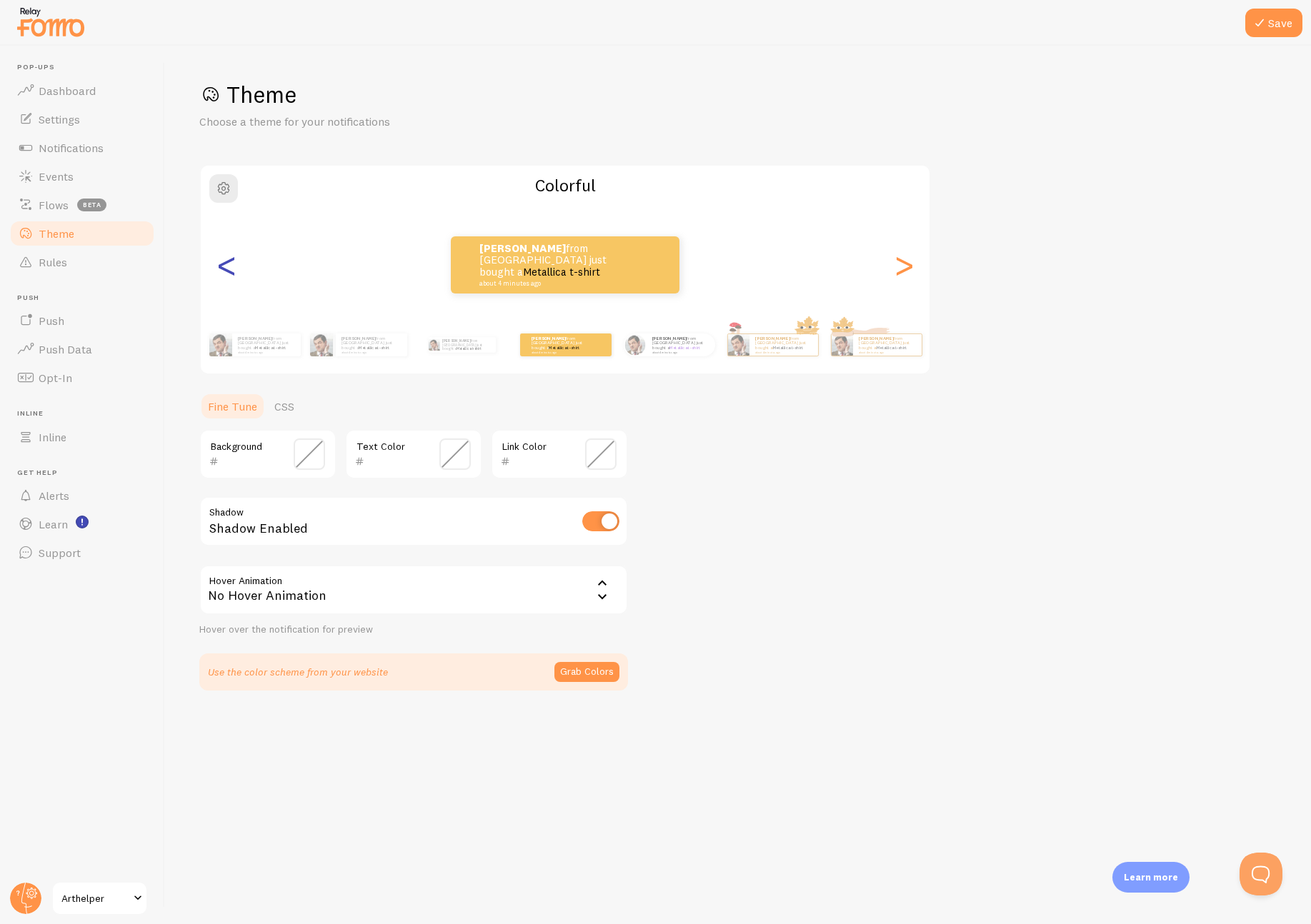
click at [222, 266] on div "<" at bounding box center [227, 265] width 17 height 103
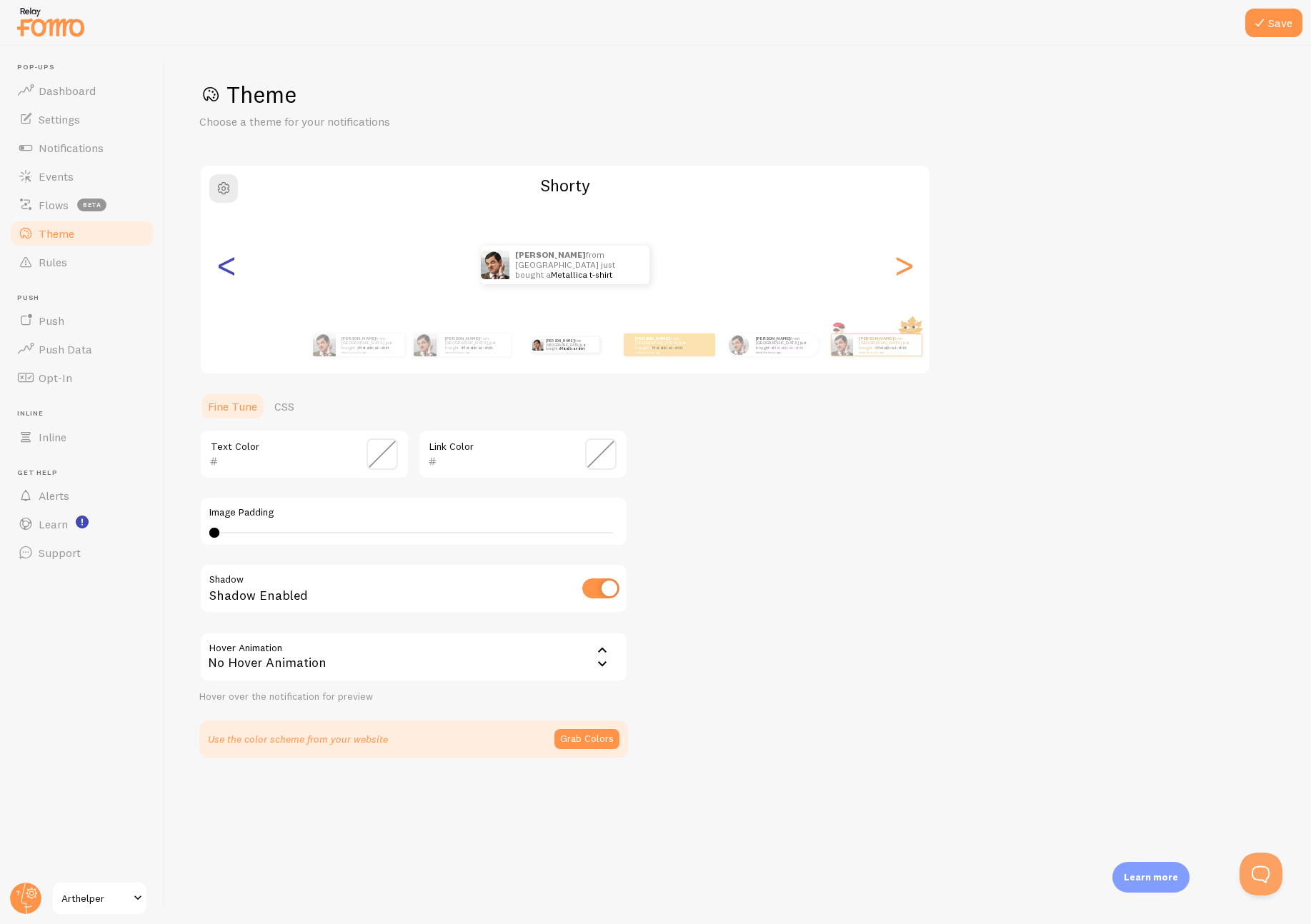
click at [222, 266] on div "<" at bounding box center [227, 265] width 17 height 103
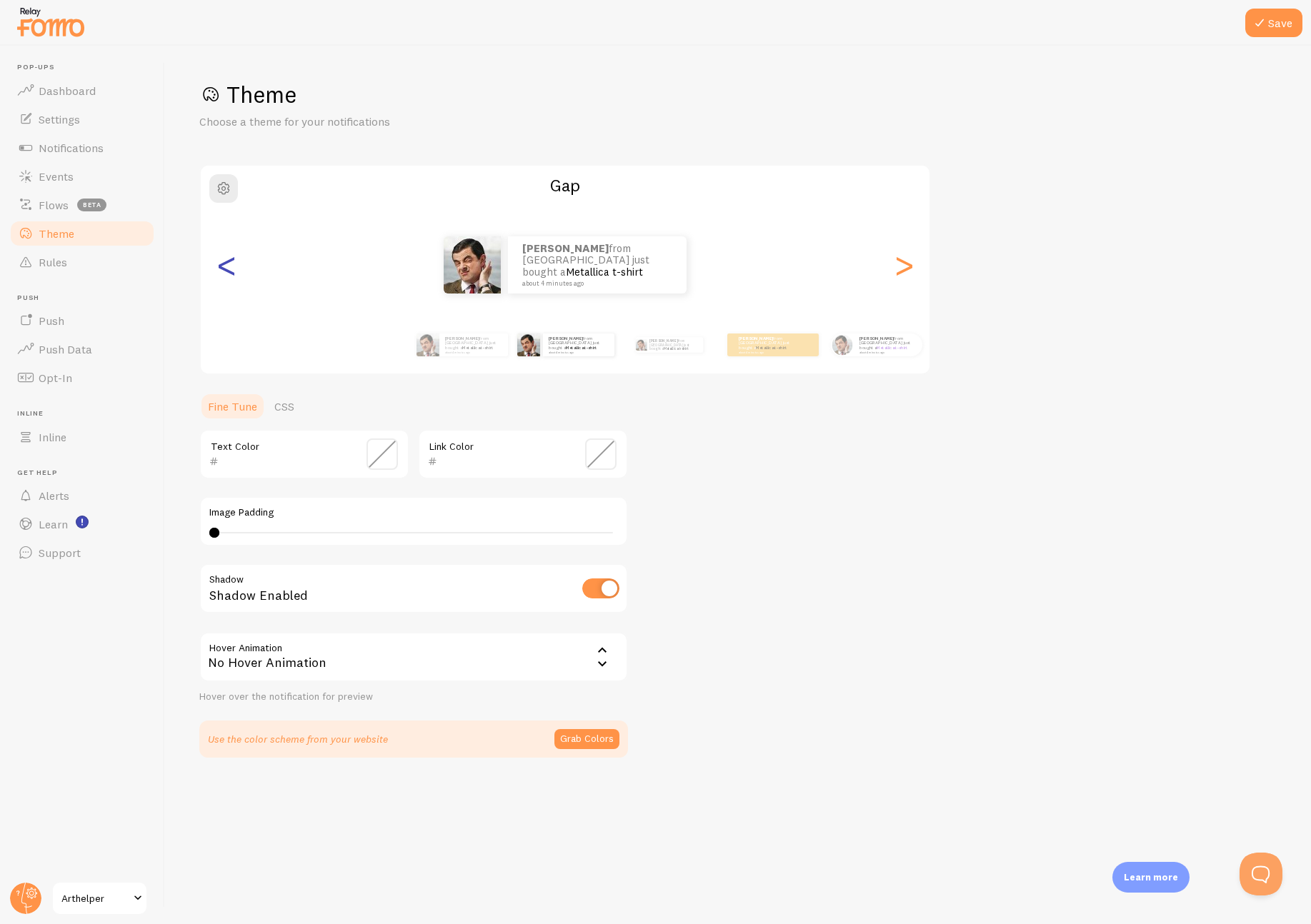
click at [222, 266] on div "<" at bounding box center [227, 265] width 17 height 103
click at [378, 456] on span at bounding box center [382, 454] width 32 height 32
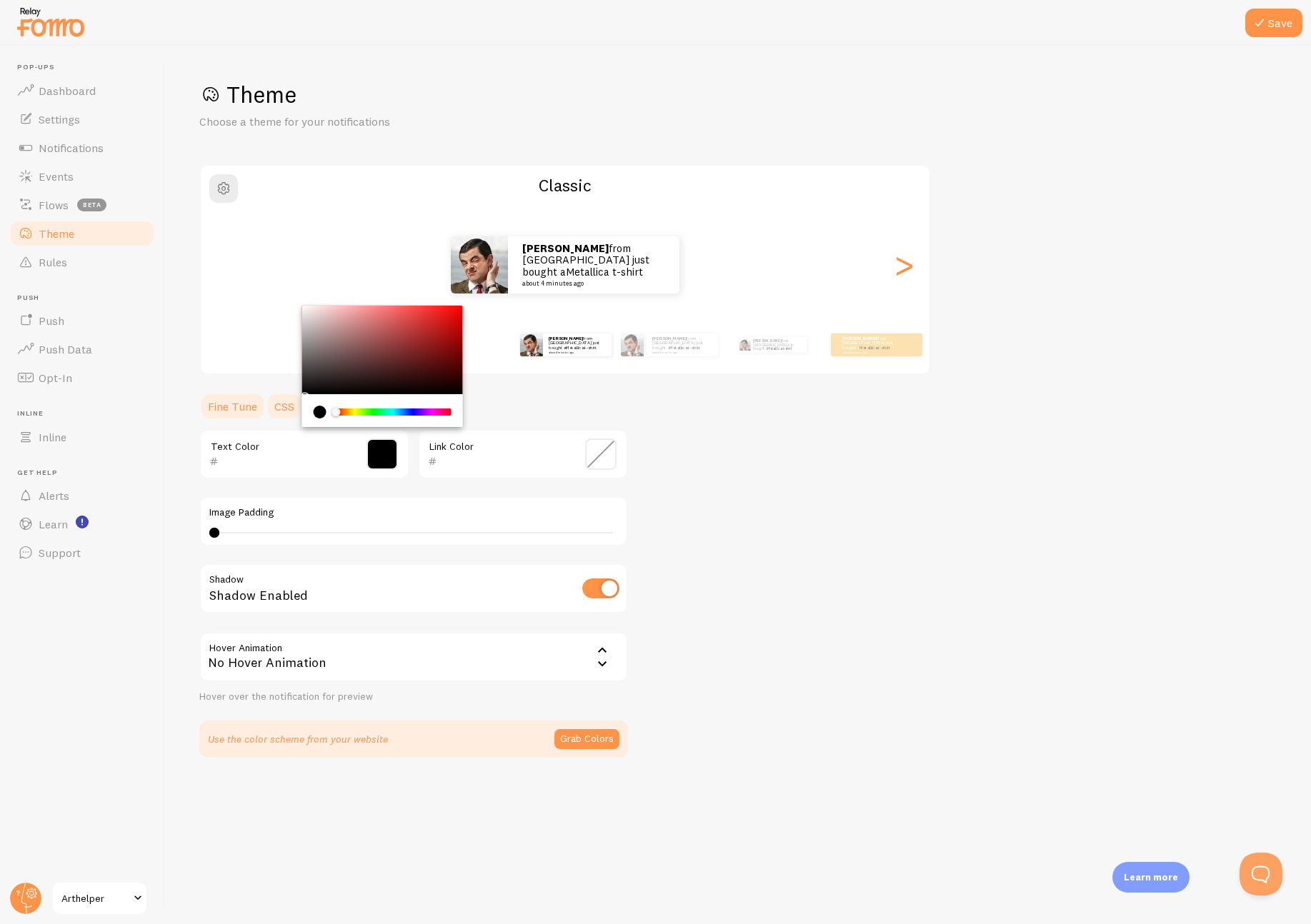
type input "000000"
drag, startPoint x: 276, startPoint y: 396, endPoint x: 262, endPoint y: 414, distance: 22.8
click at [262, 414] on section "Fine Tune CSS 000000 Text Color Link Color Image Padding 0 0 - undefined Shadow…" at bounding box center [413, 574] width 429 height 365
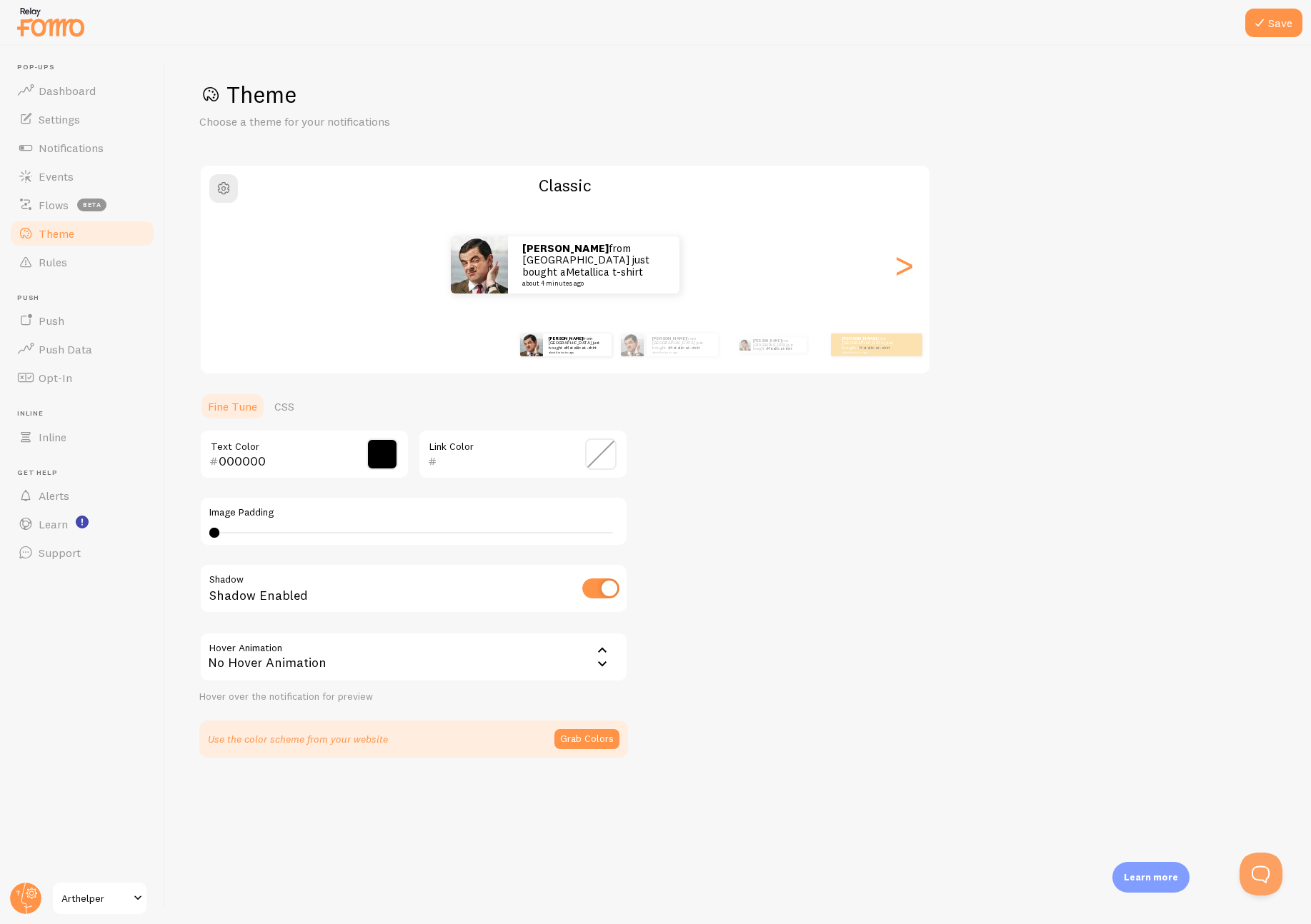
click at [606, 459] on span at bounding box center [601, 454] width 32 height 32
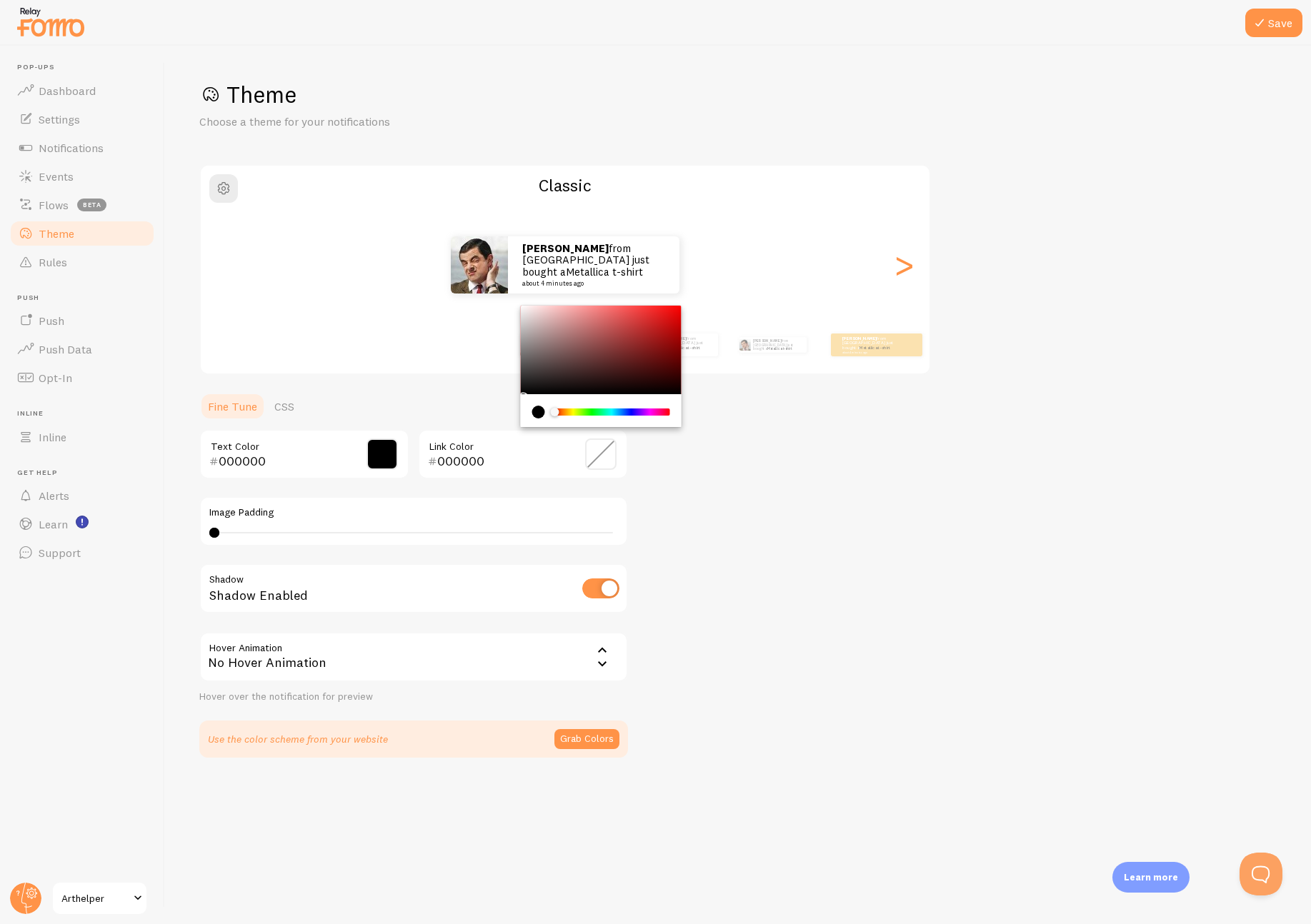
click at [640, 411] on div "Chrome color picker" at bounding box center [612, 412] width 114 height 7
click at [638, 340] on div "Chrome color picker" at bounding box center [602, 350] width 161 height 89
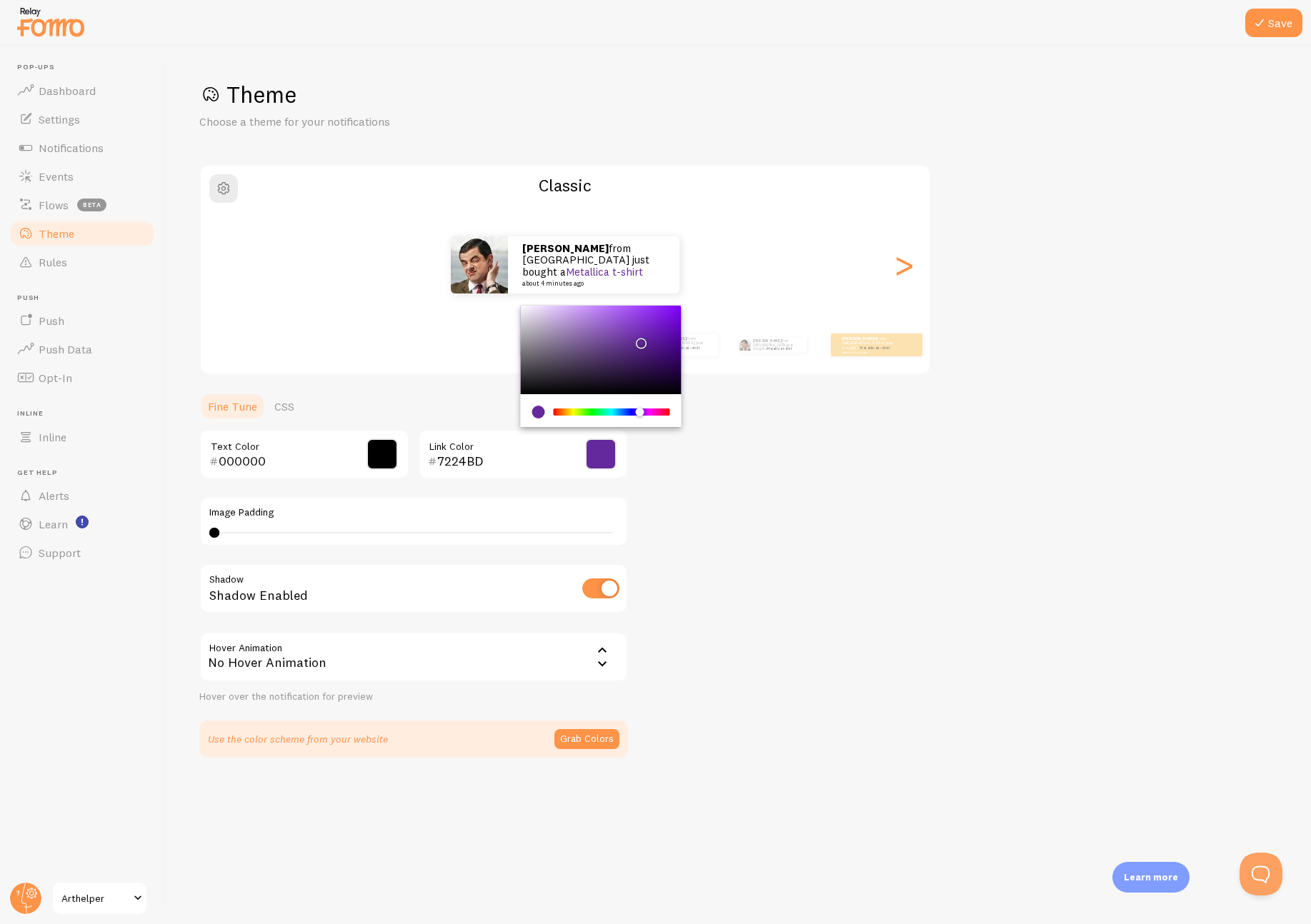
click at [651, 329] on div "Chrome color picker" at bounding box center [602, 350] width 161 height 89
click at [644, 323] on div "Chrome color picker" at bounding box center [602, 350] width 161 height 89
click at [653, 322] on div "Chrome color picker" at bounding box center [602, 350] width 161 height 89
click at [644, 318] on div "Chrome color picker" at bounding box center [602, 350] width 161 height 89
click at [648, 316] on div "Chrome color picker" at bounding box center [602, 350] width 161 height 89
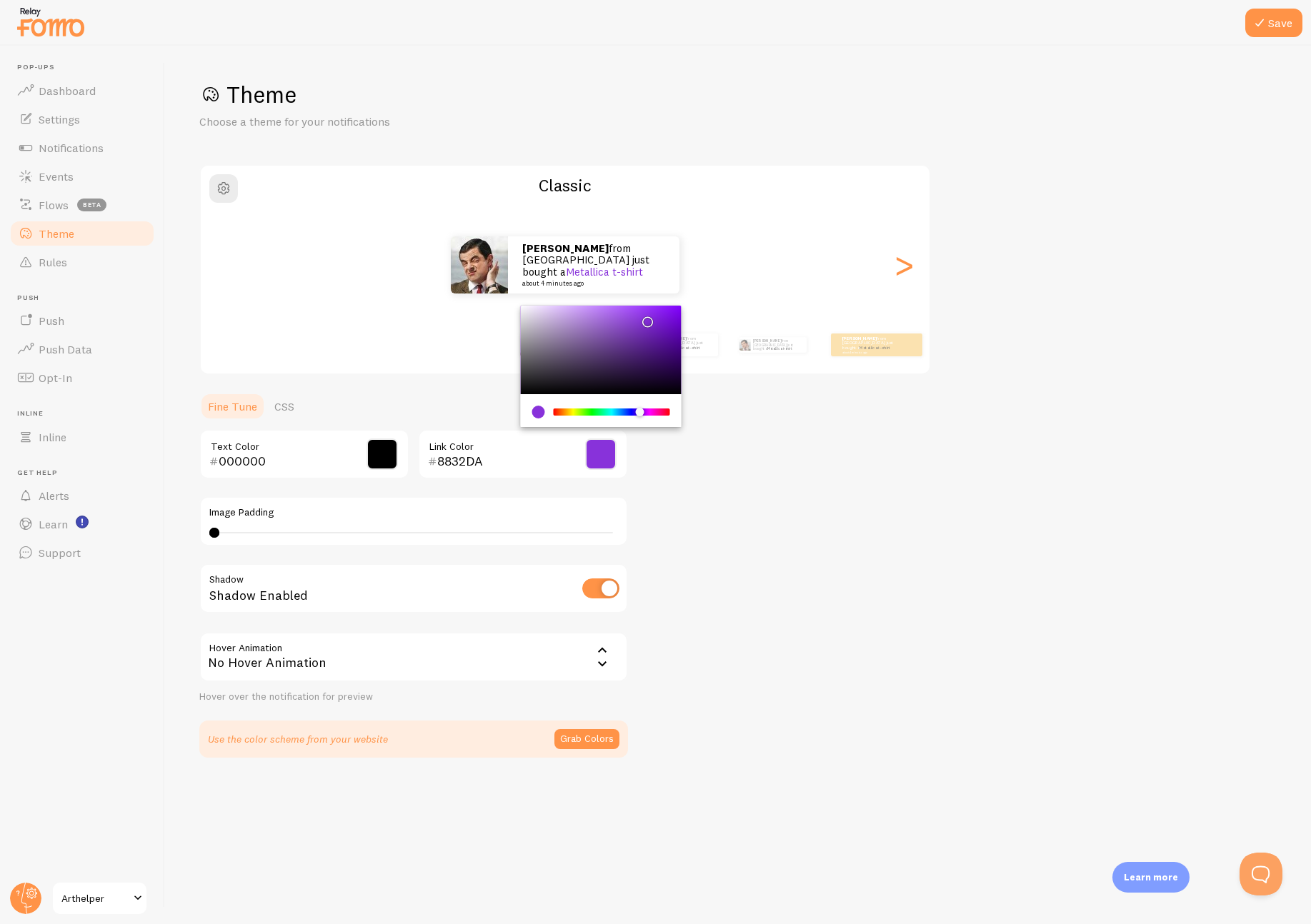
type input "8A2FE2"
click at [878, 507] on div "Theme Choose a theme for your notifications Classic Patrick from United States …" at bounding box center [738, 419] width 1077 height 678
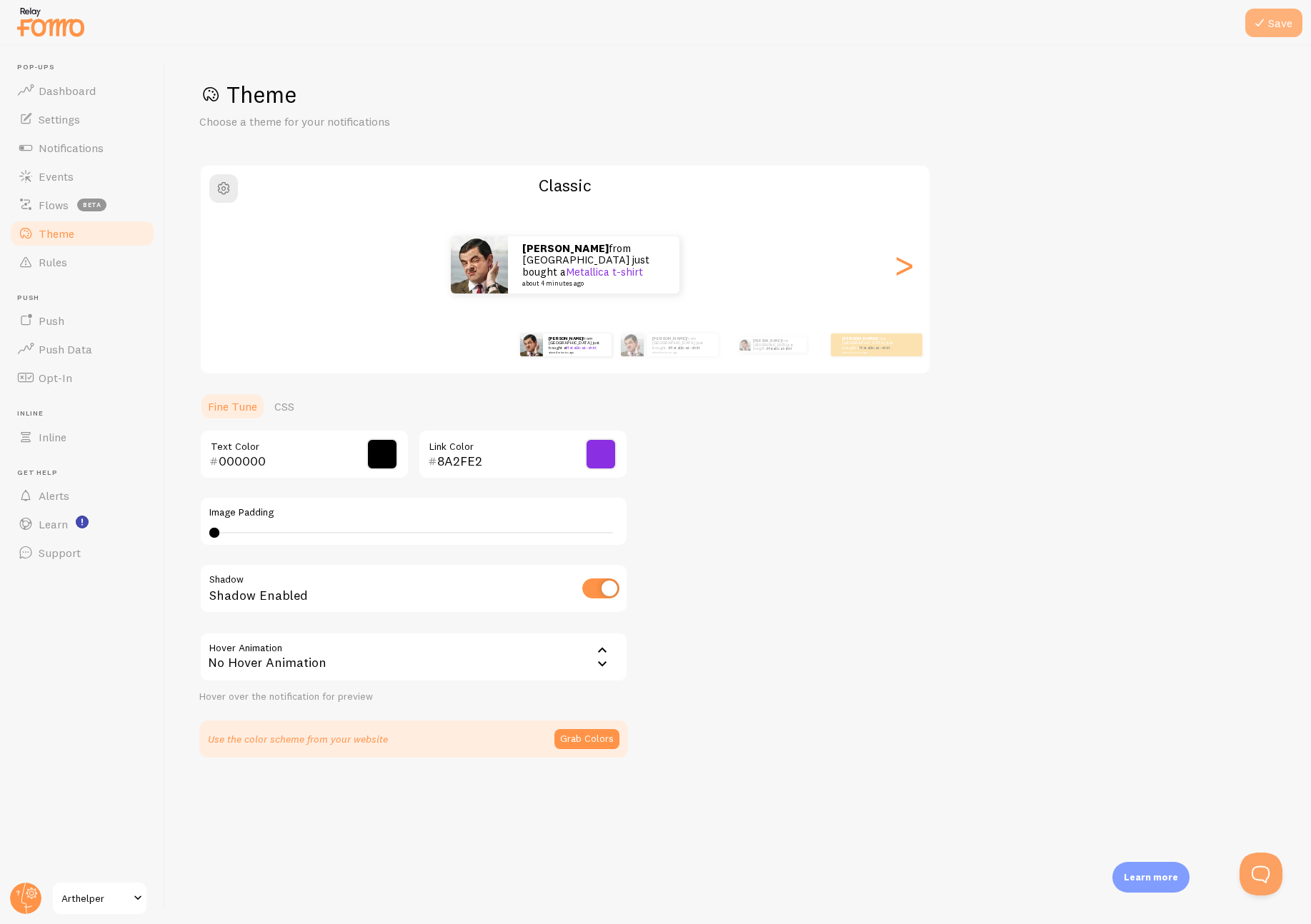
click at [1268, 30] on icon at bounding box center [1260, 23] width 17 height 17
click at [285, 400] on link "CSS" at bounding box center [284, 406] width 37 height 28
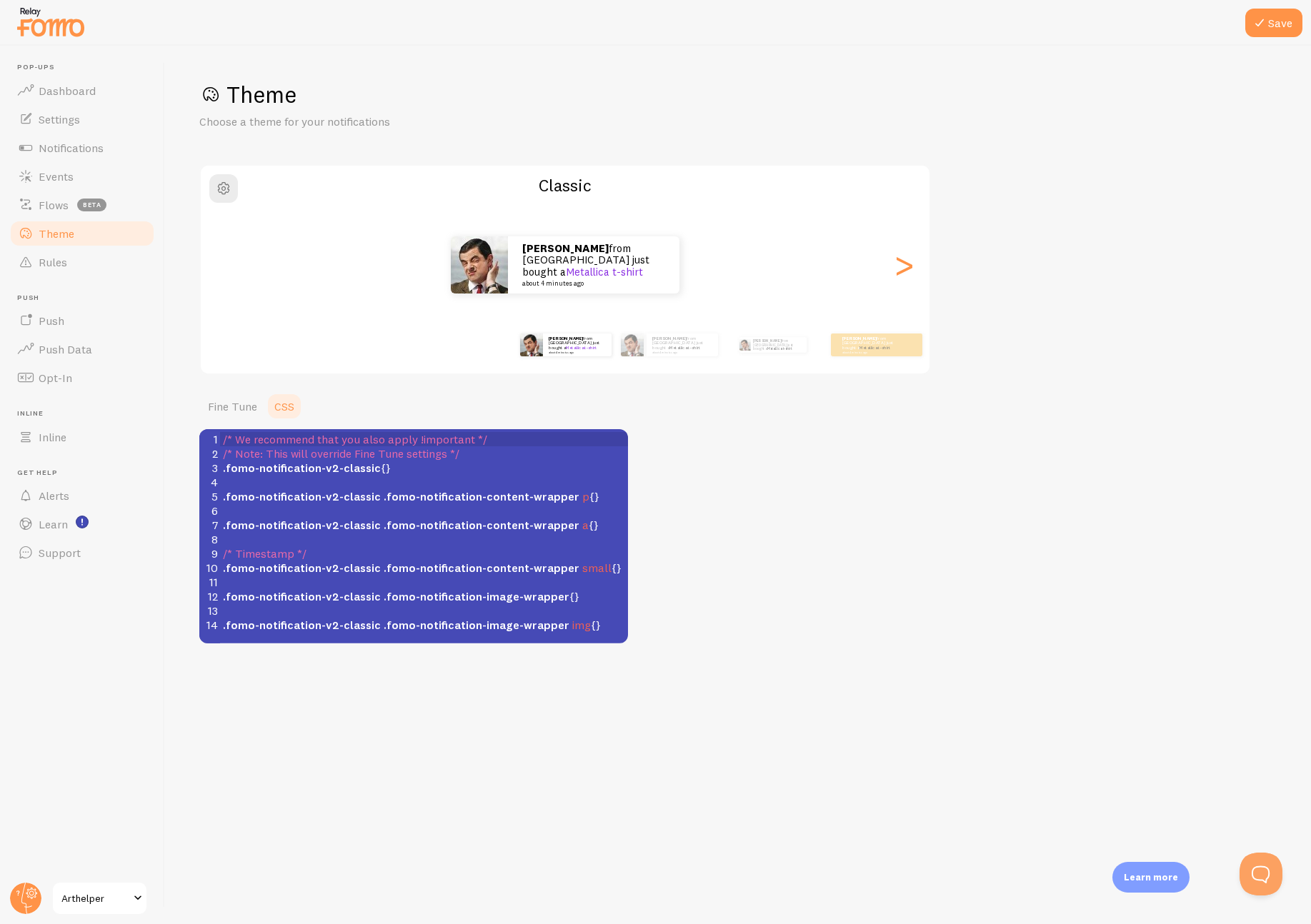
scroll to position [6, 0]
click at [581, 626] on span ".fomo-notification-v2-classic .fomo-notification-image-wrapper img {}" at bounding box center [412, 625] width 378 height 15
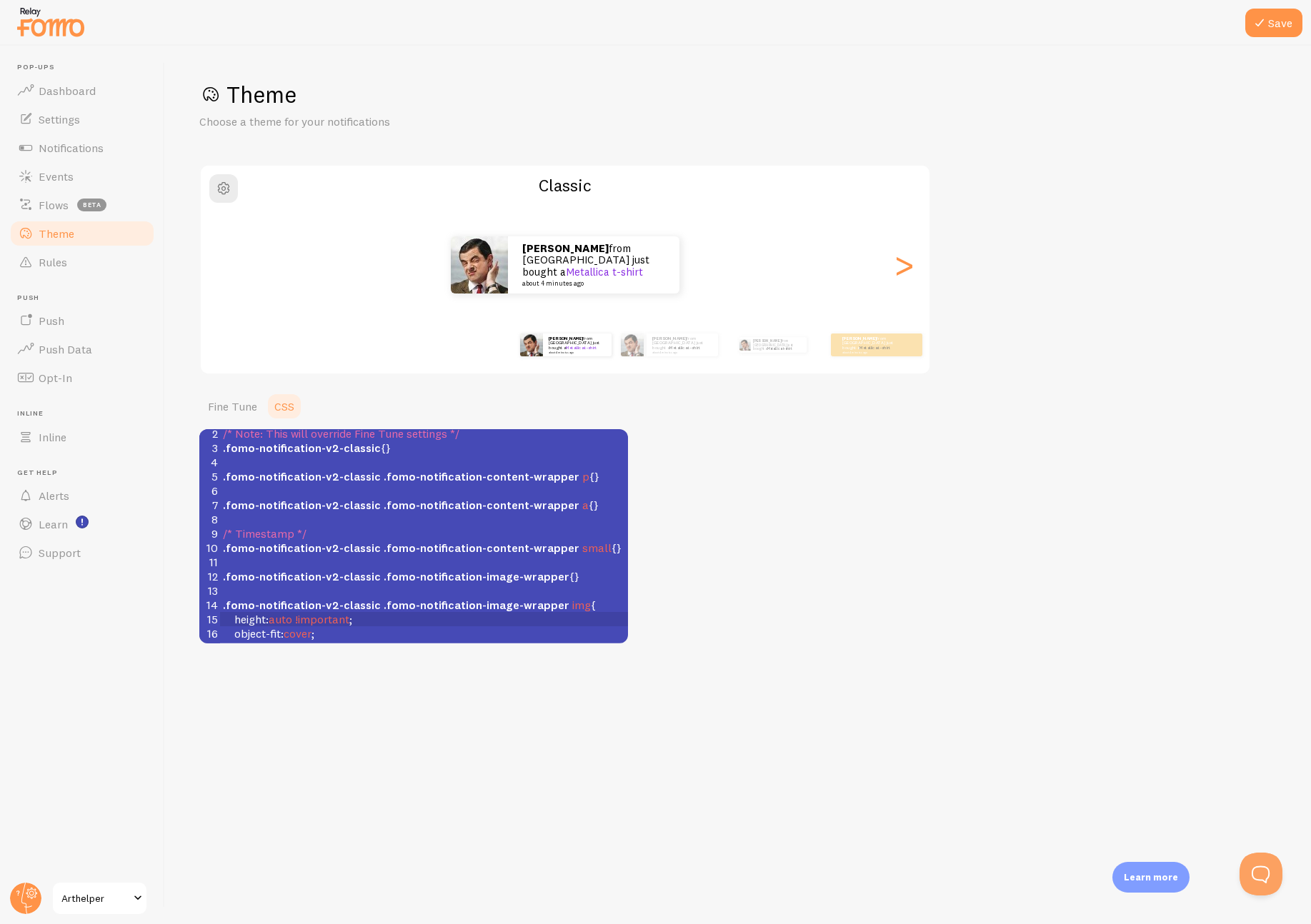
scroll to position [34, 0]
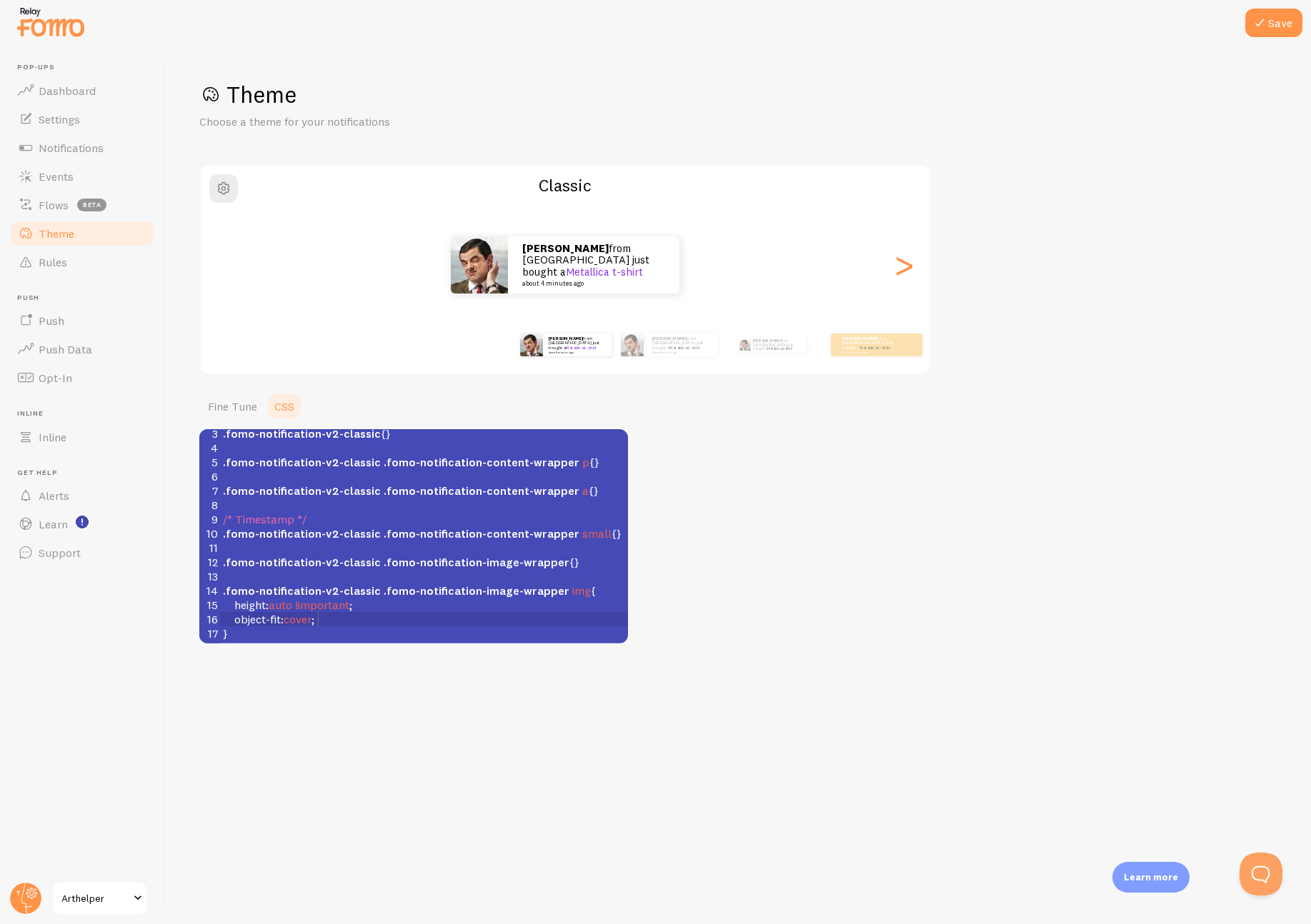
click at [357, 619] on pre "object-fit : cover ;" at bounding box center [424, 619] width 408 height 15
click at [1271, 23] on button "Save" at bounding box center [1273, 22] width 57 height 28
click at [383, 608] on pre "height : auto !important ;" at bounding box center [424, 605] width 408 height 15
type textarea "ma"
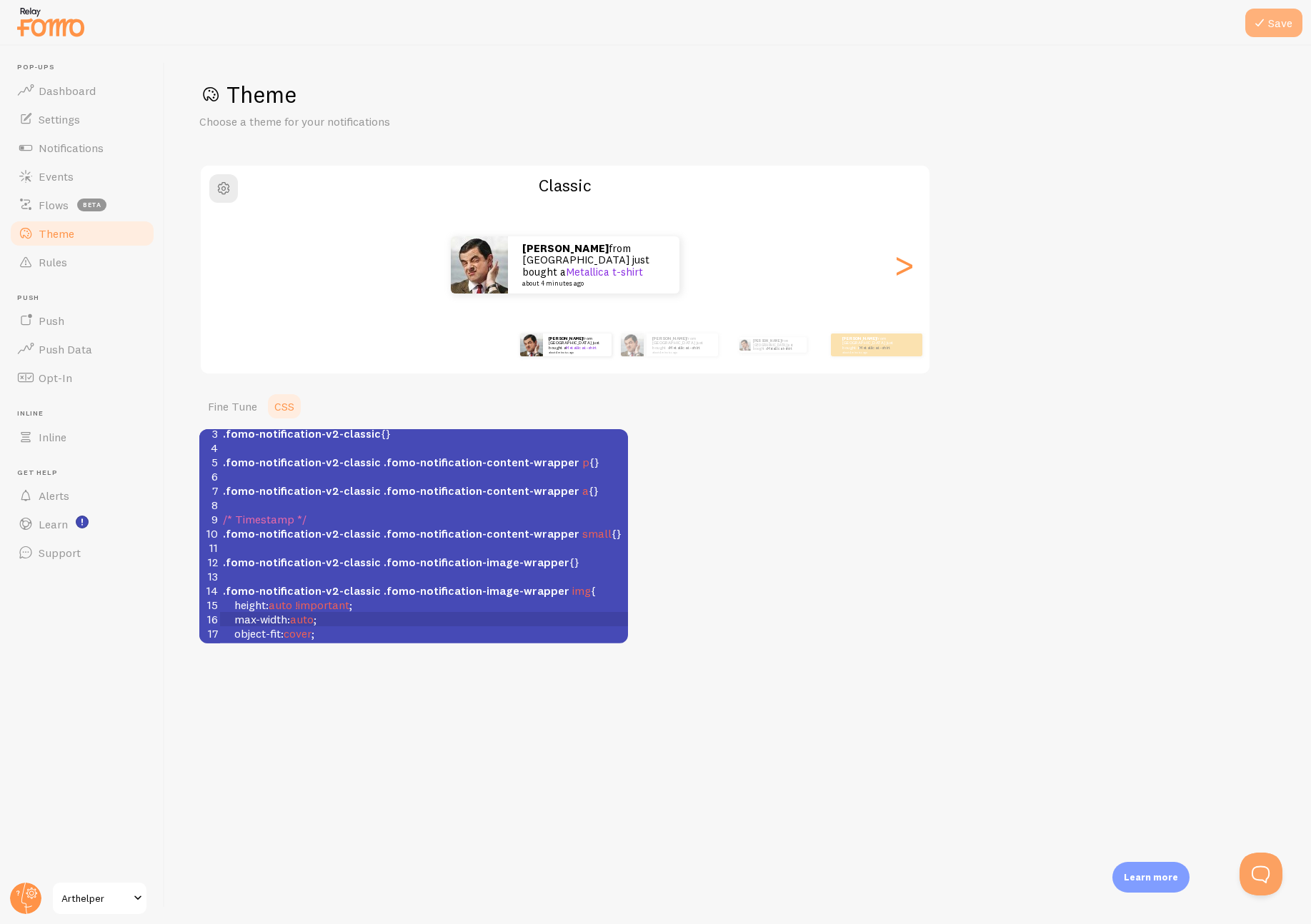
type textarea "max-width: auto;"
click at [1296, 28] on button "Save" at bounding box center [1273, 22] width 57 height 28
click at [1285, 27] on button "Save" at bounding box center [1273, 22] width 57 height 28
click at [305, 621] on span "auto" at bounding box center [302, 619] width 24 height 15
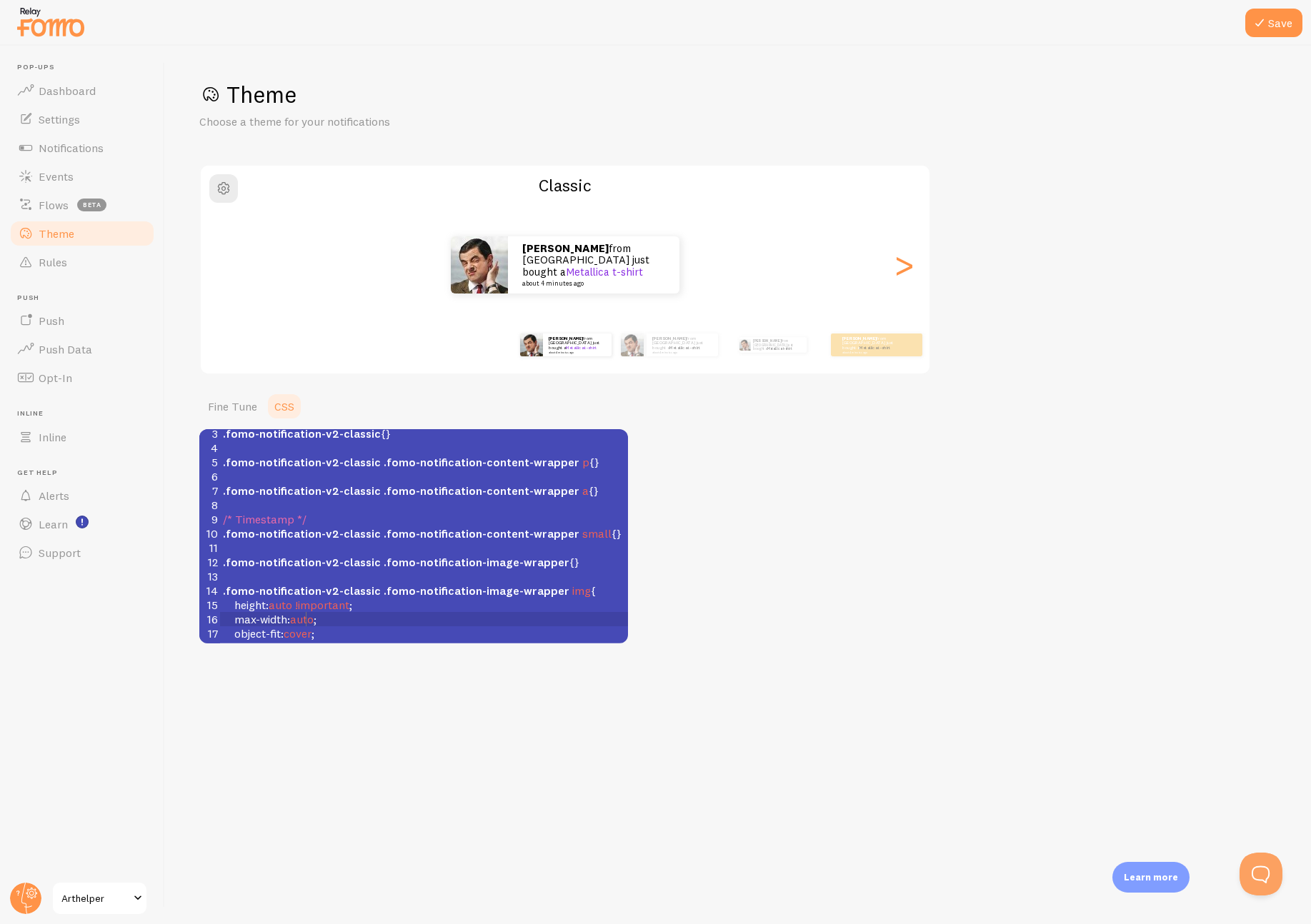
type textarea "auto"
click at [305, 621] on span "auto" at bounding box center [302, 619] width 24 height 15
click at [306, 615] on span "auto" at bounding box center [302, 619] width 24 height 15
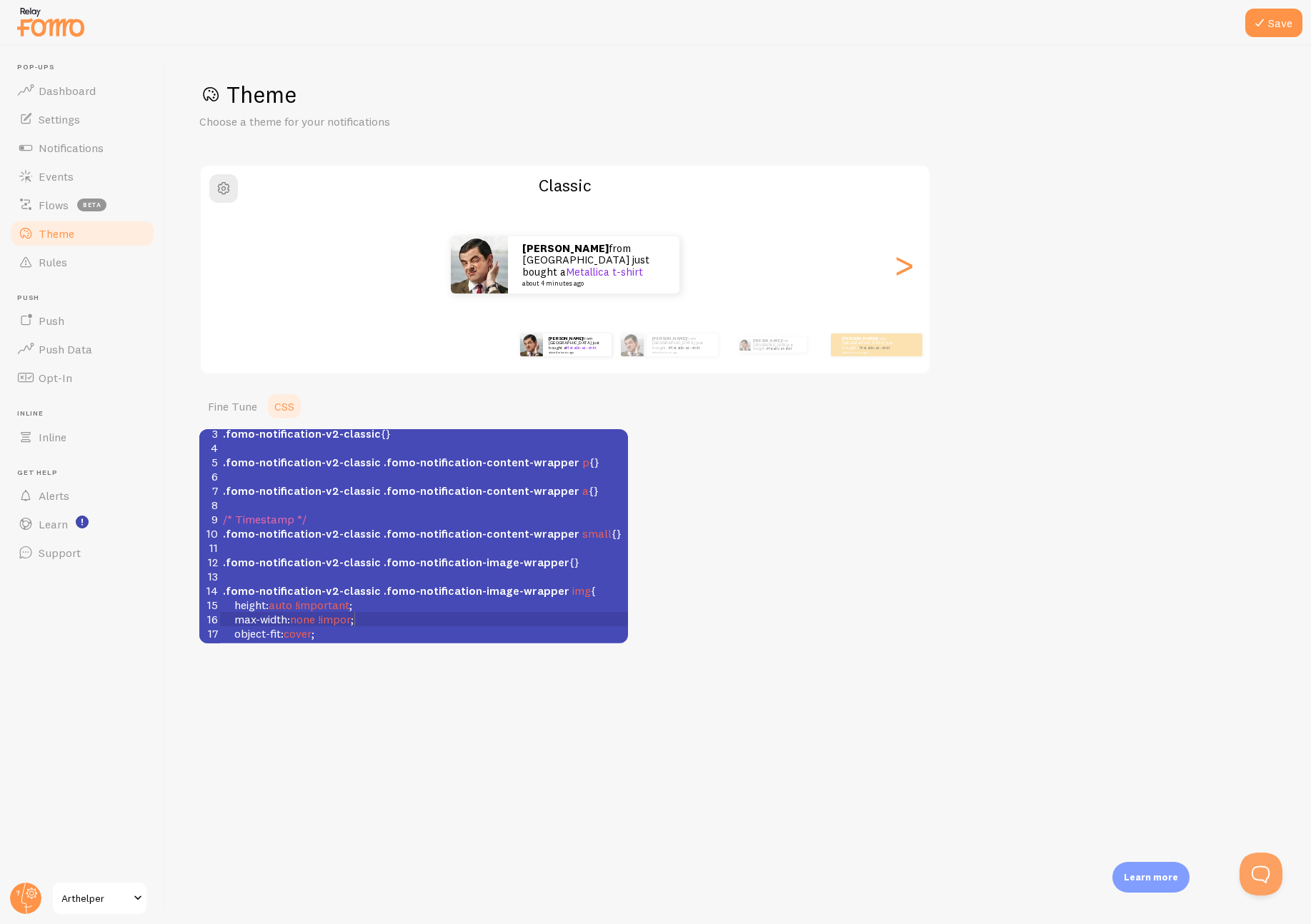
type textarea "none !important"
type textarea "!important"
type textarea "width: 100%;"
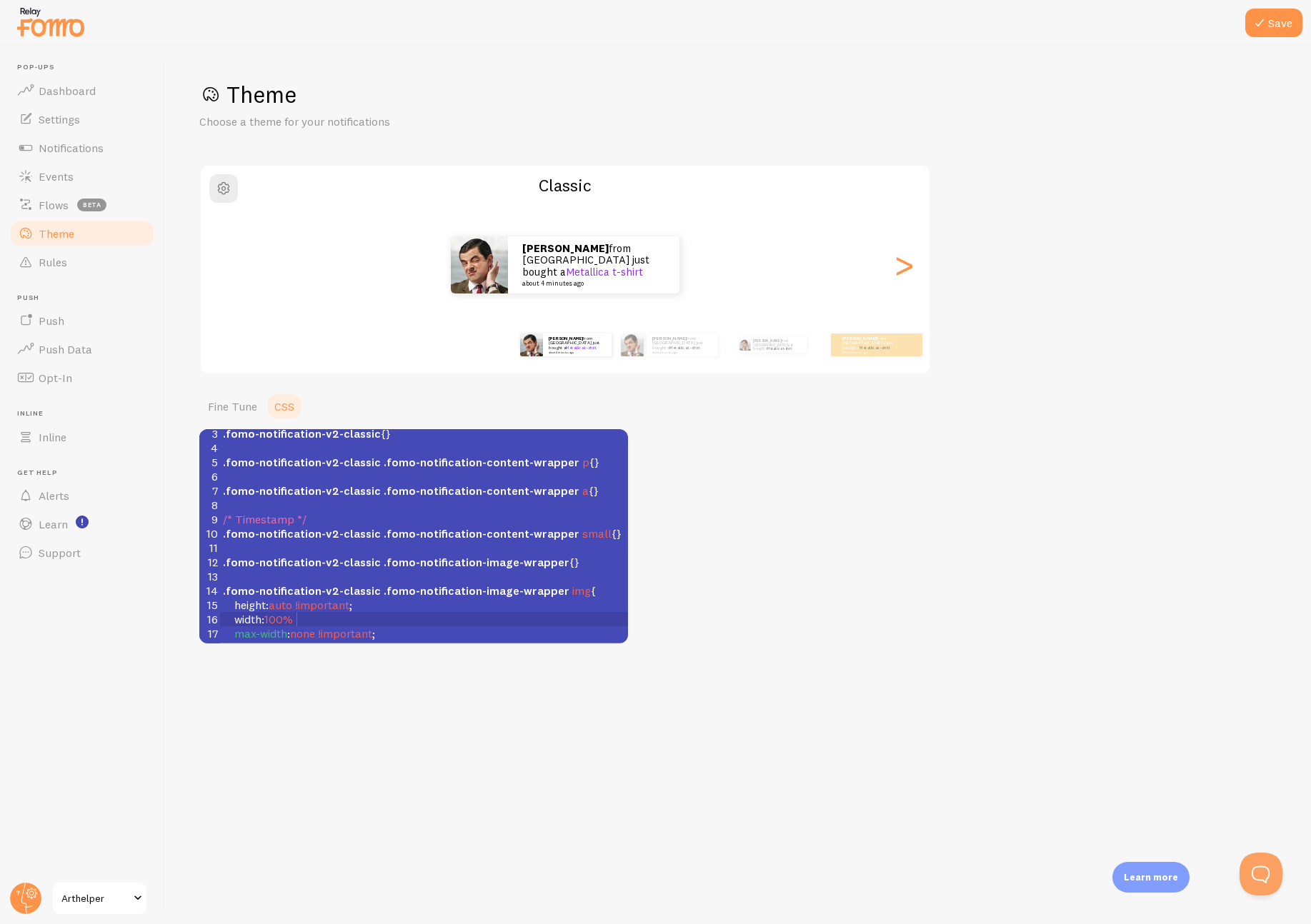
scroll to position [6, 70]
type textarea "100%"
type textarea "!imporatnt"
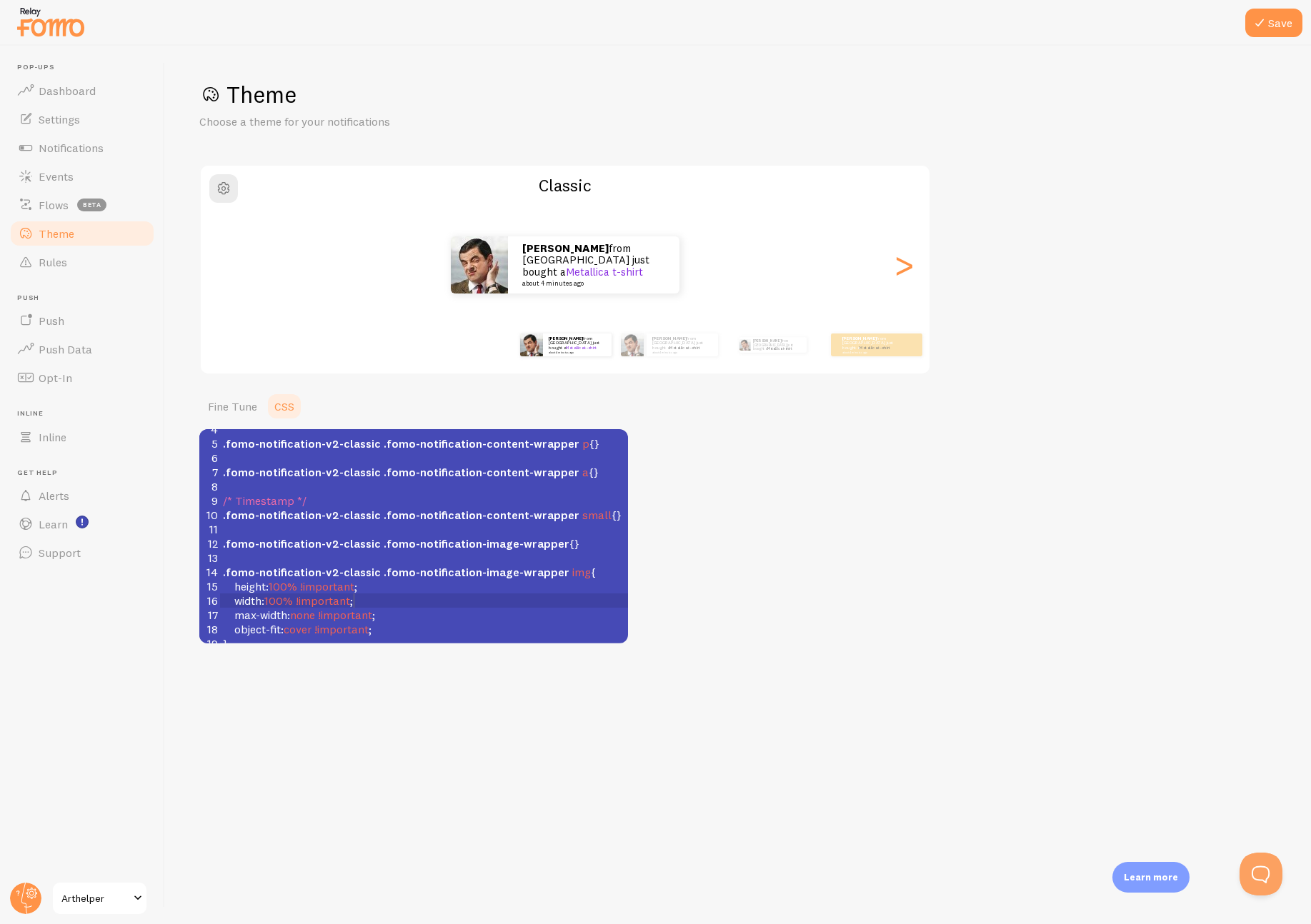
scroll to position [62, 0]
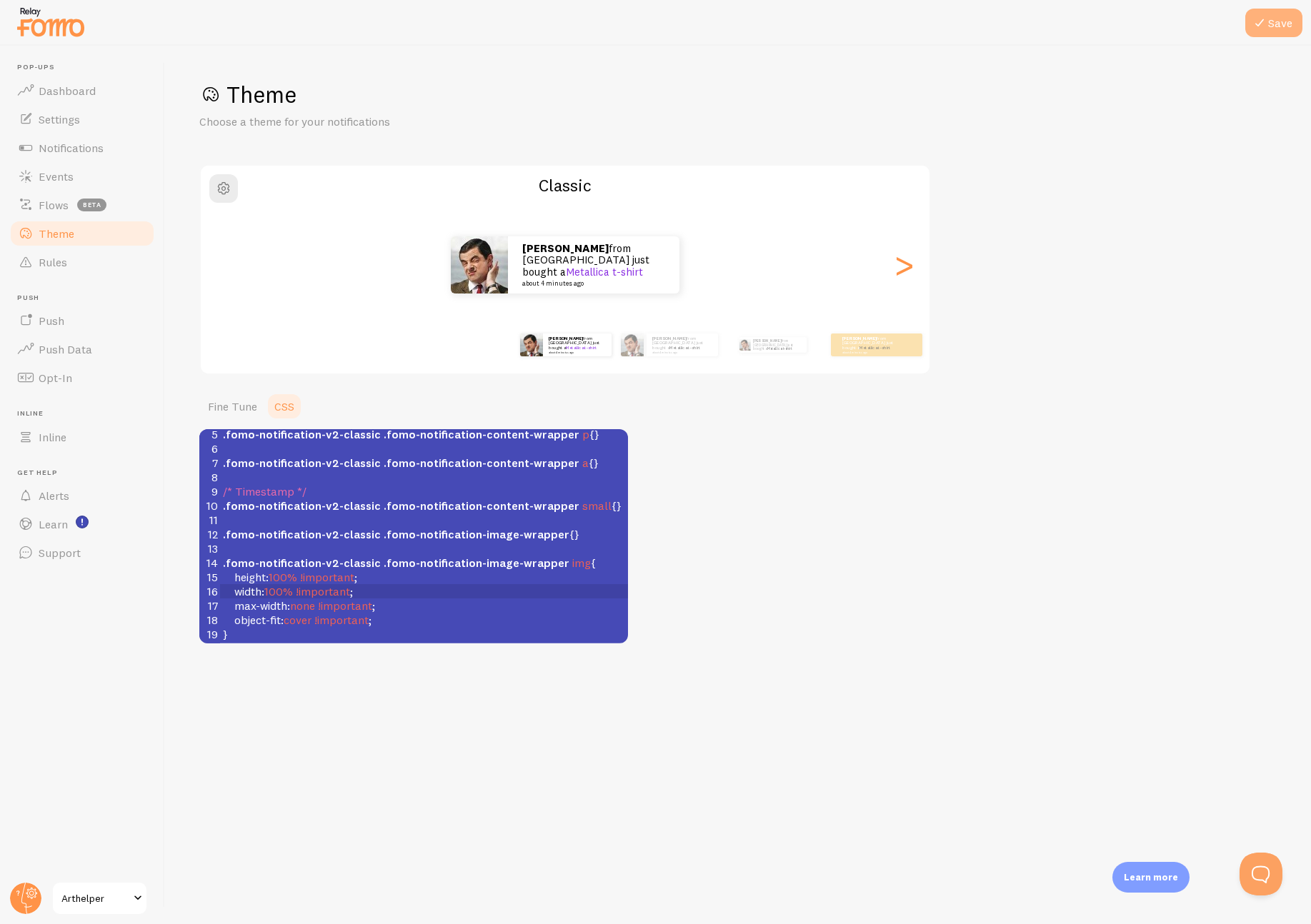
type textarea "tant"
click at [1269, 24] on button "Save" at bounding box center [1273, 22] width 57 height 28
click at [240, 413] on link "Fine Tune" at bounding box center [233, 406] width 67 height 28
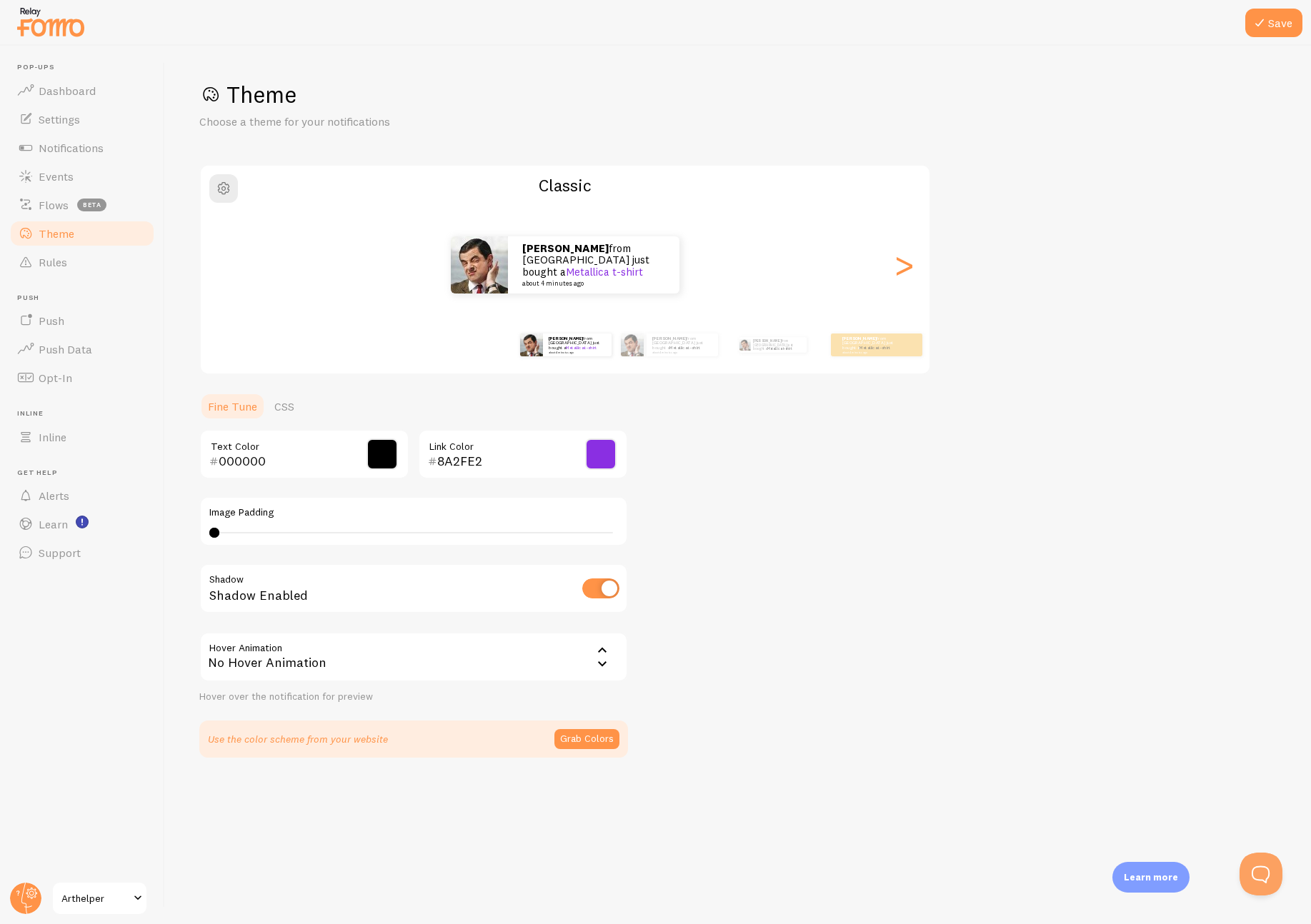
click at [442, 459] on input "8A2FE2" at bounding box center [502, 461] width 131 height 17
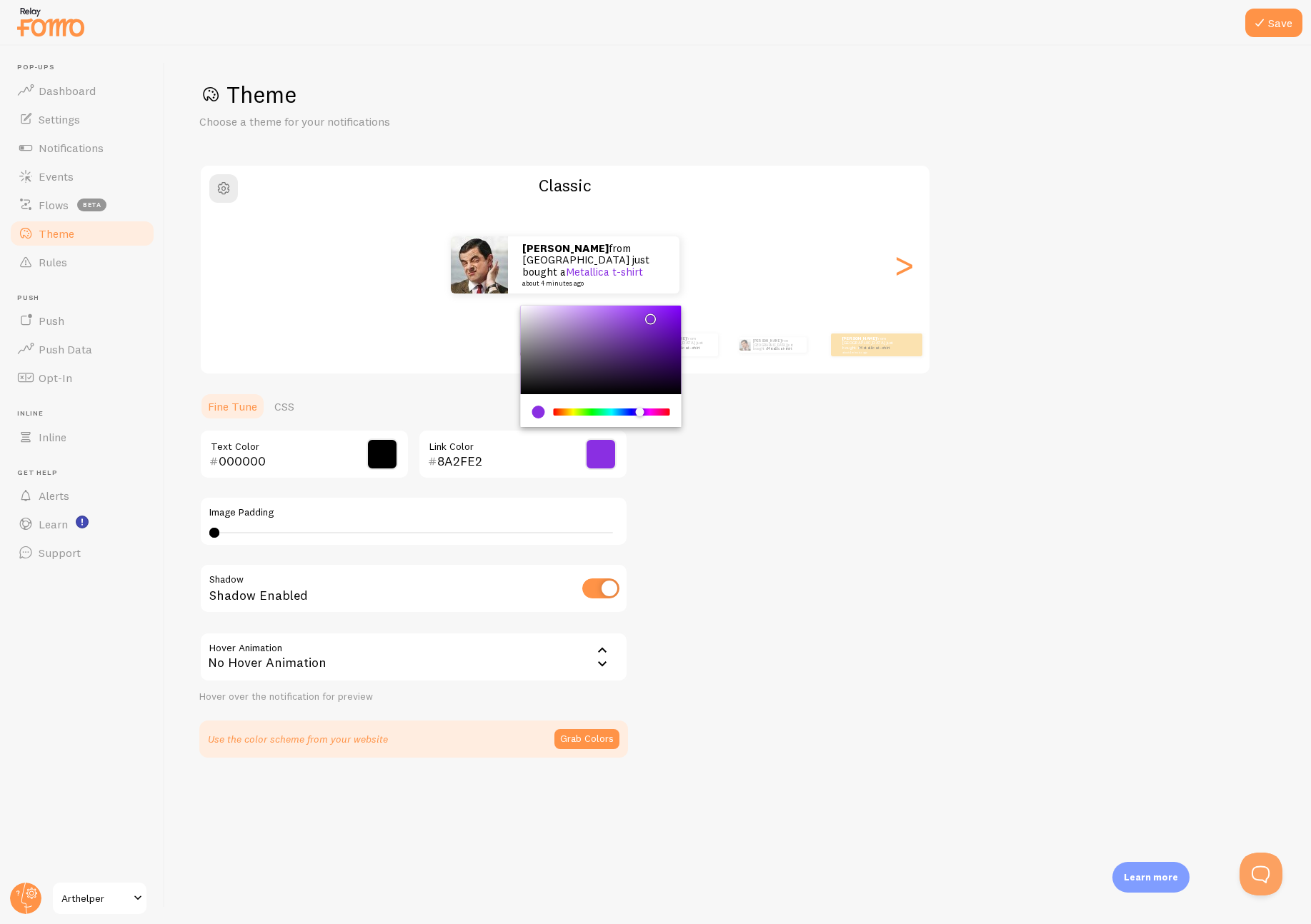
click at [442, 459] on input "8A2FE2" at bounding box center [502, 461] width 131 height 17
click at [295, 406] on link "CSS" at bounding box center [284, 406] width 37 height 28
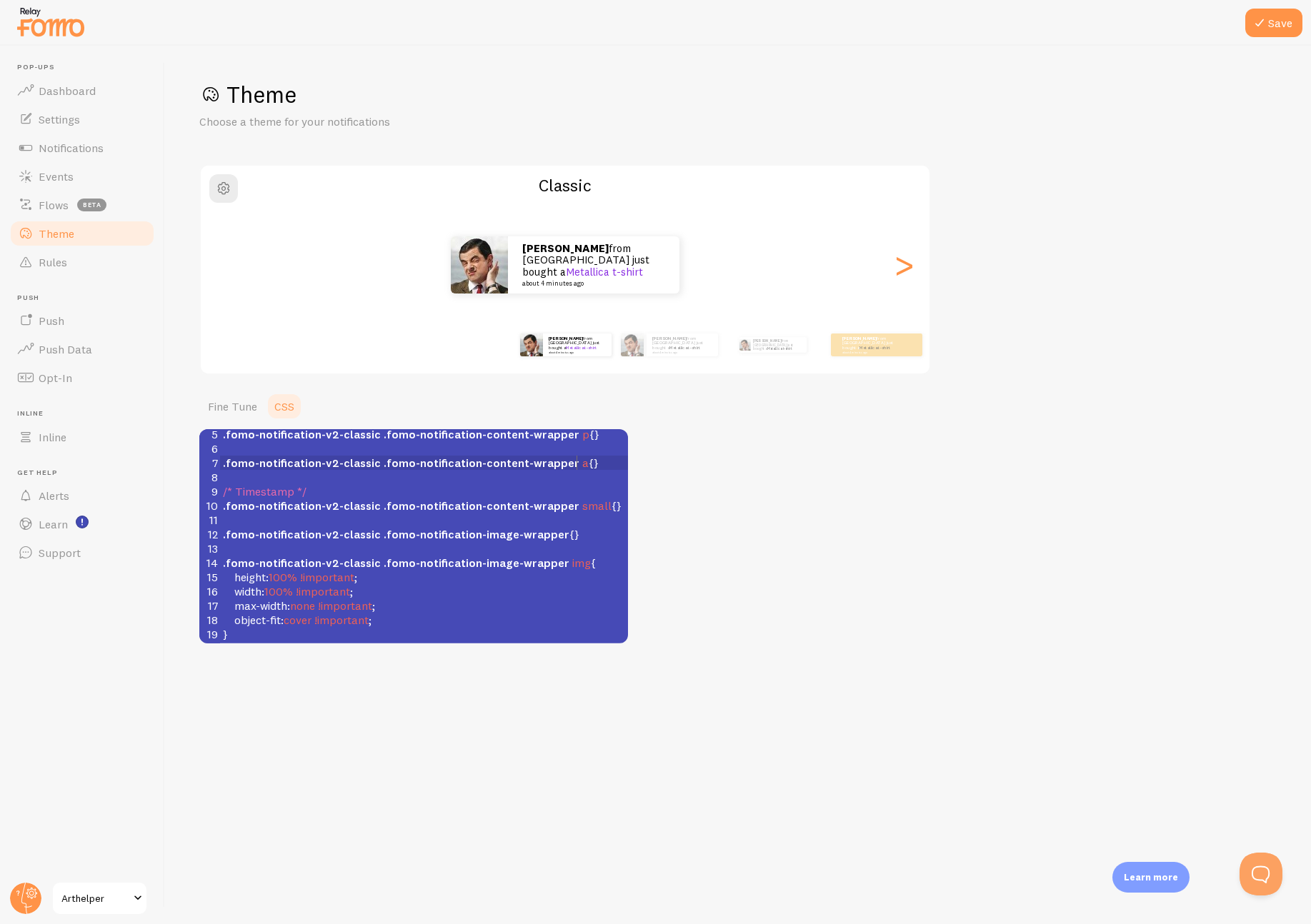
scroll to position [6, 21]
drag, startPoint x: 578, startPoint y: 465, endPoint x: 572, endPoint y: 535, distance: 70.3
click at [578, 465] on span ".fomo-notification-v2-classic .fomo-notification-content-wrapper a {}" at bounding box center [410, 463] width 376 height 15
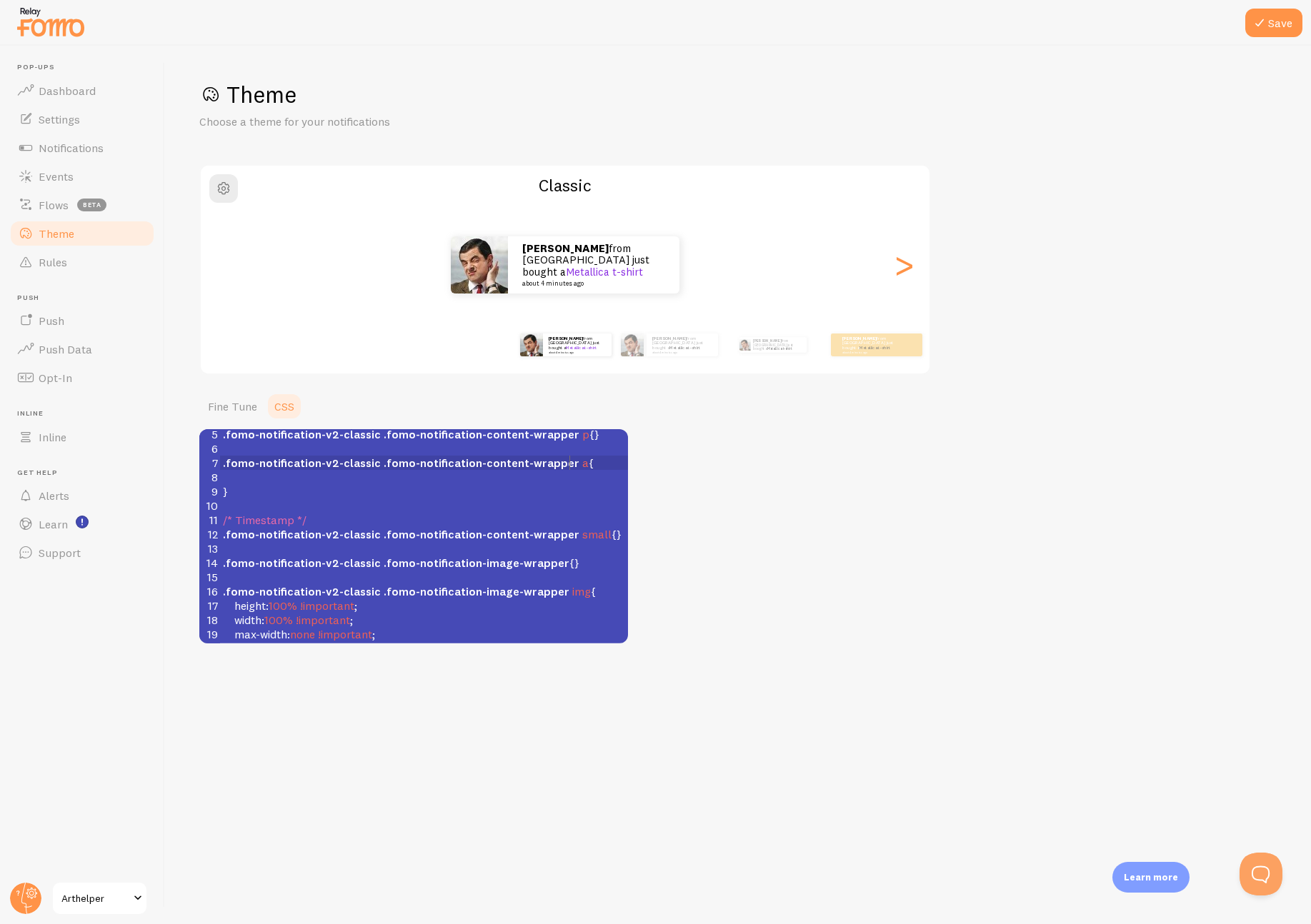
drag, startPoint x: 569, startPoint y: 465, endPoint x: 567, endPoint y: 531, distance: 66.0
click at [569, 465] on span ".fomo-notification-v2-classic .fomo-notification-content-wrapper a {" at bounding box center [407, 463] width 371 height 15
type textarea ":hover"
type textarea "text-decoration-color:"
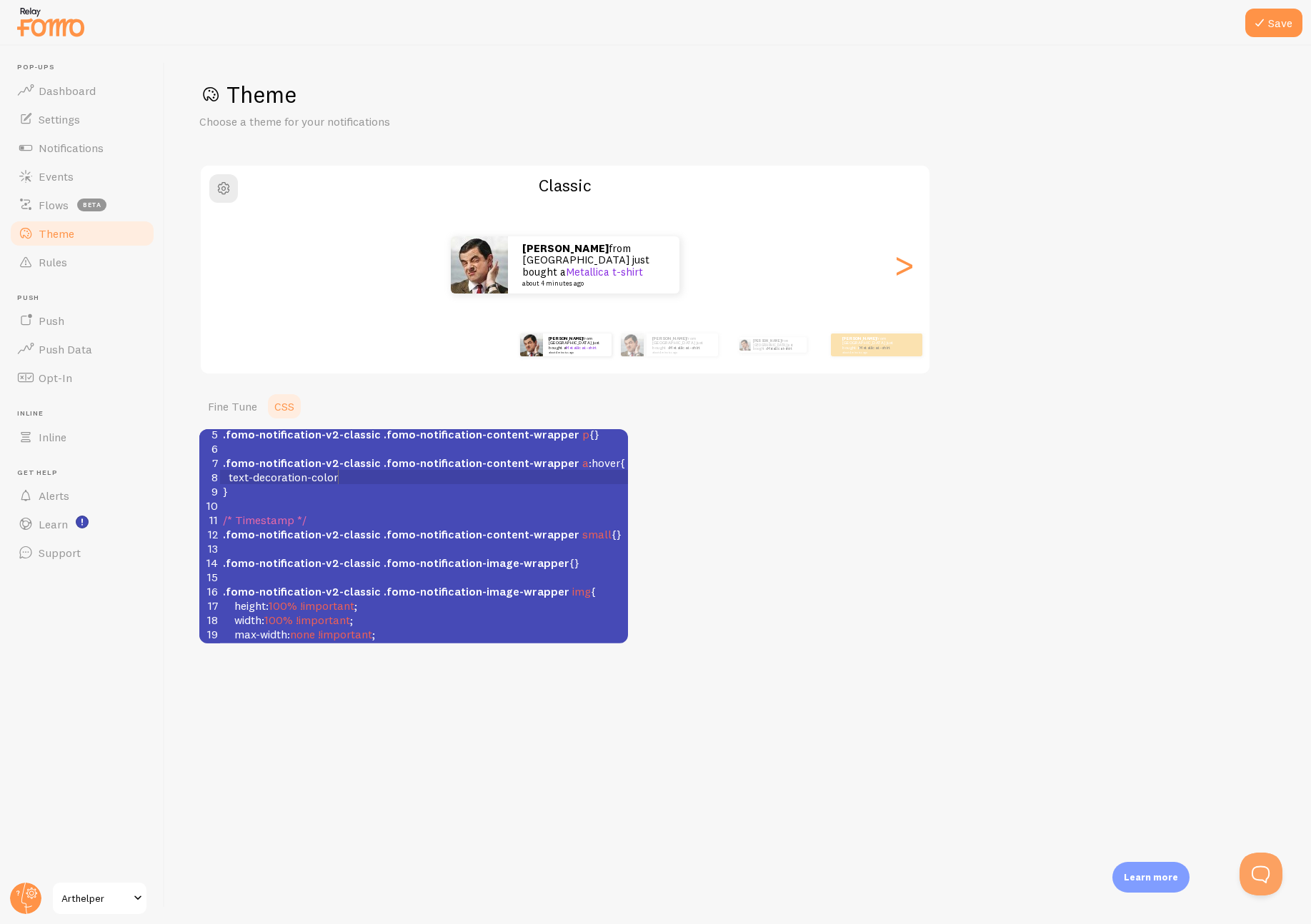
scroll to position [6, 115]
paste textarea
type textarea "#"
type textarea "!importatn"
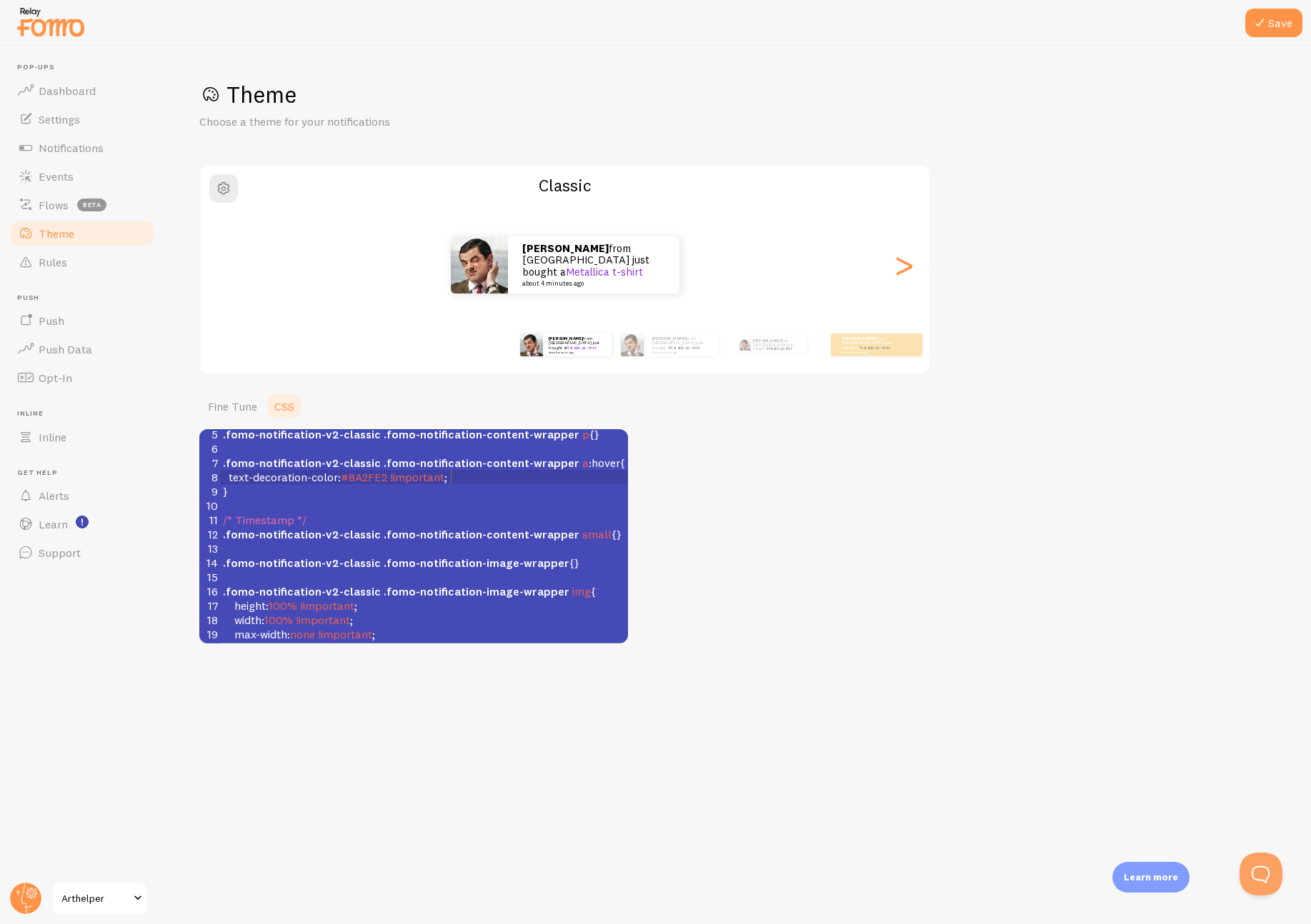
scroll to position [6, 19]
type textarea "ant;"
click at [1262, 24] on icon at bounding box center [1260, 23] width 17 height 17
drag, startPoint x: 229, startPoint y: 477, endPoint x: 306, endPoint y: 477, distance: 77.0
click at [306, 477] on span "text-decoration-color" at bounding box center [283, 477] width 110 height 15
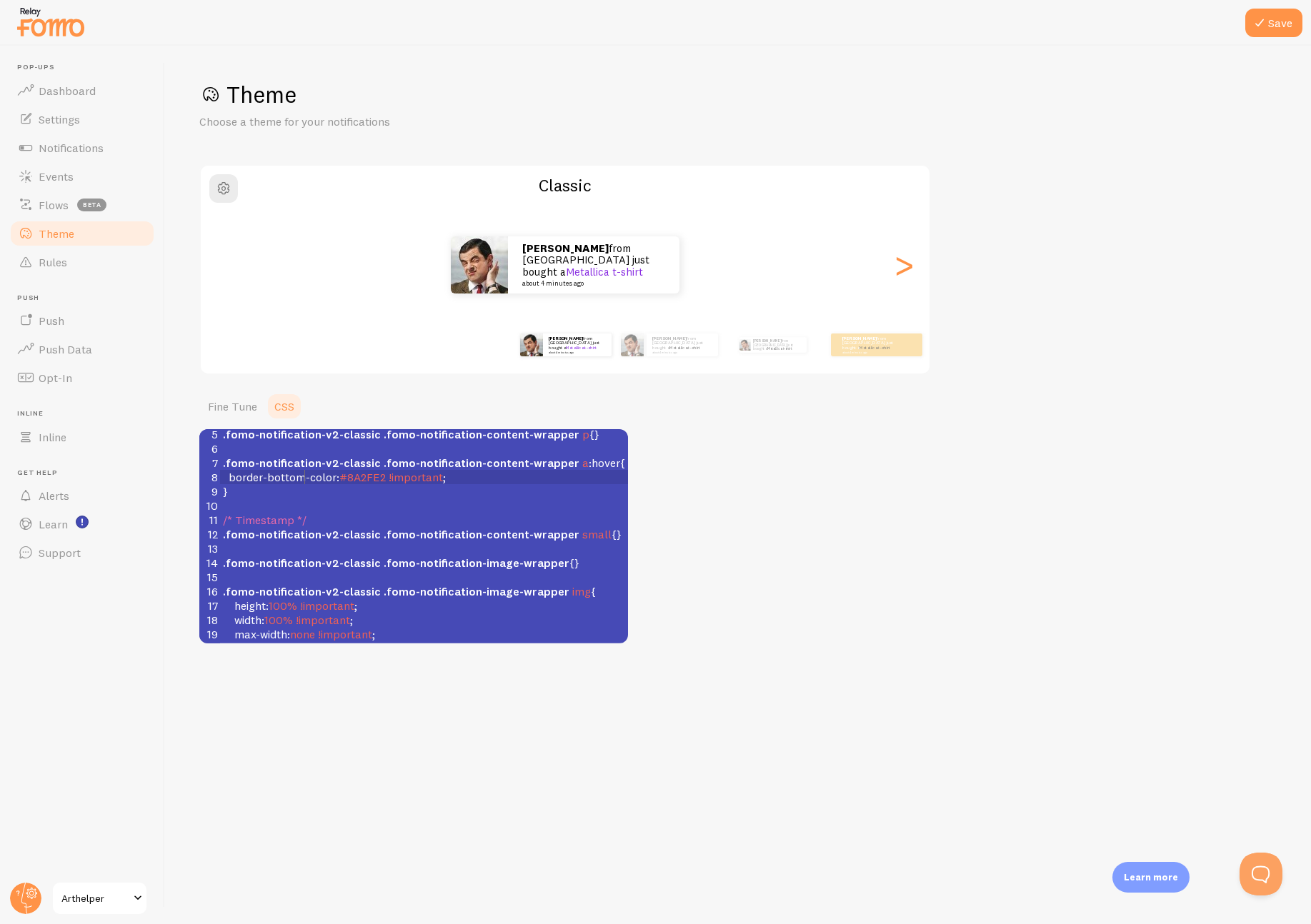
scroll to position [6, 74]
type textarea "border-bottom"
click at [1275, 24] on button "Save" at bounding box center [1273, 22] width 57 height 28
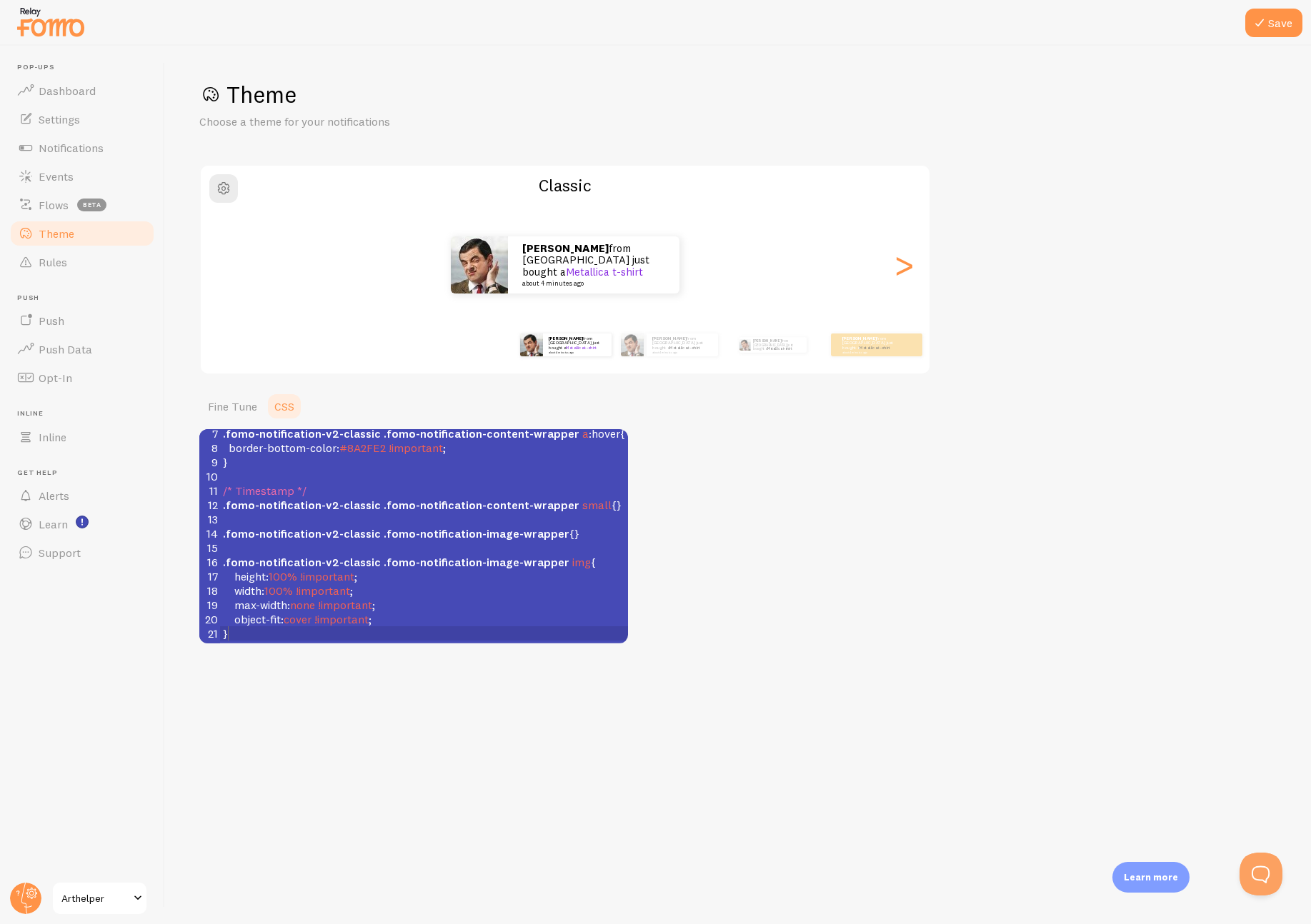
click at [292, 632] on pre "}" at bounding box center [424, 633] width 408 height 15
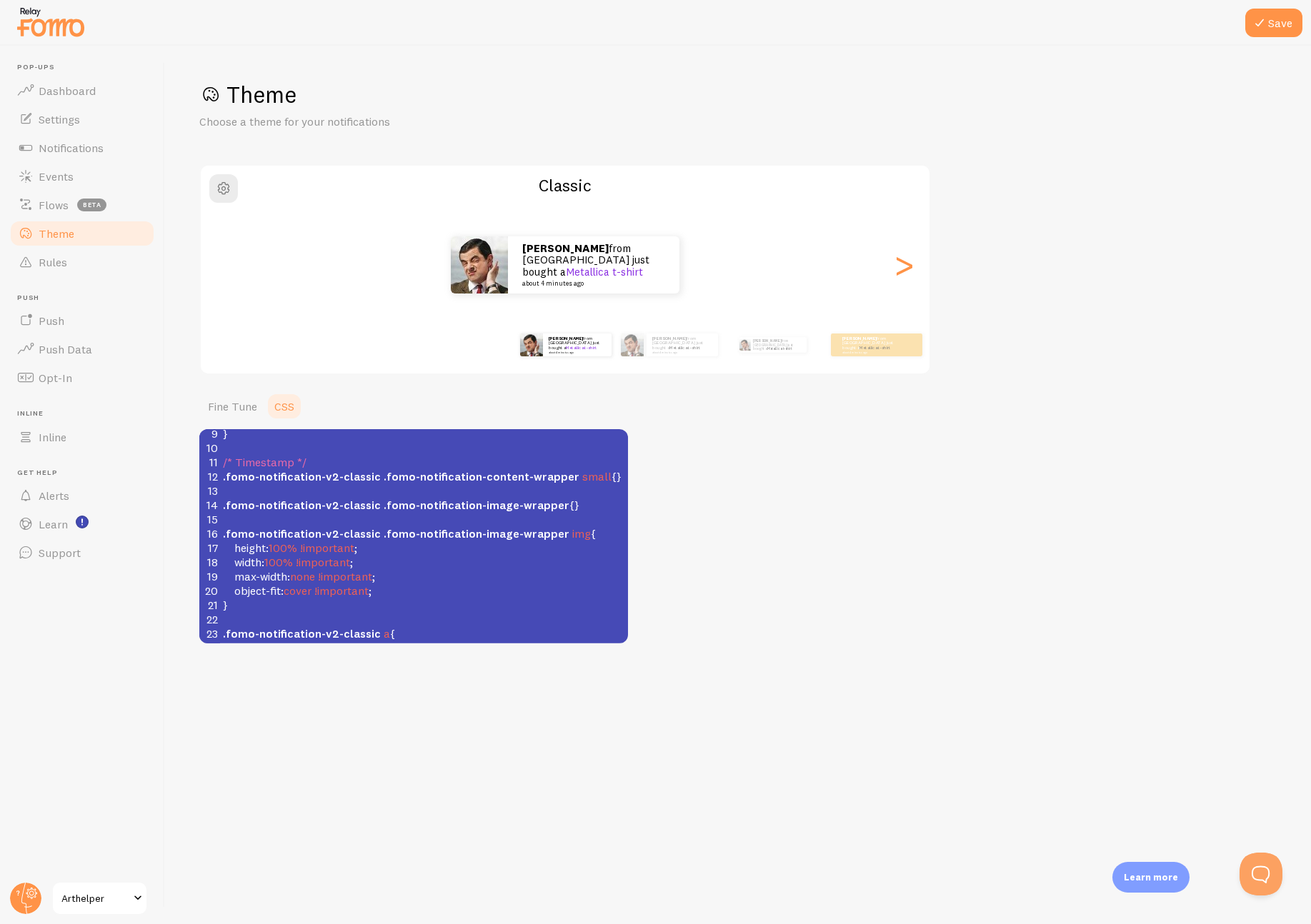
scroll to position [149, 0]
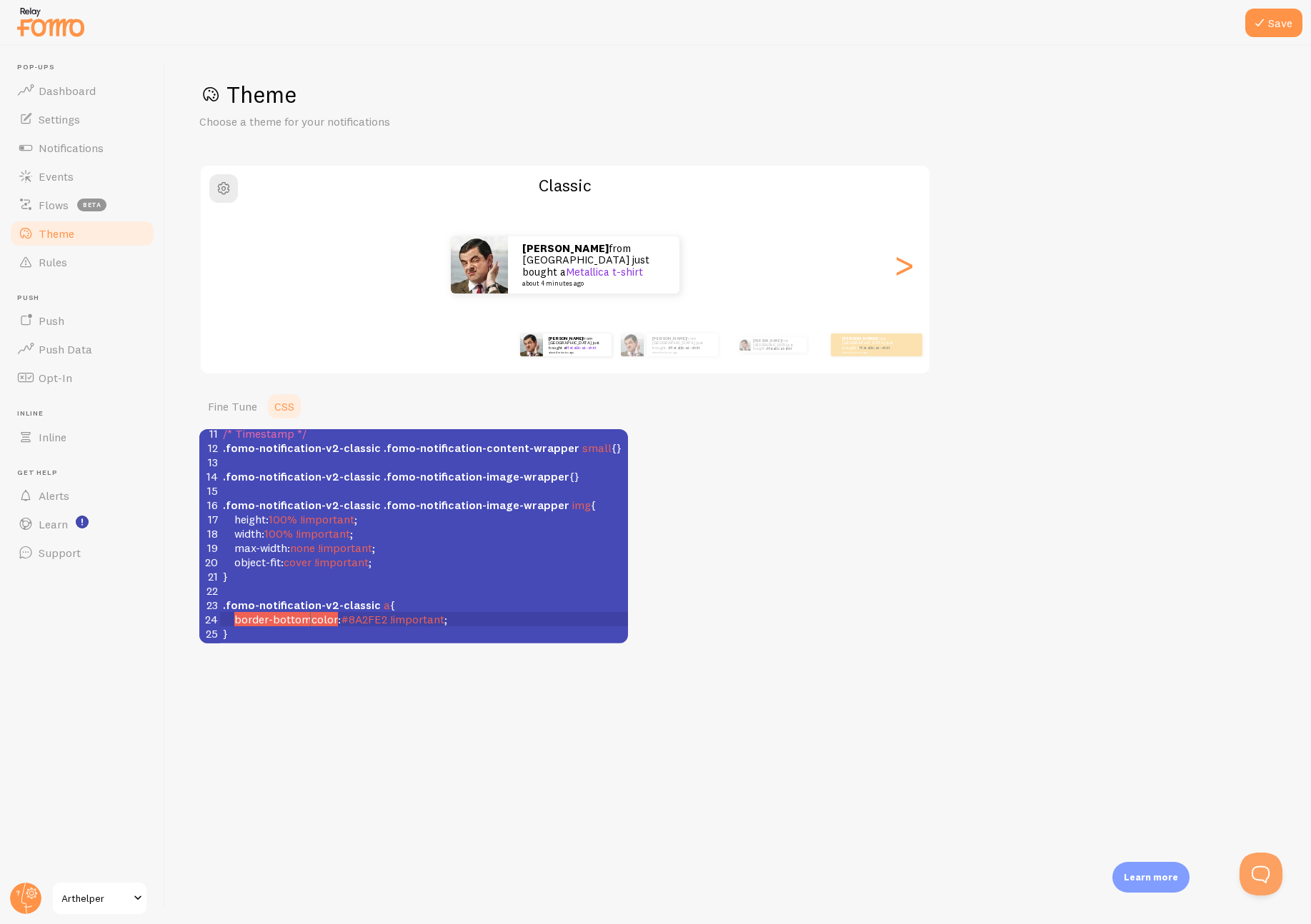
type textarea "border-bottom-"
type textarea ":hover"
click at [478, 617] on pre "border-bottom-color : #8A2FE2 !important ;" at bounding box center [424, 619] width 408 height 15
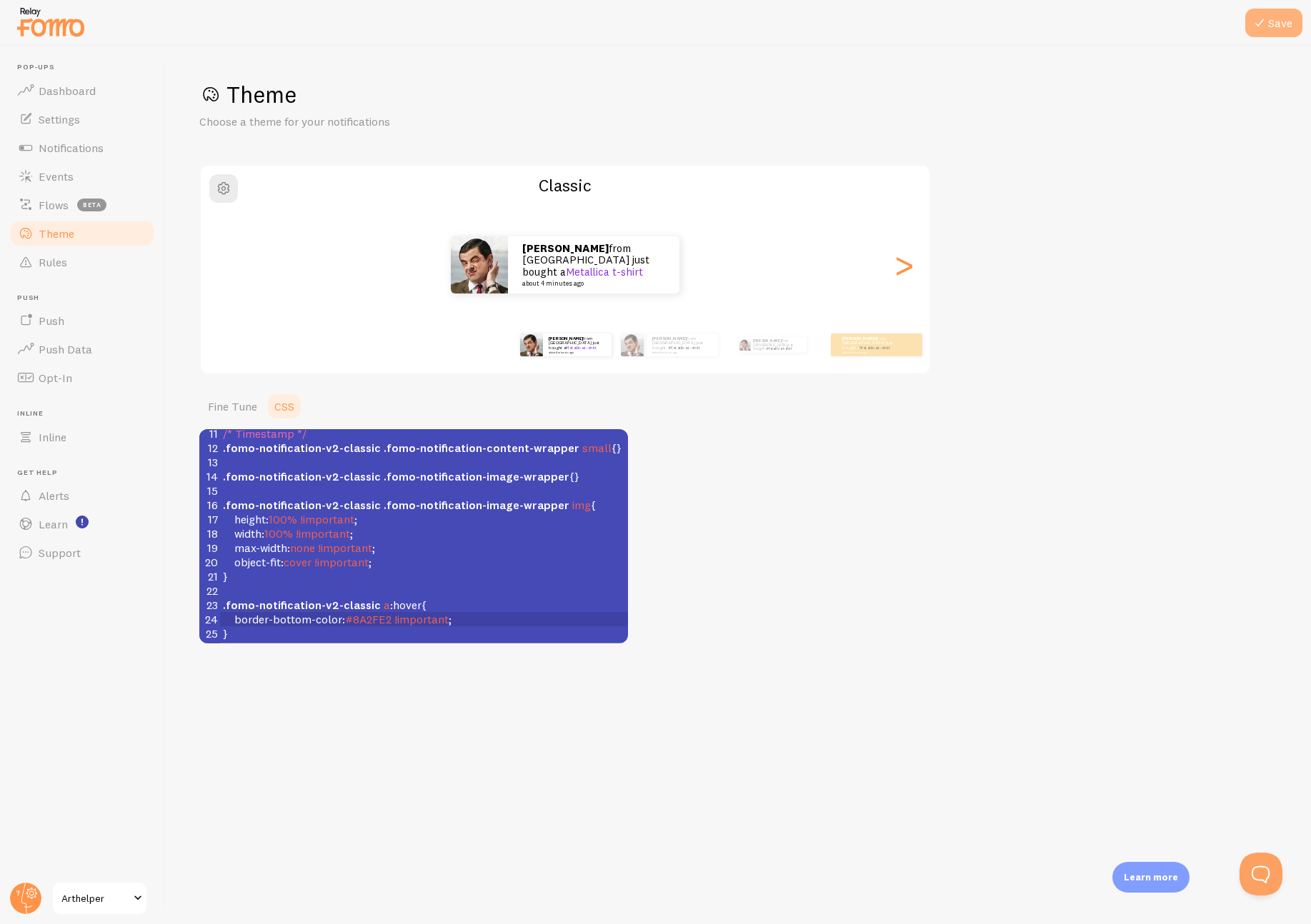
click at [1266, 19] on icon at bounding box center [1260, 23] width 17 height 17
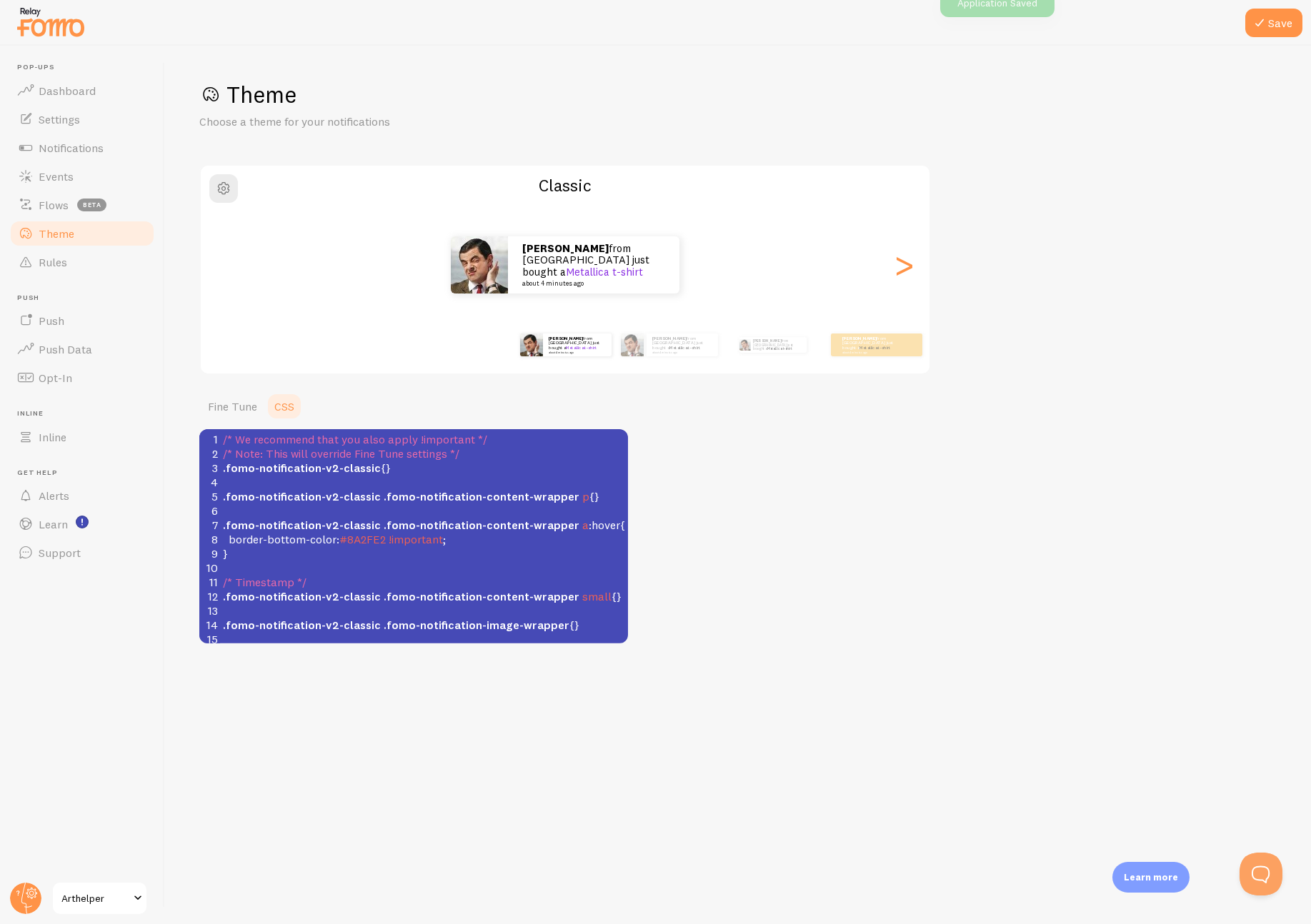
scroll to position [149, 0]
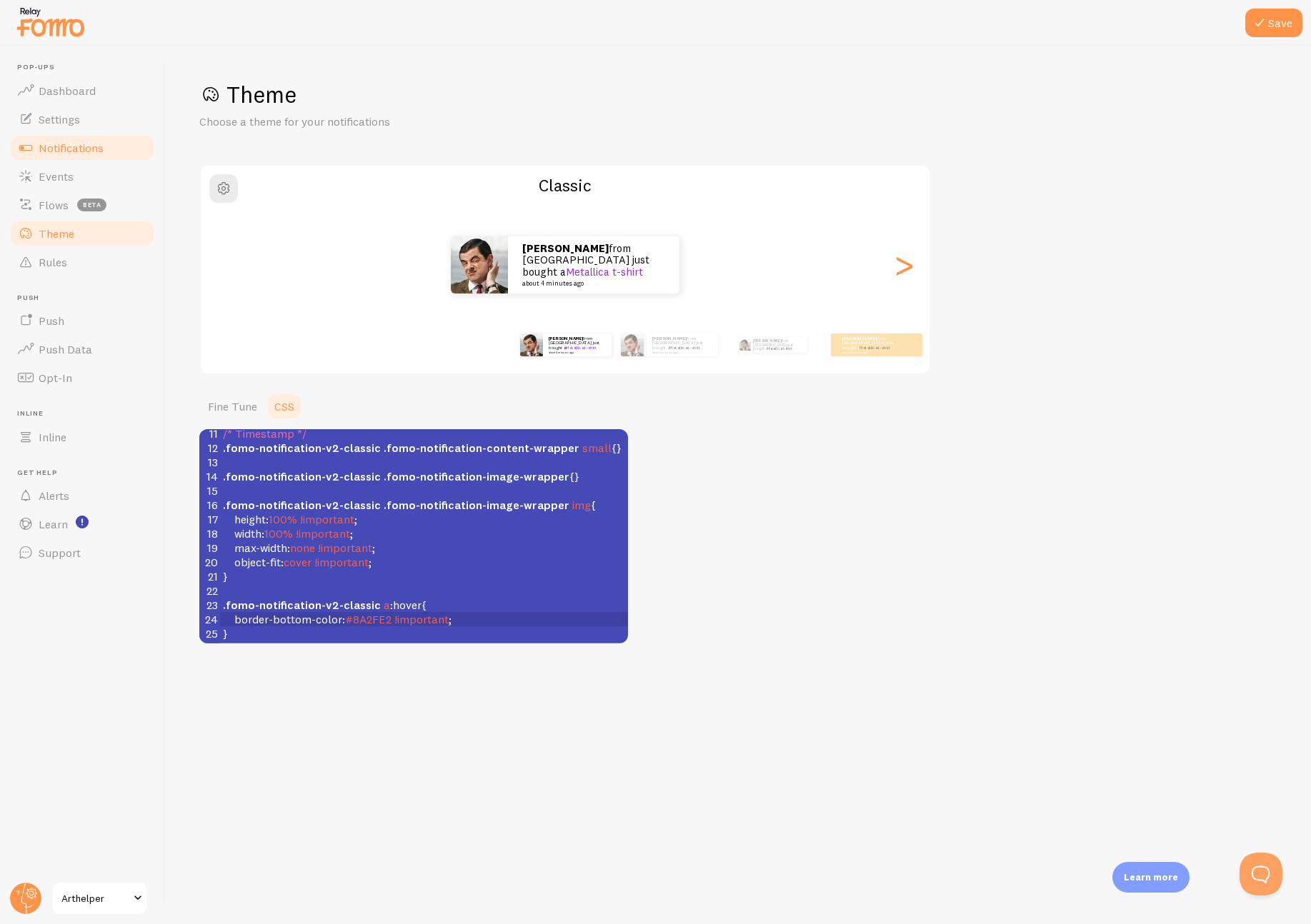
click at [69, 149] on span "Notifications" at bounding box center [71, 147] width 65 height 15
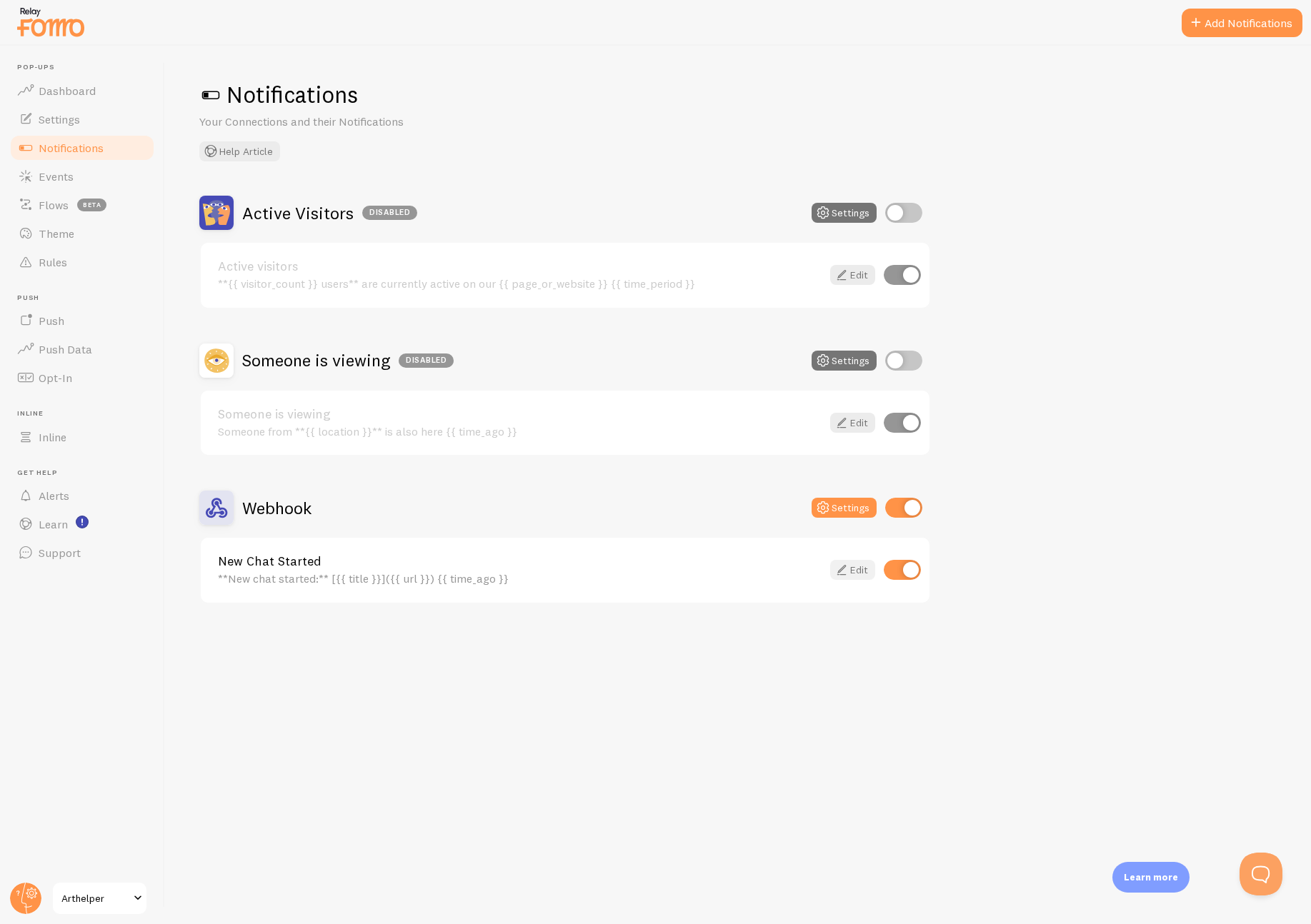
click at [852, 572] on link "Edit" at bounding box center [852, 570] width 45 height 20
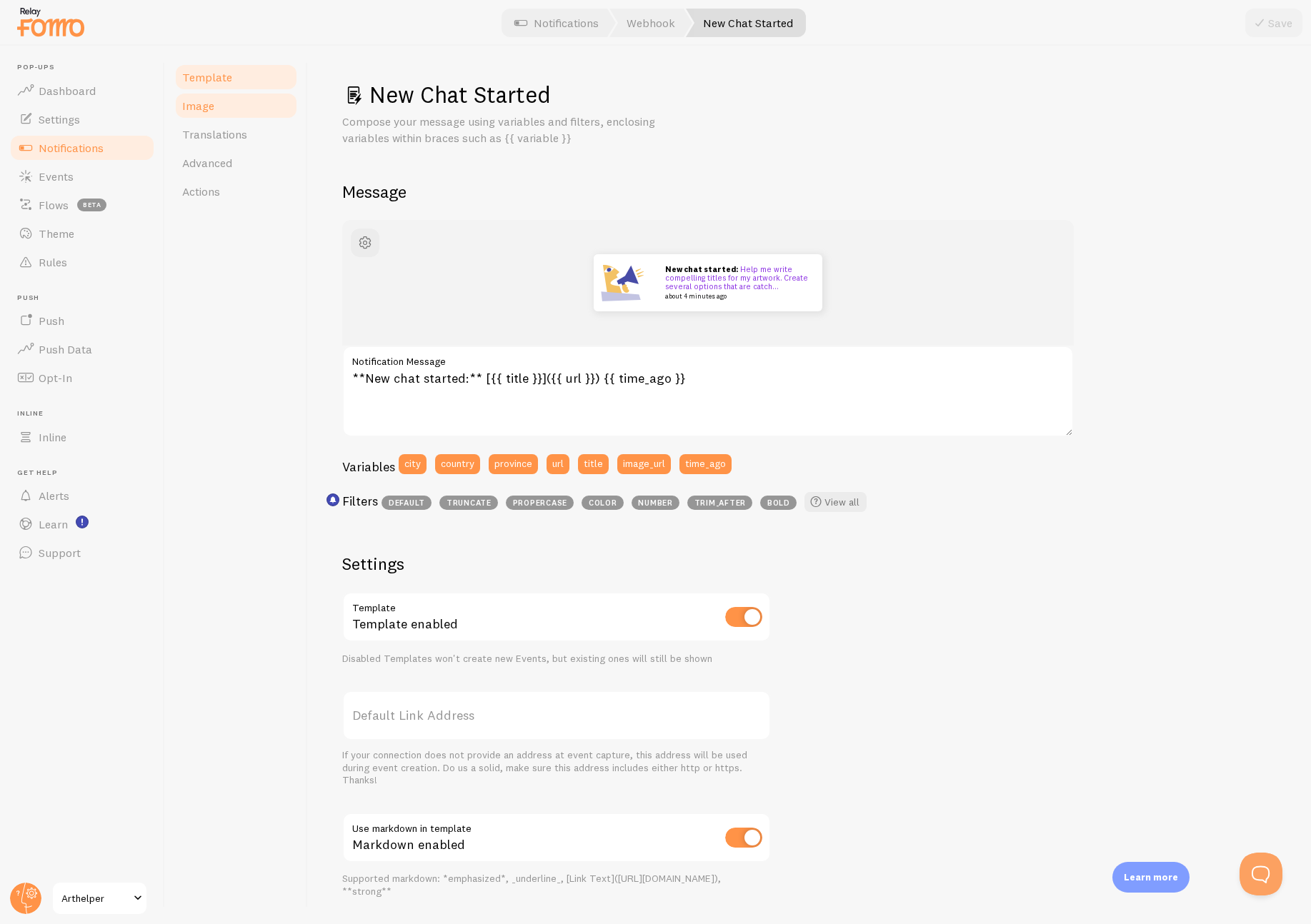
click at [201, 109] on span "Image" at bounding box center [199, 105] width 33 height 15
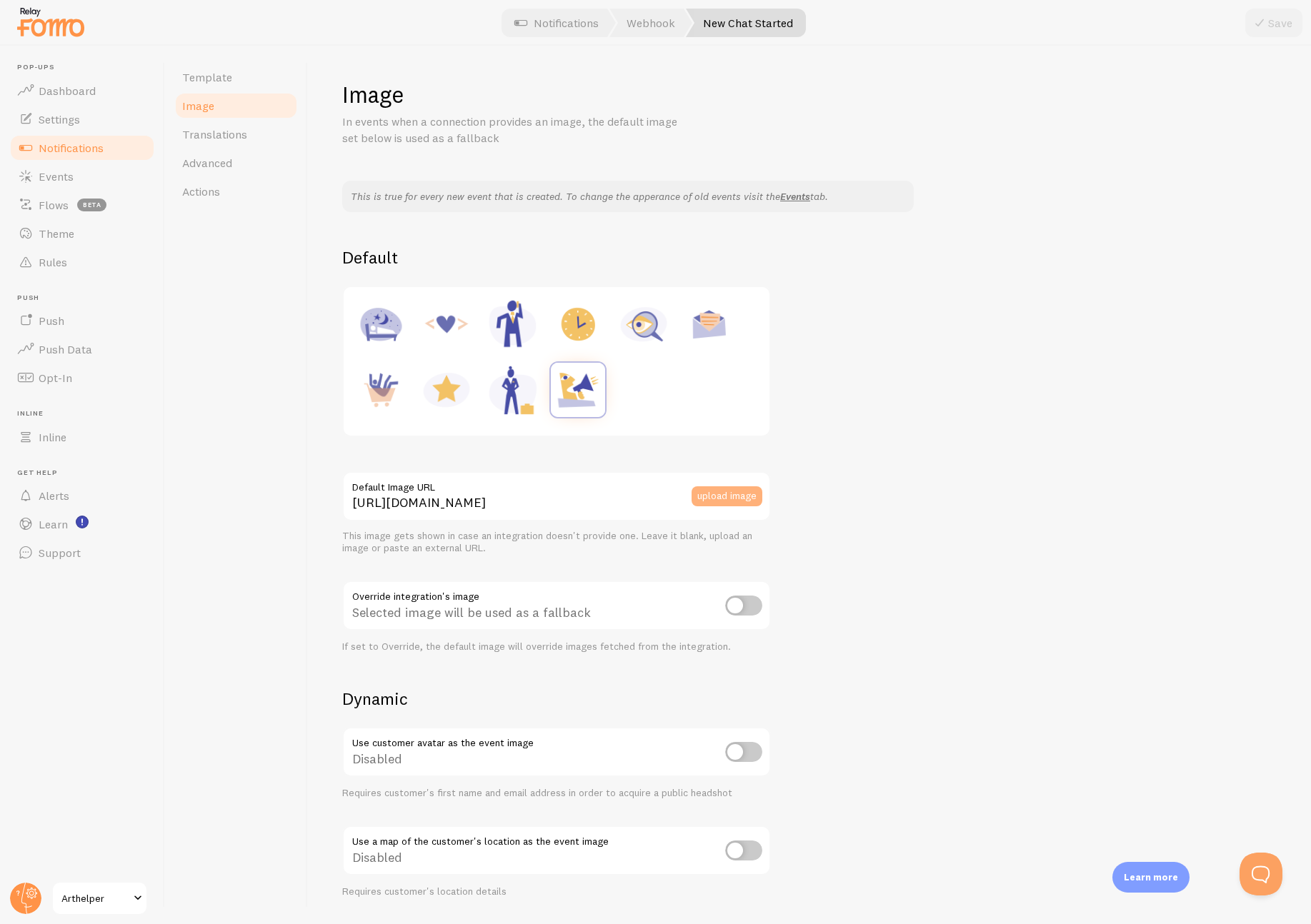
click at [720, 499] on button "upload image" at bounding box center [727, 496] width 71 height 20
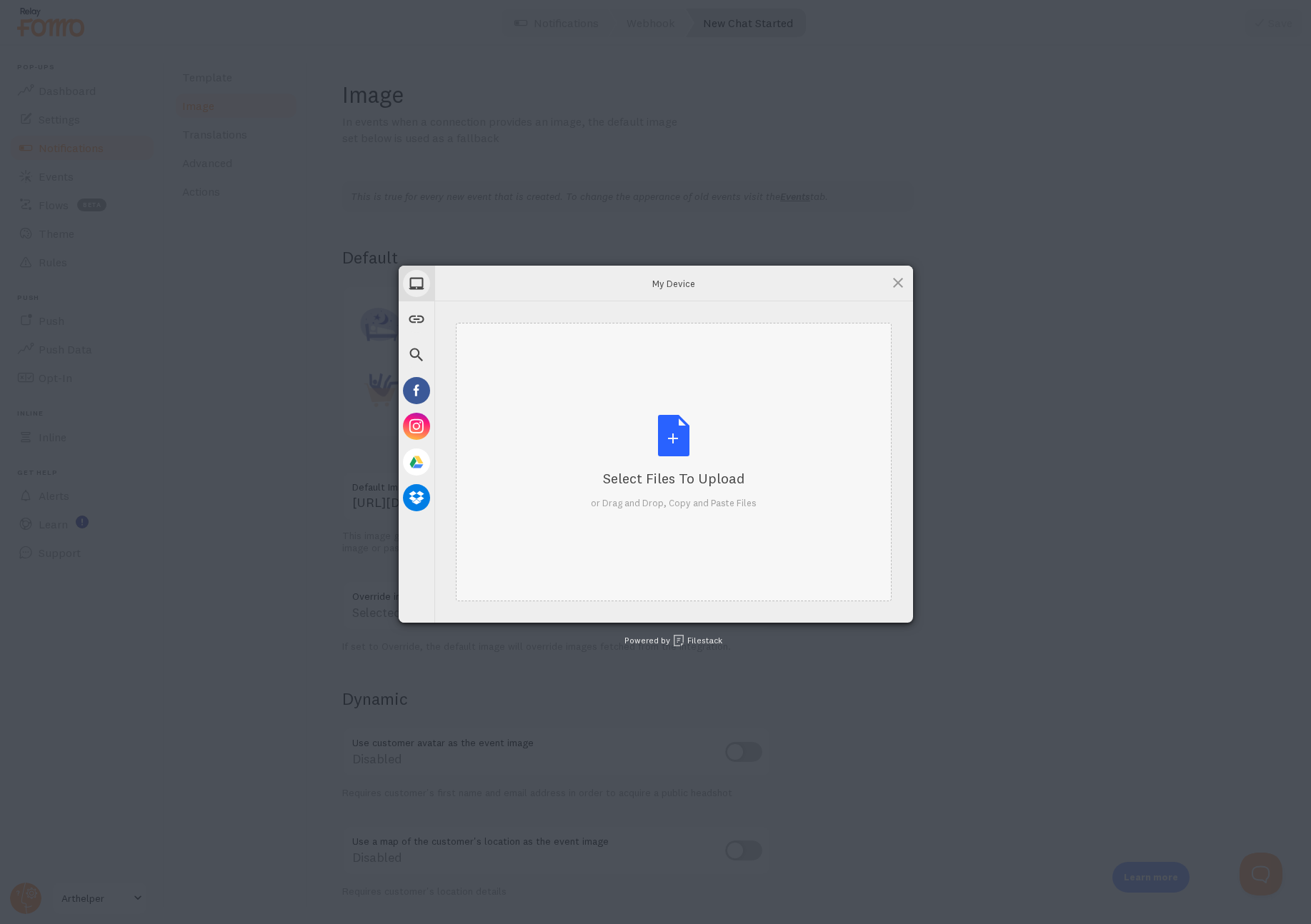
click at [667, 444] on div "Select Files to Upload or Drag and Drop, Copy and Paste Files" at bounding box center [673, 462] width 166 height 95
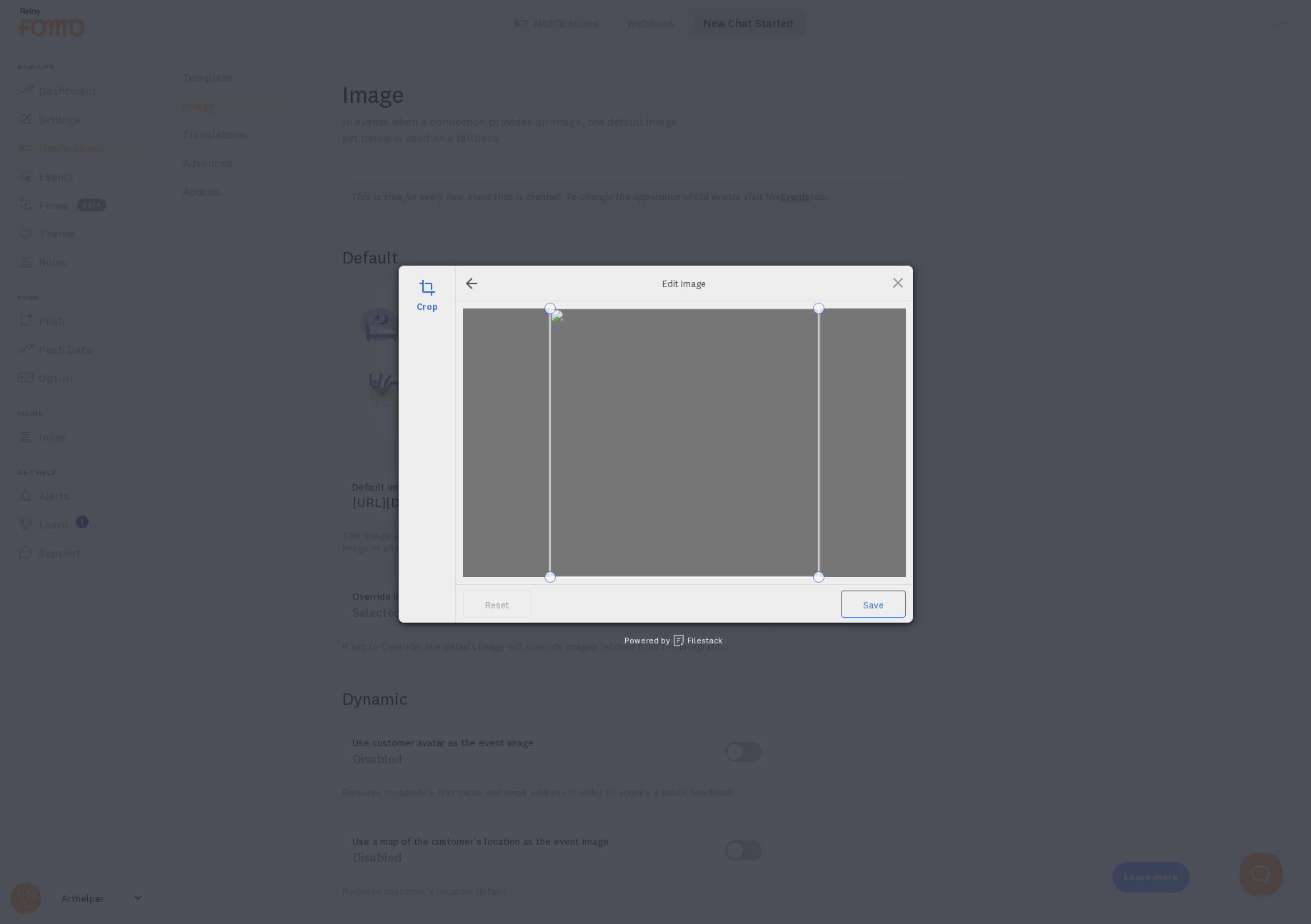
click at [880, 603] on span "Save" at bounding box center [874, 604] width 65 height 27
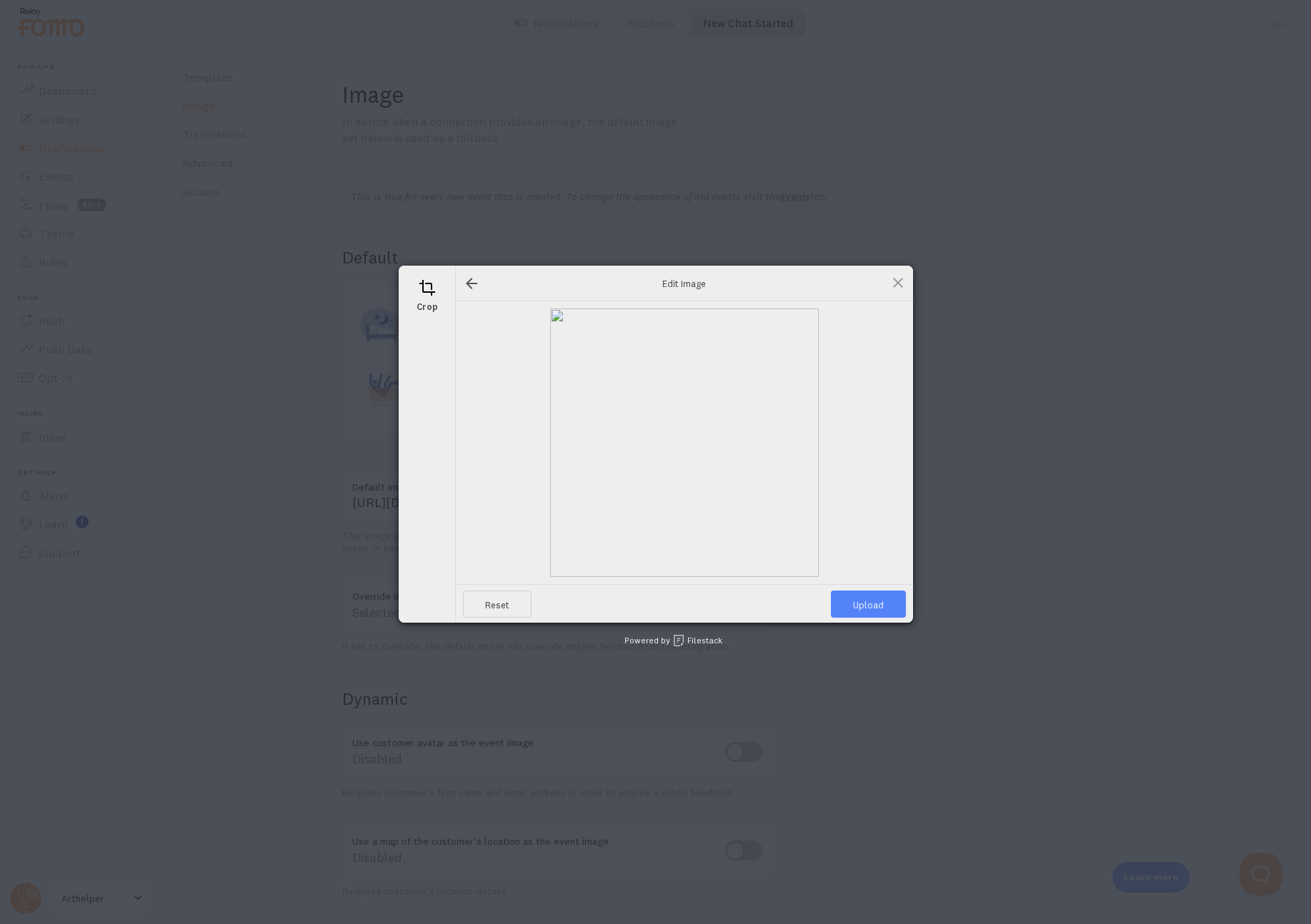
click at [862, 602] on span "Upload" at bounding box center [869, 604] width 75 height 27
type input "[URL][DOMAIN_NAME][DOMAIN_NAME]"
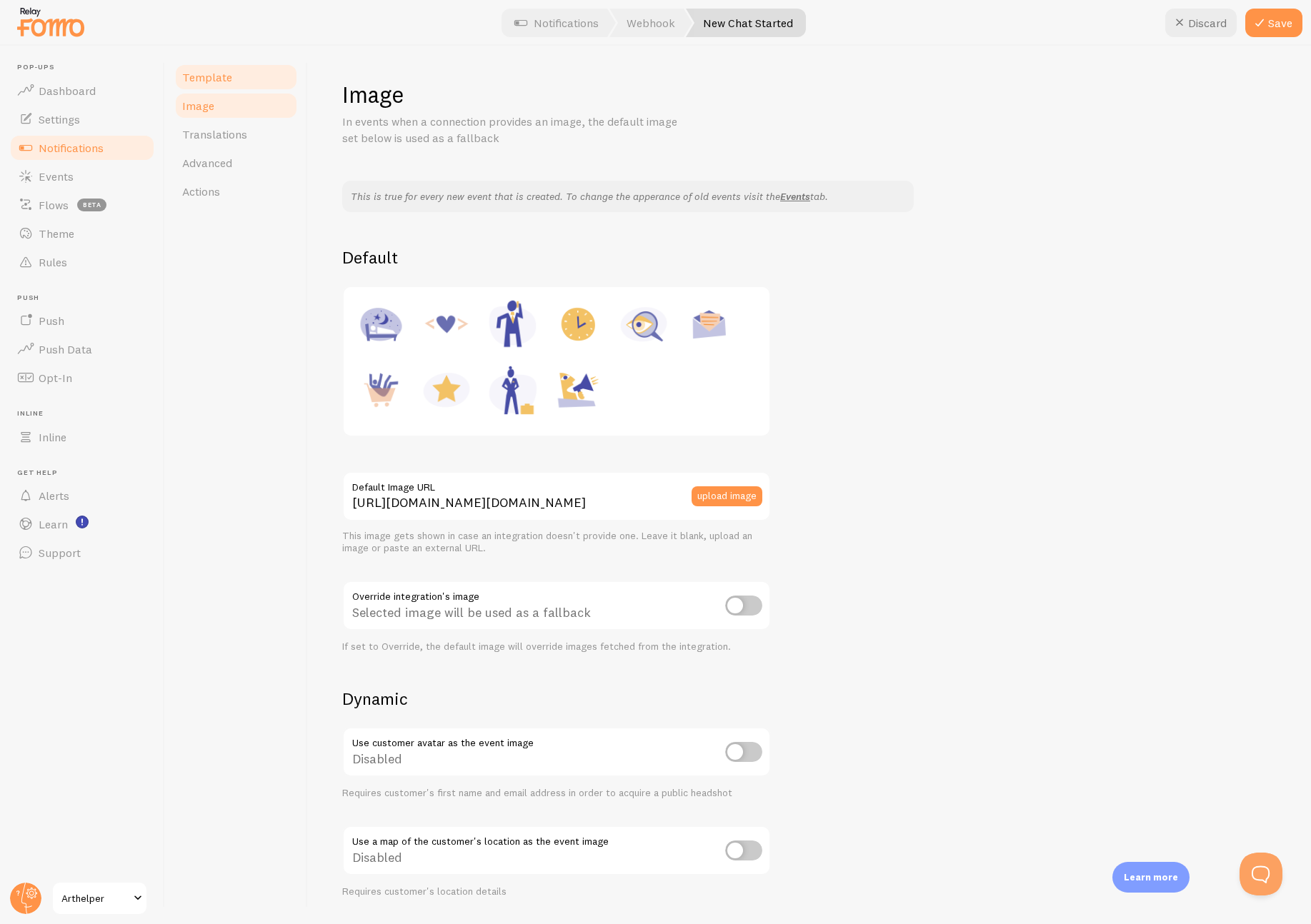
click at [219, 86] on link "Template" at bounding box center [236, 76] width 125 height 28
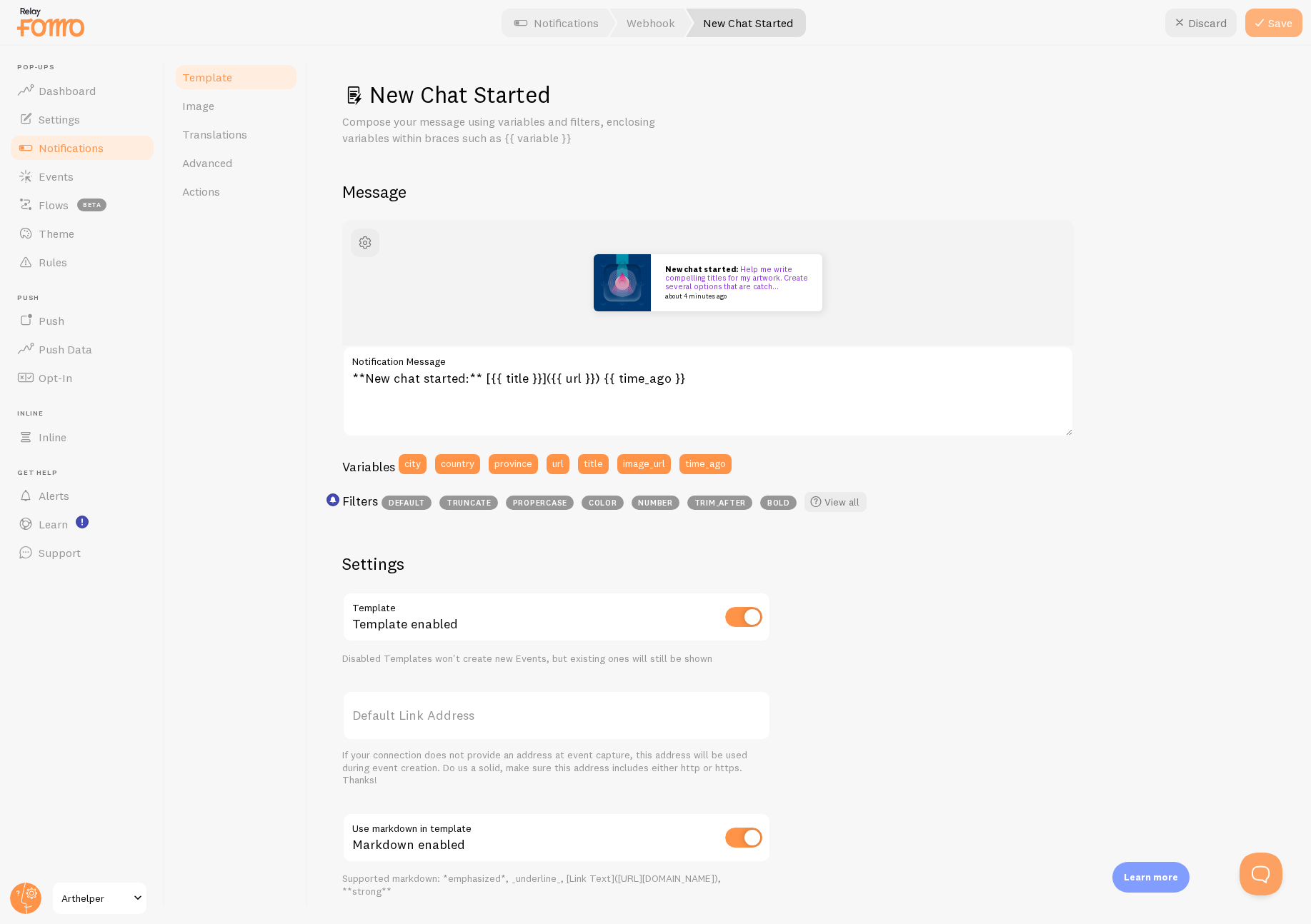
click at [1265, 29] on icon at bounding box center [1260, 23] width 17 height 17
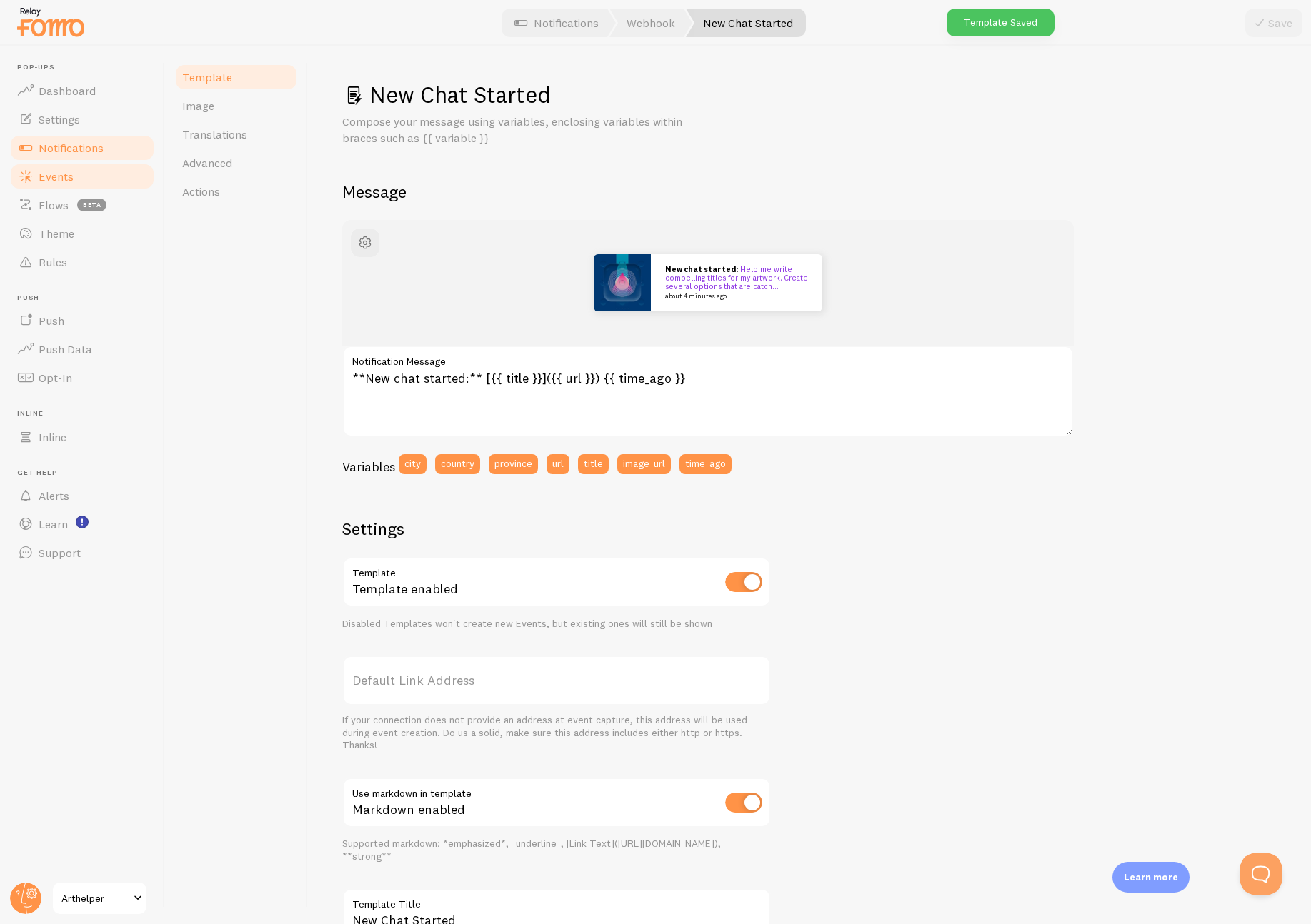
click at [84, 184] on link "Events" at bounding box center [82, 176] width 147 height 28
